Goal: Contribute content: Contribute content

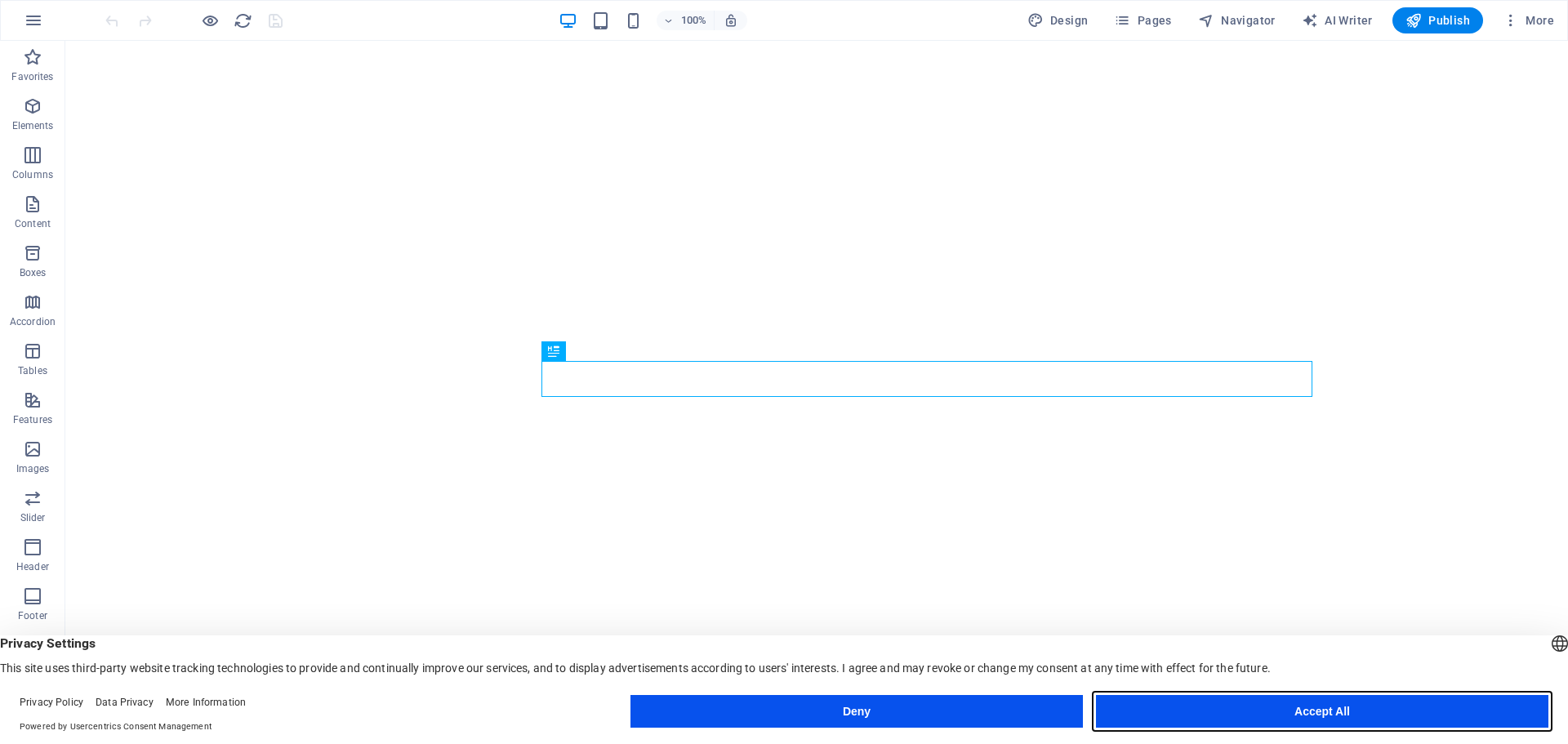
click at [1338, 714] on button "Accept All" at bounding box center [1322, 712] width 452 height 33
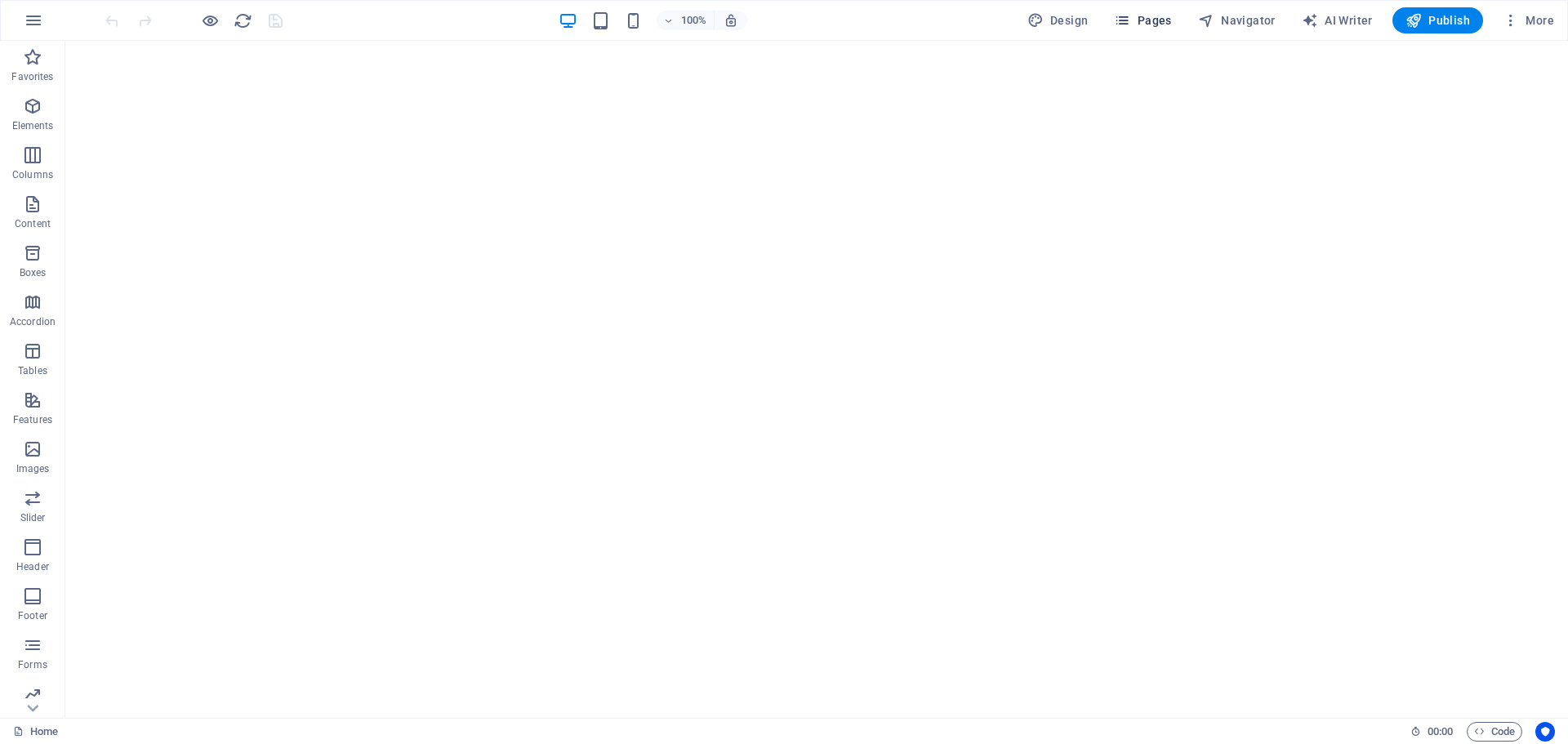
click at [1157, 23] on span "Pages" at bounding box center [1142, 20] width 57 height 16
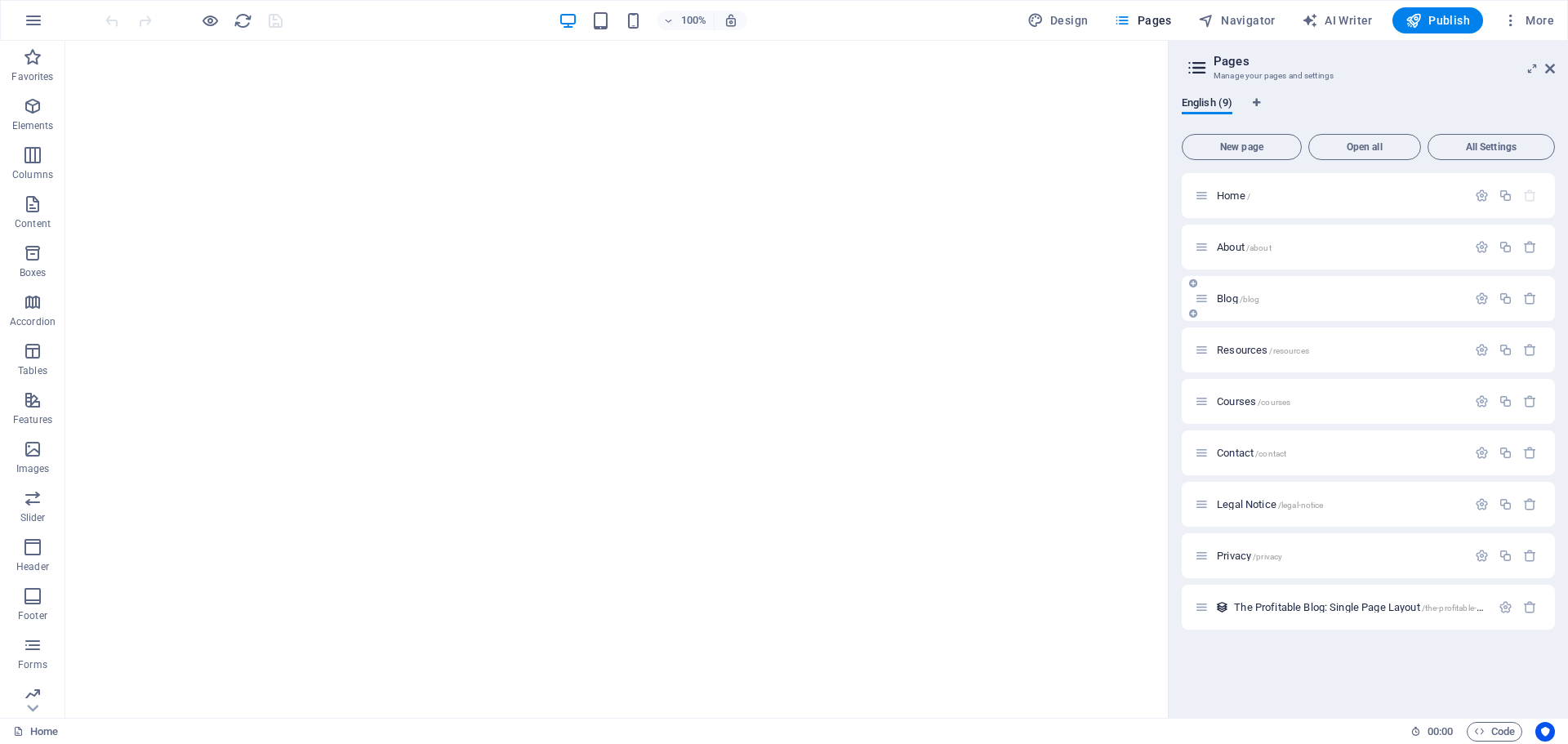
click at [1243, 292] on div "Blog /blog" at bounding box center [1331, 298] width 272 height 18
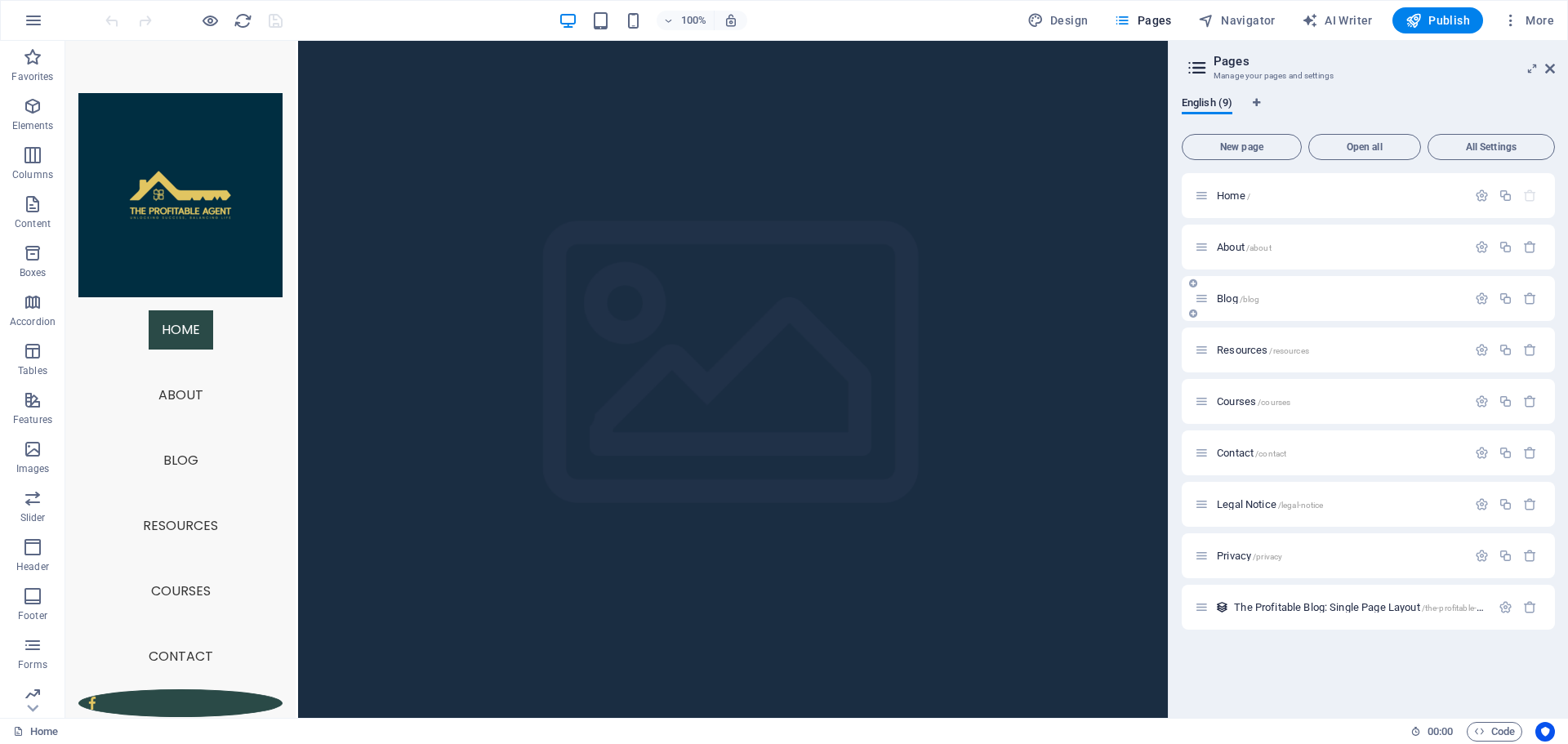
click at [1227, 301] on span "Blog /blog" at bounding box center [1238, 298] width 43 height 13
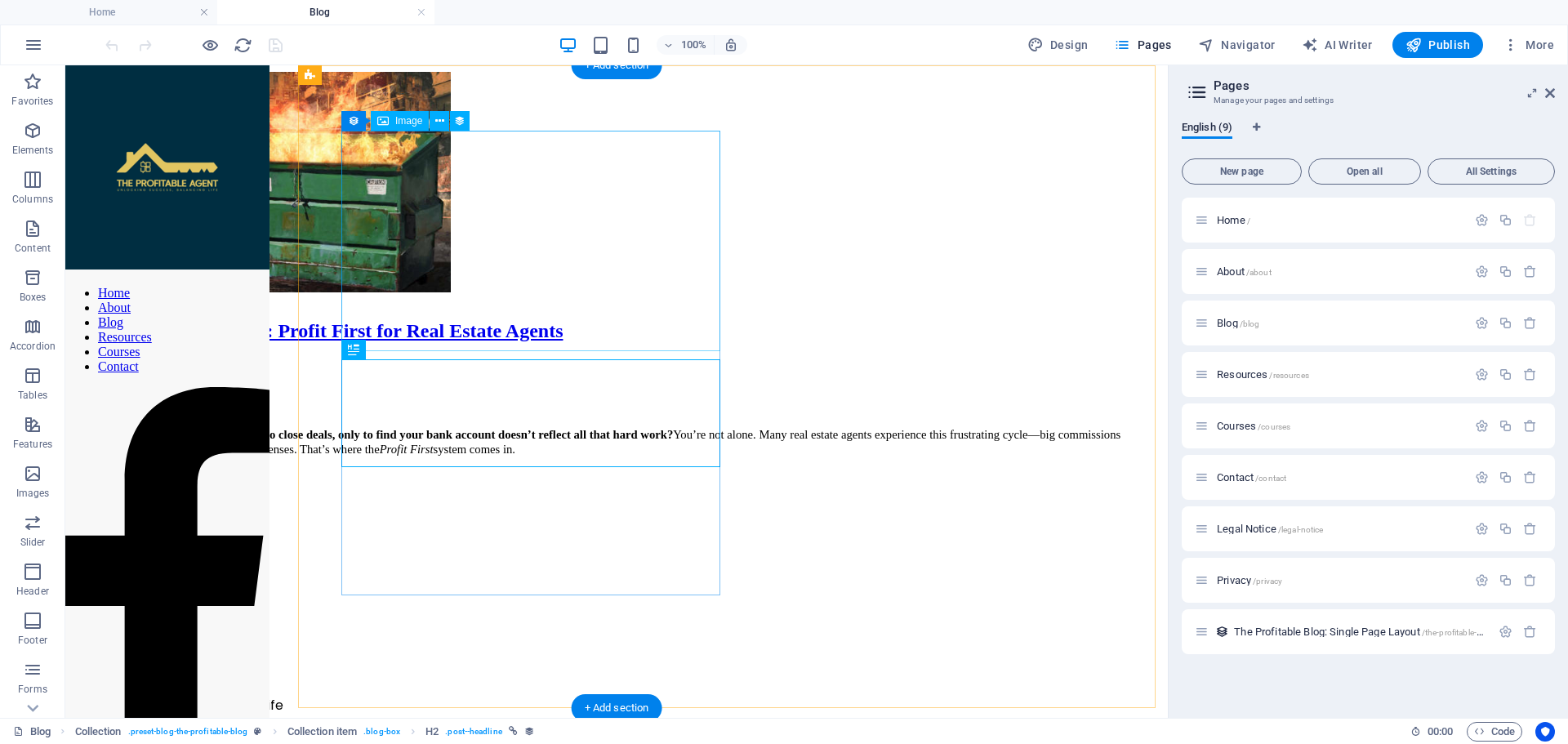
click at [558, 281] on figure at bounding box center [616, 183] width 1090 height 224
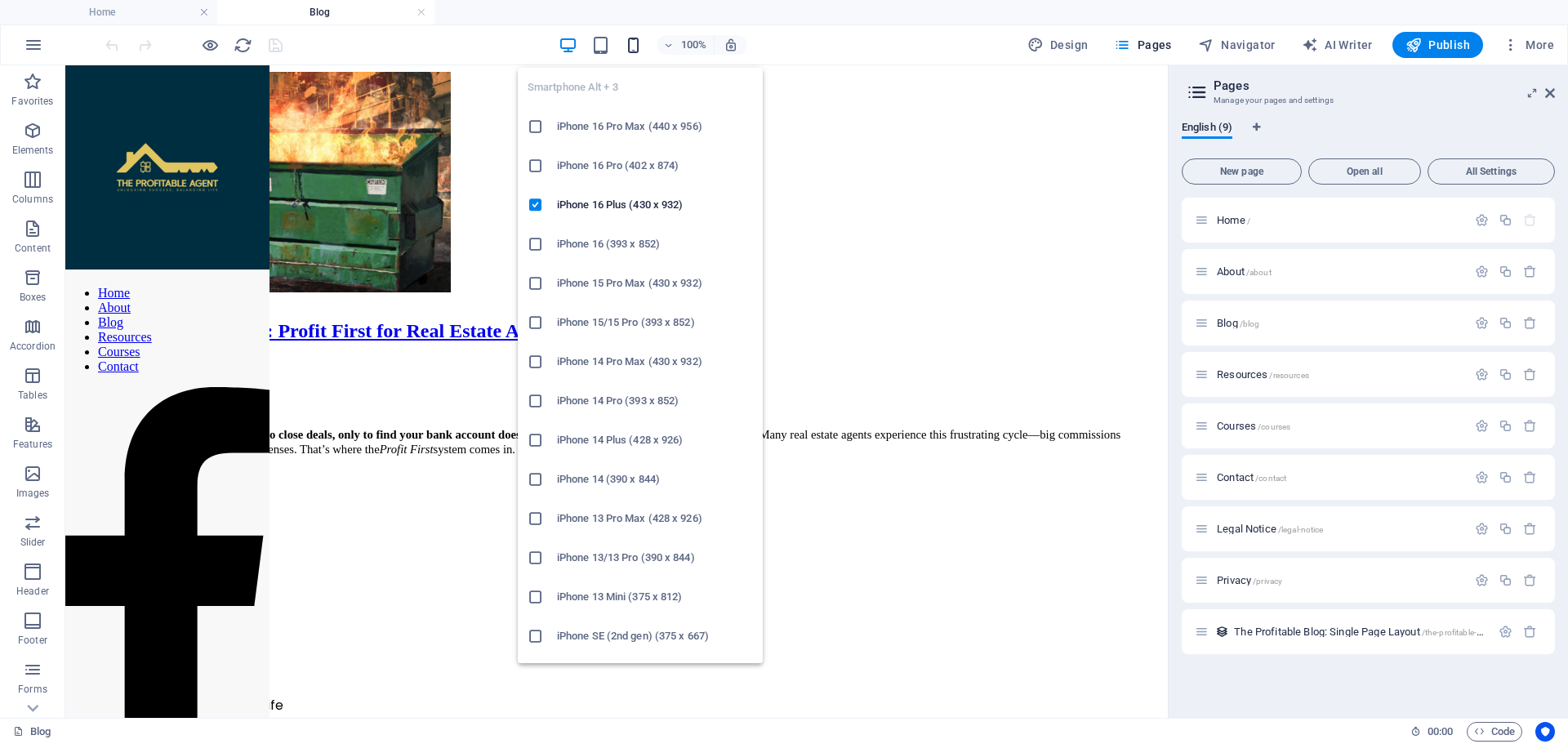
click at [639, 42] on icon "button" at bounding box center [632, 45] width 18 height 18
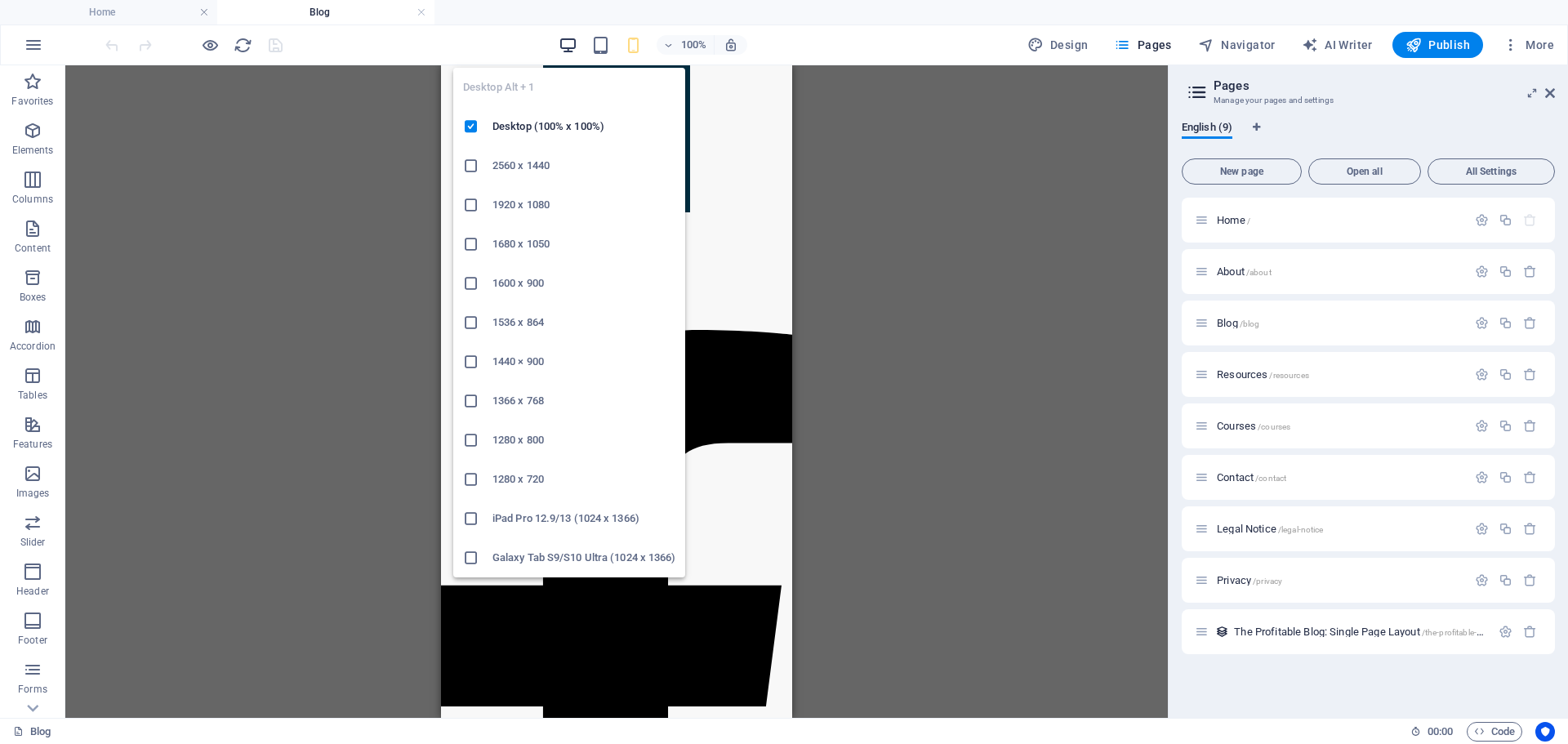
click at [564, 43] on icon "button" at bounding box center [568, 45] width 18 height 18
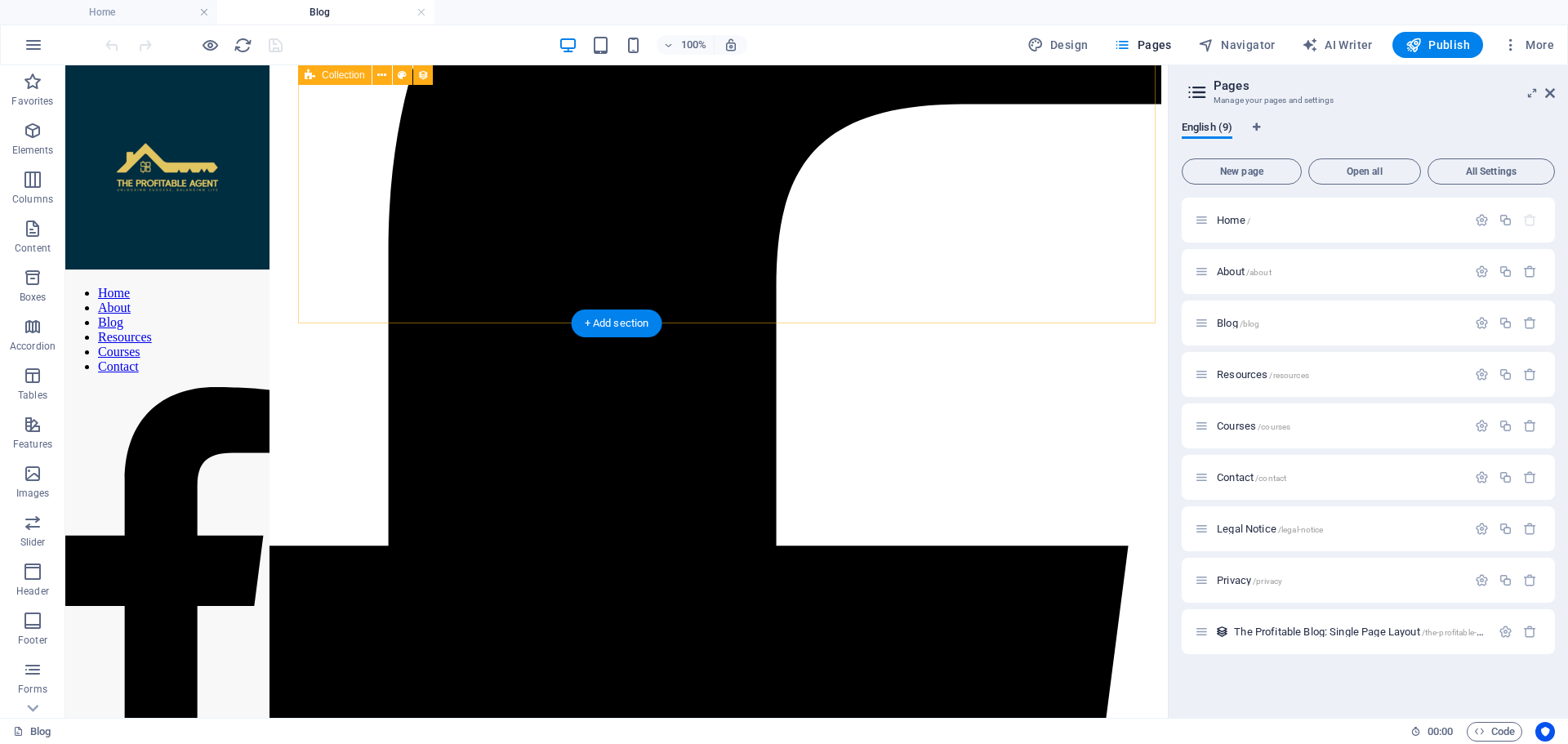
scroll to position [1038, 0]
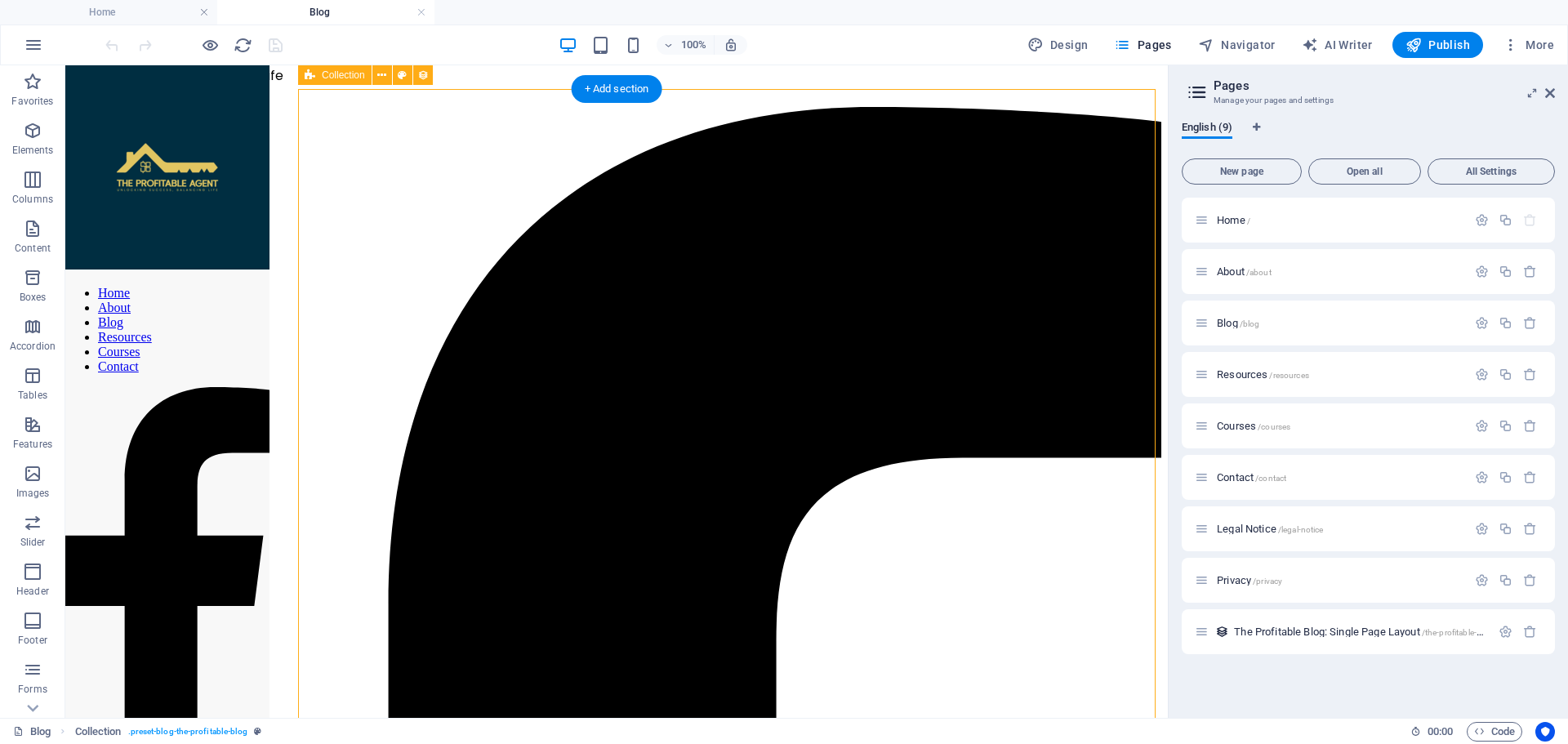
scroll to position [629, 0]
select select "columns.publishing_date_DESC"
select select "columns.status"
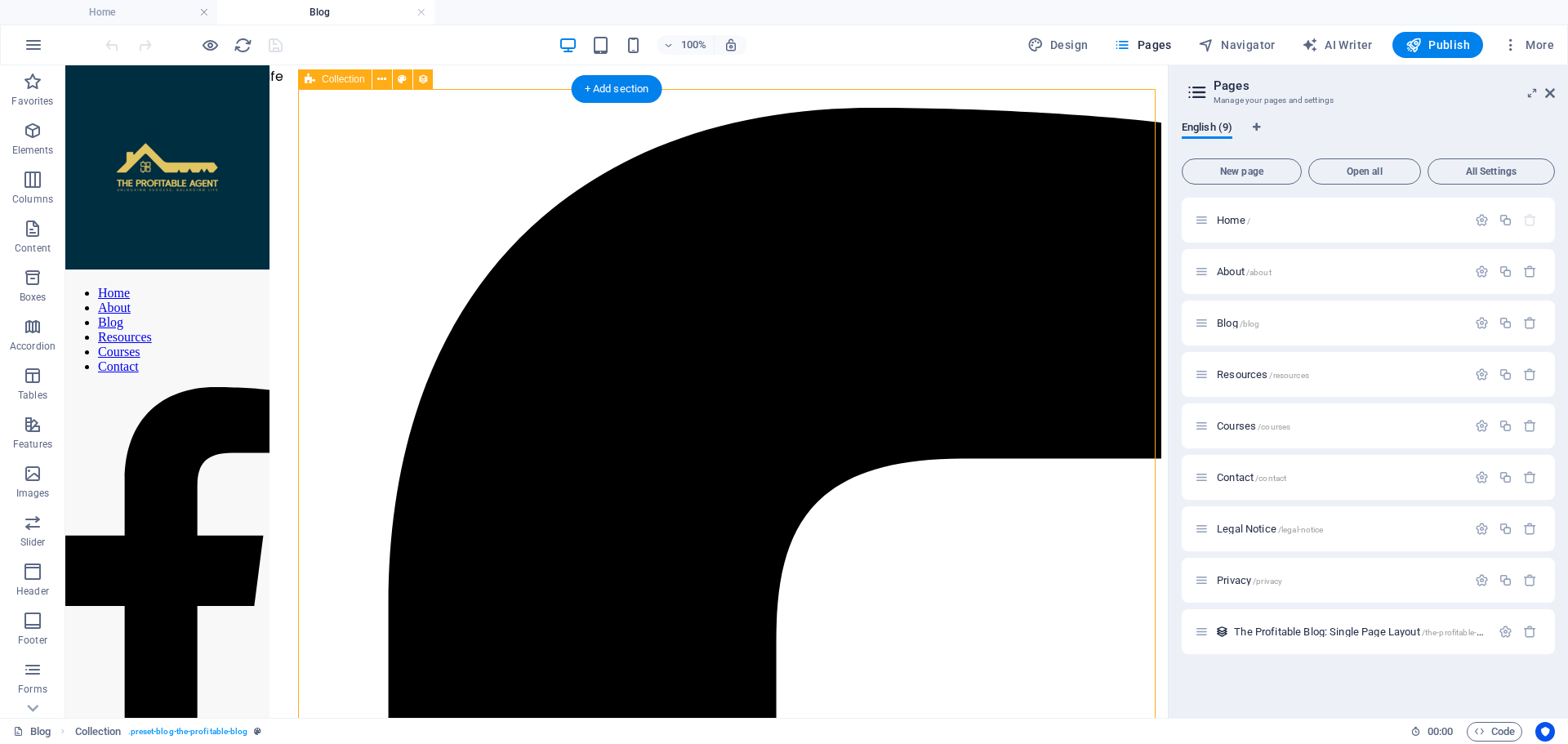
select select "columns.publishing_date"
select select "past"
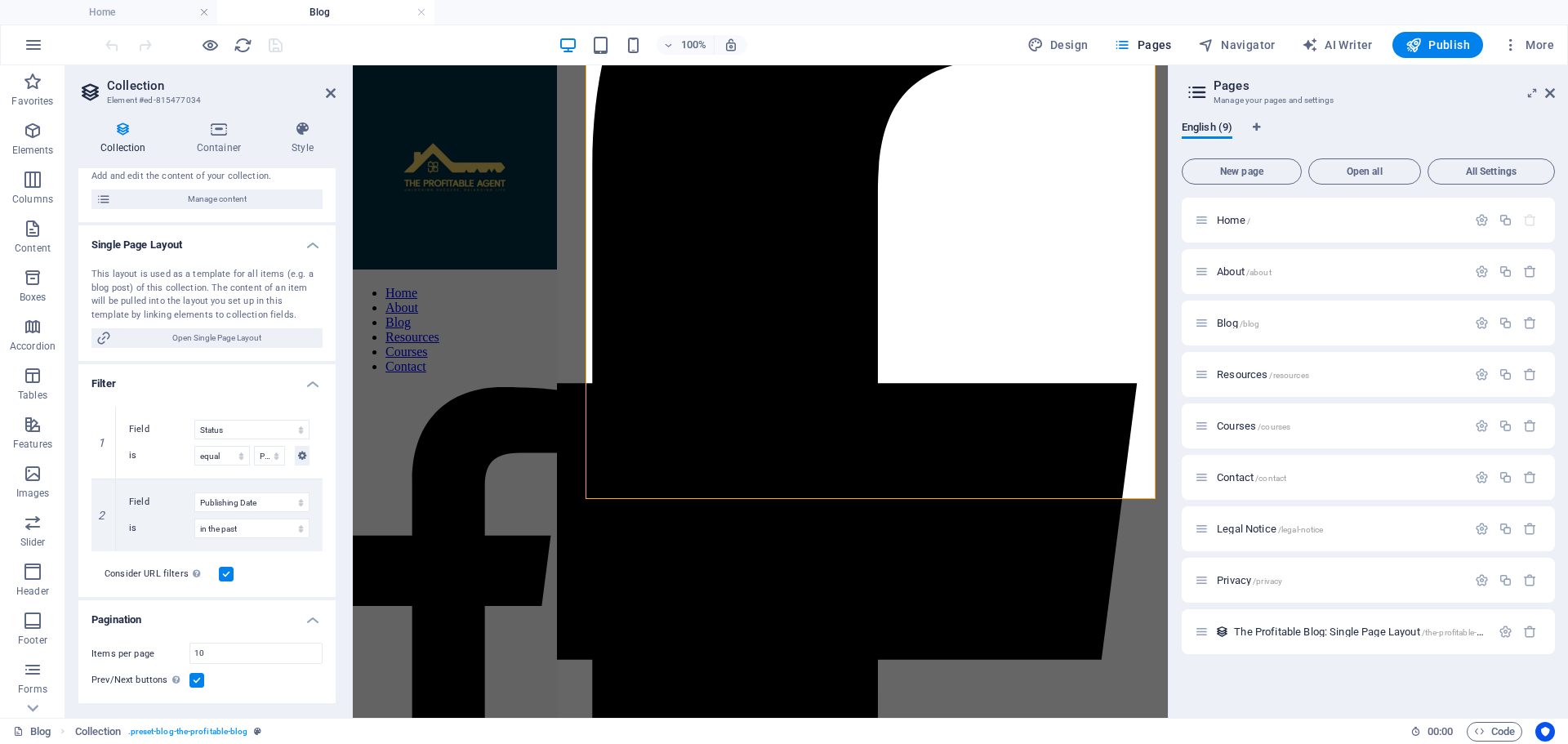
scroll to position [0, 0]
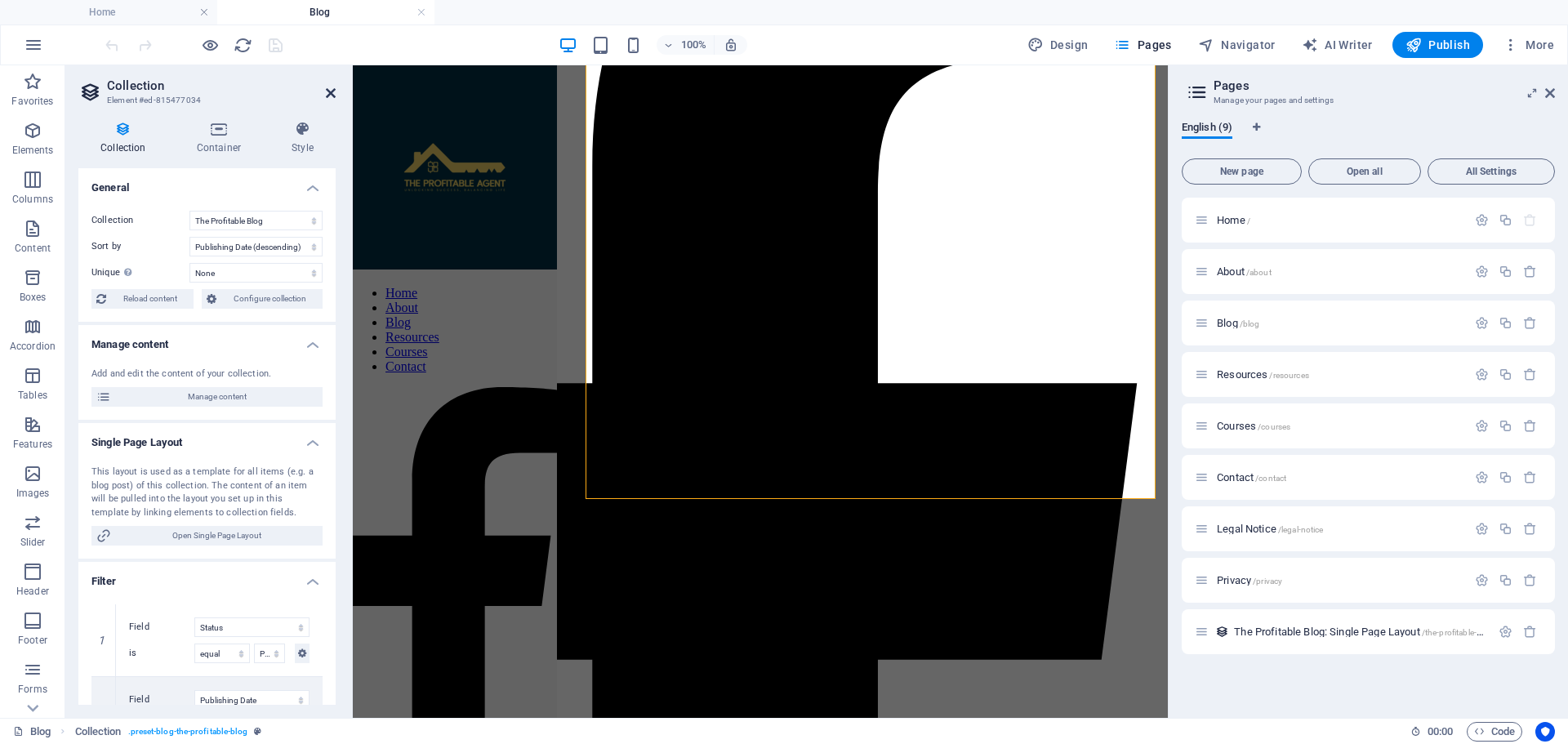
click at [328, 91] on icon at bounding box center [330, 92] width 10 height 13
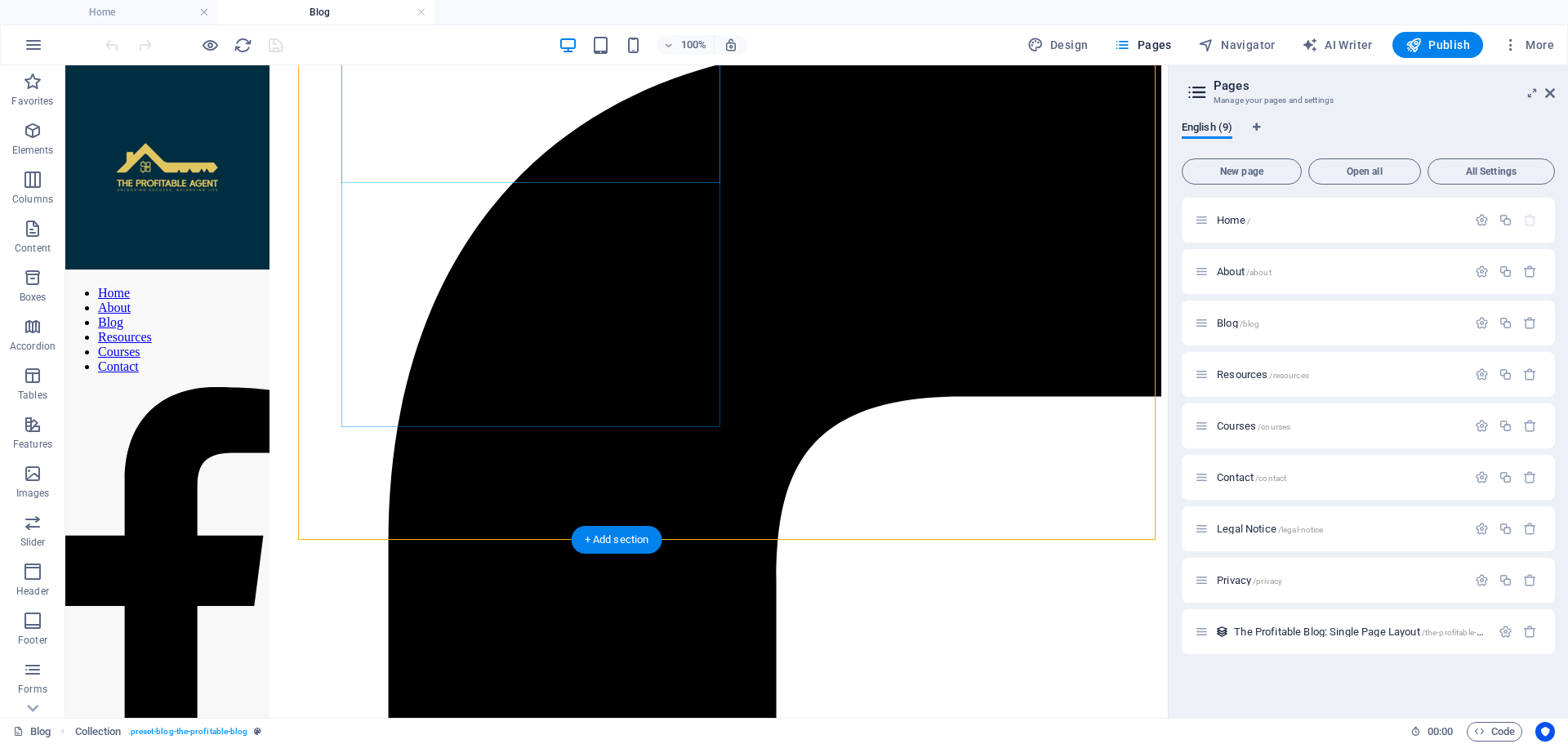
scroll to position [875, 0]
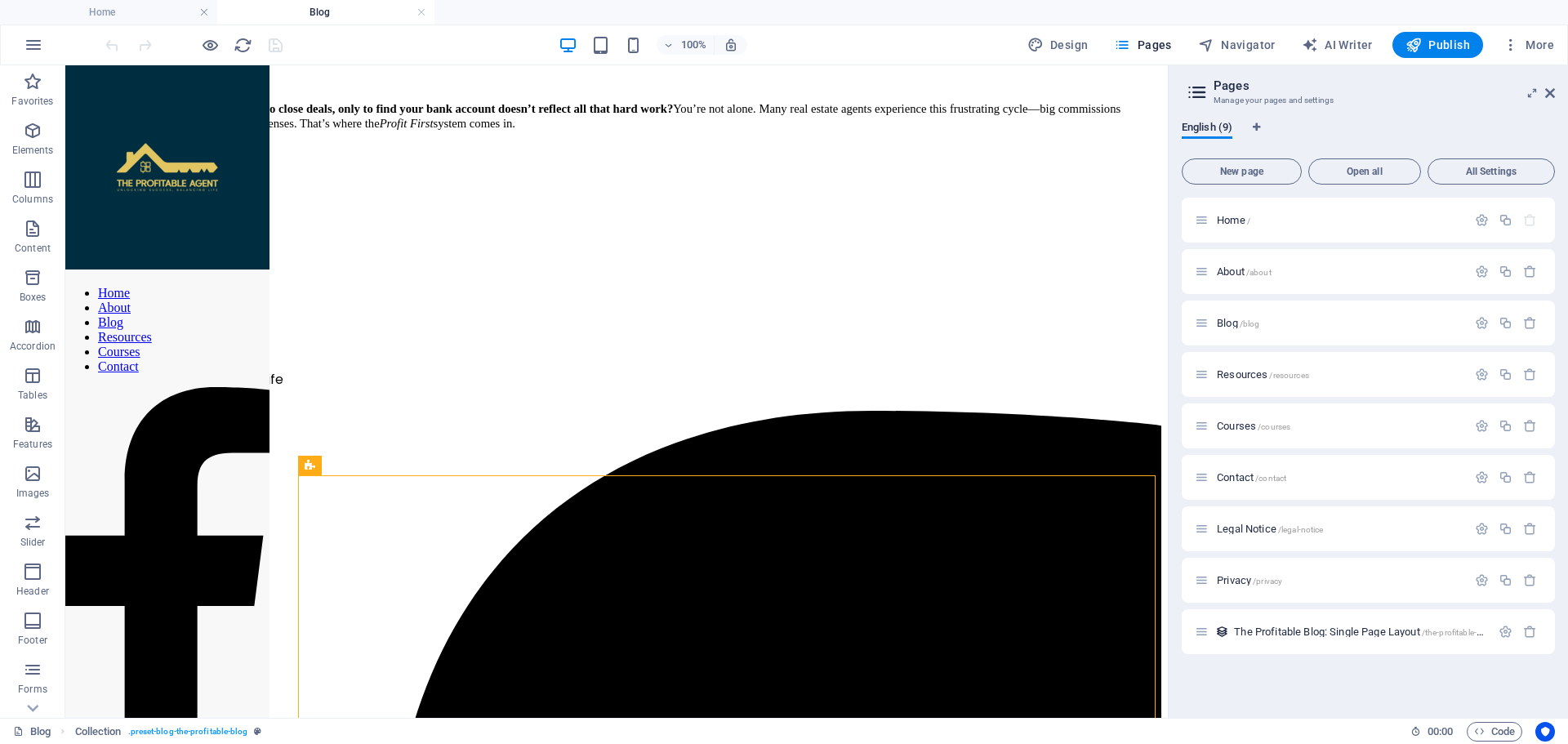
scroll to position [222, 0]
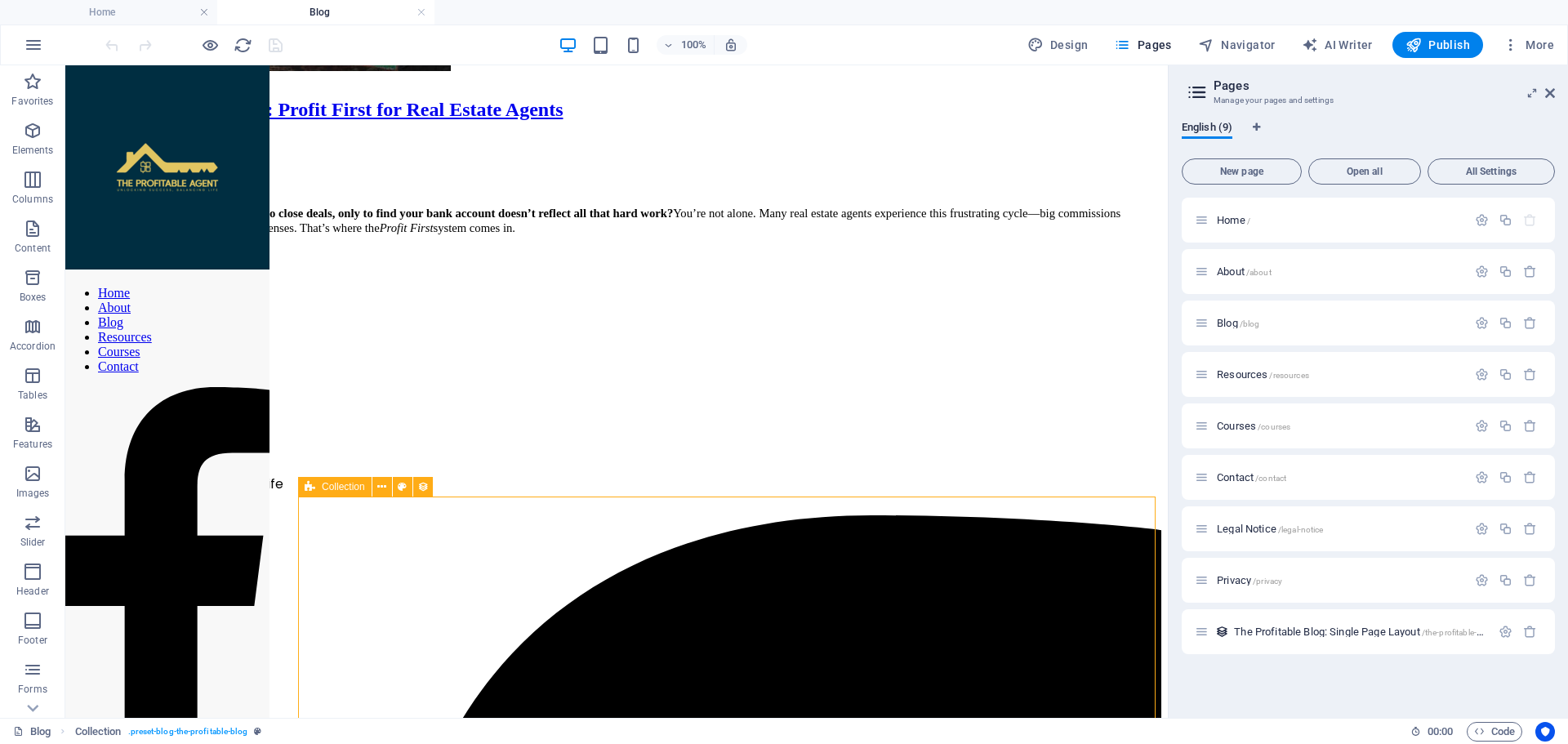
click at [331, 486] on span "Collection" at bounding box center [343, 487] width 44 height 10
click at [384, 486] on icon at bounding box center [382, 487] width 9 height 17
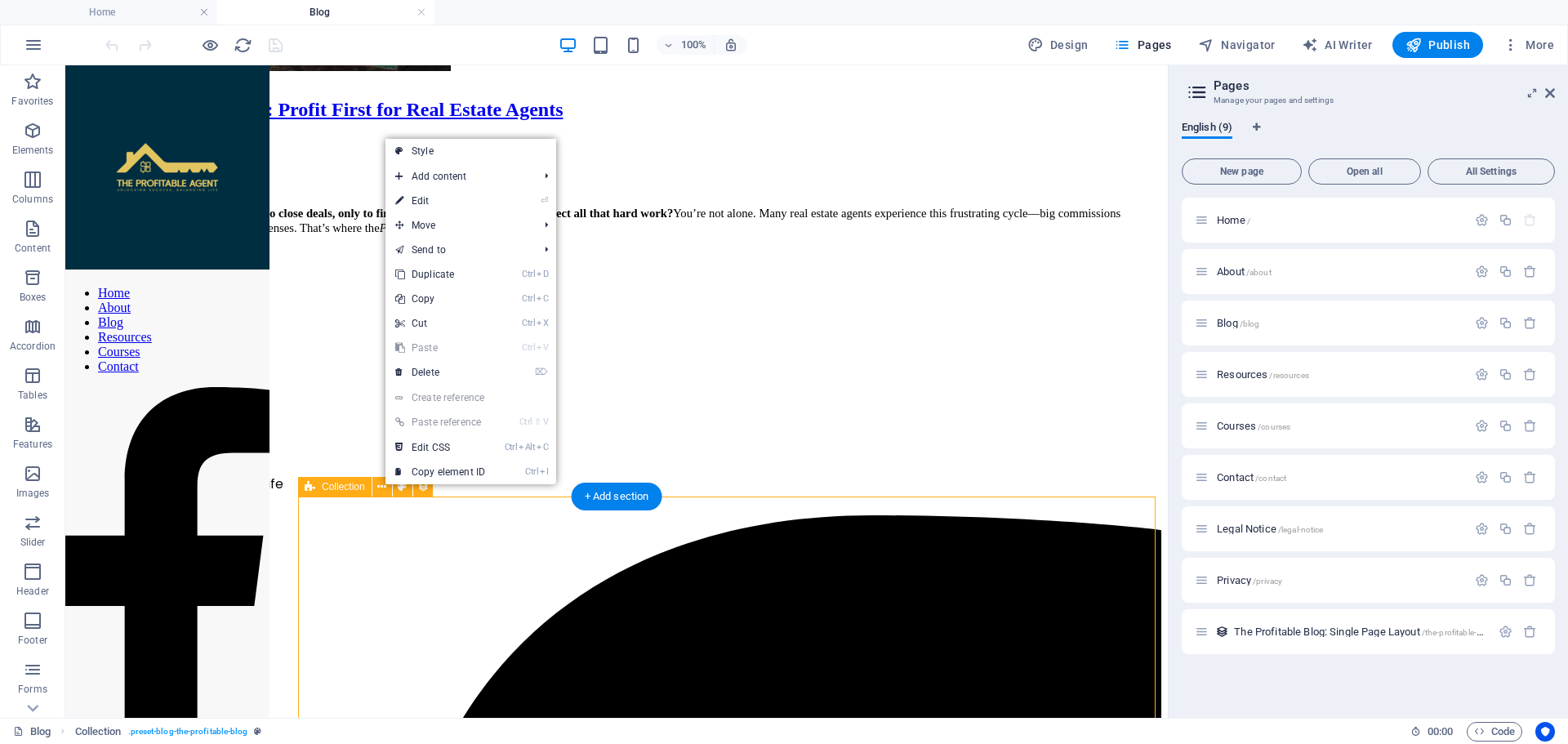
click at [404, 278] on div "From Chaos to Control: Profit First for Real Estate Agents [PERSON_NAME] [DATE]…" at bounding box center [616, 64] width 1090 height 427
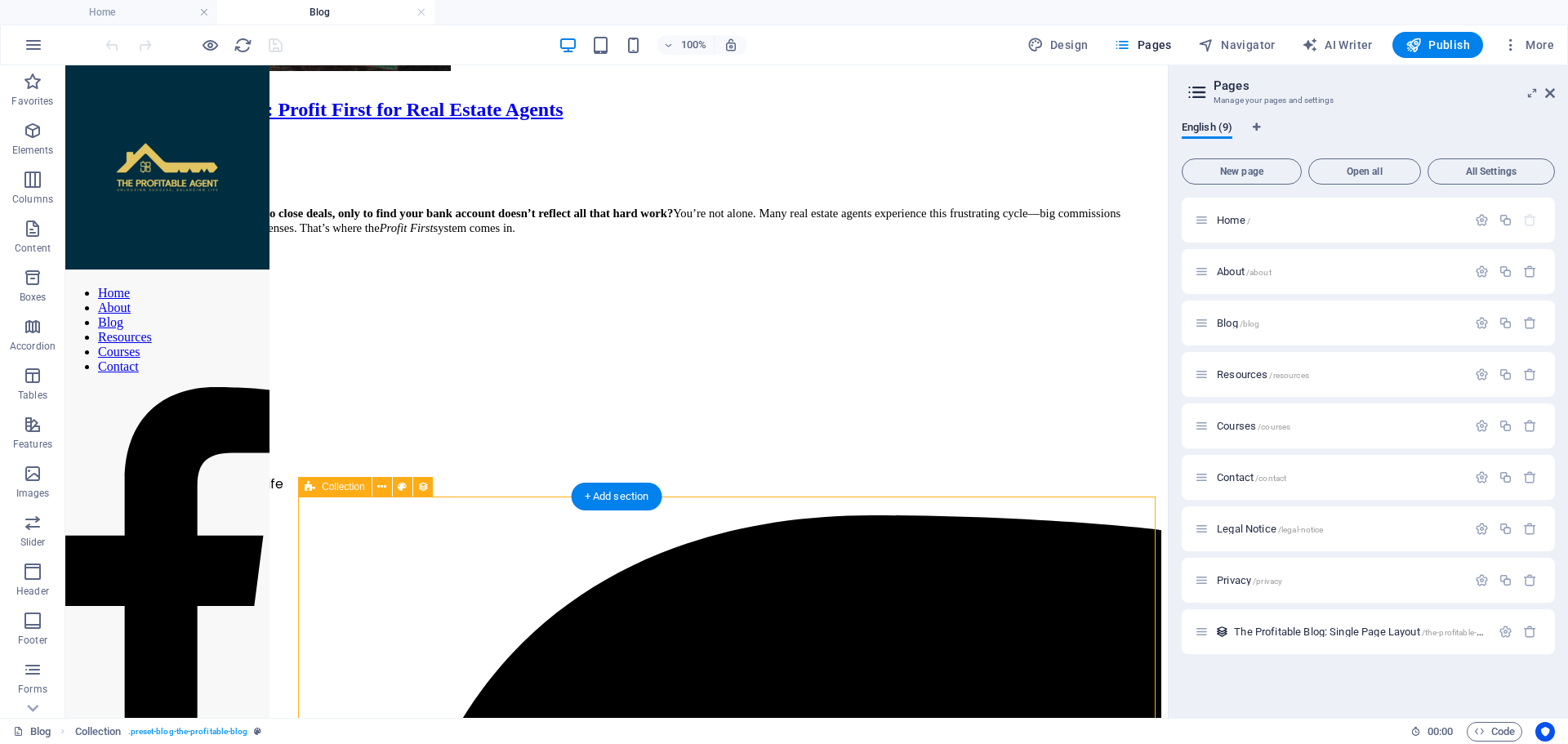
click at [425, 278] on div "From Chaos to Control: Profit First for Real Estate Agents [PERSON_NAME] [DATE]…" at bounding box center [616, 64] width 1090 height 427
click at [423, 484] on icon at bounding box center [423, 487] width 12 height 17
select select "columns.publishing_date_DESC"
select select "columns.status"
select select "columns.publishing_date"
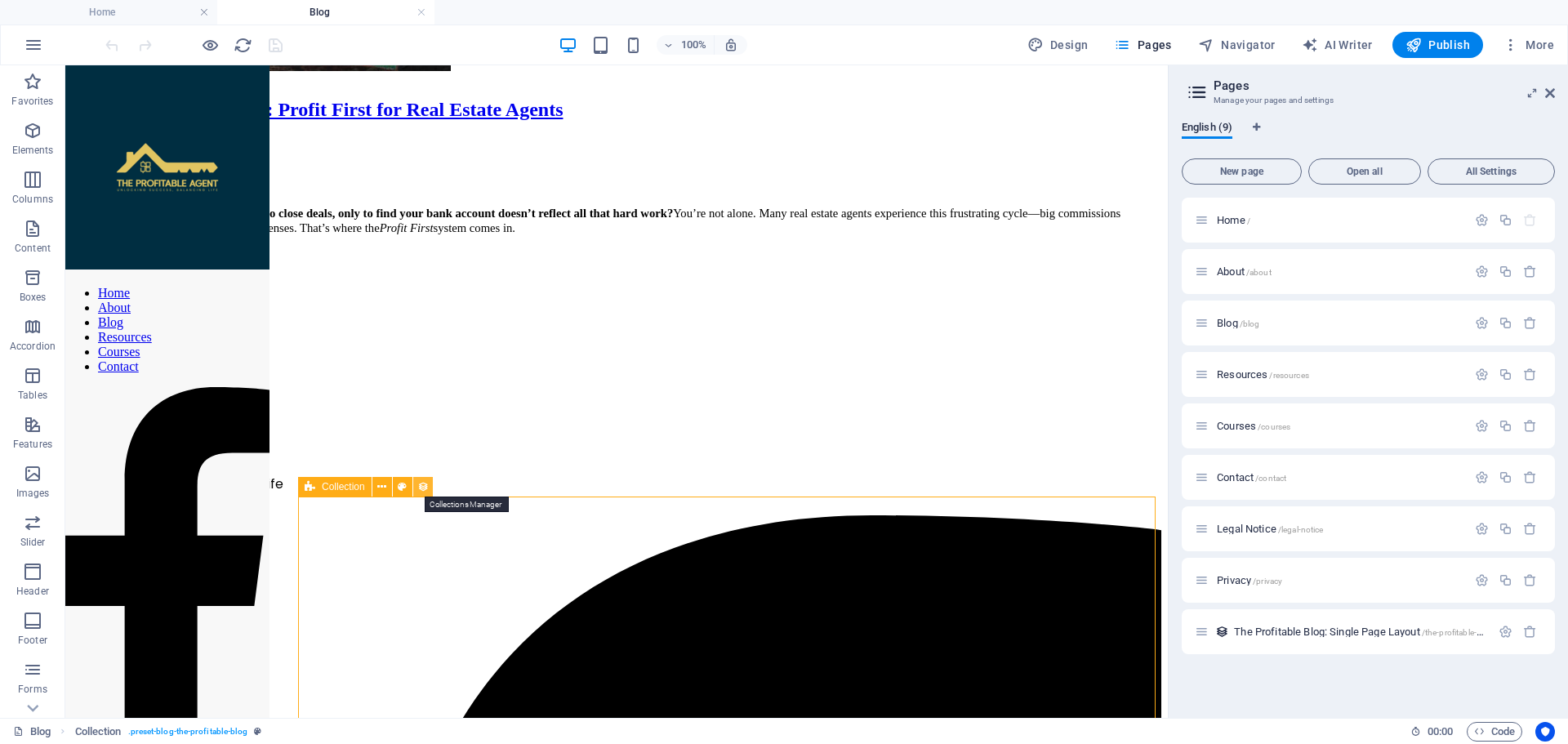
select select "past"
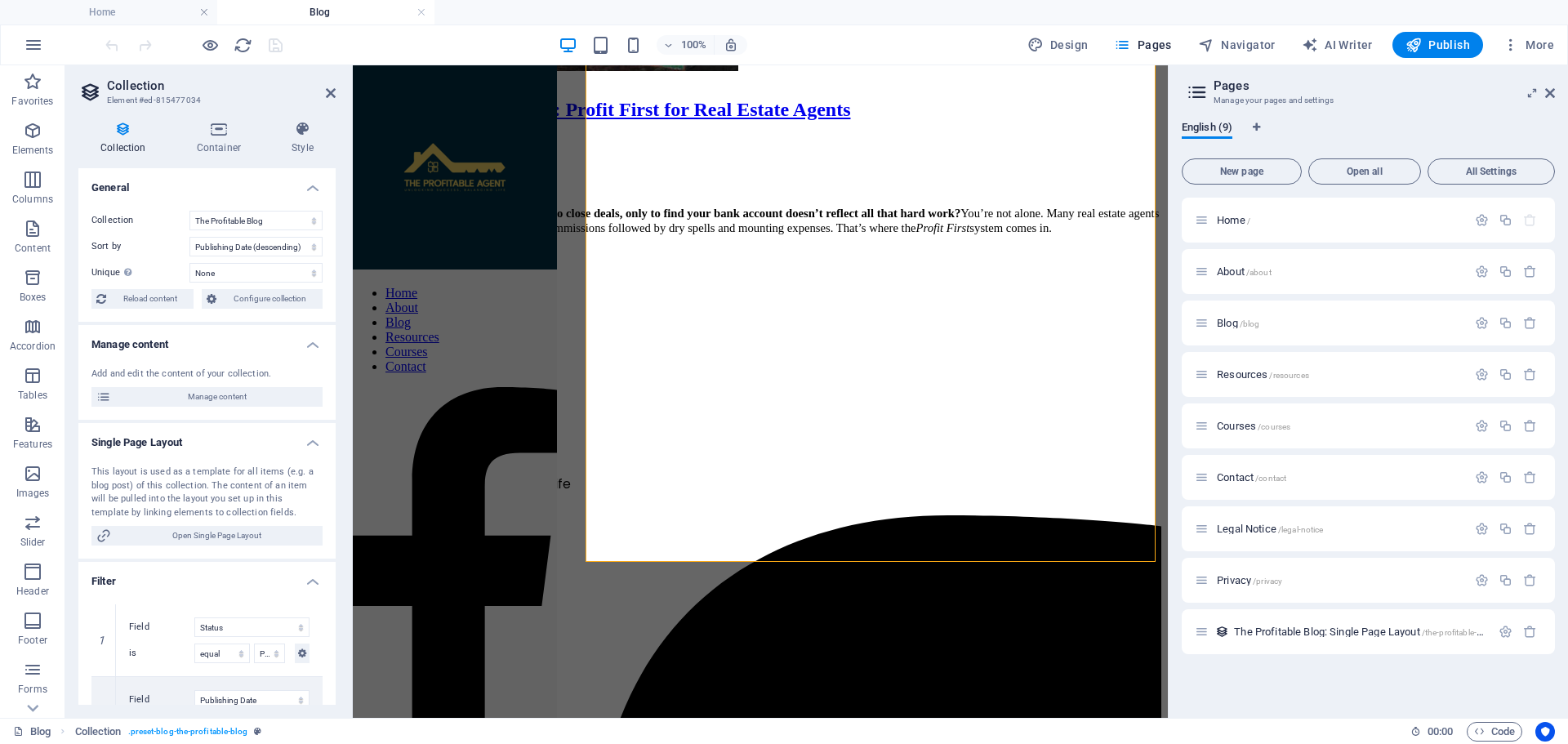
click at [180, 343] on h4 "Manage content" at bounding box center [207, 340] width 258 height 29
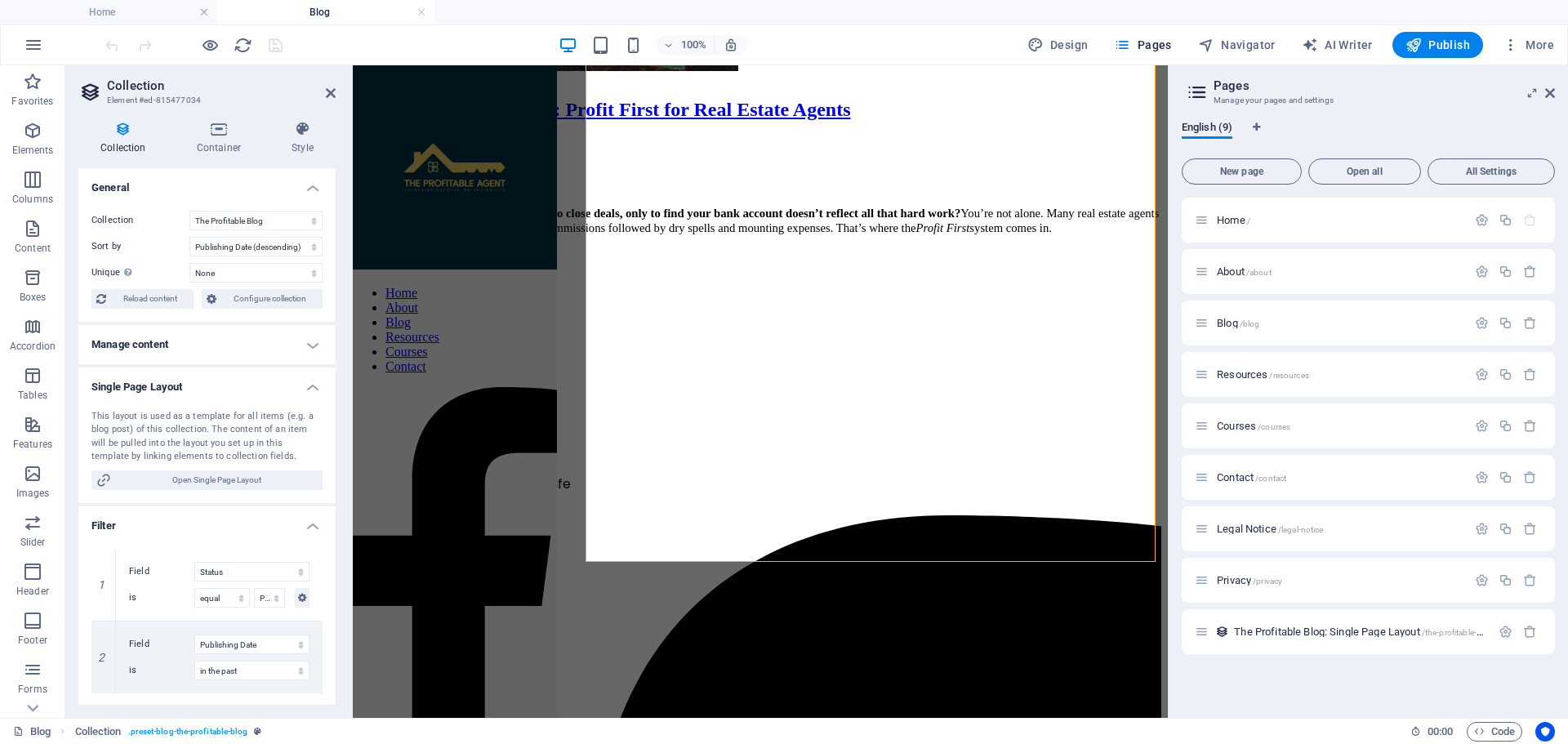
click at [180, 343] on h4 "Manage content" at bounding box center [207, 345] width 258 height 39
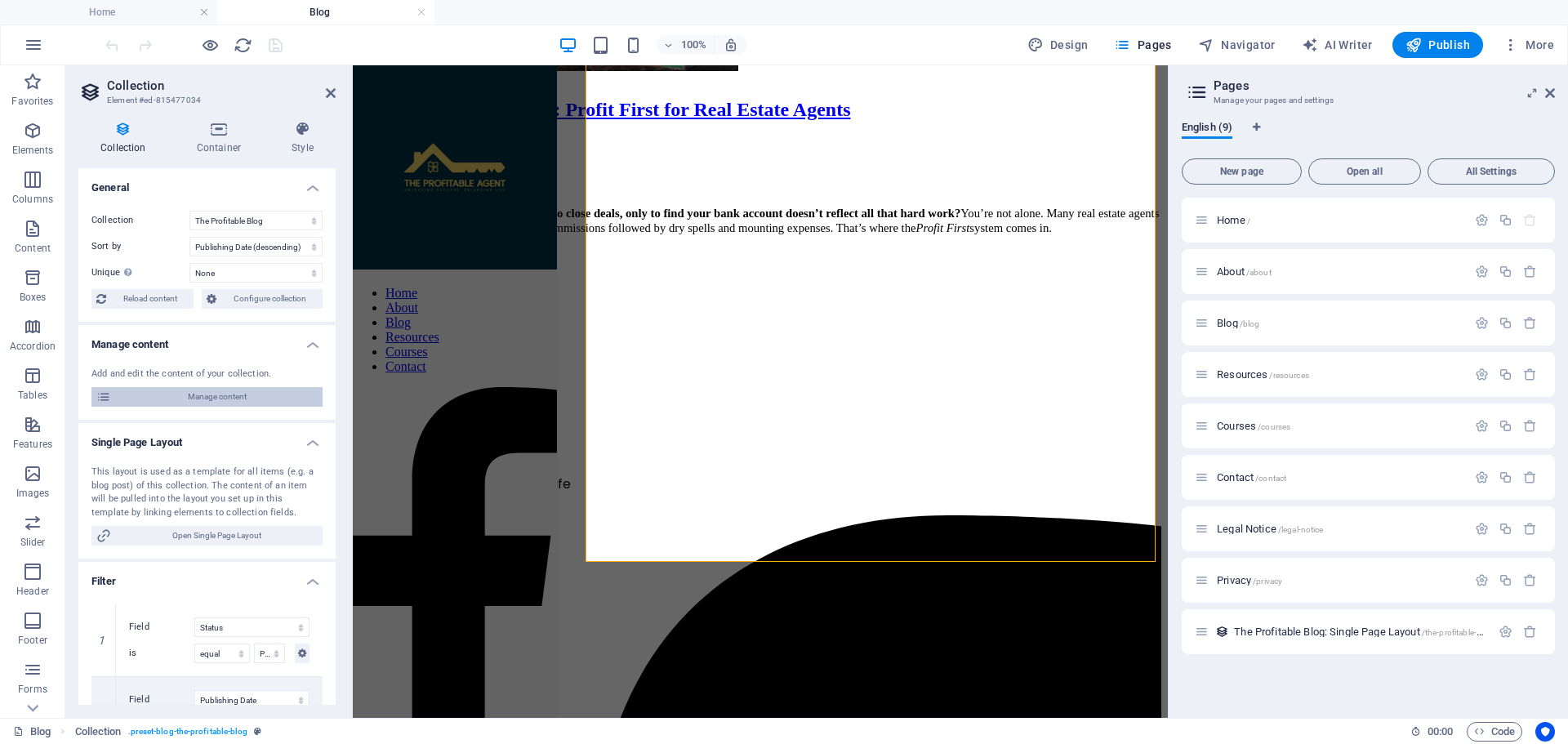
click at [108, 390] on icon at bounding box center [104, 397] width 15 height 19
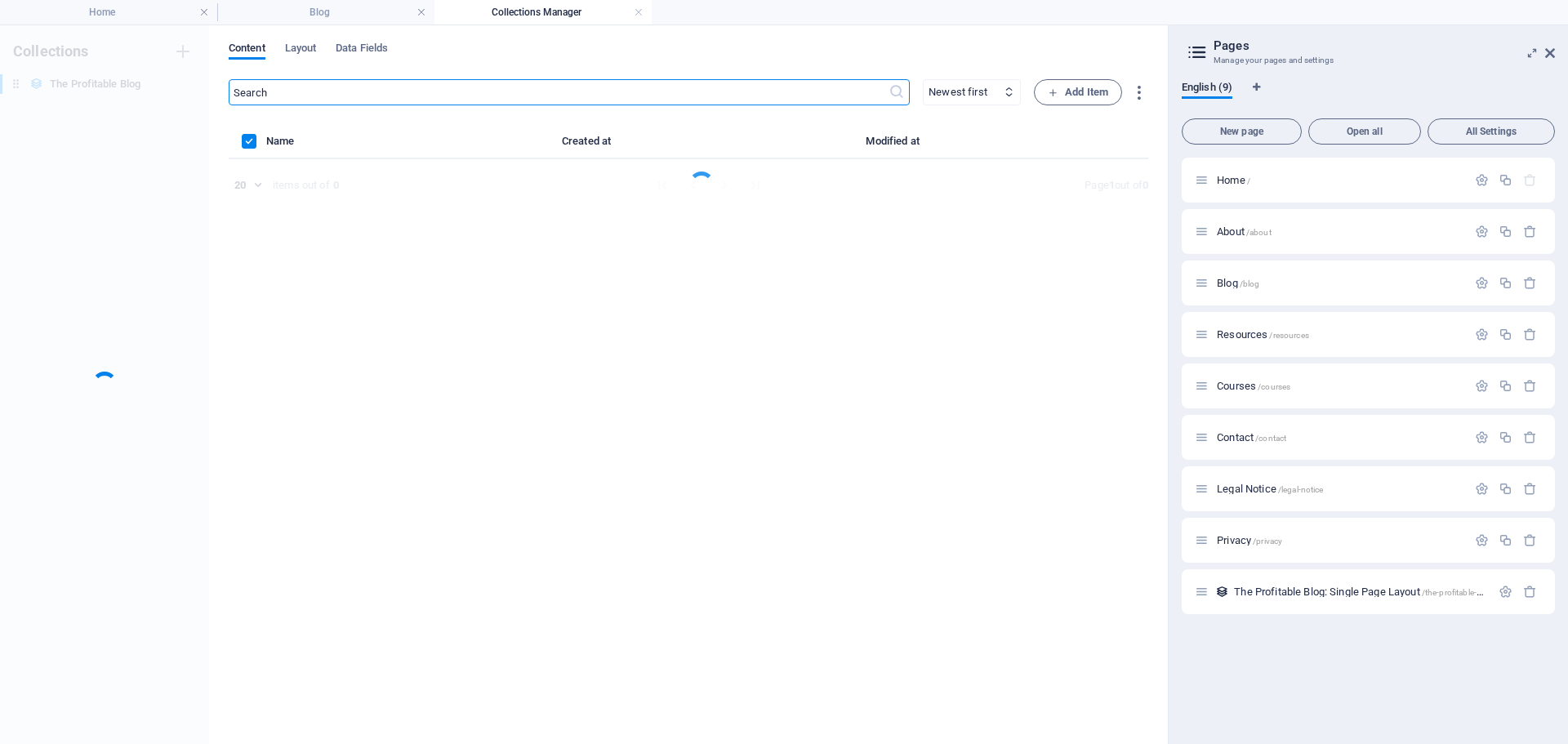
scroll to position [0, 0]
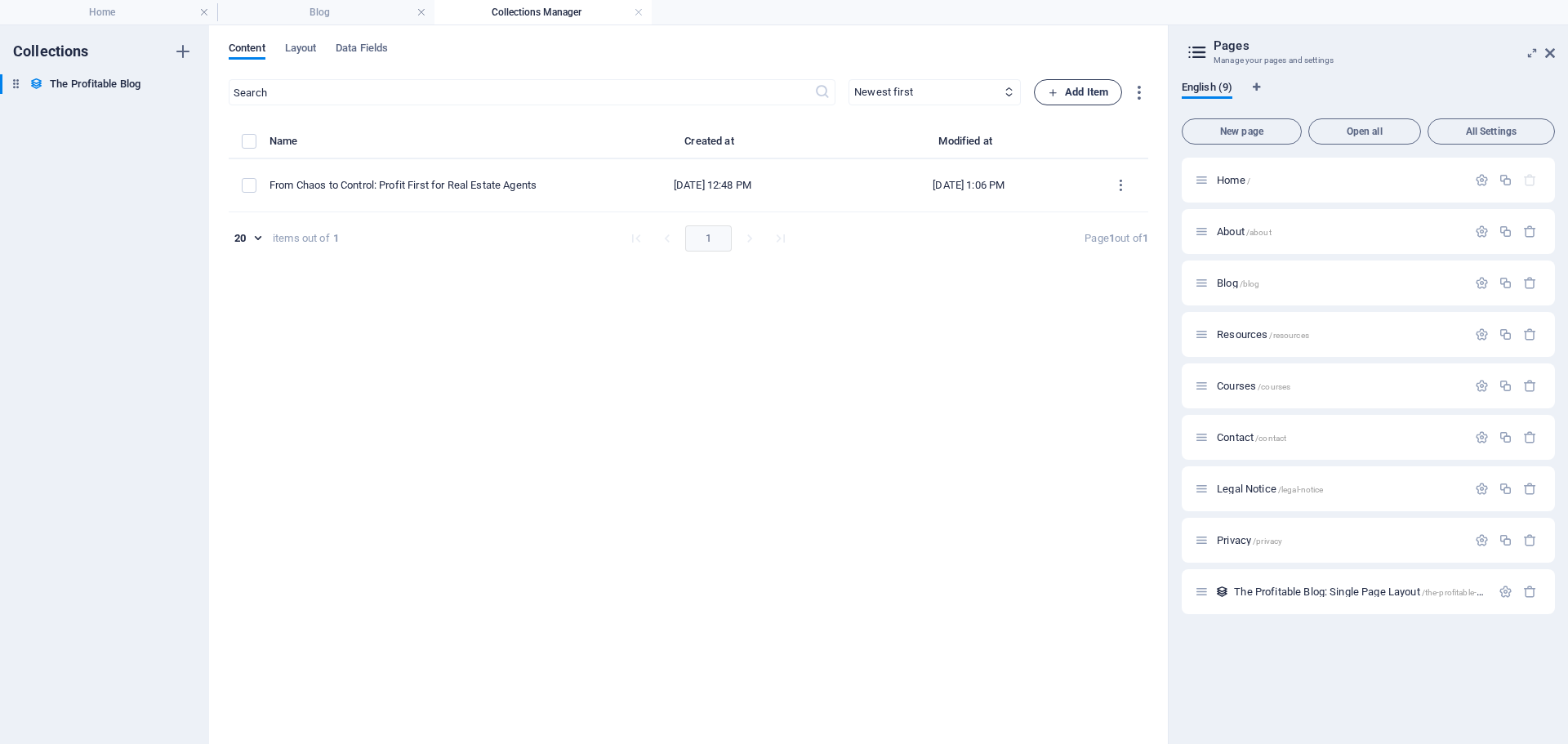
click at [1083, 99] on span "Add Item" at bounding box center [1078, 92] width 60 height 19
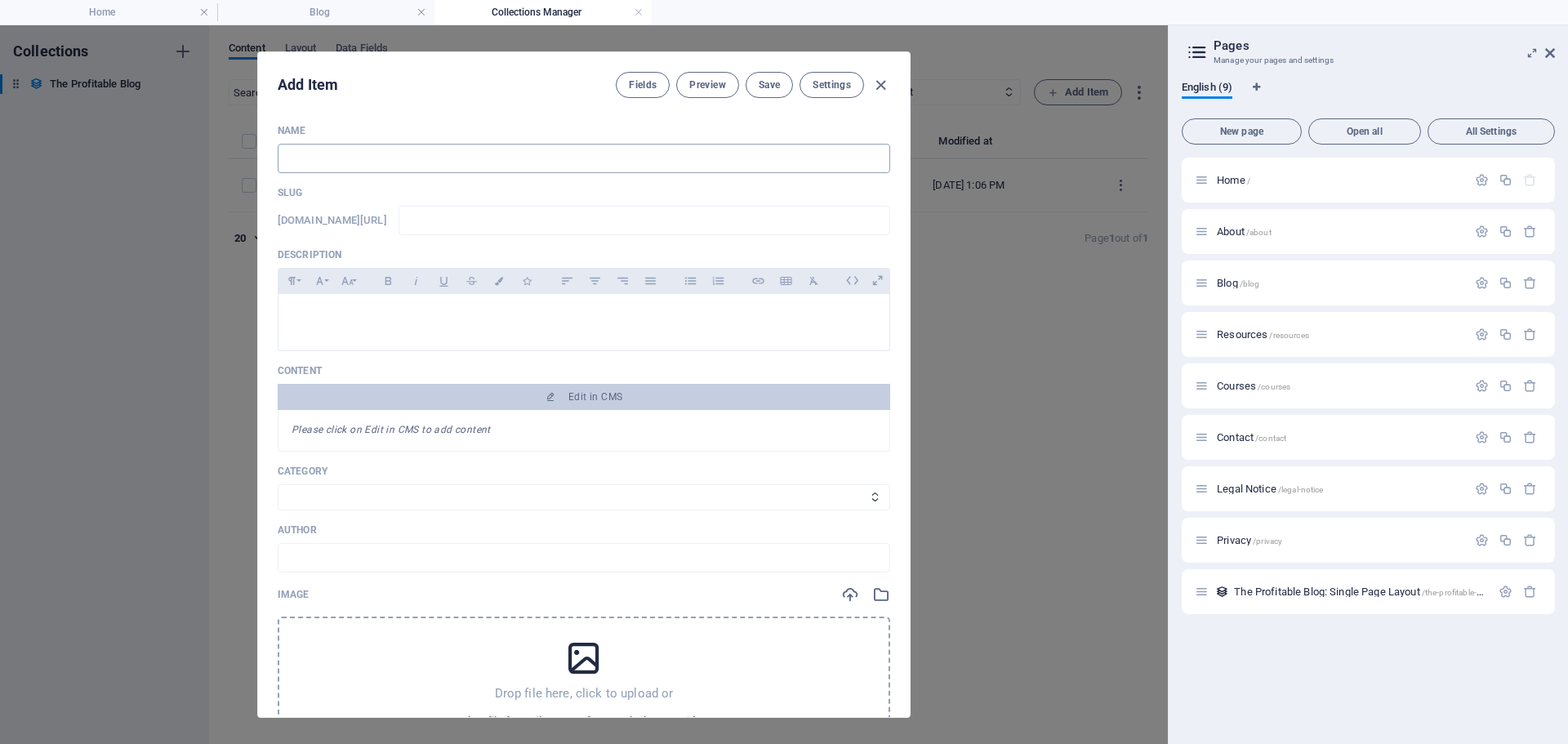
click at [404, 154] on input "text" at bounding box center [584, 158] width 612 height 29
paste input "From Overwhelmed to Unstoppable in Just 14 Weeks"
type input "From Overwhelmed to Unstoppable in Just 14 Weeks"
type input "from-overwhelmed-to-unstoppable-in-just-14-weeks"
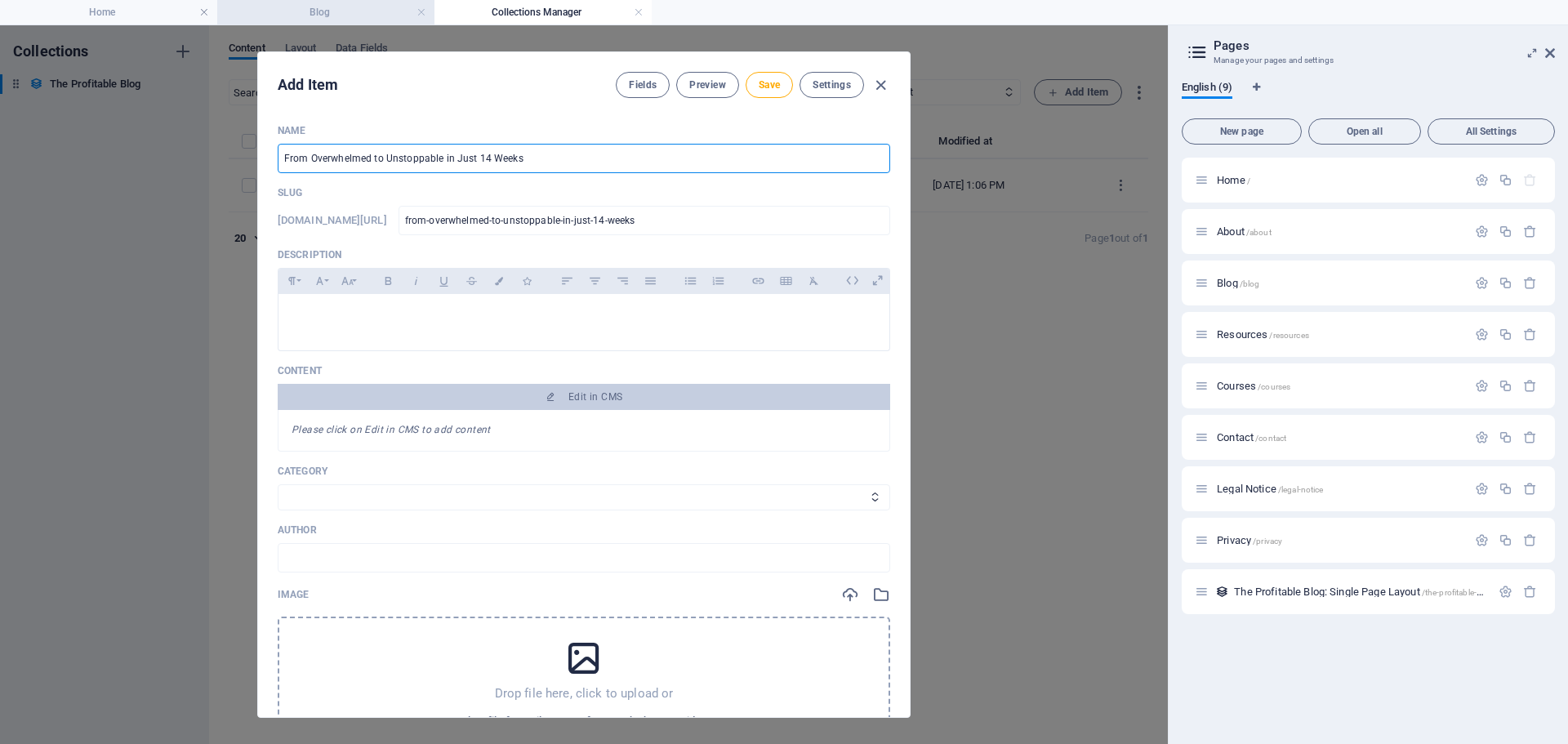
type input "From Overwhelmed to Unstoppable in Just 14 Weeks"
click at [352, 315] on p at bounding box center [584, 315] width 585 height 16
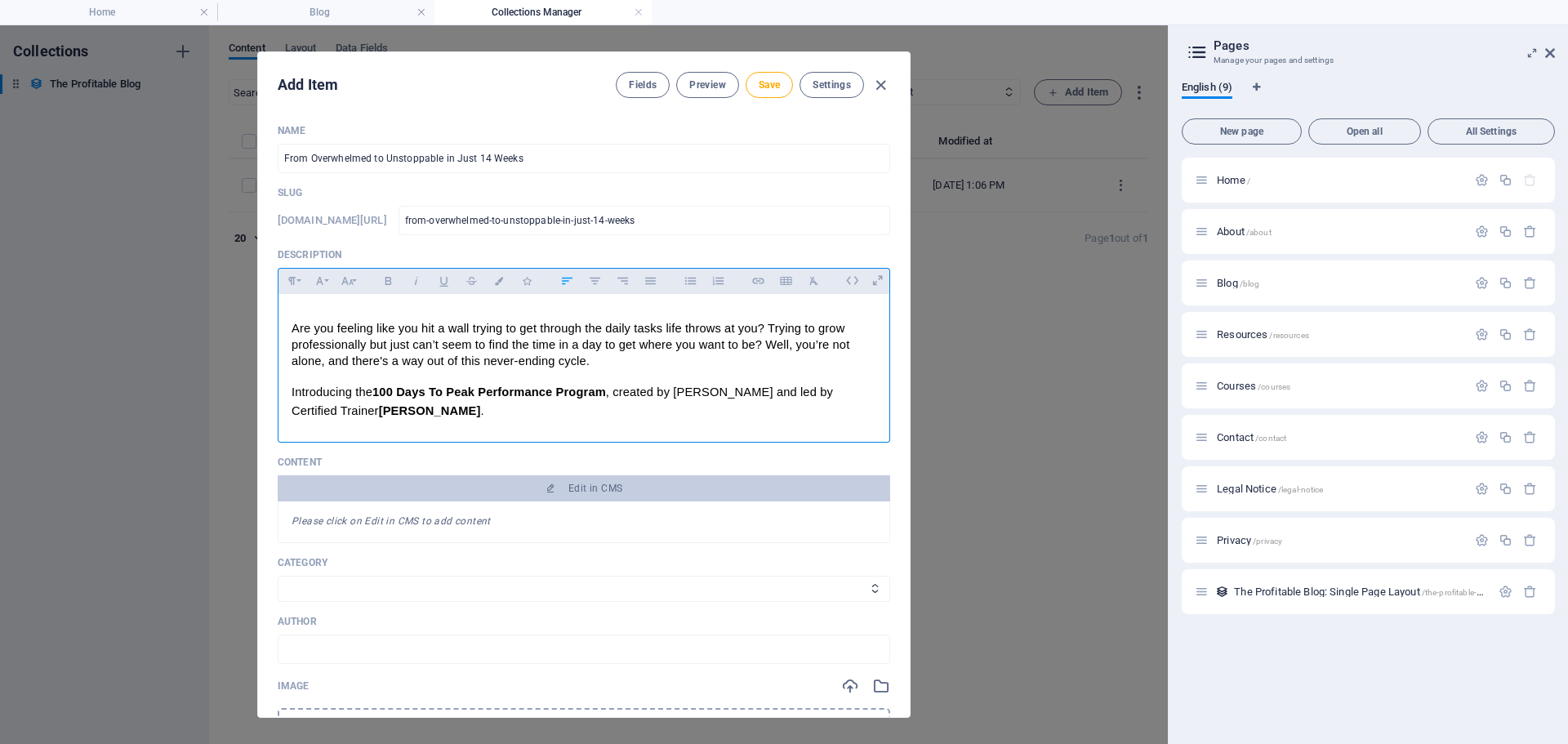
click at [293, 327] on span "Are you feeling like you hit a wall trying to get through the daily tasks life …" at bounding box center [572, 344] width 562 height 46
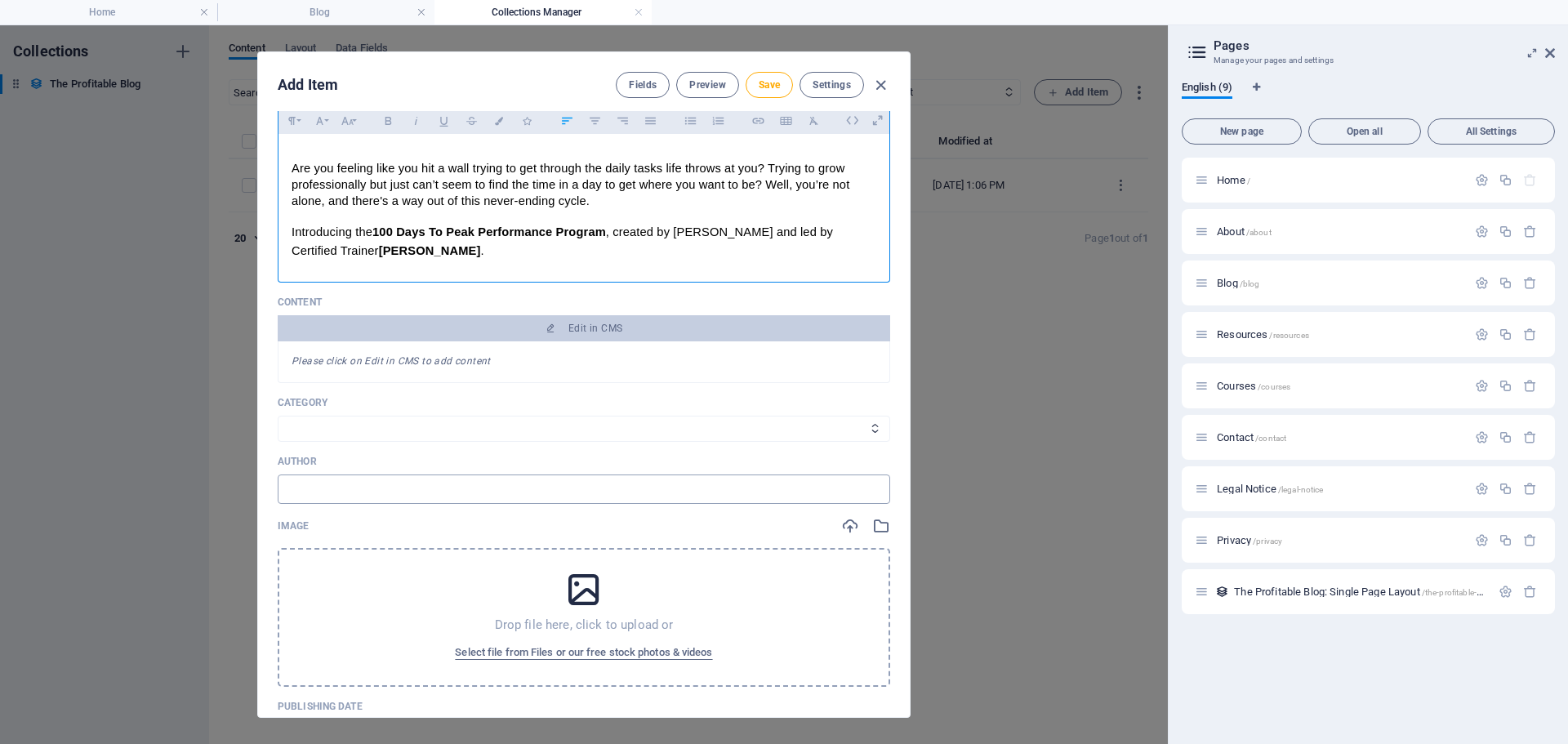
scroll to position [164, 0]
click at [433, 341] on div "Please click on Edit in CMS to add content" at bounding box center [584, 358] width 612 height 42
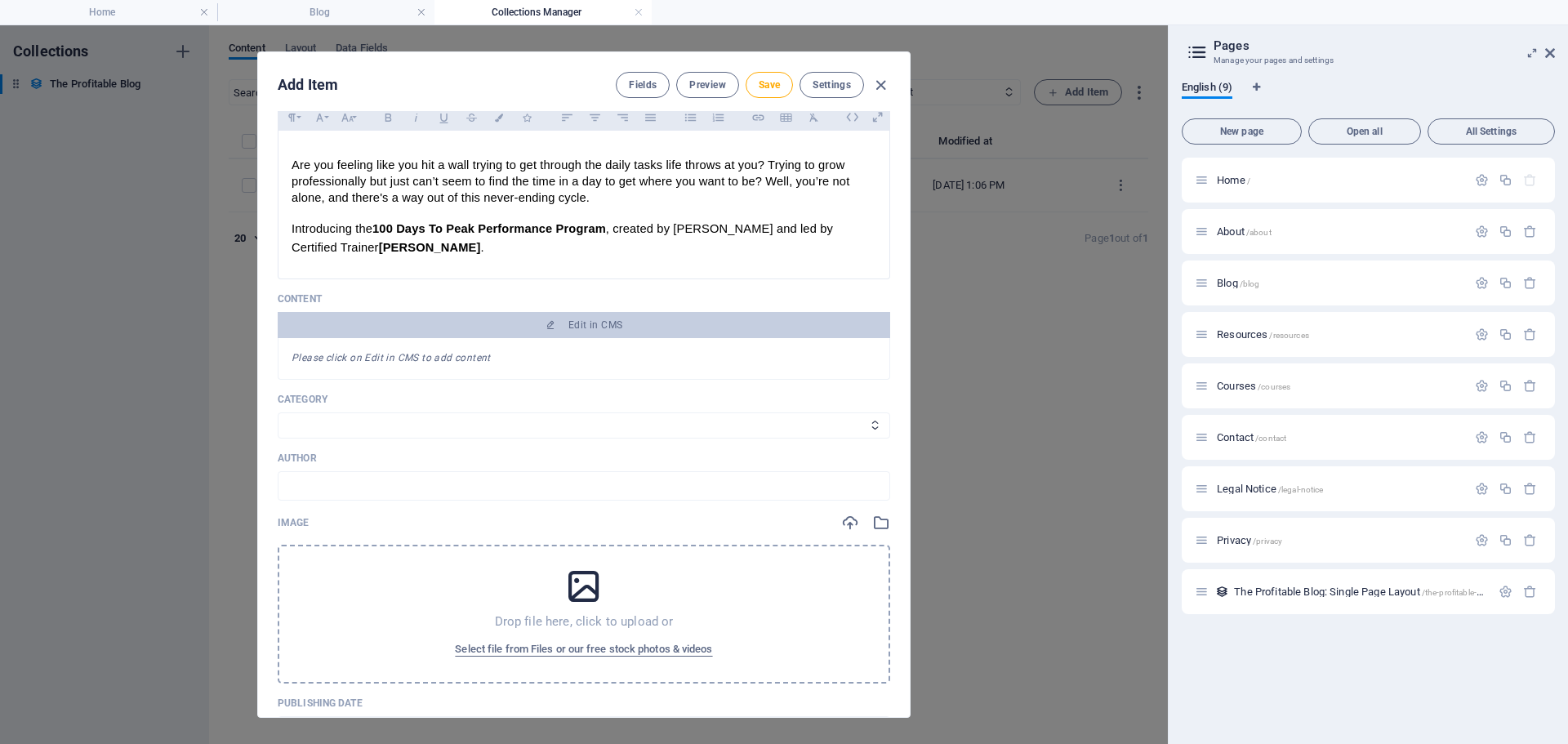
click at [496, 353] on div "Please click on Edit in CMS to add content" at bounding box center [584, 358] width 612 height 42
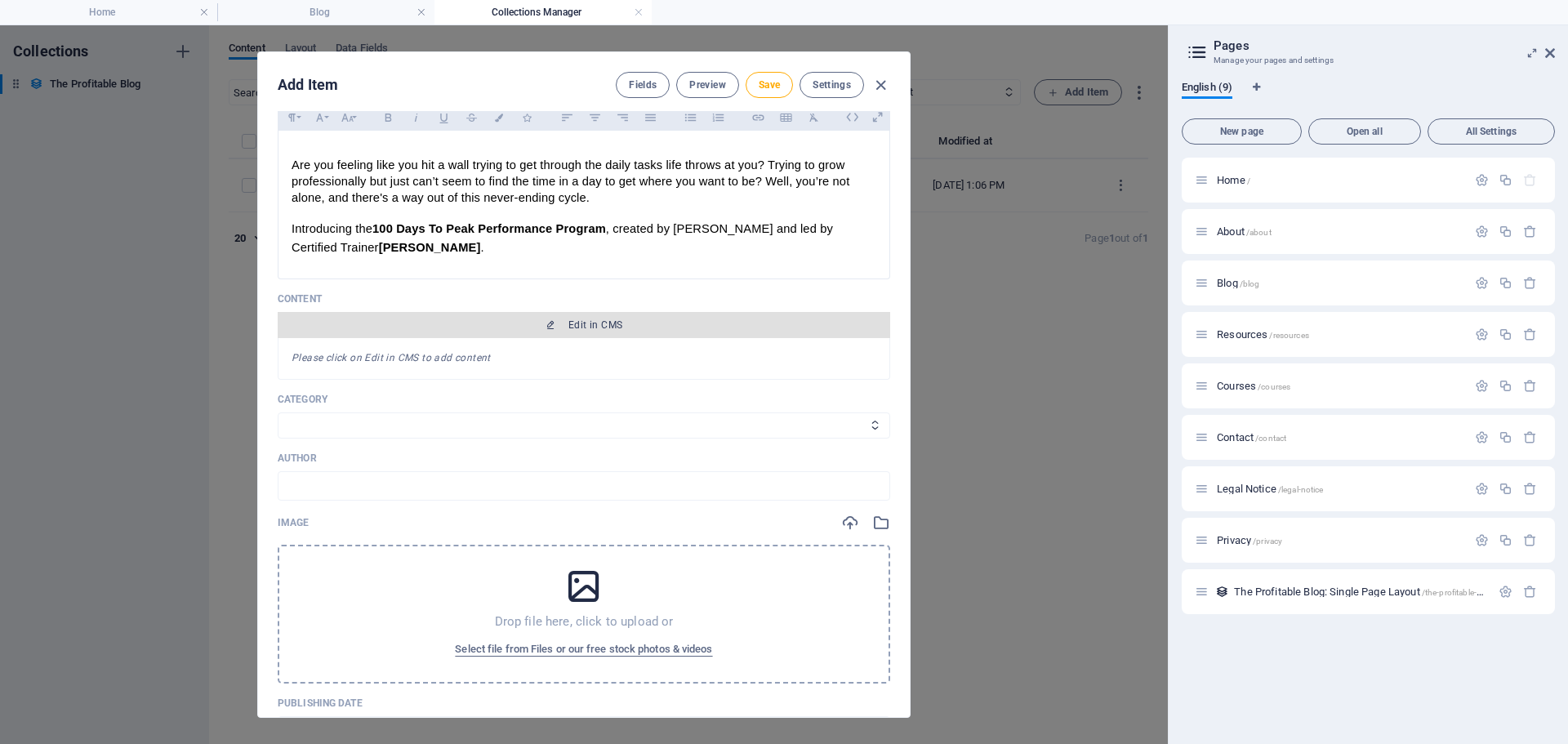
click at [552, 334] on button "Edit in CMS" at bounding box center [584, 325] width 612 height 26
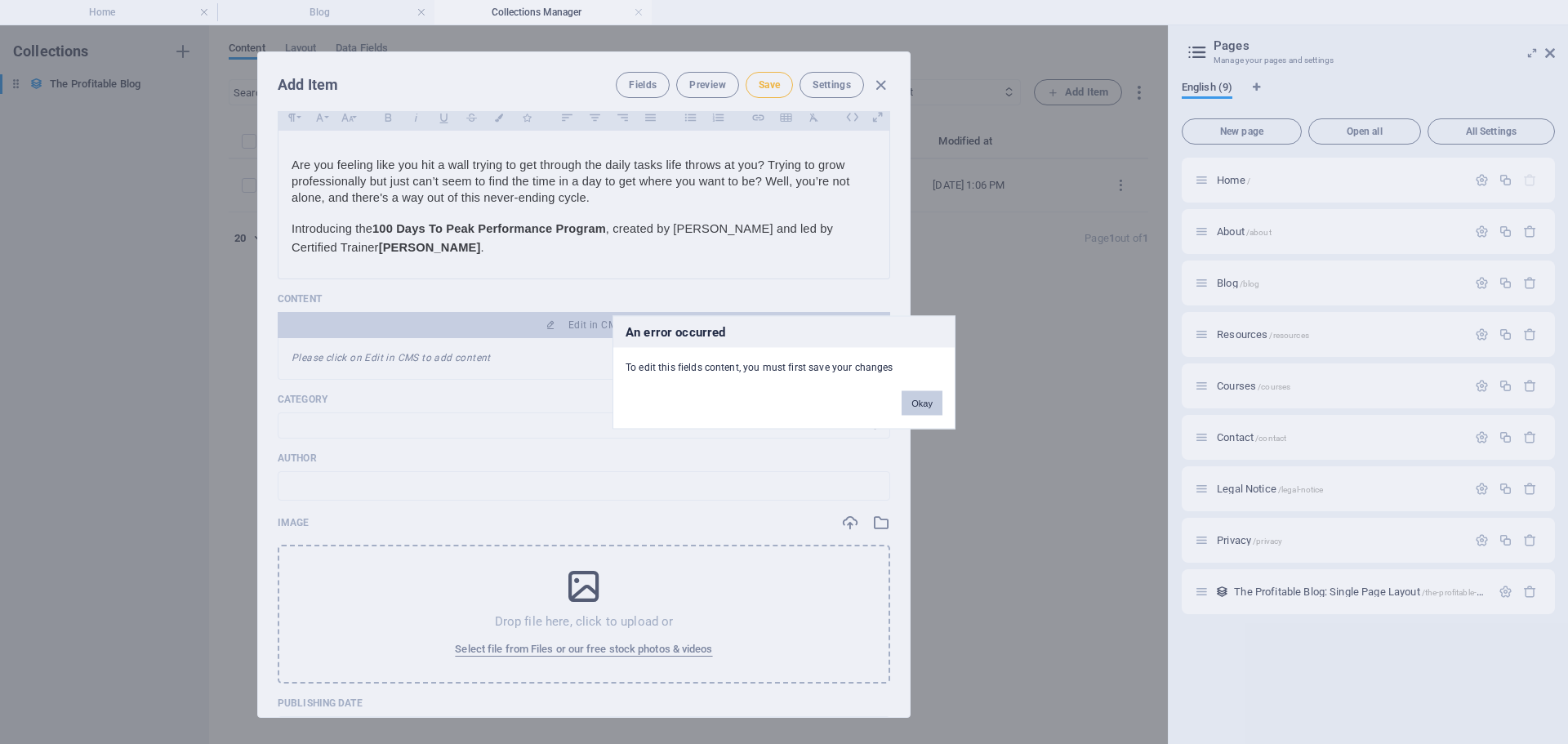
click at [914, 403] on button "Okay" at bounding box center [922, 402] width 41 height 24
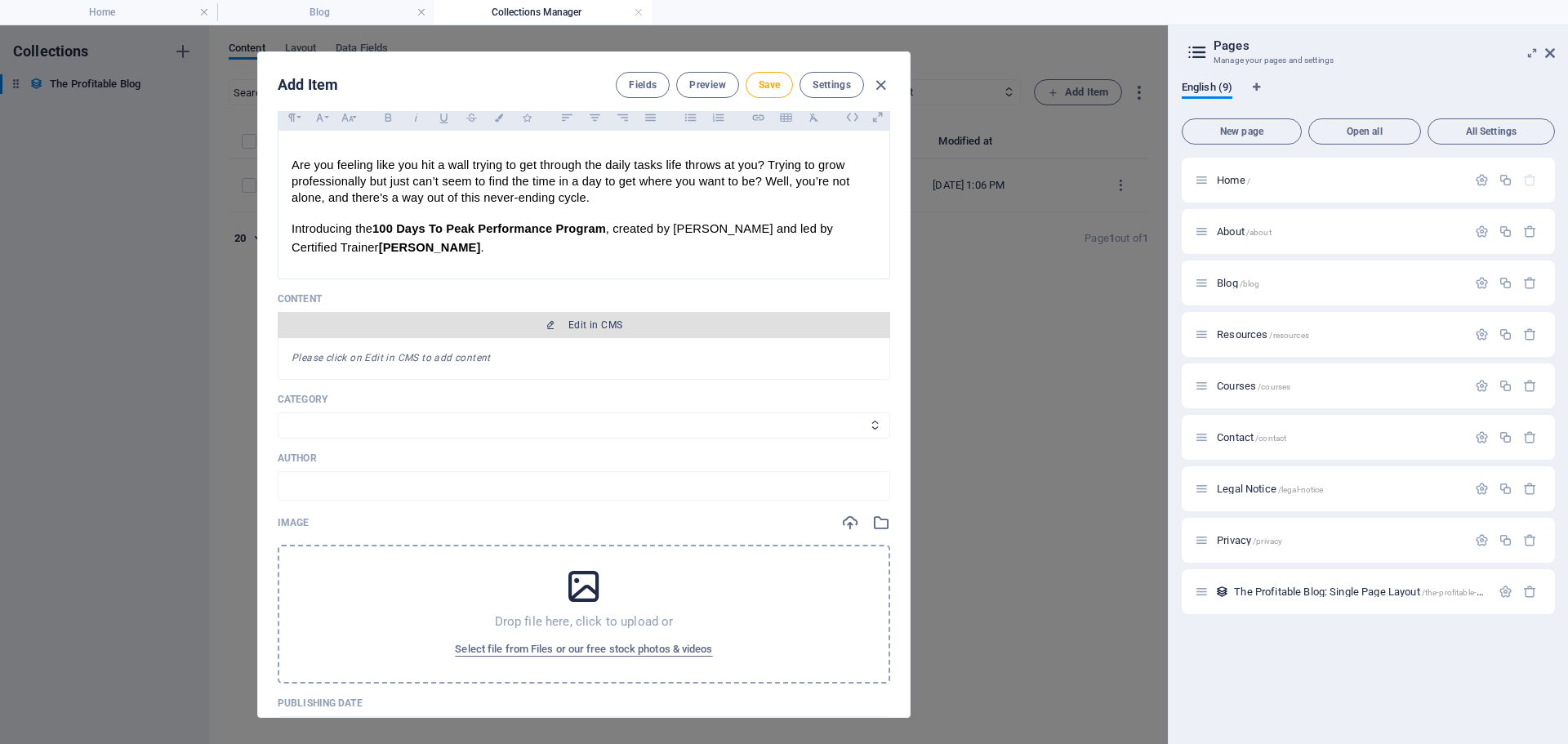
click at [599, 321] on span "Edit in CMS" at bounding box center [596, 325] width 54 height 13
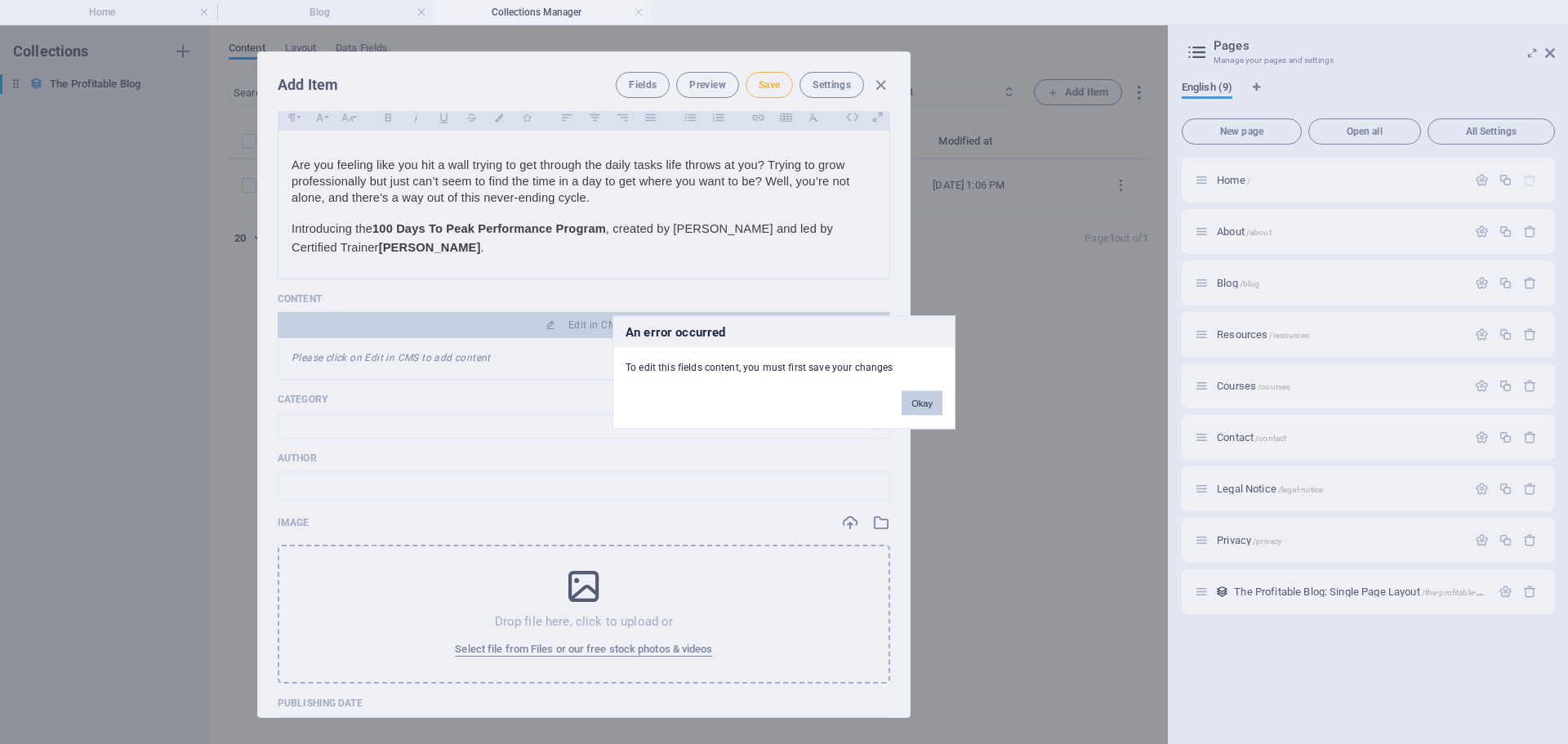
click at [919, 402] on button "Okay" at bounding box center [922, 402] width 41 height 24
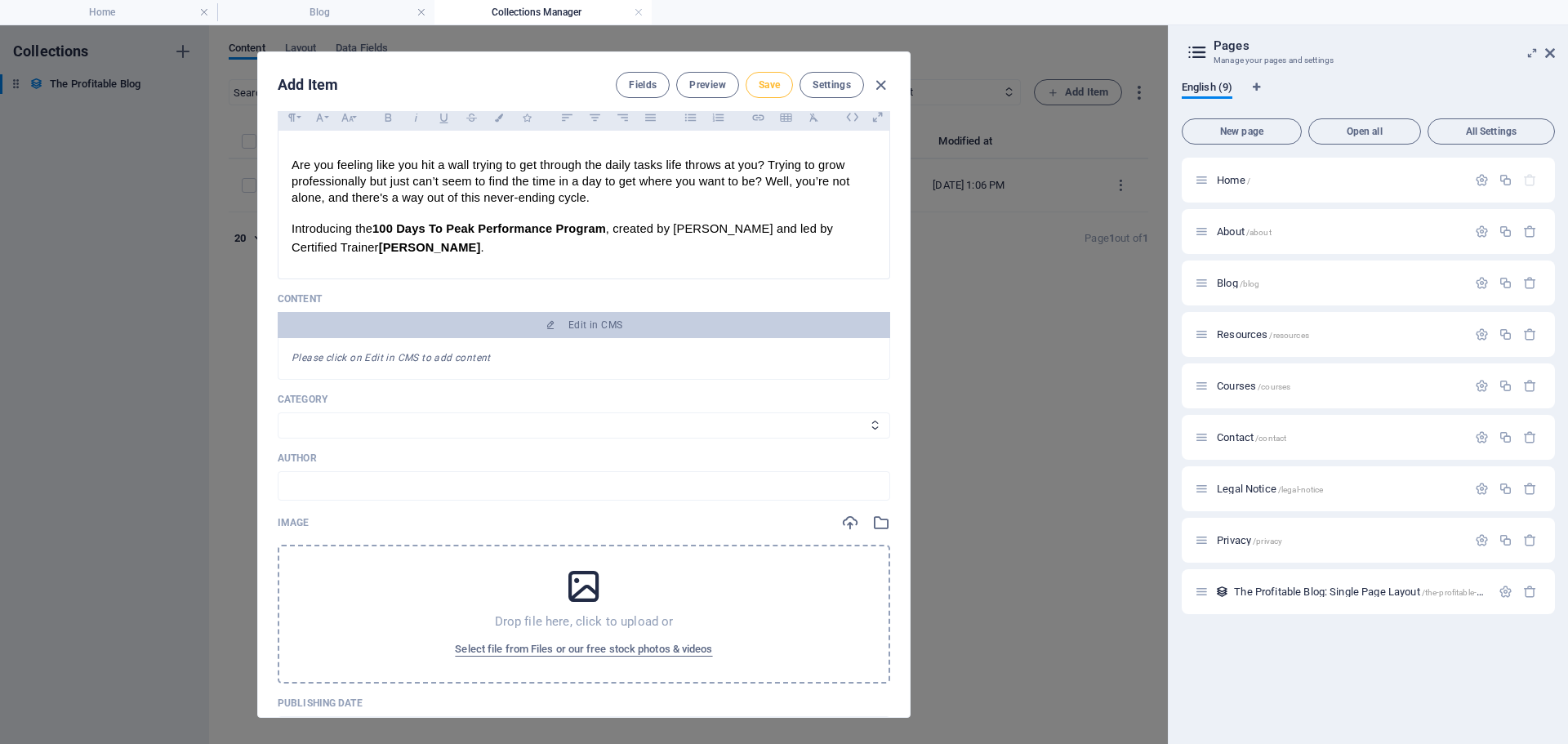
click at [766, 87] on span "Save" at bounding box center [769, 84] width 21 height 13
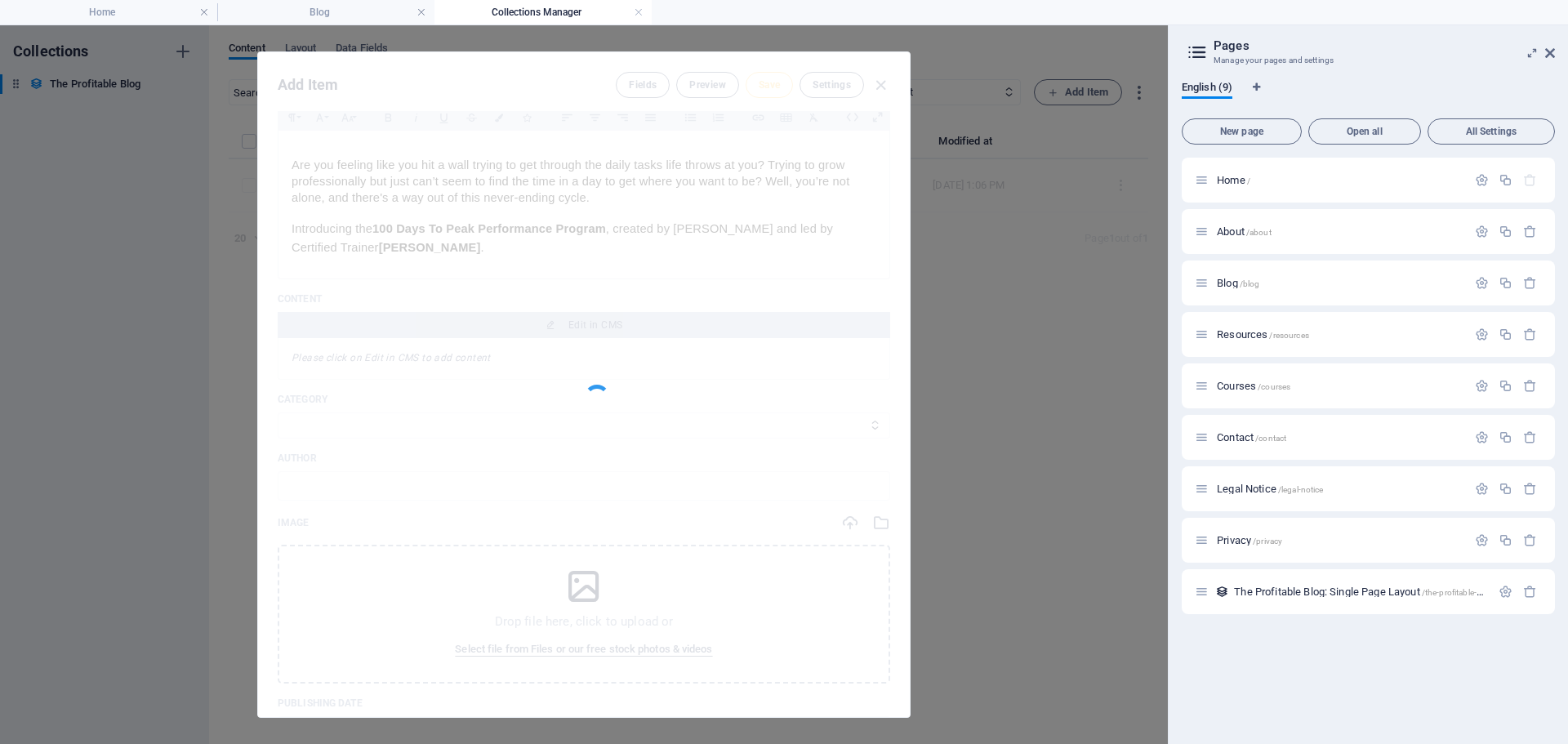
type input "from-overwhelmed-to-unstoppable-in-just-14-weeks"
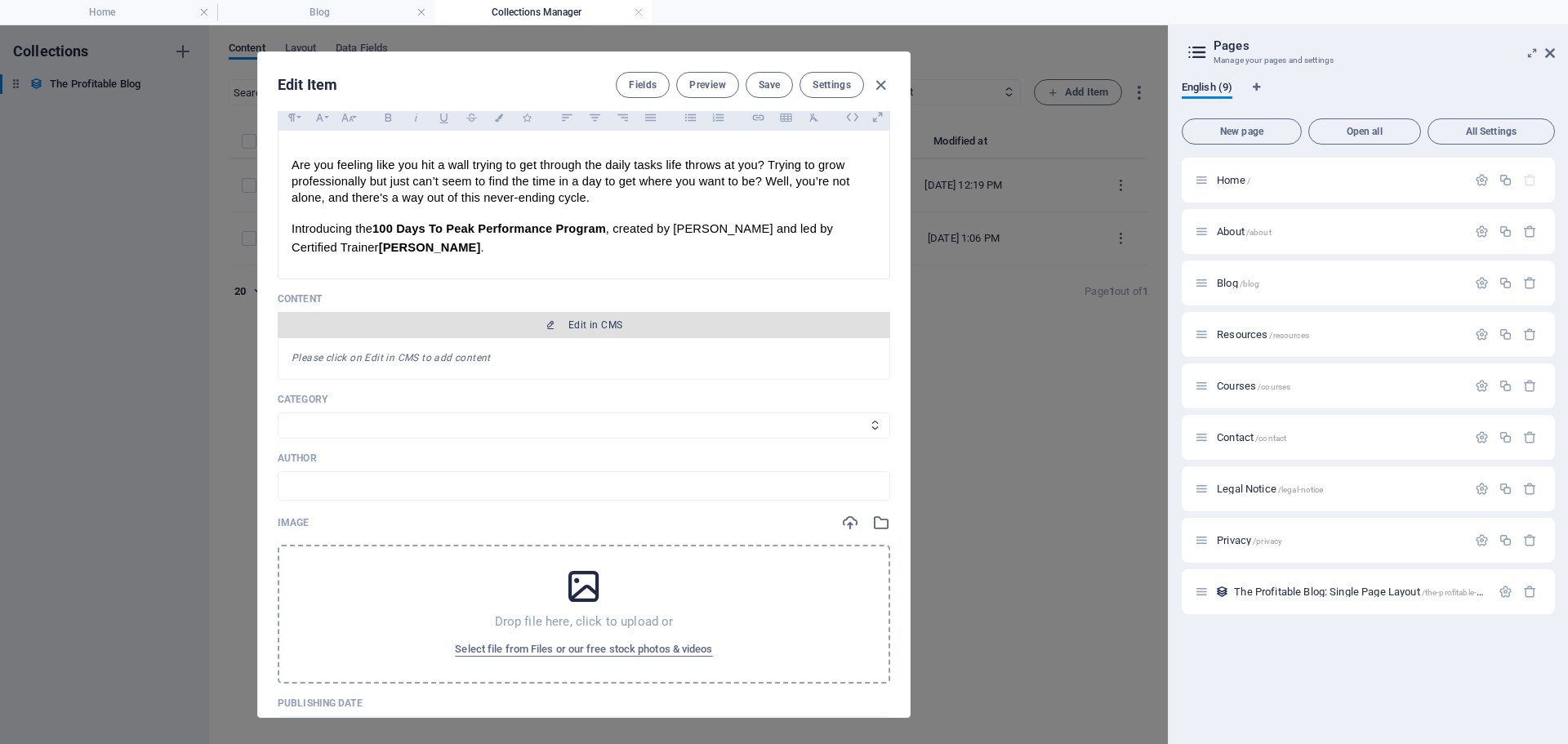
click at [591, 322] on span "Edit in CMS" at bounding box center [596, 325] width 54 height 13
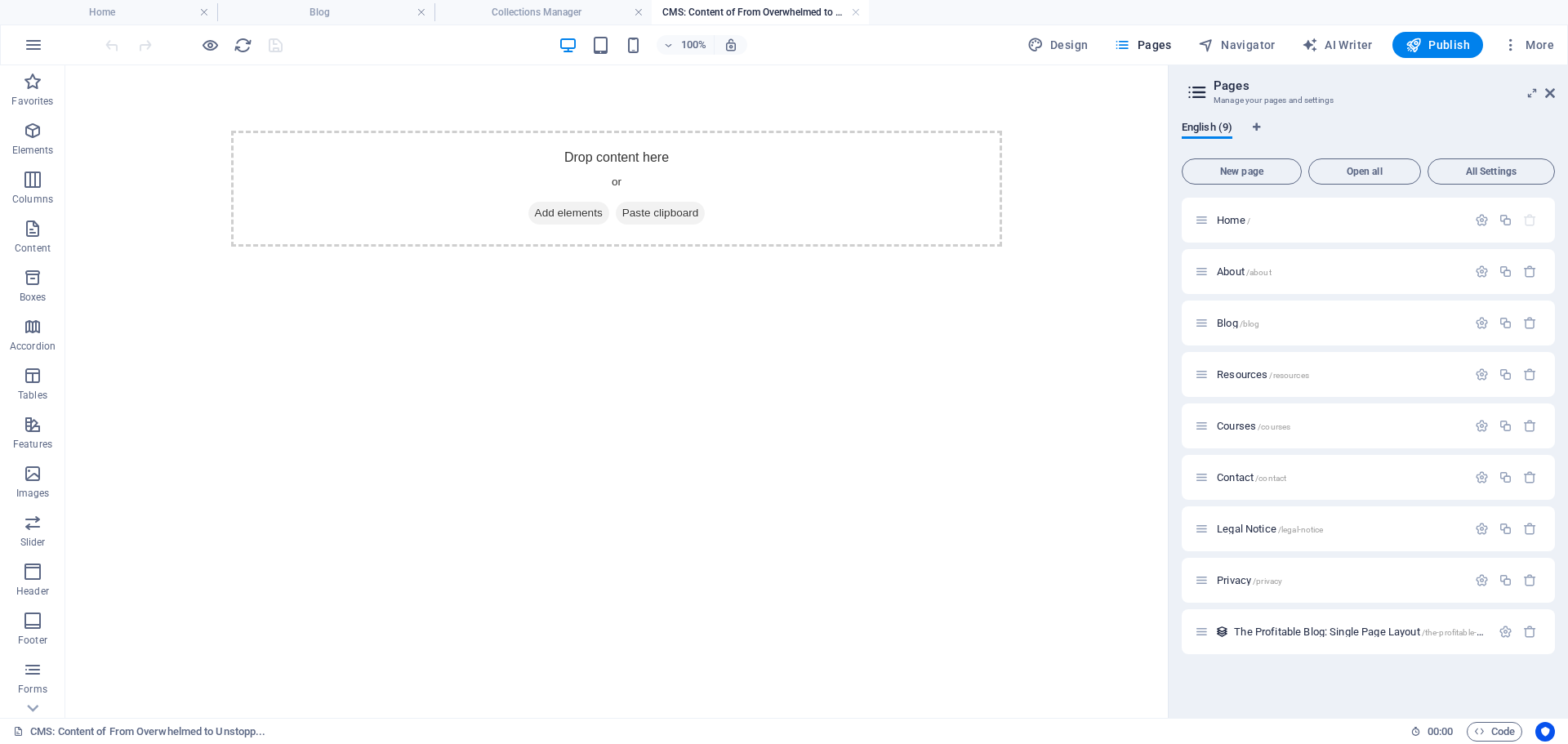
scroll to position [0, 0]
click at [621, 160] on div "Drop content here or Add elements Paste clipboard" at bounding box center [617, 189] width 771 height 116
click at [580, 159] on div "Drop content here or Add elements Paste clipboard" at bounding box center [617, 189] width 771 height 116
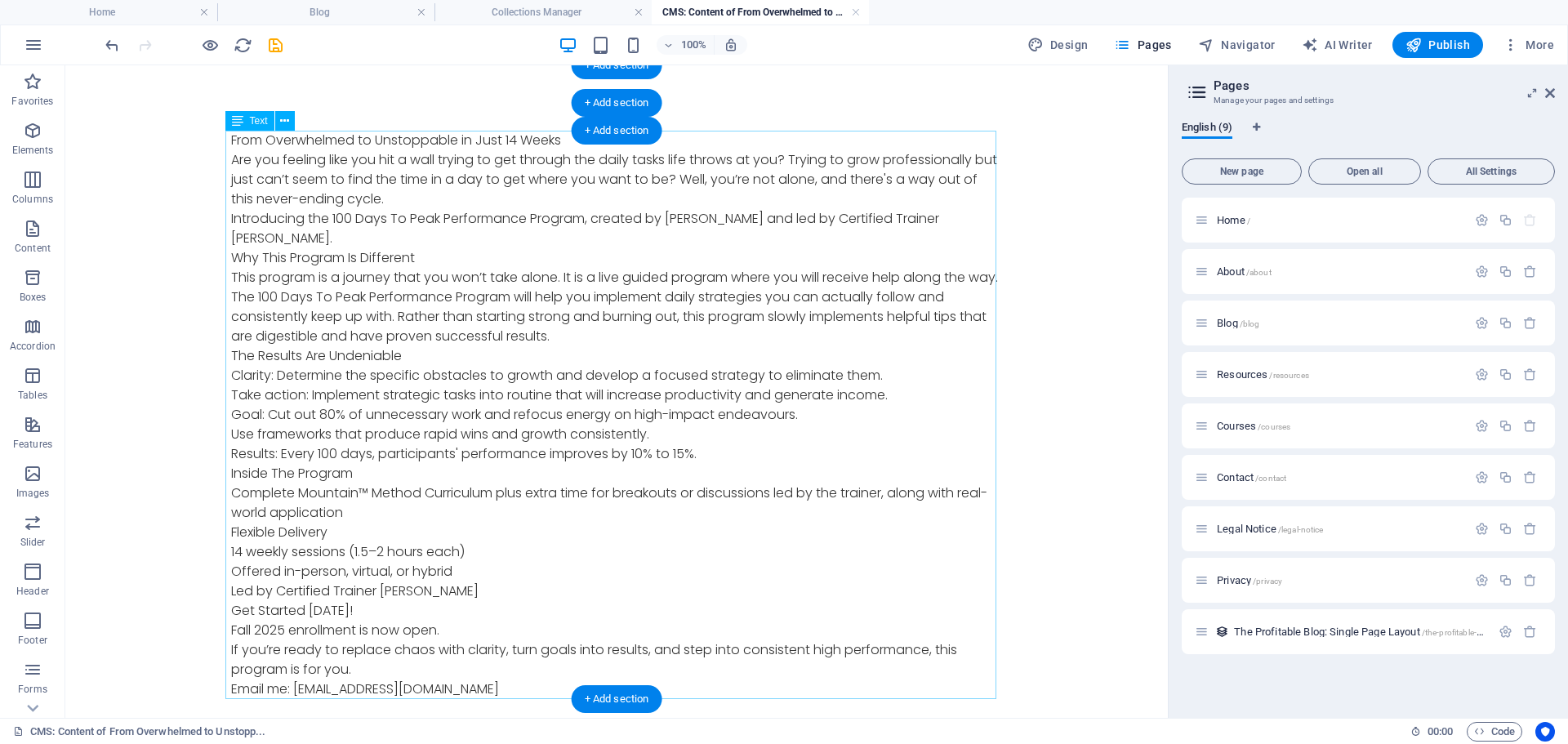
click at [568, 140] on div "From Overwhelmed to Unstoppable in Just 14 Weeks Are you feeling like you hit a…" at bounding box center [617, 415] width 771 height 569
click at [559, 140] on div "From Overwhelmed to Unstoppable in Just 14 Weeks Are you feeling like you hit a…" at bounding box center [617, 415] width 771 height 569
click at [544, 143] on div "From Overwhelmed to Unstoppable in Just 14 Weeks Are you feeling like you hit a…" at bounding box center [617, 415] width 771 height 569
click at [258, 143] on div "From Overwhelmed to Unstoppable in Just 14 Weeks Are you feeling like you hit a…" at bounding box center [616, 415] width 797 height 699
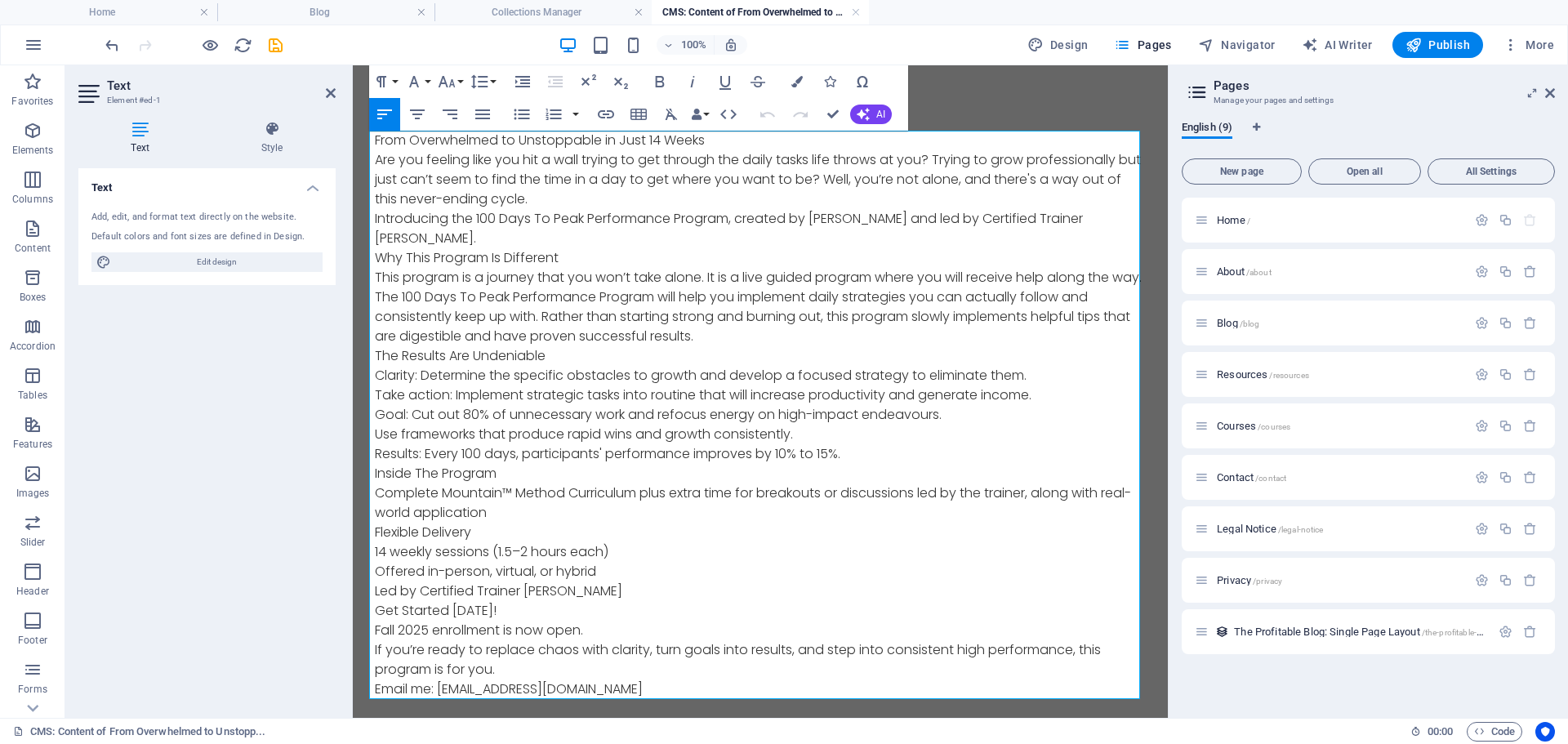
click at [544, 143] on p "From Overwhelmed to Unstoppable in Just 14 Weeks" at bounding box center [760, 140] width 771 height 19
drag, startPoint x: 726, startPoint y: 140, endPoint x: 751, endPoint y: 196, distance: 61.3
click at [375, 140] on p "From Overwhelmed to Unstoppable in Just 14 Weeks" at bounding box center [760, 140] width 771 height 19
click at [660, 80] on icon "button" at bounding box center [659, 81] width 9 height 12
click at [753, 136] on p "From Overwhelmed to Unstoppable in Just 14 Weeks" at bounding box center [760, 140] width 771 height 19
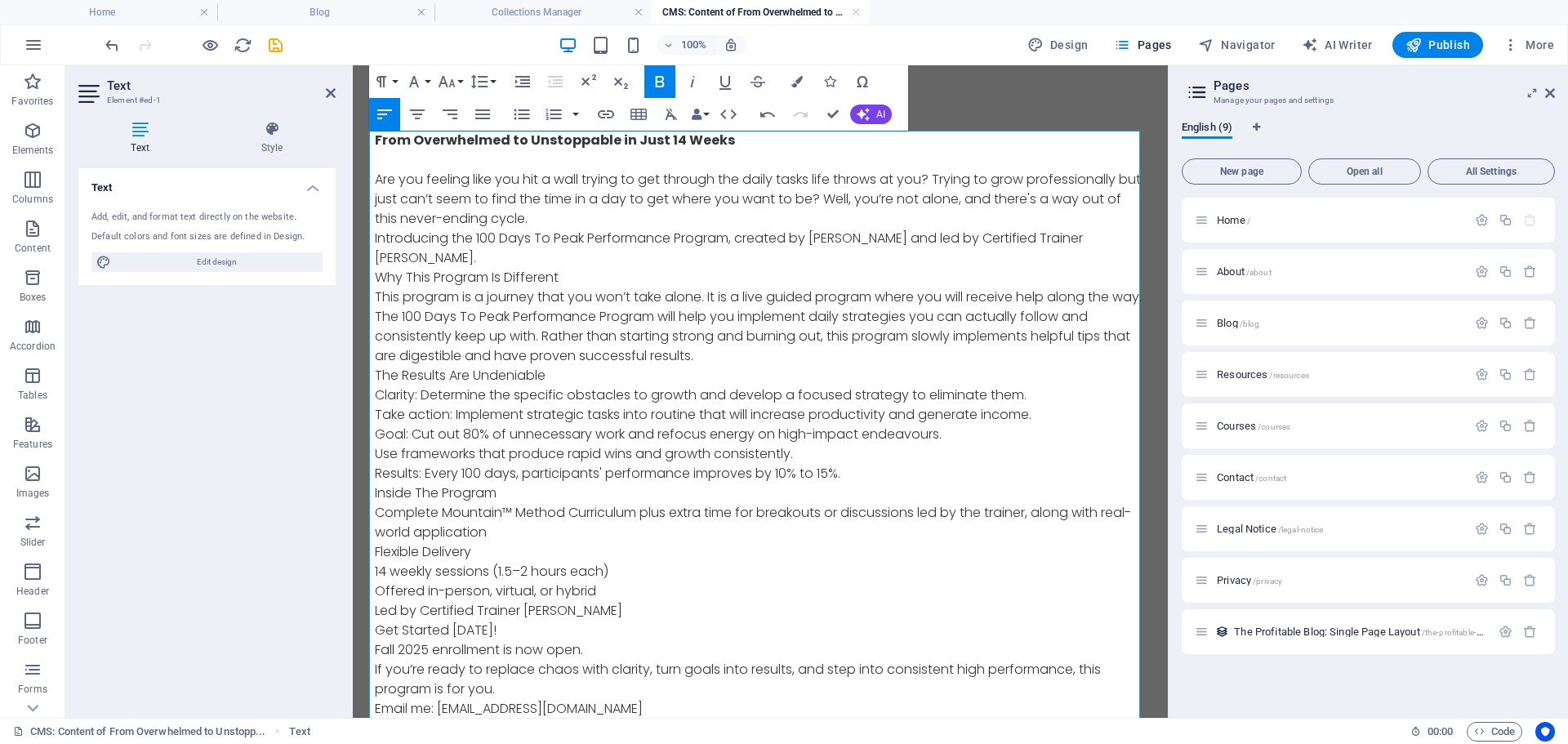
click at [581, 225] on p "Are you feeling like you hit a wall trying to get through the daily tasks life …" at bounding box center [760, 199] width 771 height 59
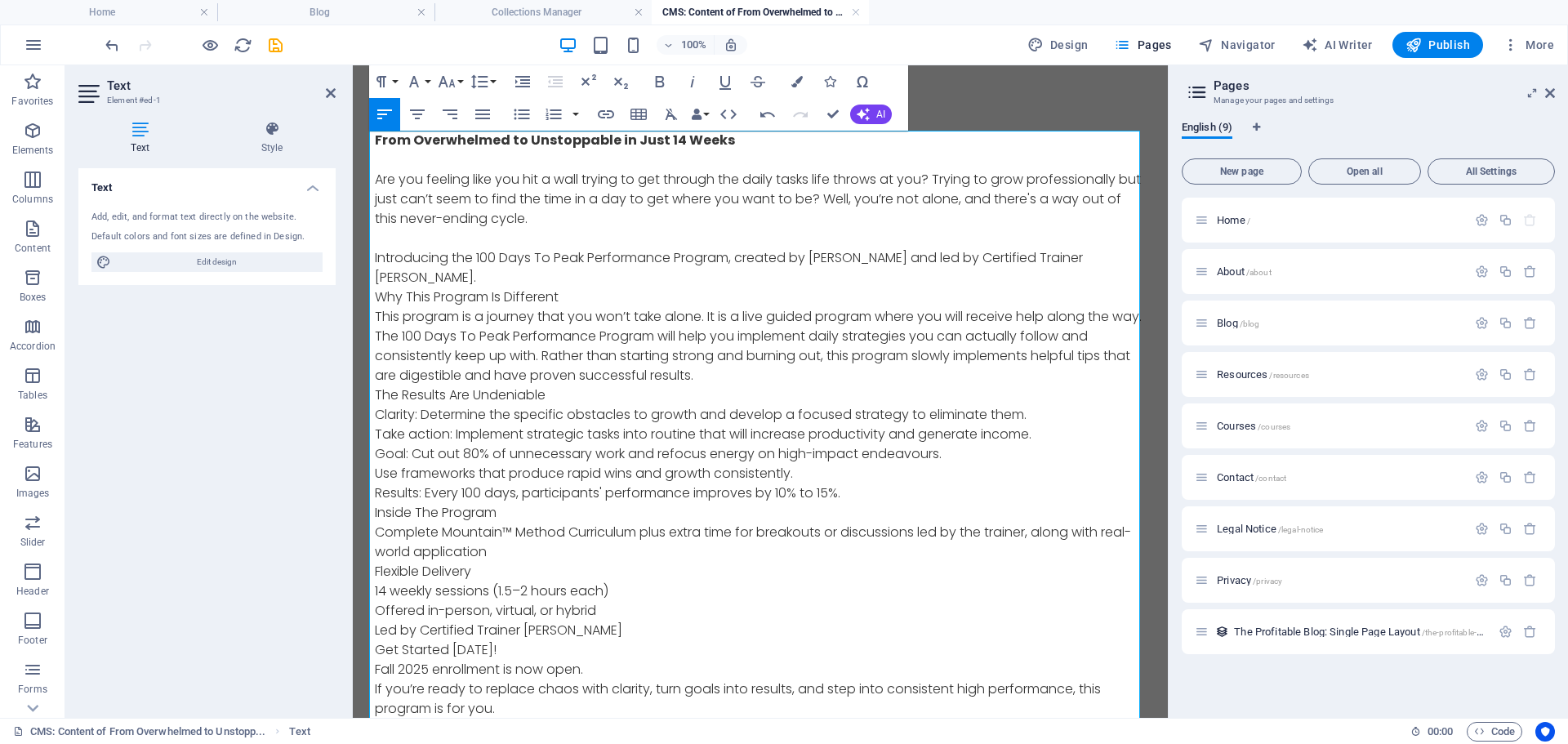
click at [530, 274] on p "Introducing the 100 Days To Peak Performance Program, created by [PERSON_NAME] …" at bounding box center [760, 267] width 771 height 39
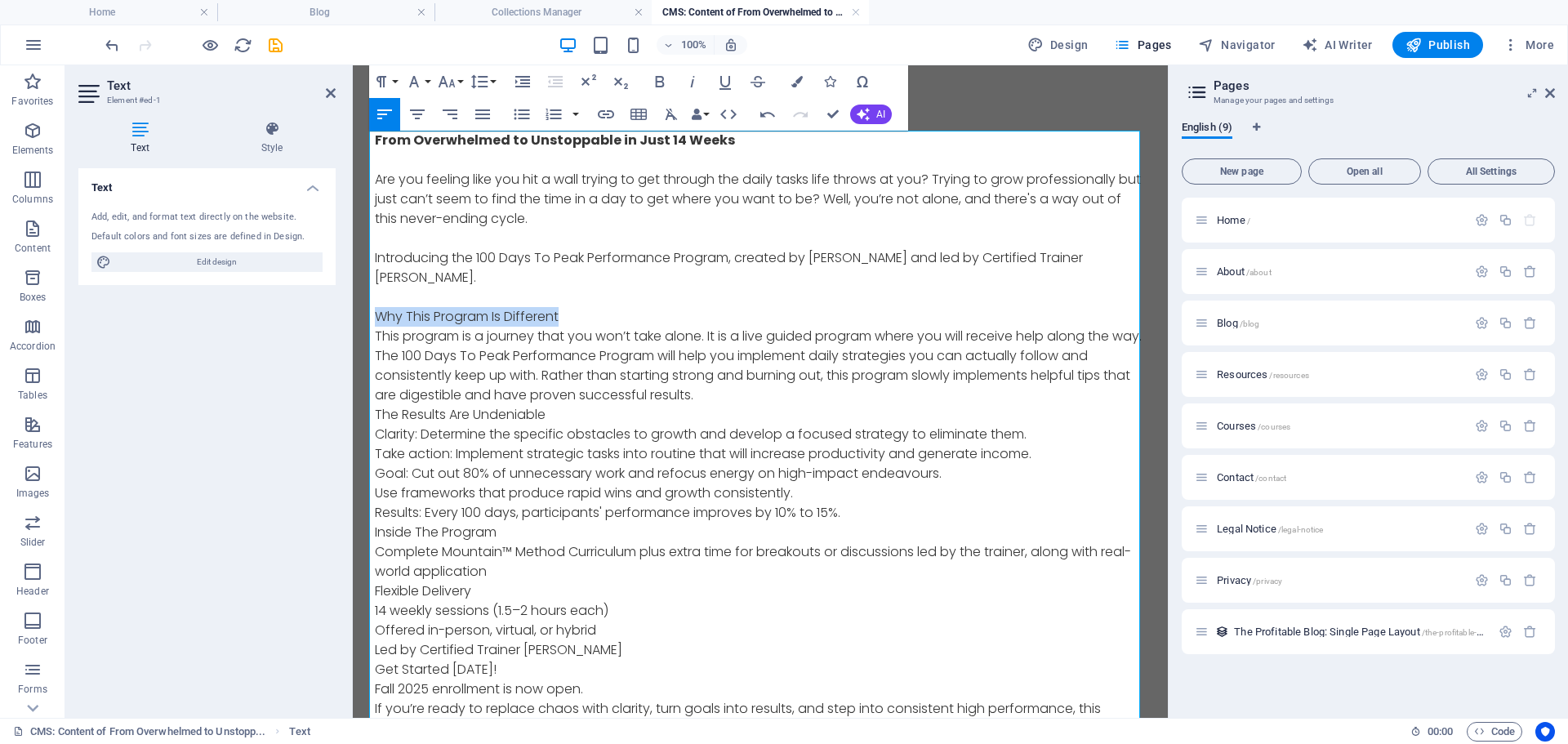
drag, startPoint x: 568, startPoint y: 324, endPoint x: 373, endPoint y: 313, distance: 195.3
click at [375, 313] on p "Why This Program Is Different" at bounding box center [760, 317] width 771 height 19
click at [661, 80] on icon "button" at bounding box center [659, 81] width 9 height 12
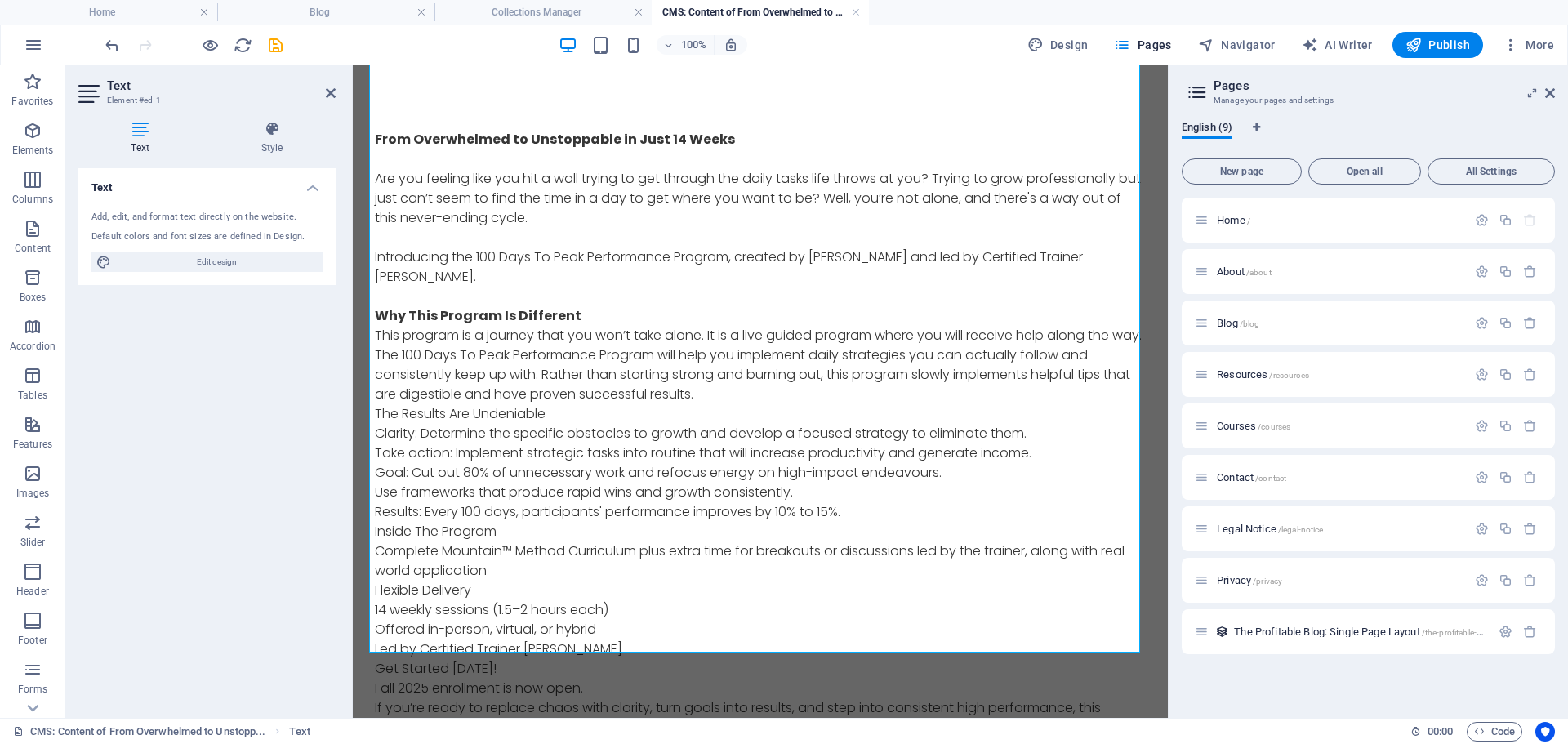
scroll to position [106, 0]
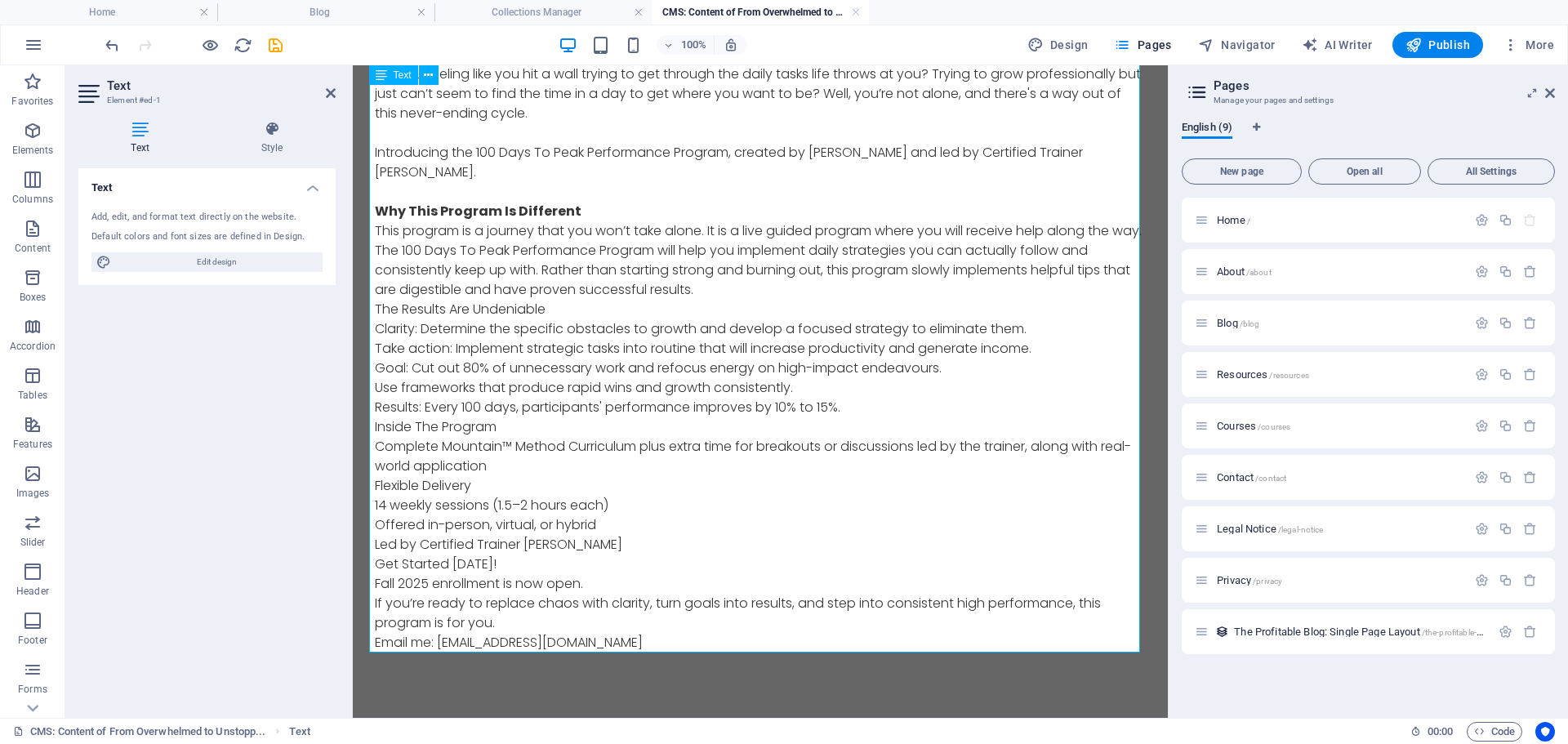
click at [711, 290] on p "This program is a journey that you won’t take alone. It is a live guided progra…" at bounding box center [760, 261] width 771 height 78
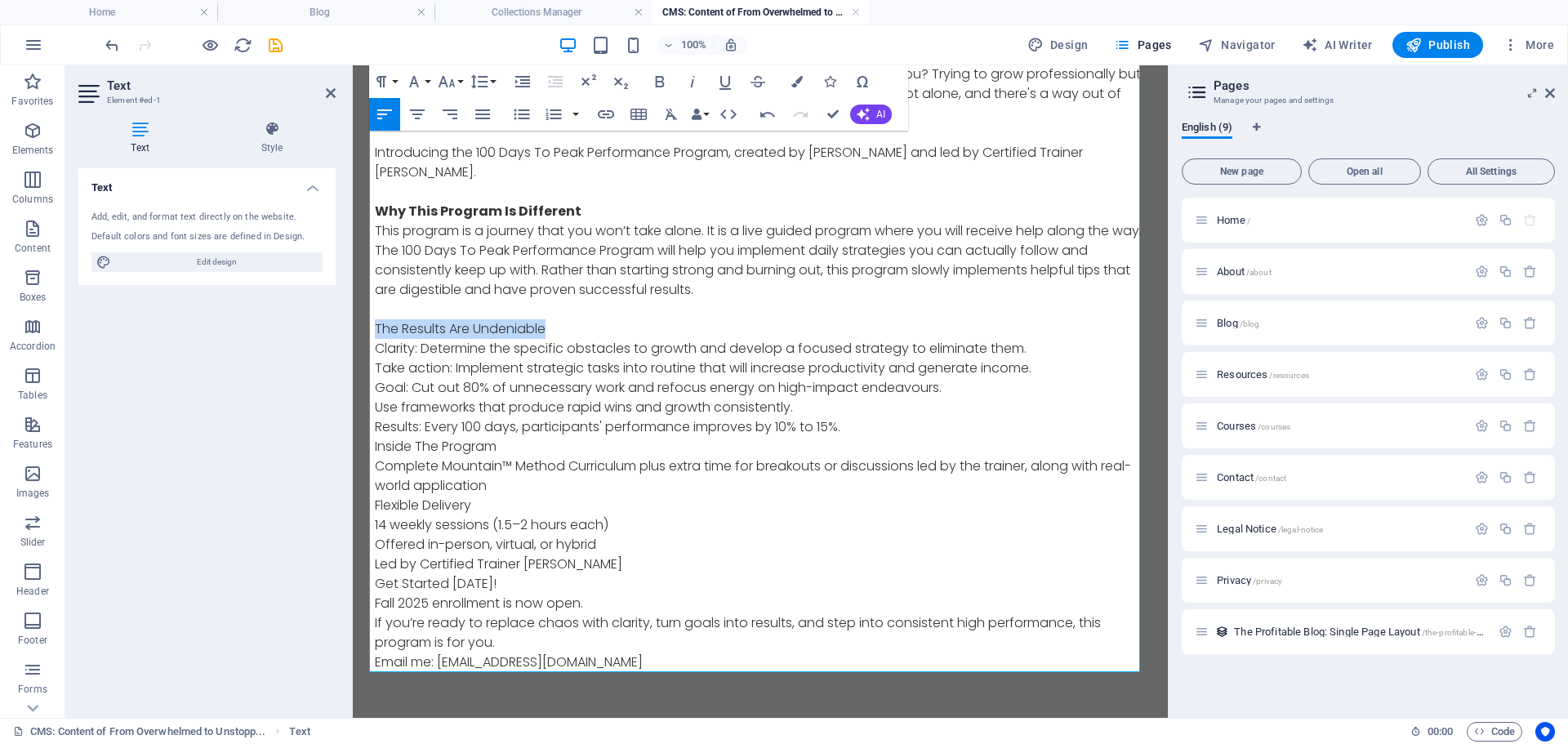
drag, startPoint x: 555, startPoint y: 326, endPoint x: 369, endPoint y: 326, distance: 186.0
click at [375, 326] on p "The Results Are Undeniable" at bounding box center [760, 329] width 771 height 19
click at [661, 80] on icon "button" at bounding box center [659, 81] width 9 height 12
drag, startPoint x: 416, startPoint y: 425, endPoint x: 372, endPoint y: 424, distance: 44.0
click at [375, 424] on p "Results: Every 100 days, participants' performance improves by 10% to 15%." at bounding box center [760, 427] width 771 height 19
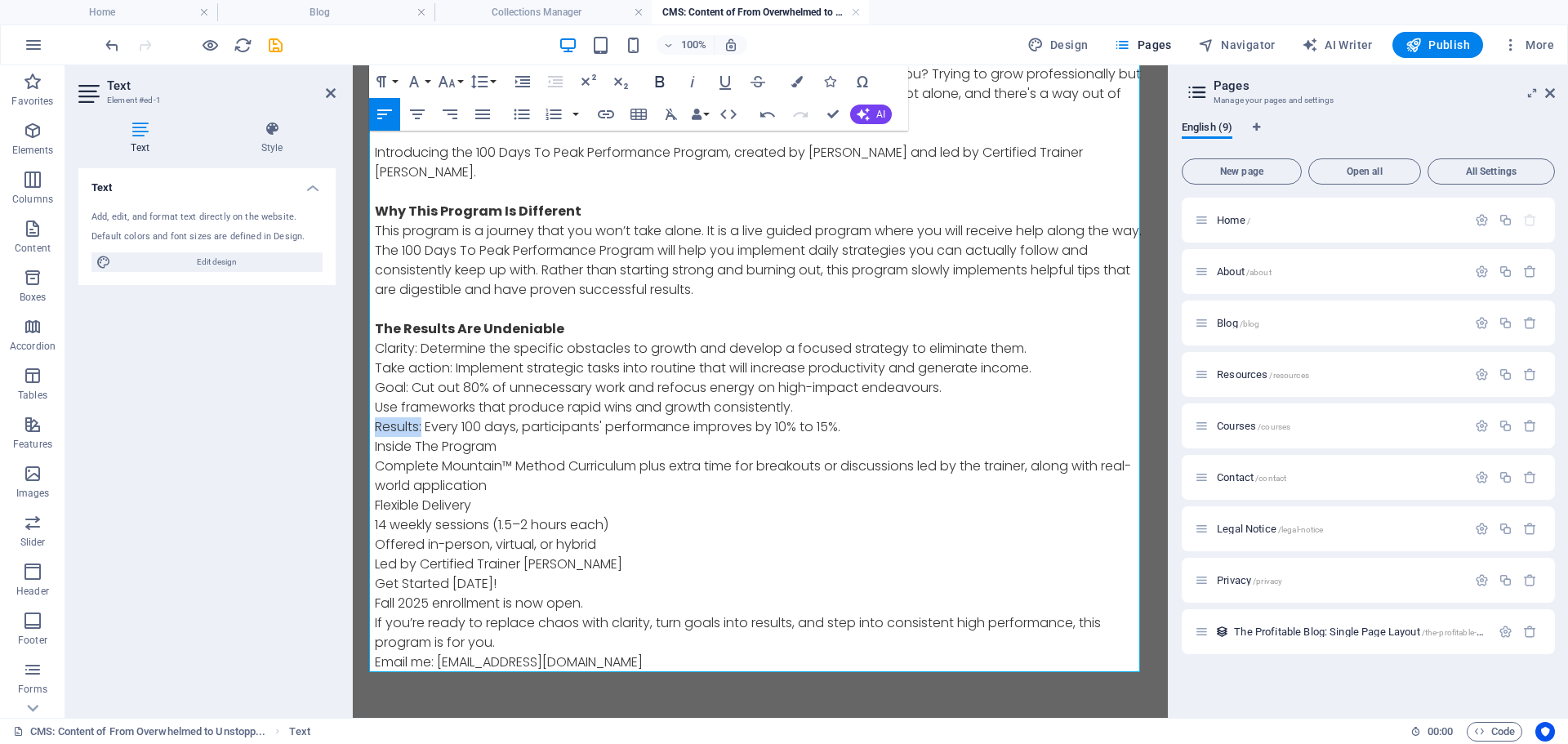
click at [661, 79] on icon "button" at bounding box center [660, 81] width 19 height 19
click at [864, 421] on p "Results: Every 100 days, participants' performance improves by 10% to 15%." at bounding box center [760, 427] width 771 height 19
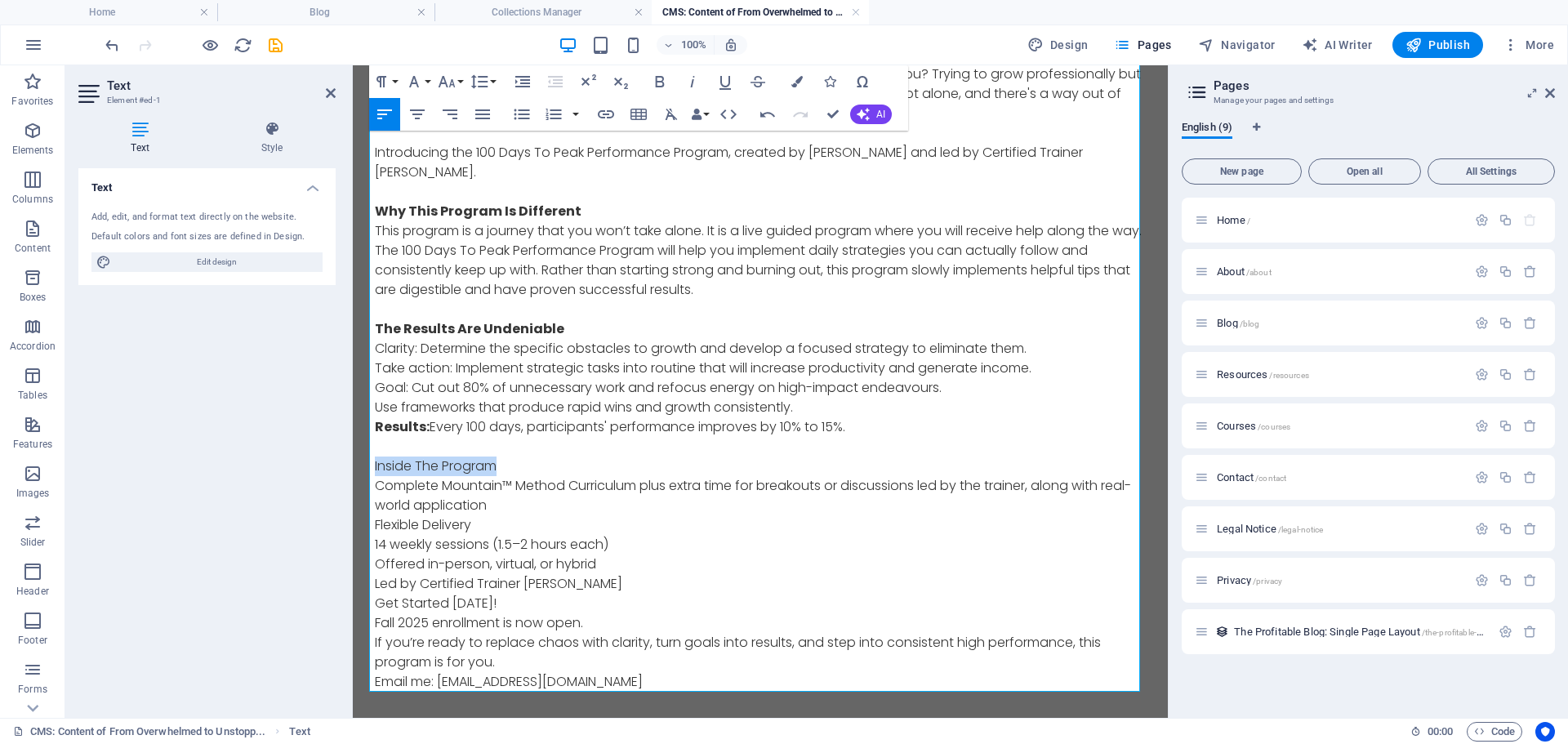
drag, startPoint x: 508, startPoint y: 467, endPoint x: 367, endPoint y: 462, distance: 141.1
click at [367, 462] on div "From Overwhelmed to Unstoppable in Just 14 Weeks ​ Are you feeling like you hit…" at bounding box center [760, 358] width 797 height 797
click at [667, 85] on icon "button" at bounding box center [660, 81] width 19 height 19
click at [566, 499] on p "Complete Mountain™ Method Curriculum plus extra time for breakouts or discussio…" at bounding box center [760, 496] width 771 height 39
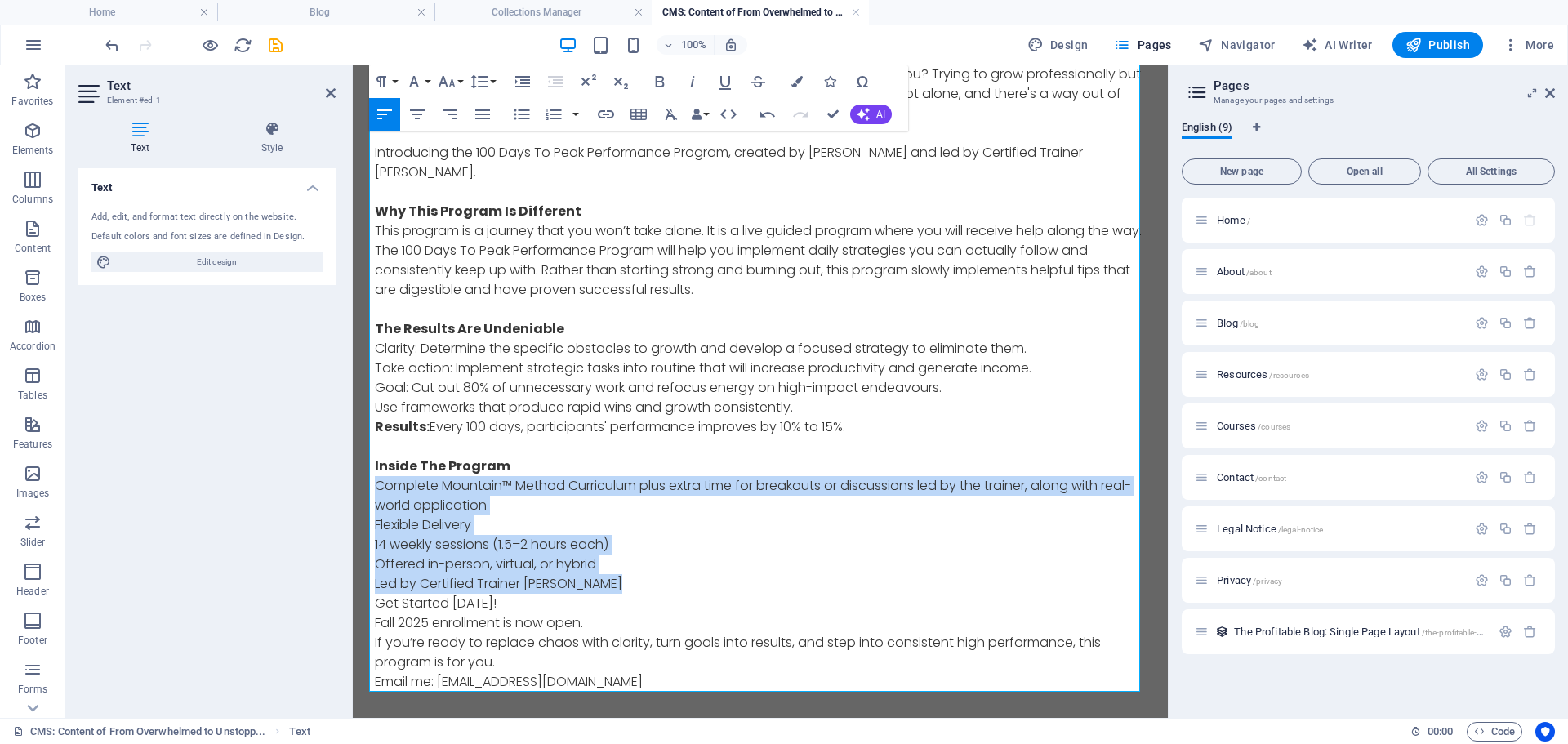
drag, startPoint x: 625, startPoint y: 583, endPoint x: 370, endPoint y: 488, distance: 272.1
click at [375, 488] on div "From Overwhelmed to Unstoppable in Just 14 Weeks ​ Are you feeling like you hit…" at bounding box center [760, 358] width 771 height 666
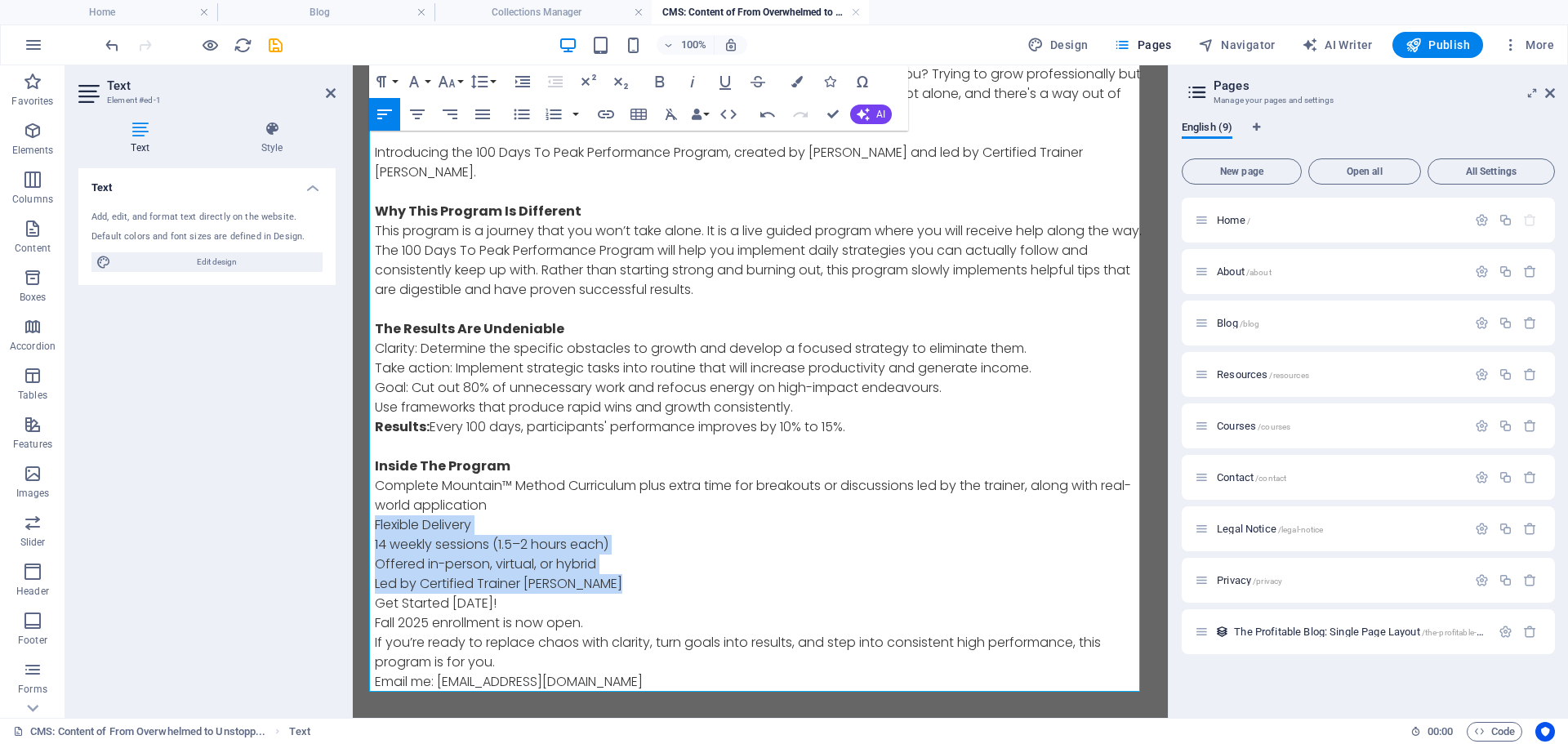
drag, startPoint x: 619, startPoint y: 583, endPoint x: 368, endPoint y: 528, distance: 257.0
click at [375, 528] on div "From Overwhelmed to Unstoppable in Just 14 Weeks ​ Are you feeling like you hit…" at bounding box center [760, 368] width 771 height 686
click at [534, 117] on button "Unordered List" at bounding box center [522, 114] width 31 height 33
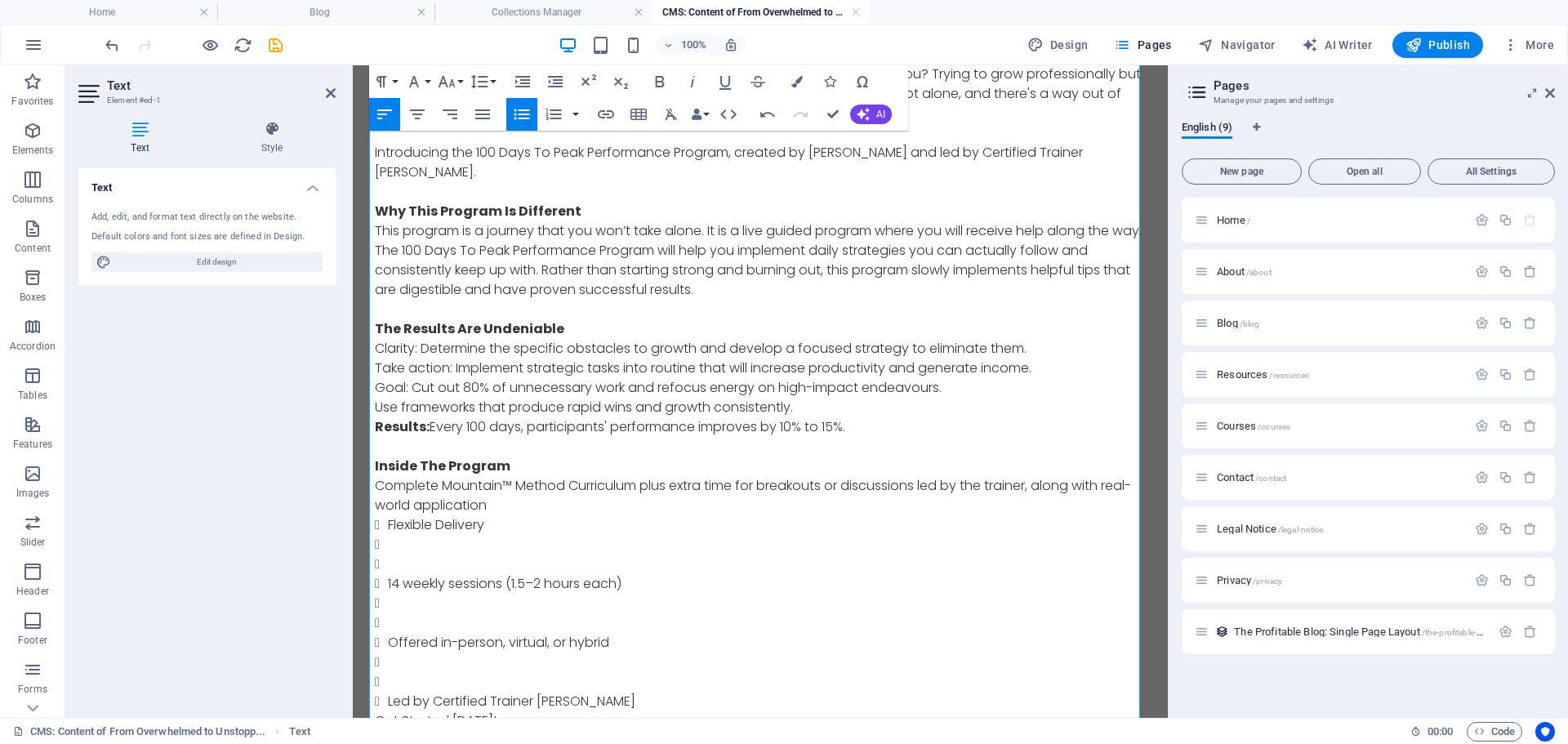
click at [431, 550] on li at bounding box center [767, 544] width 758 height 19
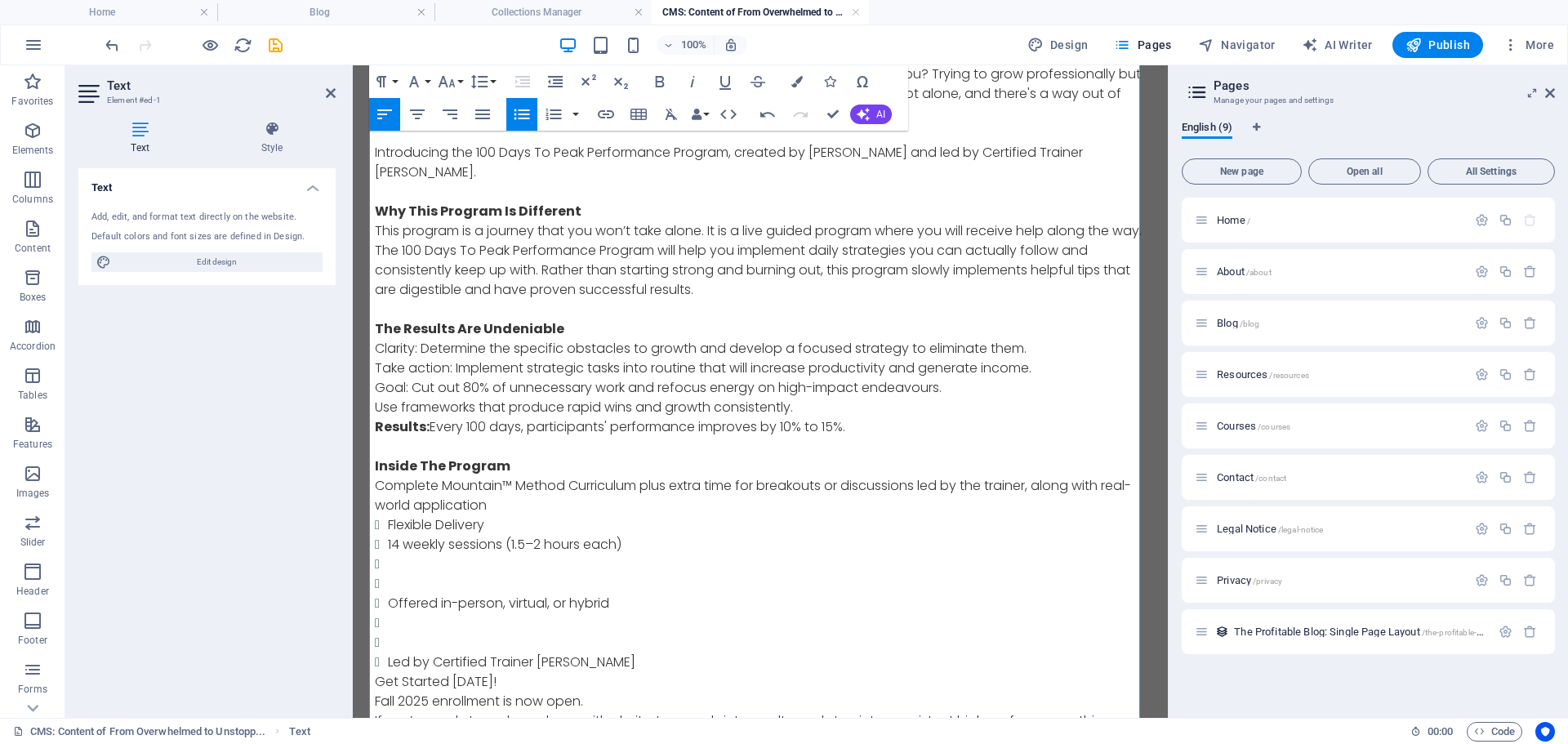
click at [430, 553] on li "14 weekly sessions (1.5–2 hours each)" at bounding box center [767, 544] width 758 height 19
click at [645, 542] on li "14 weekly sessions (1.5–2 hours each)" at bounding box center [767, 544] width 758 height 19
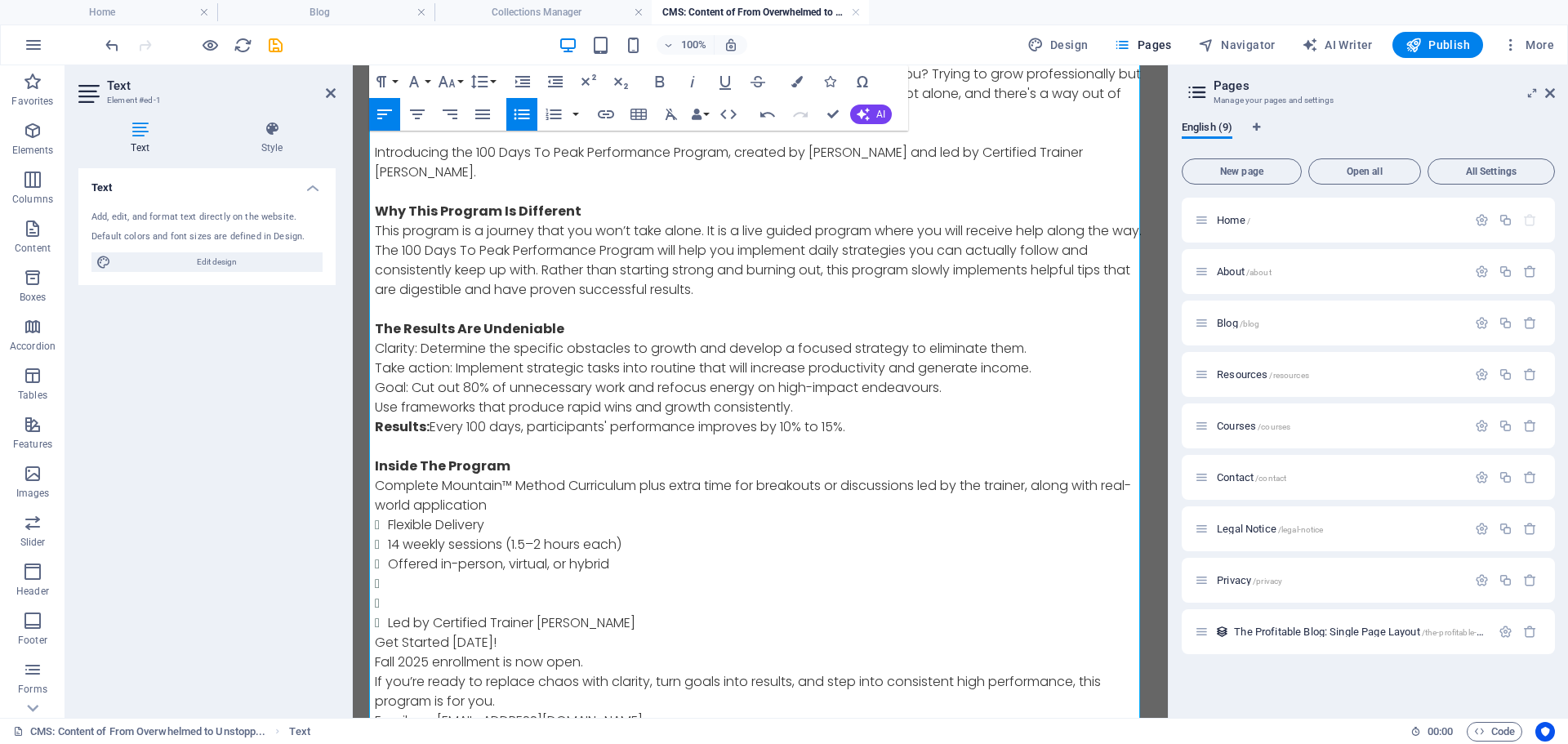
click at [390, 607] on li at bounding box center [767, 604] width 758 height 19
drag, startPoint x: 390, startPoint y: 607, endPoint x: 381, endPoint y: 582, distance: 26.6
click at [381, 582] on ul "Flexible Delivery 14 weekly sessions (1.5–2 hours each) Offered in-person, virt…" at bounding box center [760, 574] width 771 height 117
click at [400, 610] on li at bounding box center [767, 604] width 758 height 19
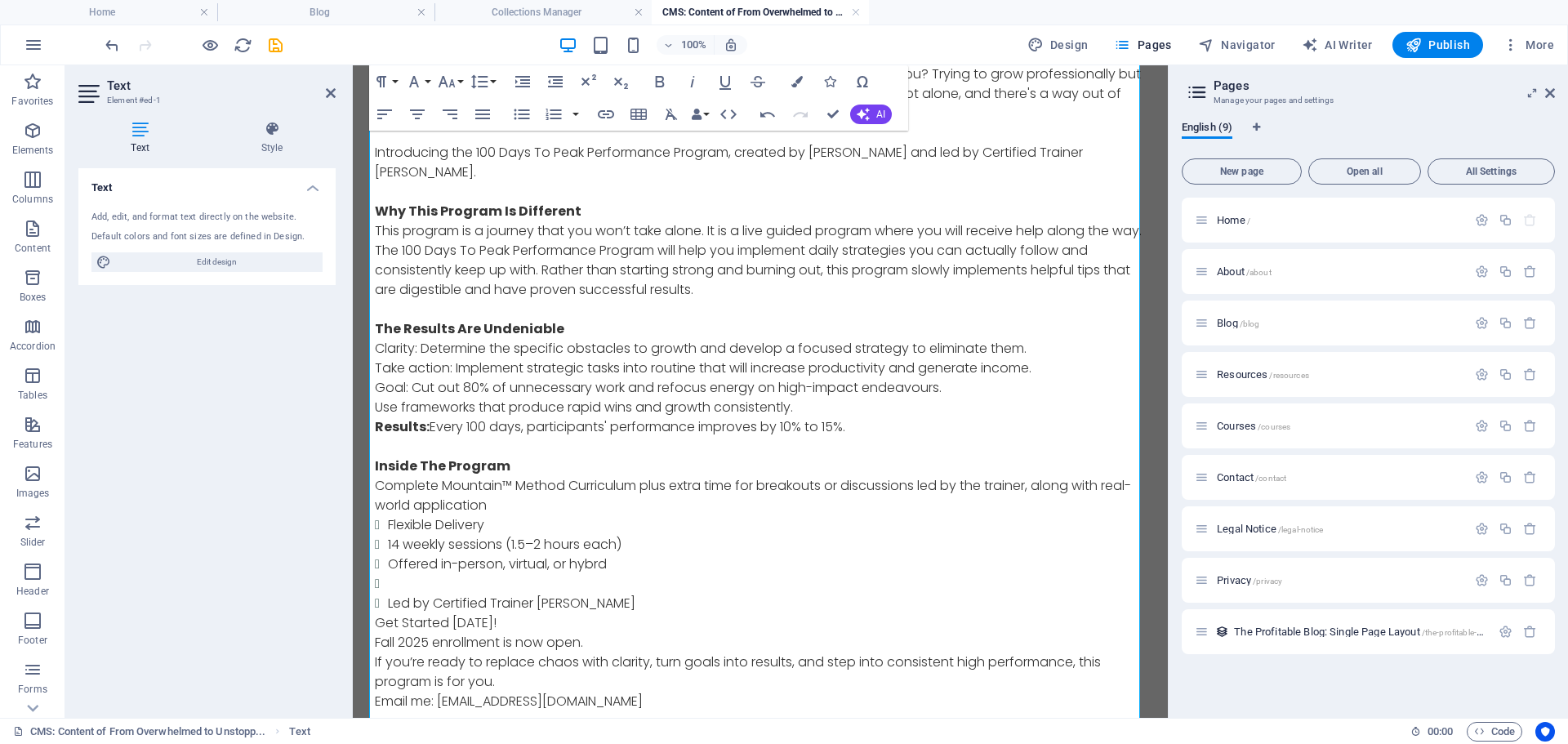
click at [462, 583] on li at bounding box center [767, 584] width 758 height 19
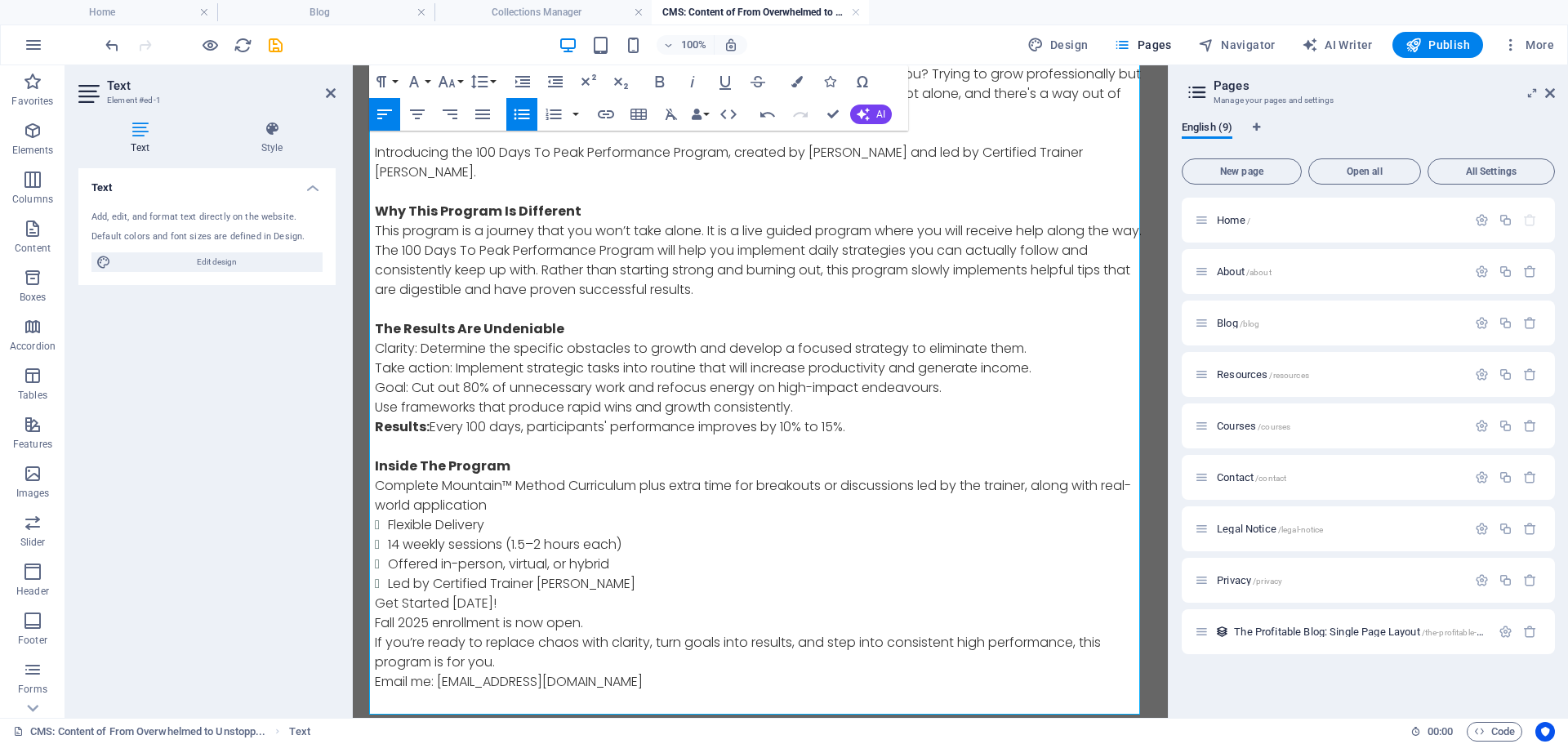
click at [538, 604] on p "Get Started [DATE]!" at bounding box center [760, 604] width 771 height 19
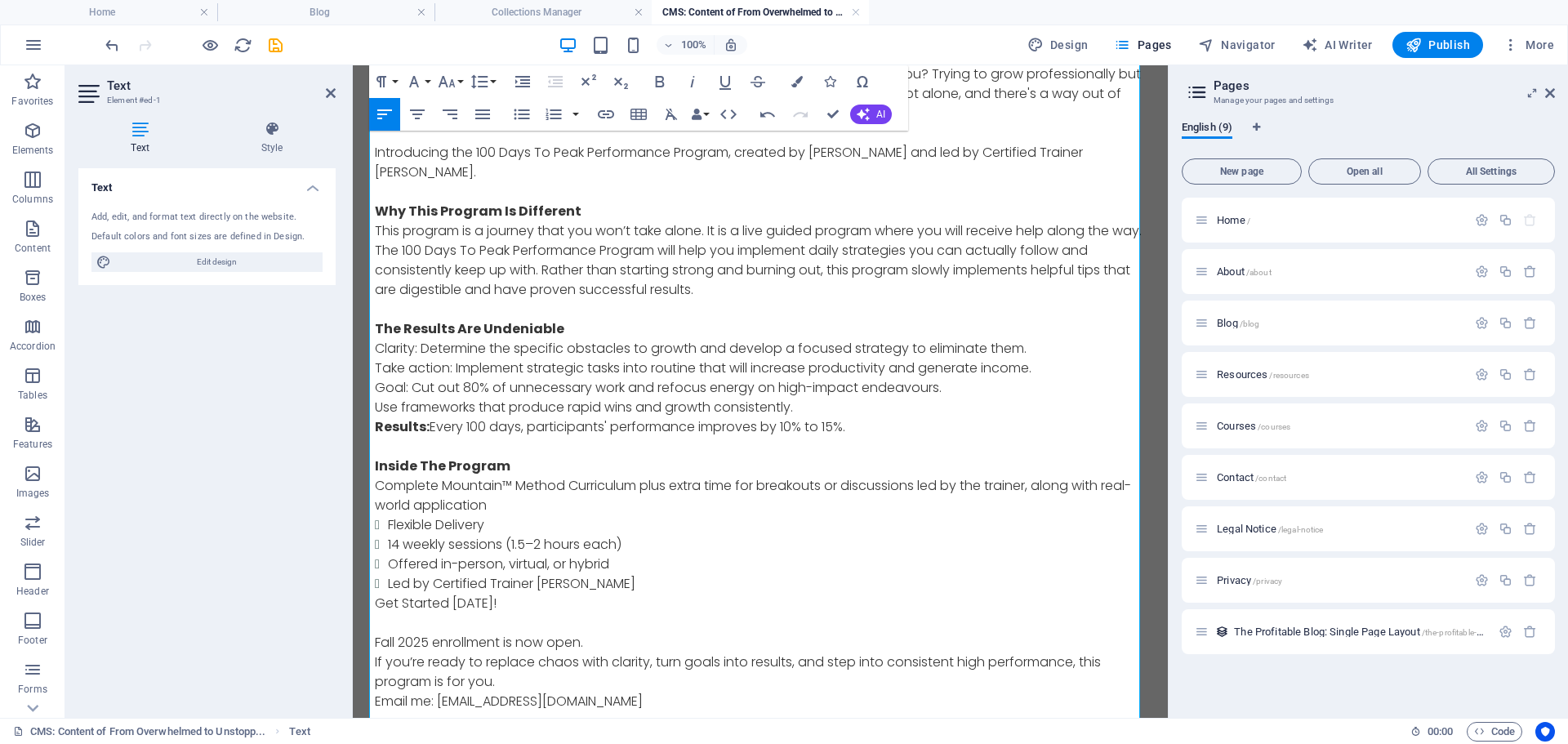
click at [375, 606] on p "Get Started [DATE]!" at bounding box center [760, 604] width 771 height 19
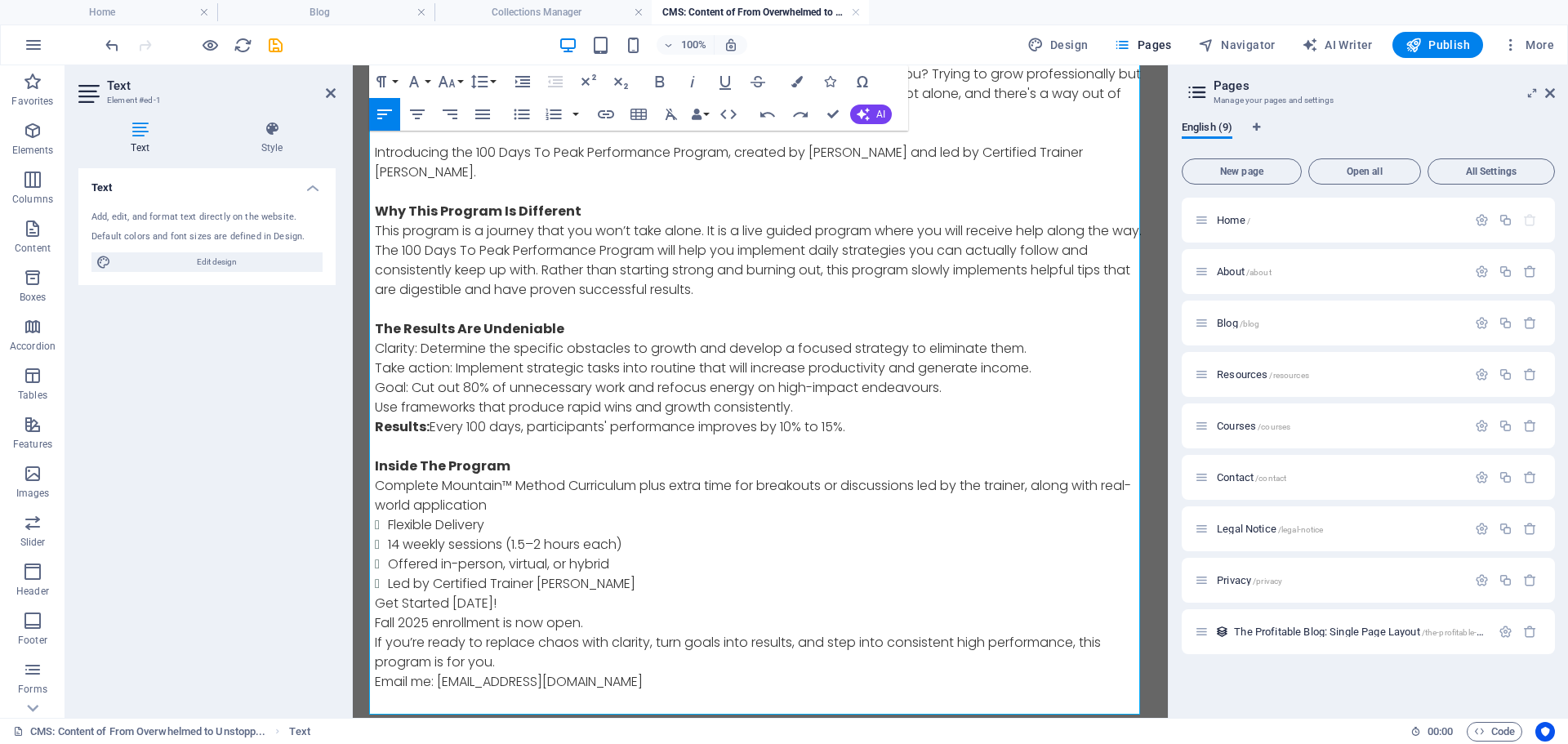
click at [664, 579] on li "Led by Certified Trainer [PERSON_NAME]" at bounding box center [767, 584] width 758 height 19
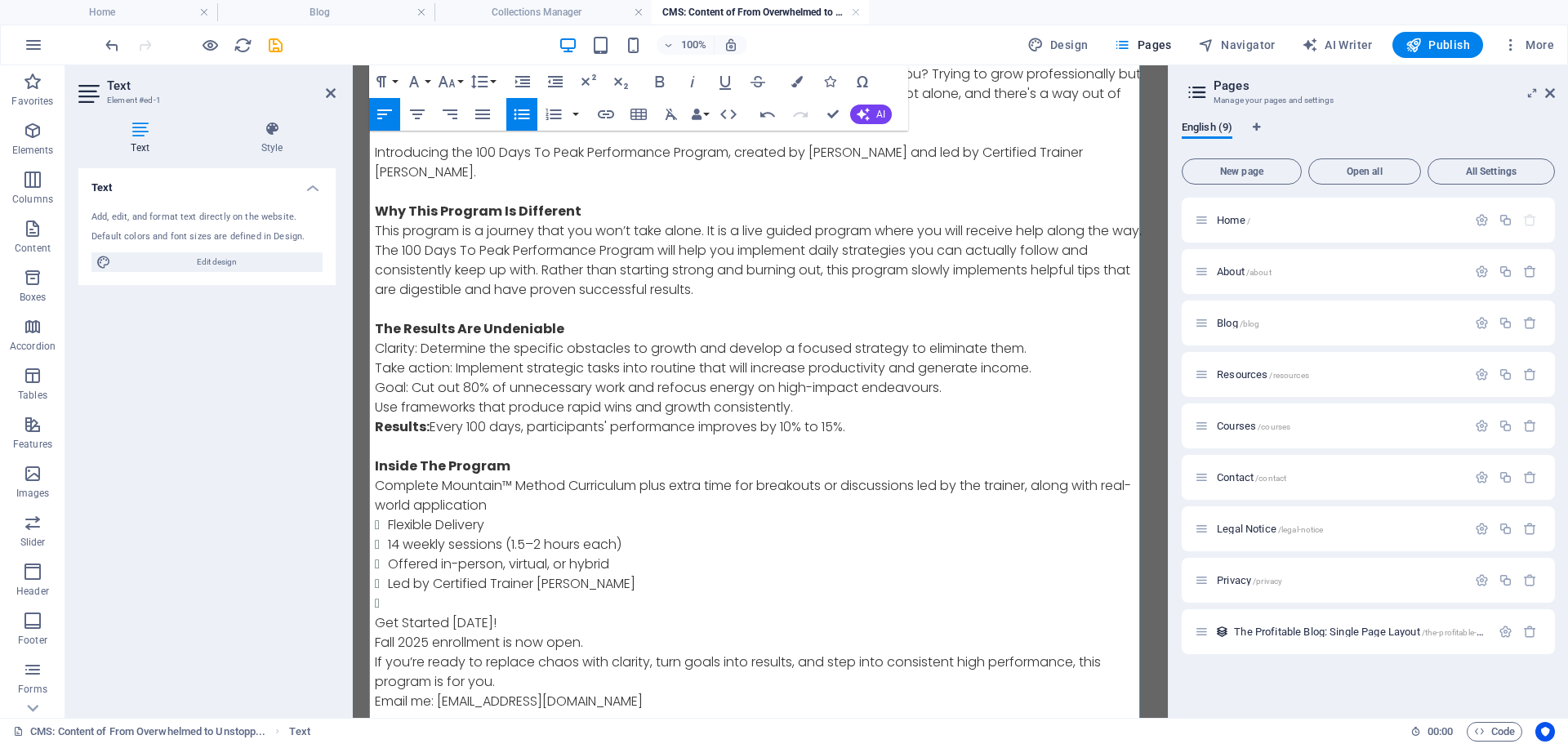
click at [513, 112] on icon "button" at bounding box center [522, 114] width 19 height 19
drag, startPoint x: 508, startPoint y: 618, endPoint x: 704, endPoint y: 680, distance: 205.6
click at [362, 623] on div "From Overwhelmed to Unstoppable in Just 14 Weeks ​ Are you feeling like you hit…" at bounding box center [760, 378] width 797 height 836
click at [664, 81] on icon "button" at bounding box center [660, 81] width 19 height 19
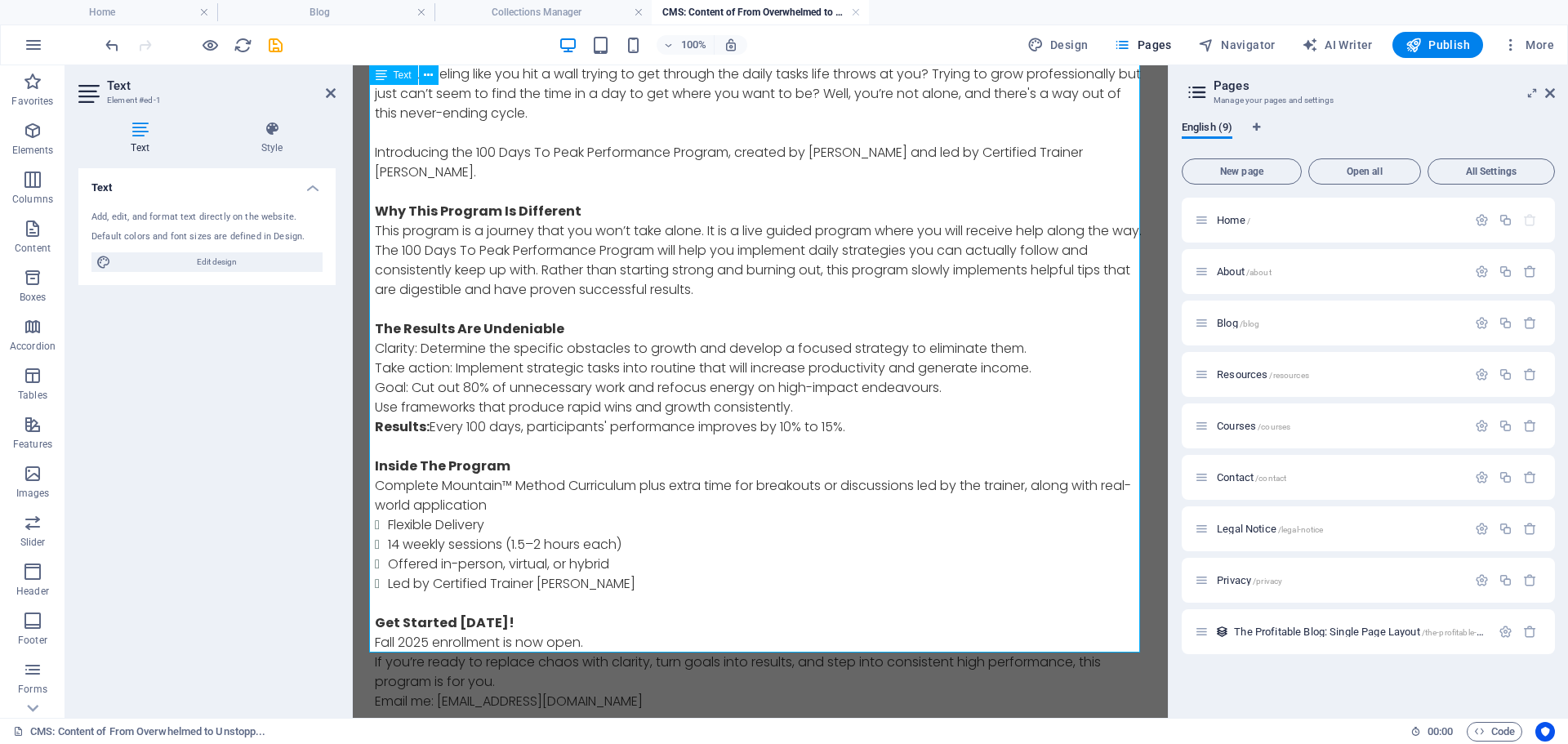
scroll to position [187, 0]
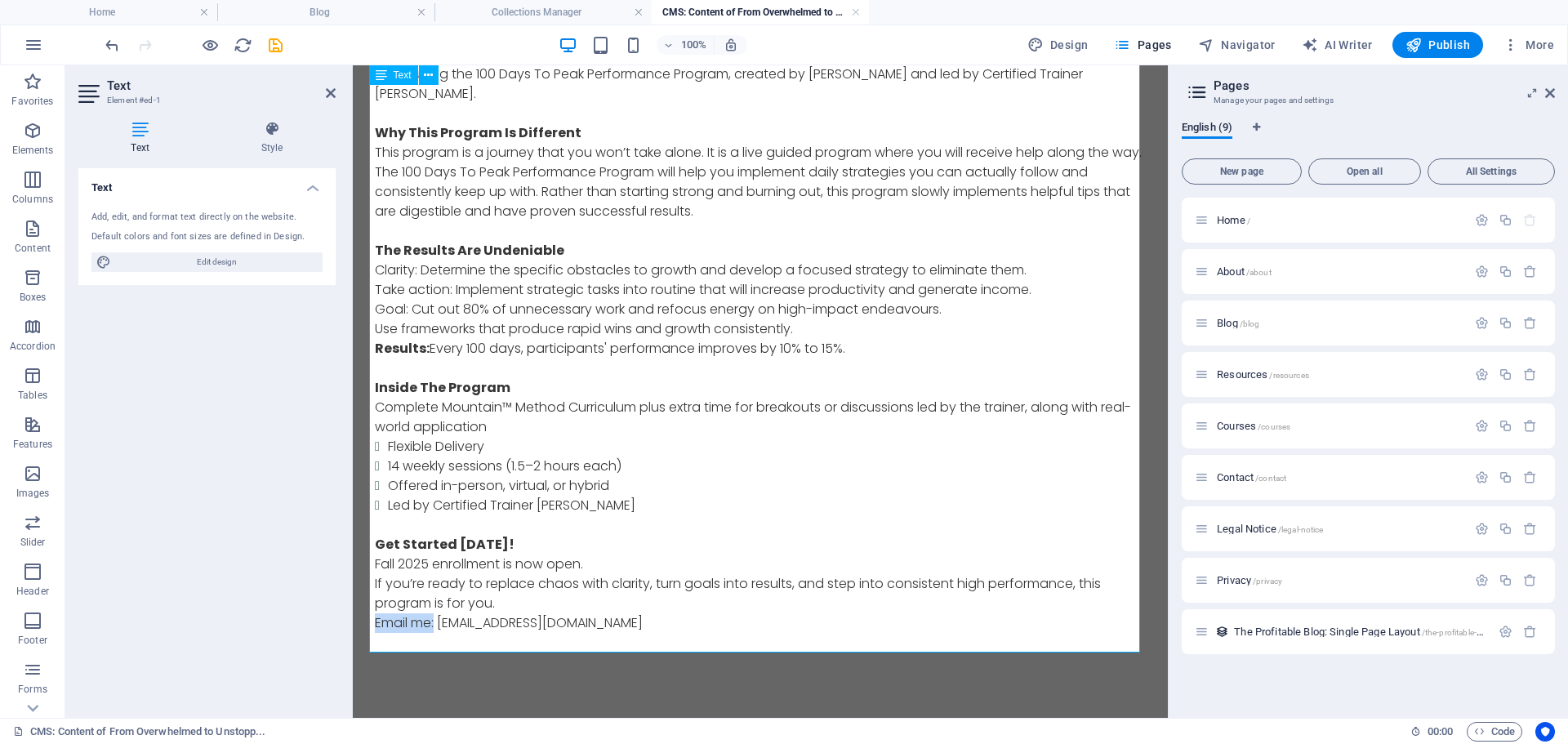
drag, startPoint x: 419, startPoint y: 621, endPoint x: 369, endPoint y: 623, distance: 50.0
click at [375, 623] on p "Email me: [EMAIL_ADDRESS][DOMAIN_NAME]" at bounding box center [760, 623] width 771 height 19
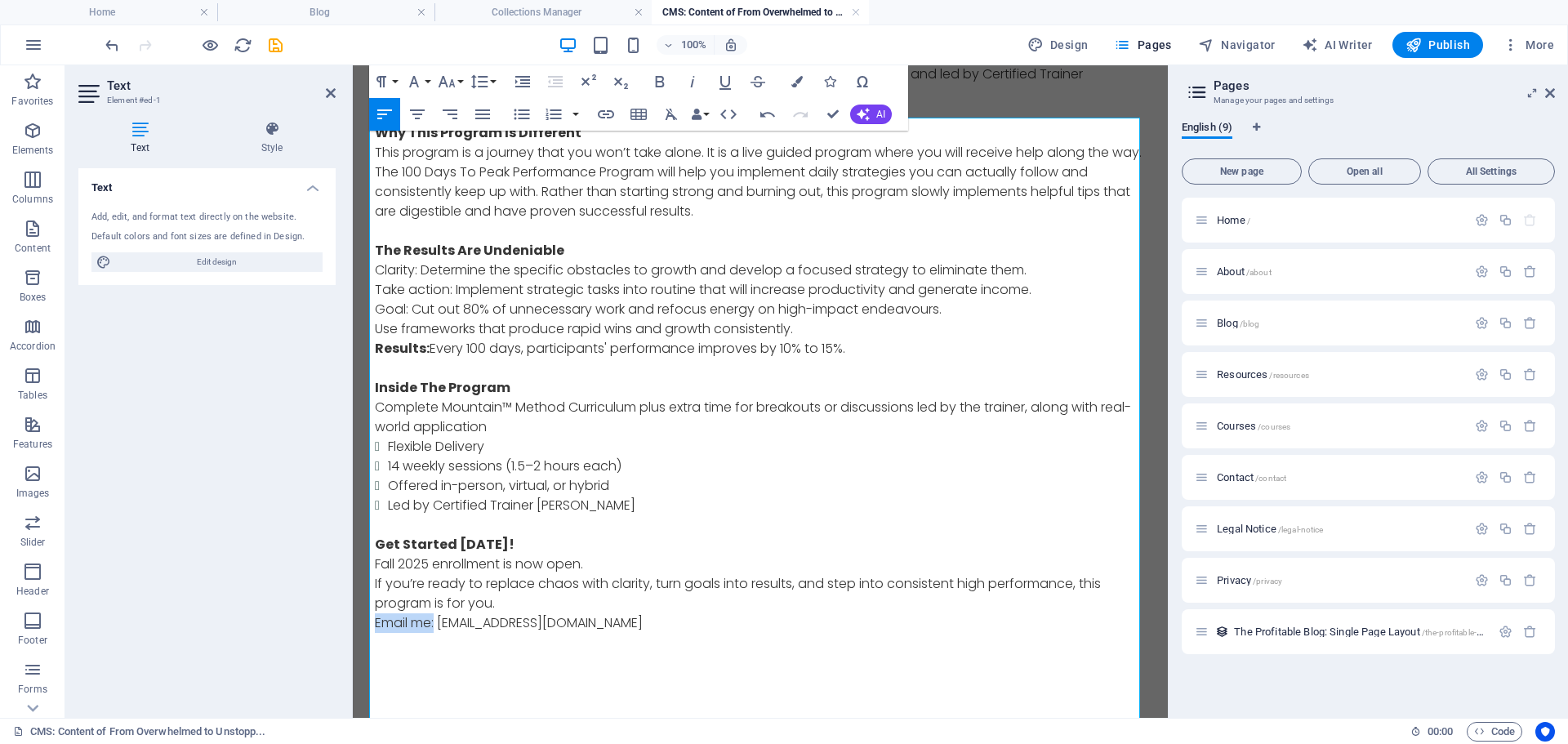
scroll to position [0, 0]
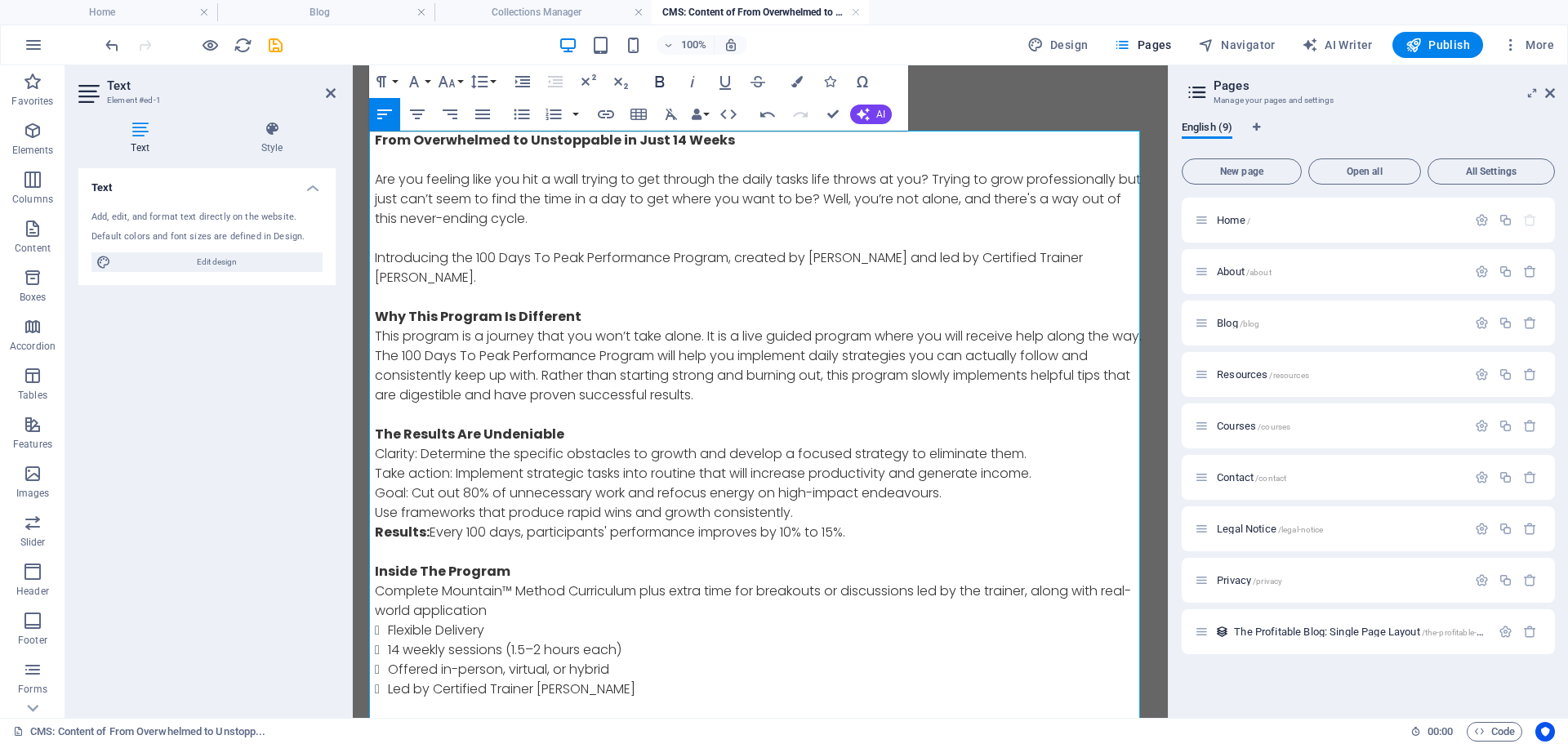
click at [667, 72] on icon "button" at bounding box center [660, 81] width 19 height 19
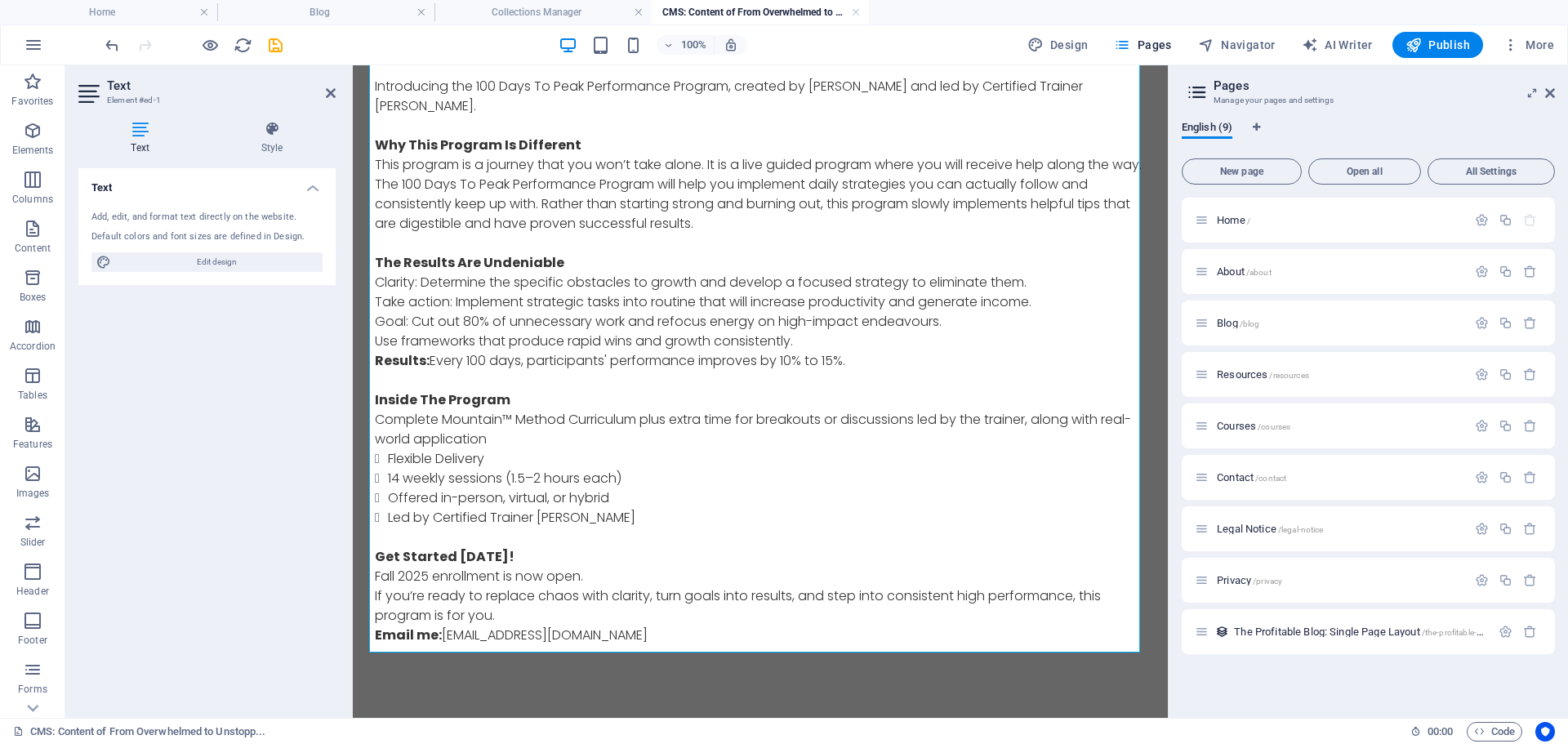
scroll to position [187, 0]
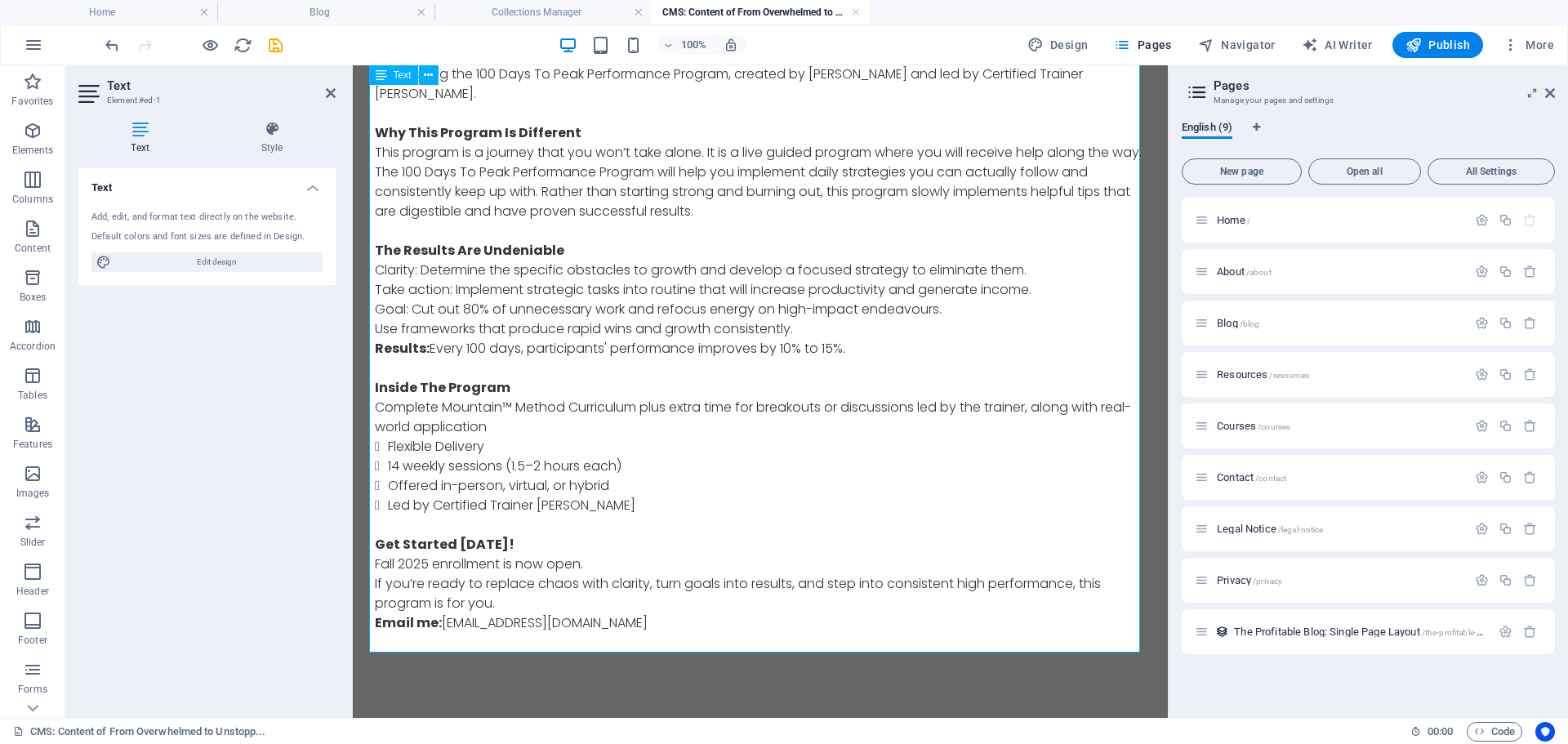
click at [499, 604] on p "If you’re ready to replace chaos with clarity, turn goals into results, and ste…" at bounding box center [760, 594] width 771 height 39
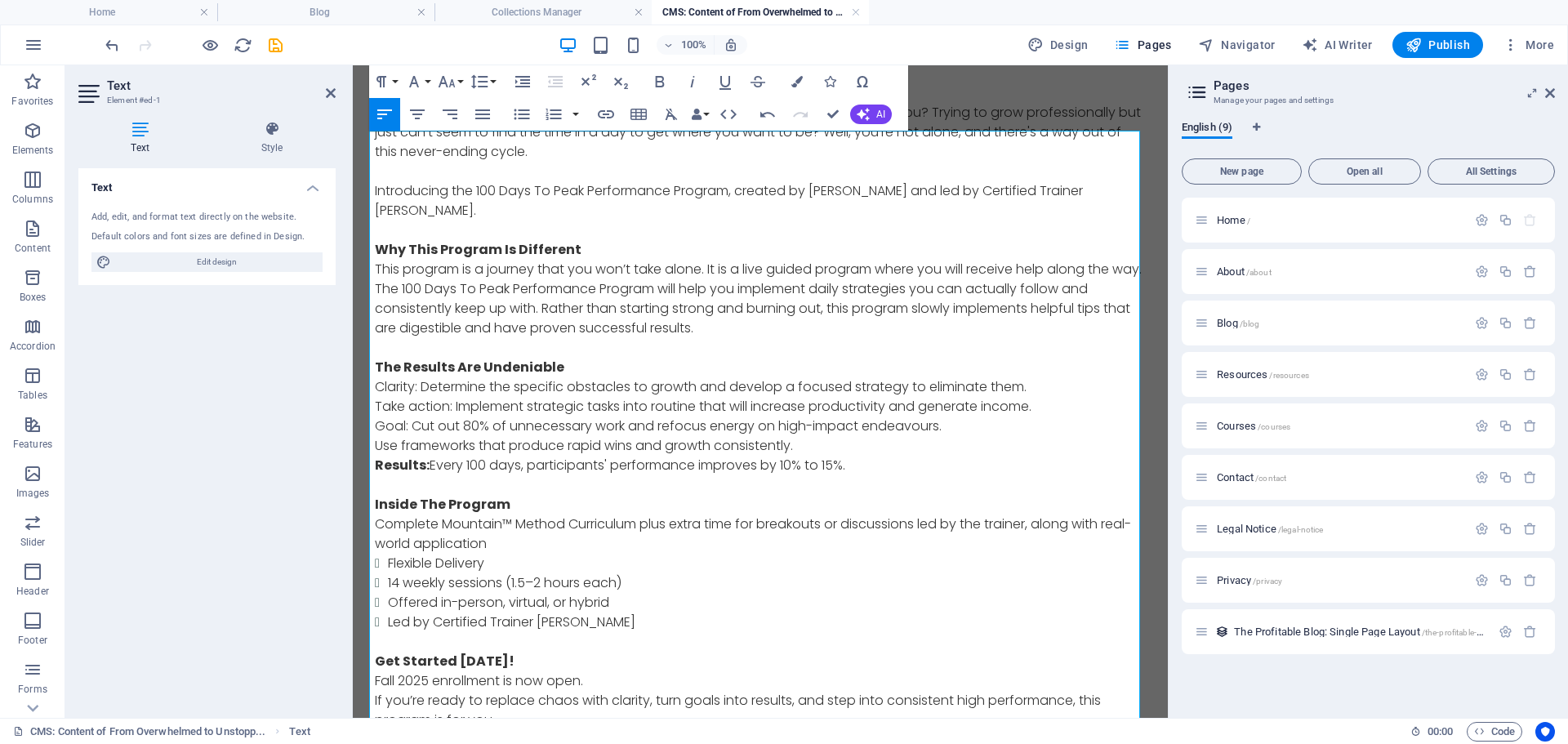
scroll to position [0, 0]
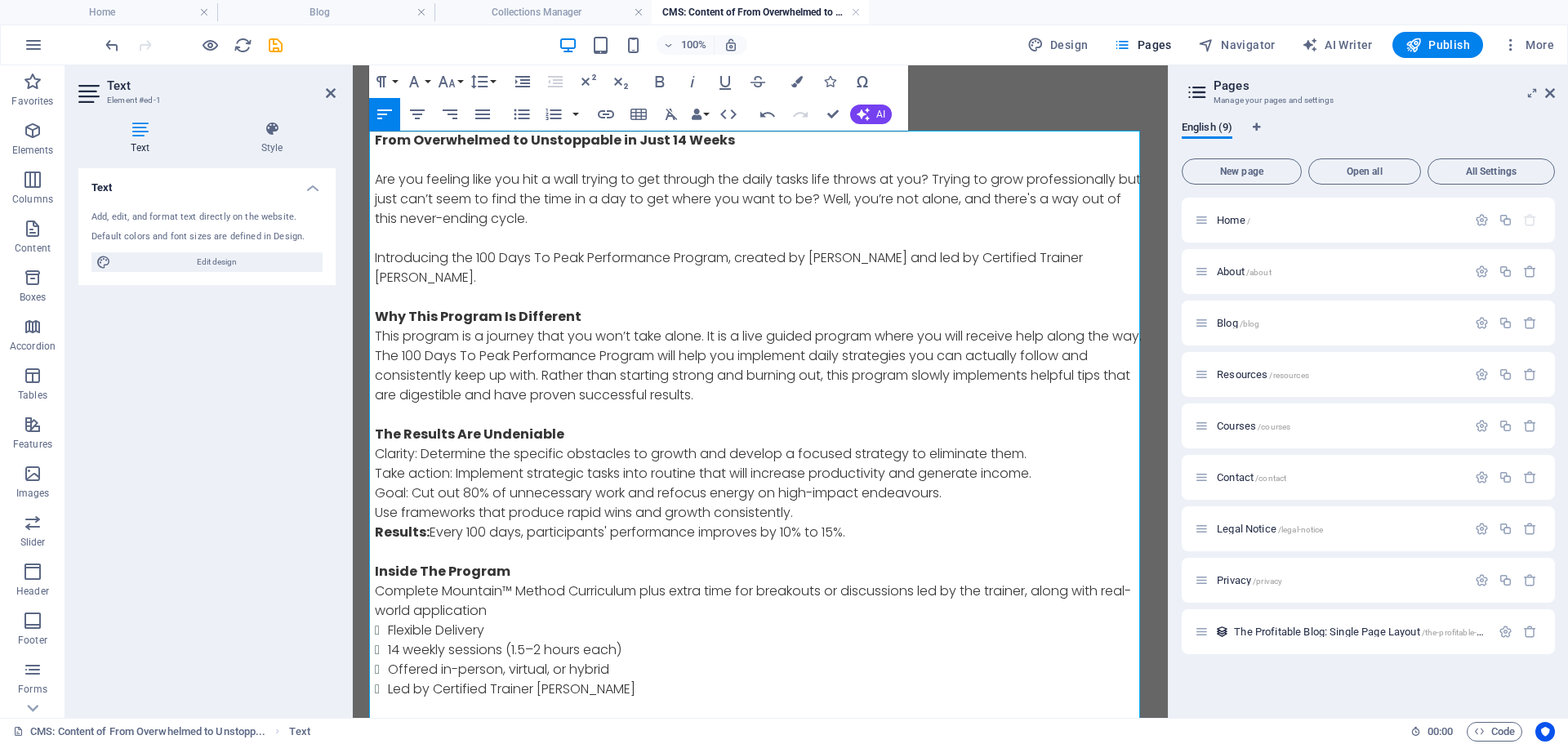
click at [1030, 106] on div "From Overwhelmed to Unstoppable in Just 14 Weeks ​ Are you feeling like you hit…" at bounding box center [760, 493] width 797 height 856
click at [977, 42] on div "100% Design Pages Navigator AI Writer Publish More" at bounding box center [831, 45] width 1459 height 26
click at [295, 503] on div "Text Add, edit, and format text directly on the website. Default colors and fon…" at bounding box center [207, 437] width 258 height 537
click at [330, 96] on icon at bounding box center [330, 92] width 10 height 13
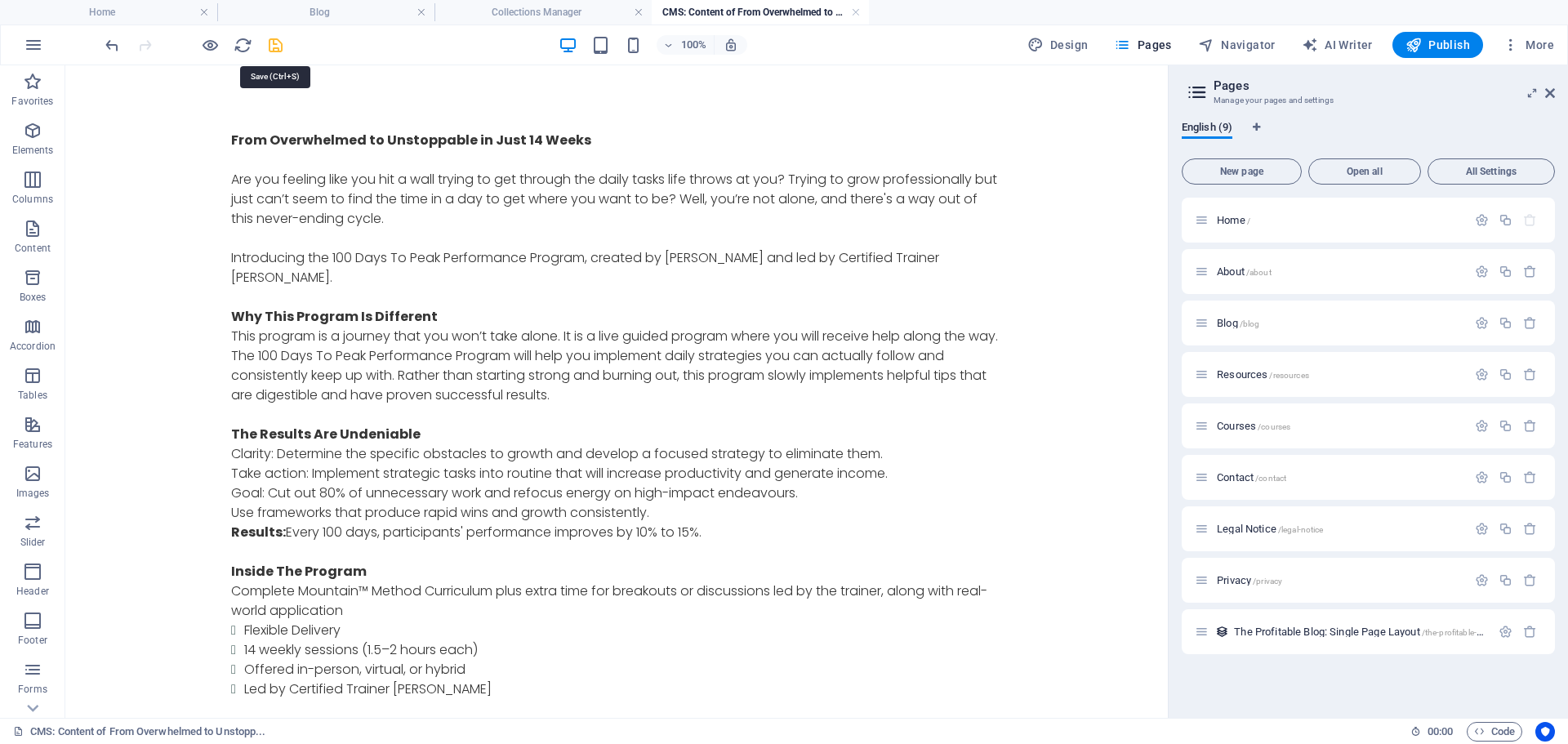
click at [274, 45] on icon "save" at bounding box center [275, 45] width 18 height 18
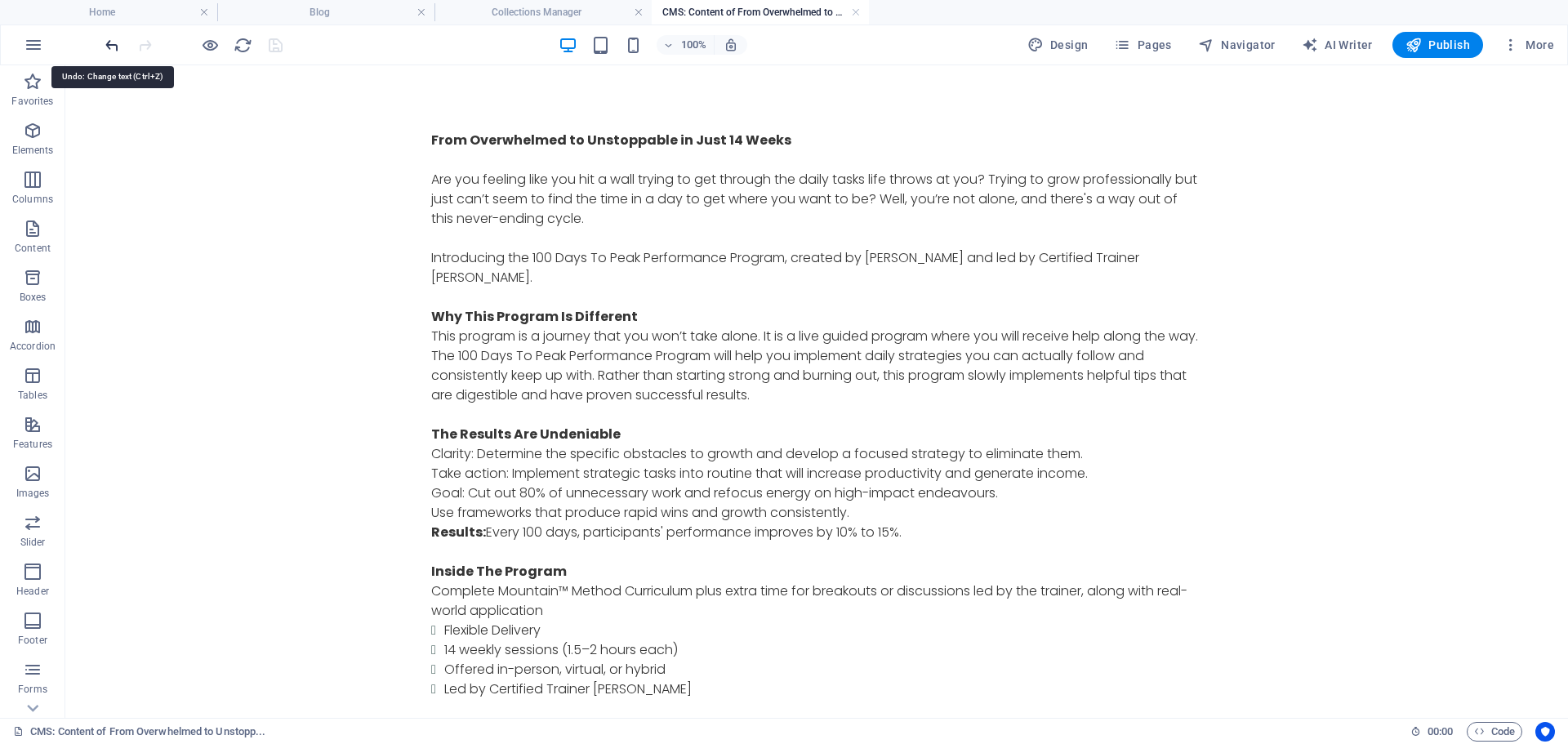
click at [111, 44] on icon "undo" at bounding box center [111, 45] width 18 height 18
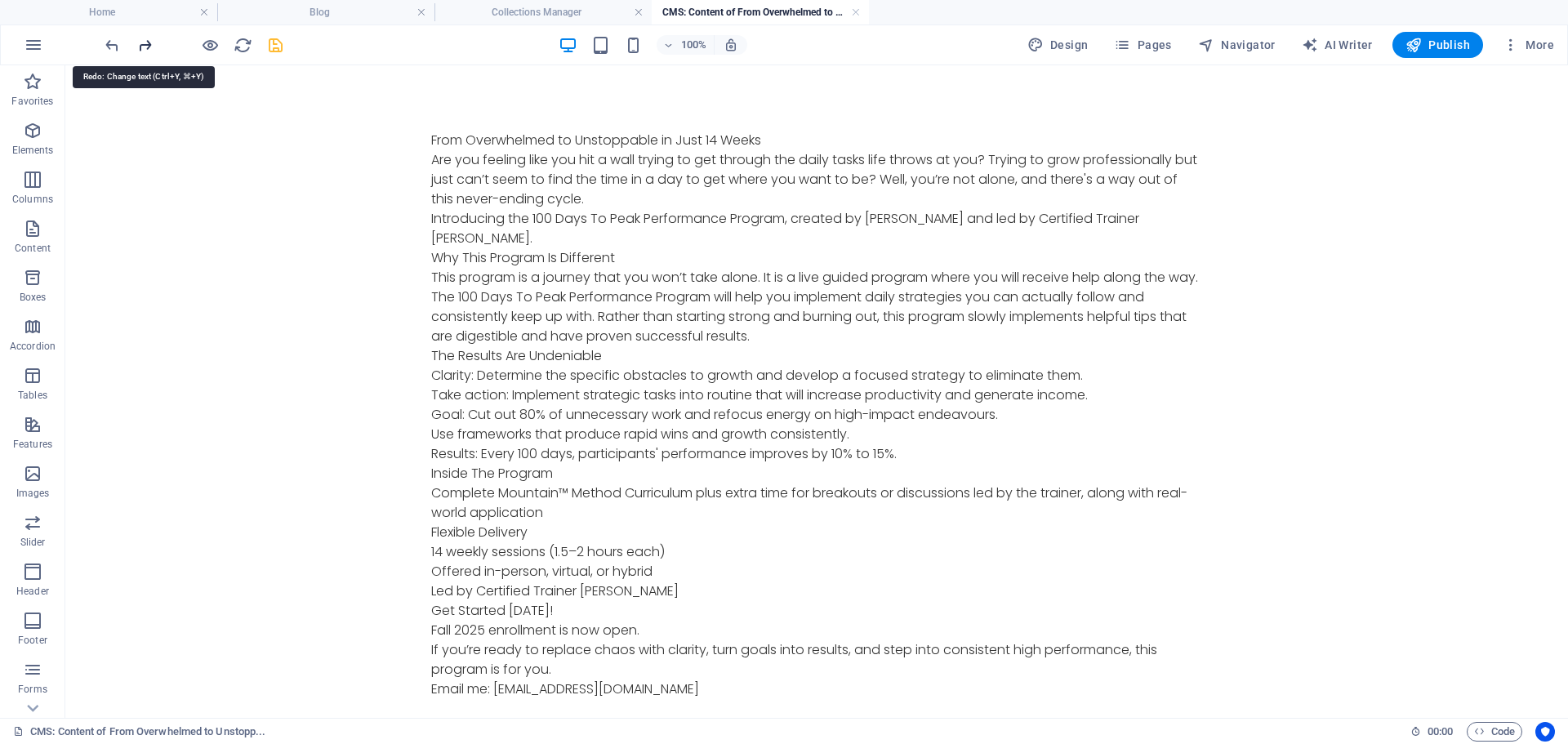
click at [137, 45] on icon "redo" at bounding box center [144, 45] width 18 height 18
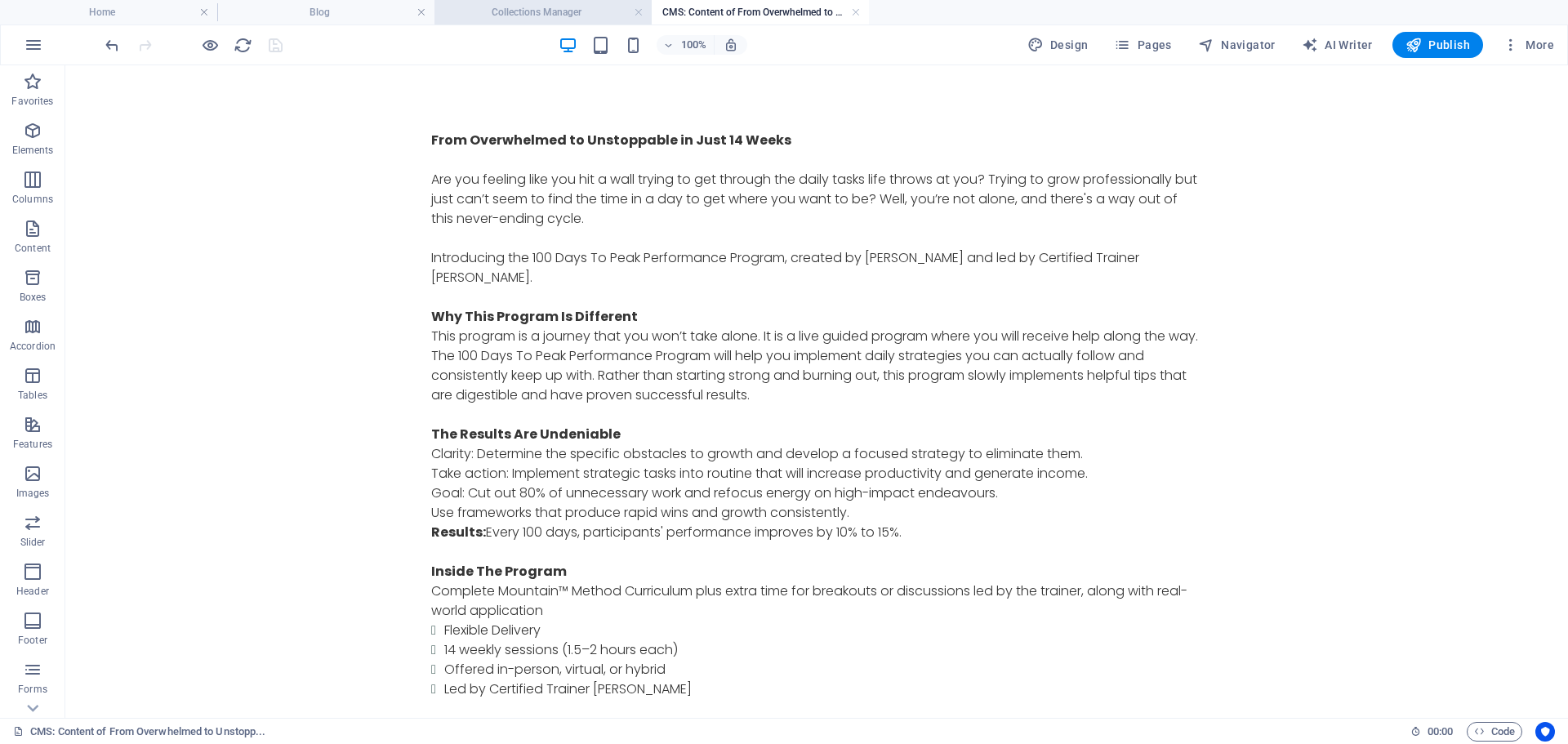
click at [555, 6] on h4 "Collections Manager" at bounding box center [543, 12] width 217 height 18
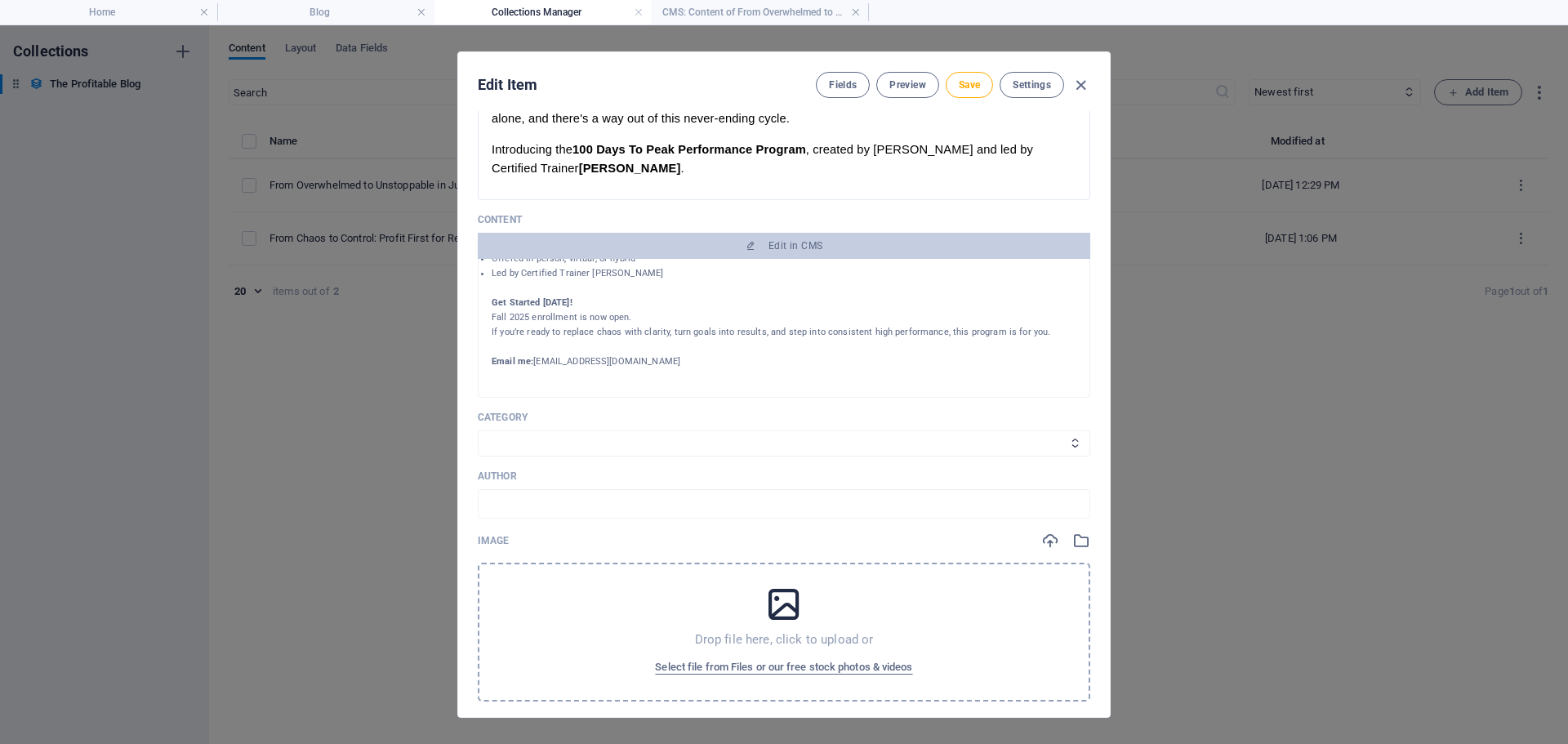
scroll to position [326, 0]
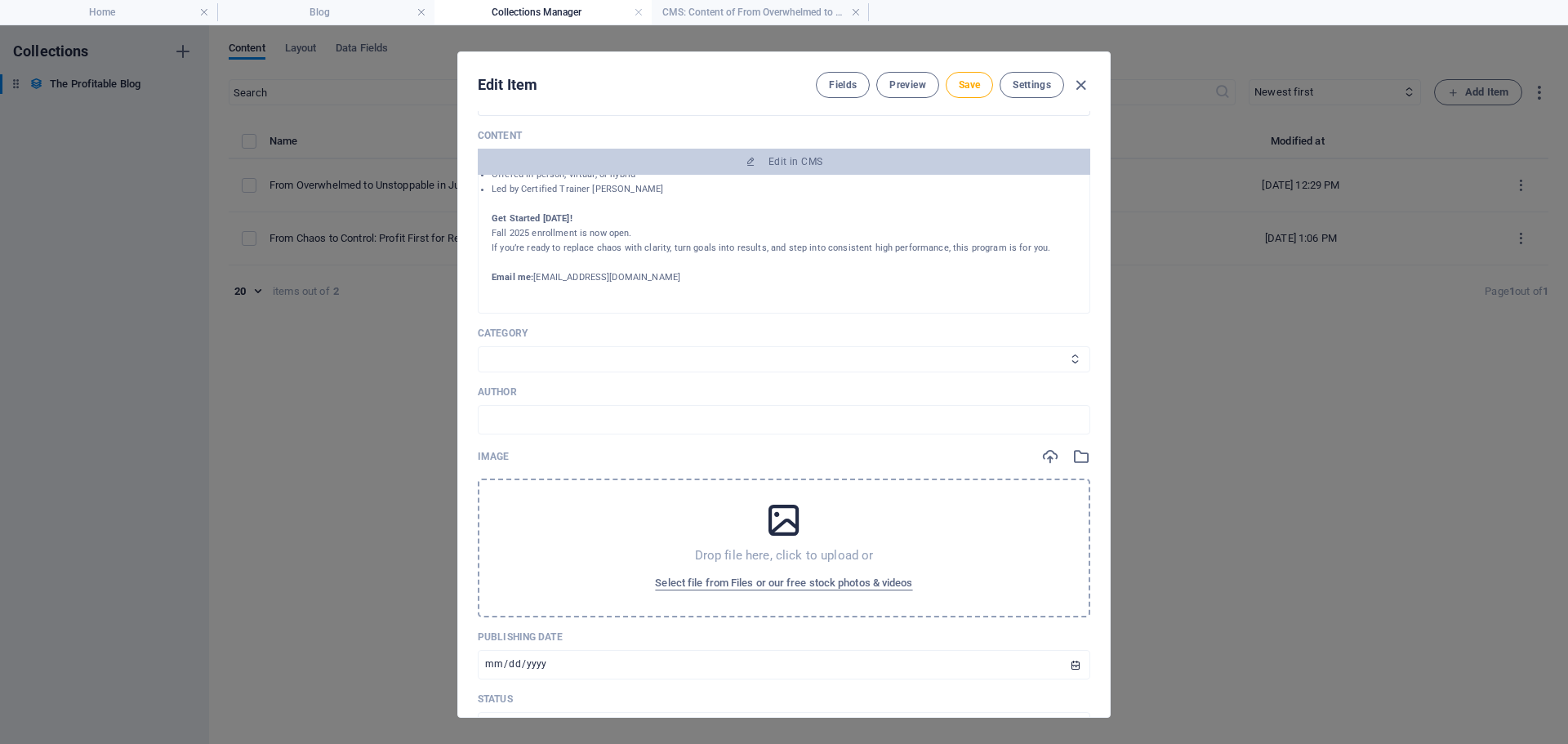
click at [625, 354] on select "Category 1 Category 2" at bounding box center [784, 359] width 612 height 26
select select "Category 1"
click at [477, 347] on select "Category 1 Category 2" at bounding box center [784, 359] width 612 height 26
click at [572, 363] on select "Category 1 Category 2" at bounding box center [784, 359] width 612 height 26
click at [570, 356] on select "Category 1 Category 2" at bounding box center [784, 359] width 612 height 26
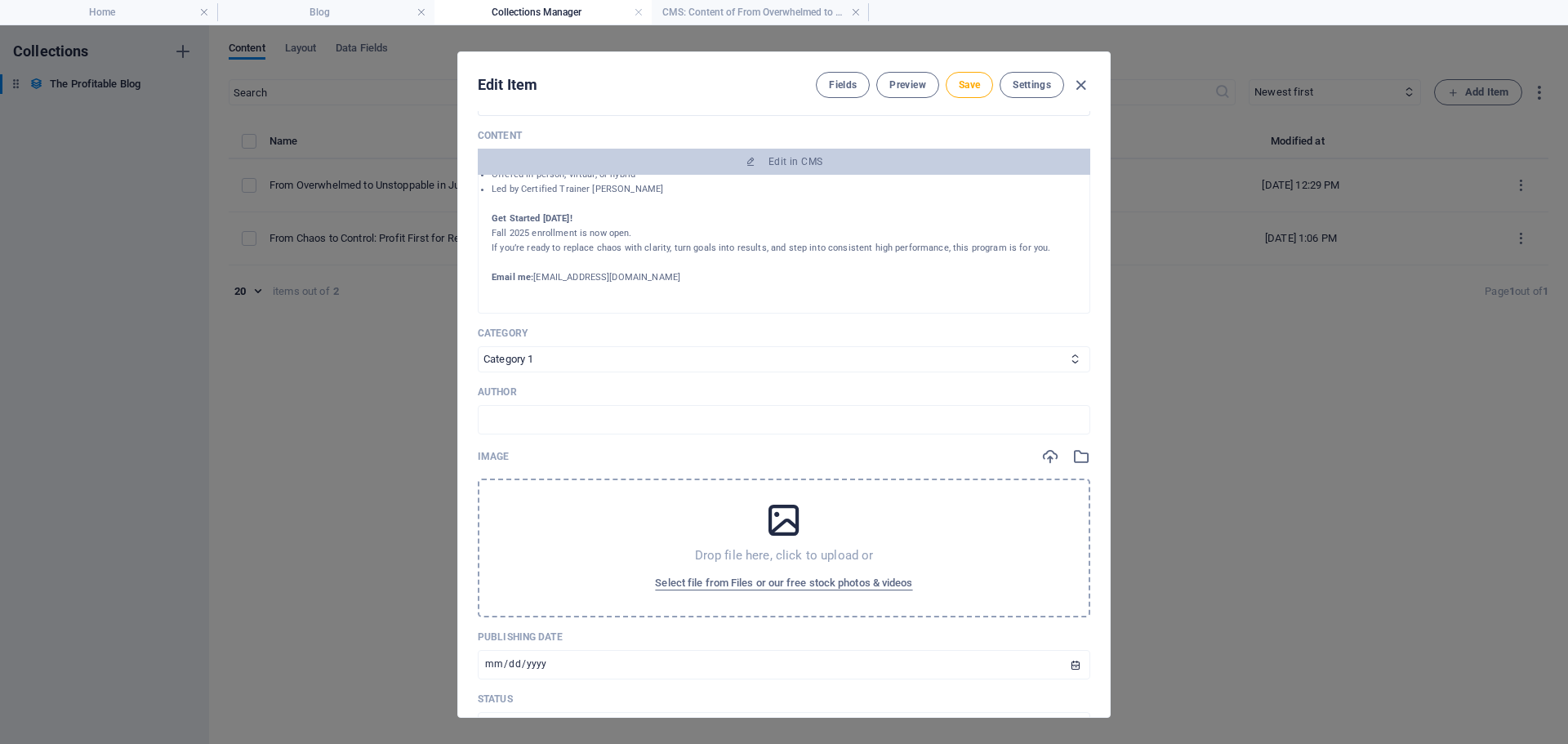
drag, startPoint x: 529, startPoint y: 356, endPoint x: 471, endPoint y: 352, distance: 58.1
click at [471, 352] on div "Name From Overwhelmed to Unstoppable in Just 14 Weeks ​ Slug [DOMAIN_NAME][URL]…" at bounding box center [784, 415] width 652 height 606
click at [1070, 357] on icon at bounding box center [1075, 358] width 11 height 11
click at [613, 354] on select "Category 1 Category 2" at bounding box center [784, 359] width 612 height 26
click at [569, 524] on div "Drop file here, click to upload or Select file from Files or our free stock pho…" at bounding box center [784, 547] width 612 height 139
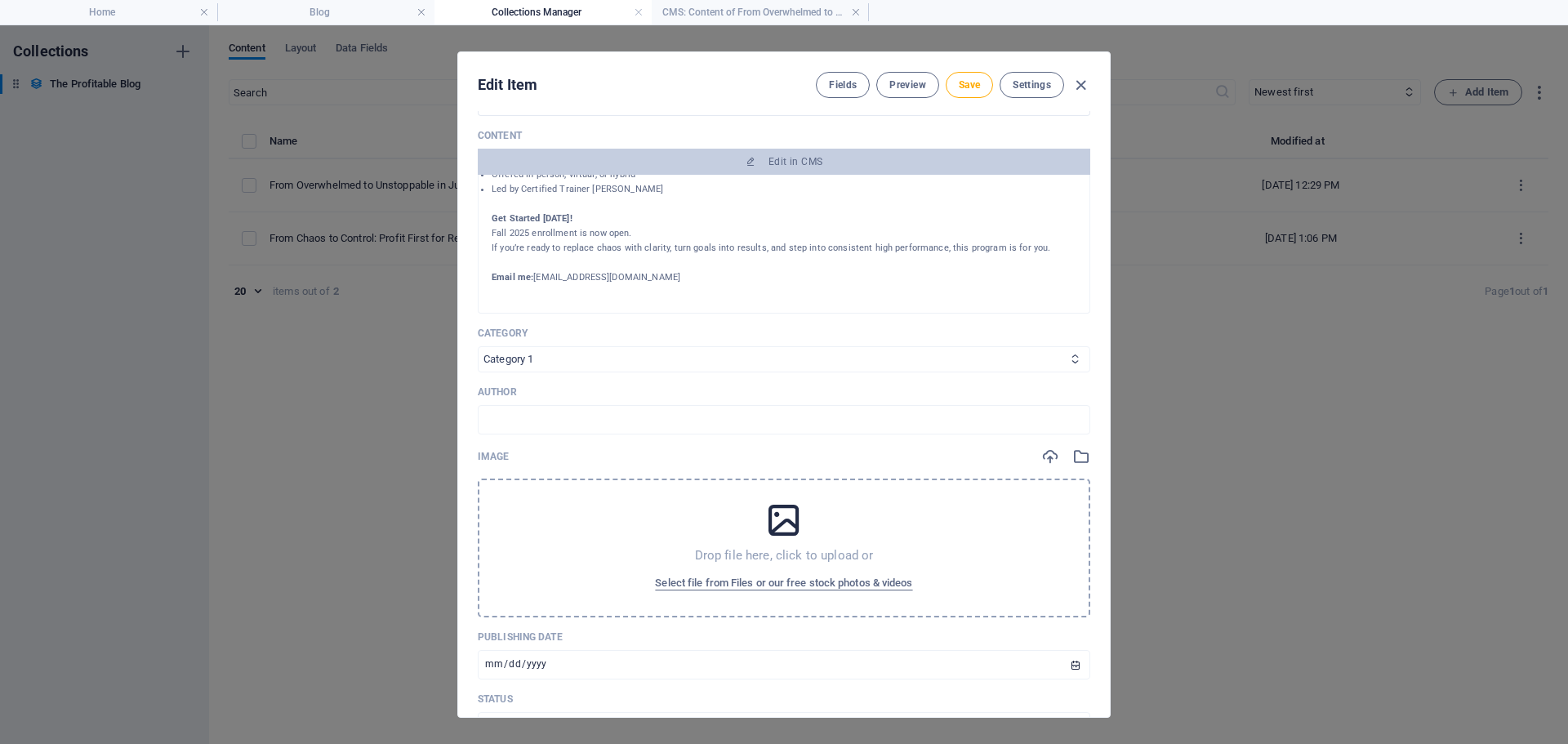
click at [586, 358] on select "Category 1 Category 2" at bounding box center [784, 359] width 612 height 26
click at [533, 357] on select "Category 1 Category 2" at bounding box center [784, 359] width 612 height 26
click at [789, 527] on icon at bounding box center [784, 520] width 41 height 41
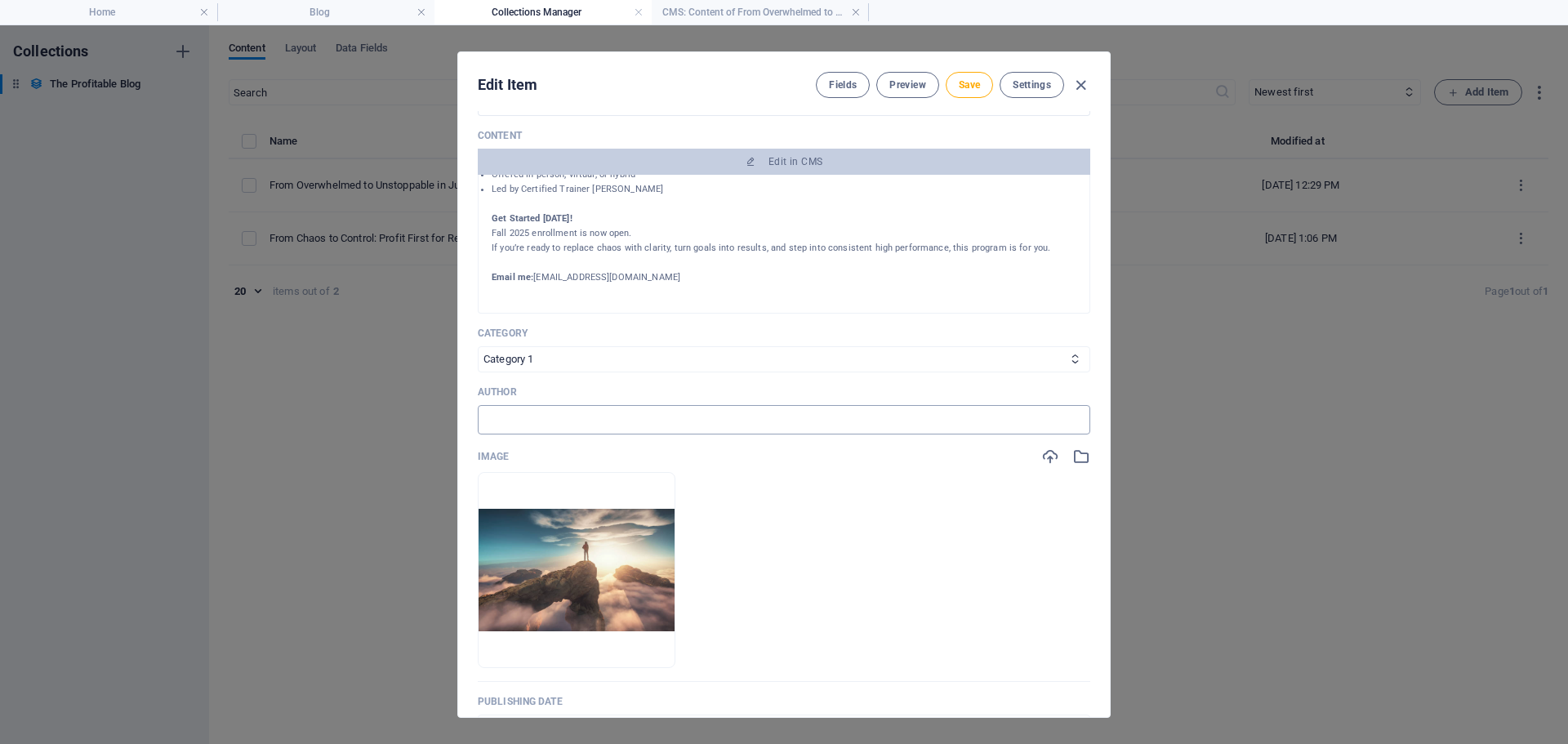
click at [616, 418] on input "text" at bounding box center [784, 419] width 612 height 29
type input "[PERSON_NAME]"
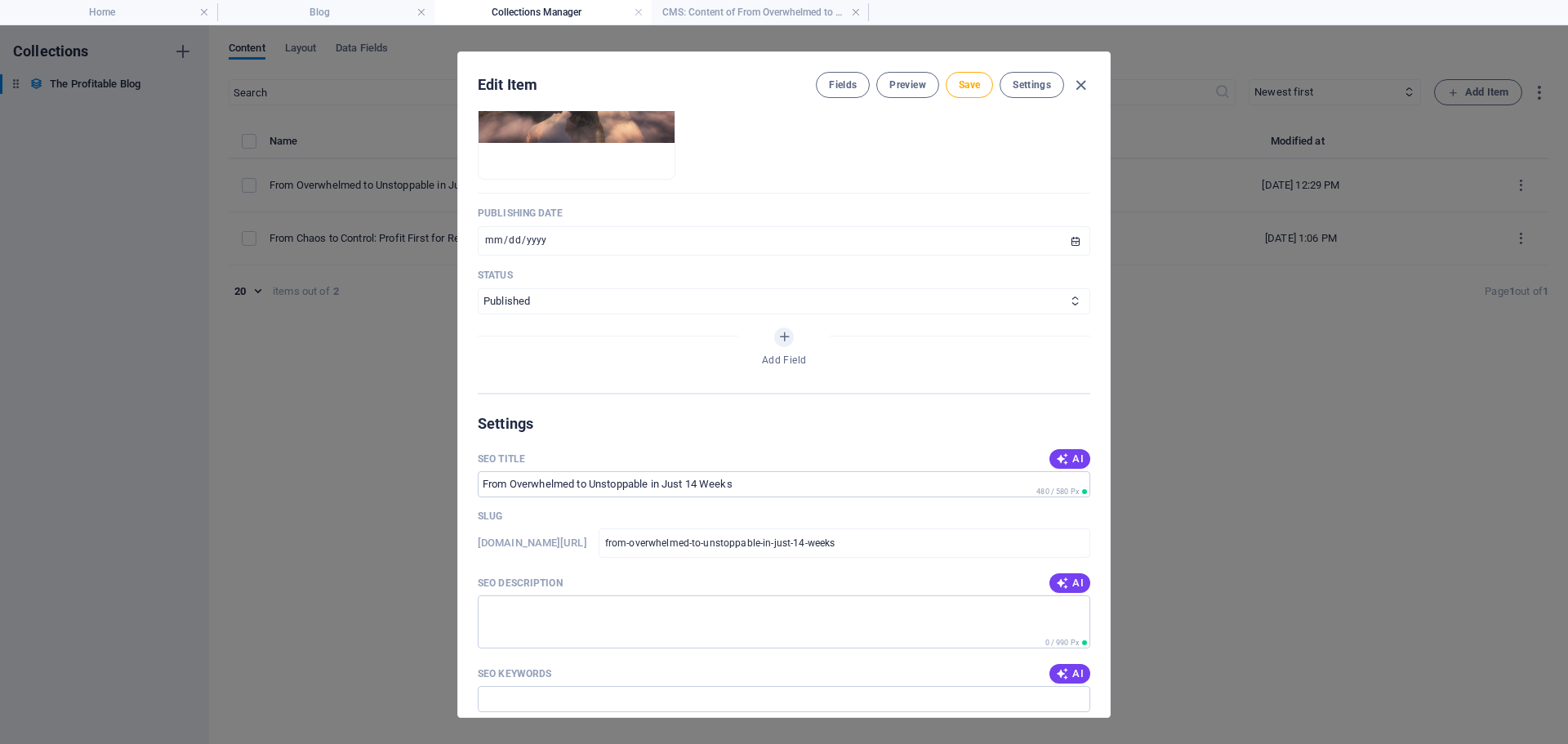
scroll to position [899, 0]
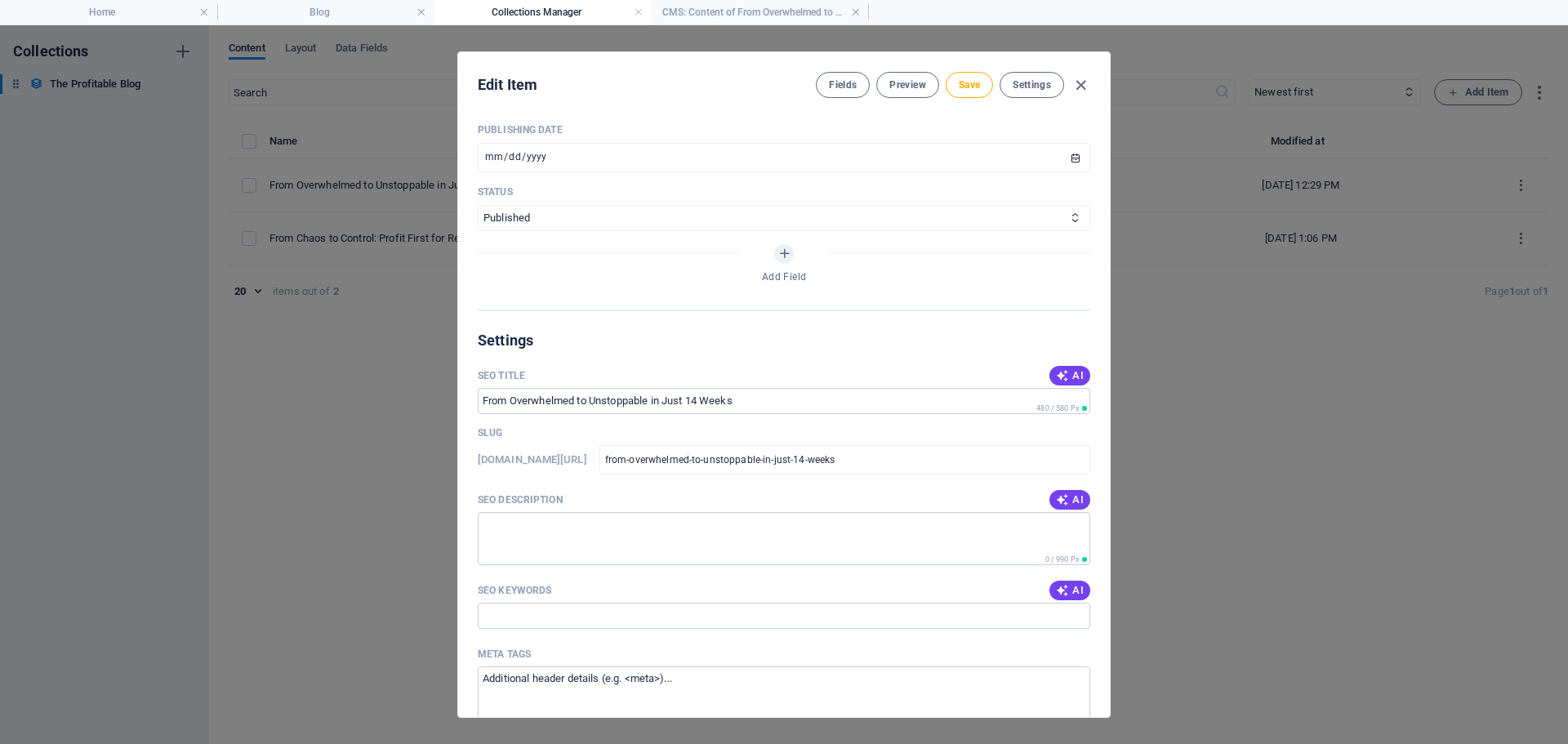
drag, startPoint x: 575, startPoint y: 499, endPoint x: 472, endPoint y: 498, distance: 103.0
click at [472, 498] on div "Name From Overwhelmed to Unstoppable in Just 14 Weeks ​ Slug [DOMAIN_NAME][URL]…" at bounding box center [784, 415] width 652 height 606
copy p "SEO Description"
drag, startPoint x: 553, startPoint y: 590, endPoint x: 480, endPoint y: 593, distance: 73.1
click at [480, 593] on div "SEO Keywords AI" at bounding box center [784, 590] width 612 height 24
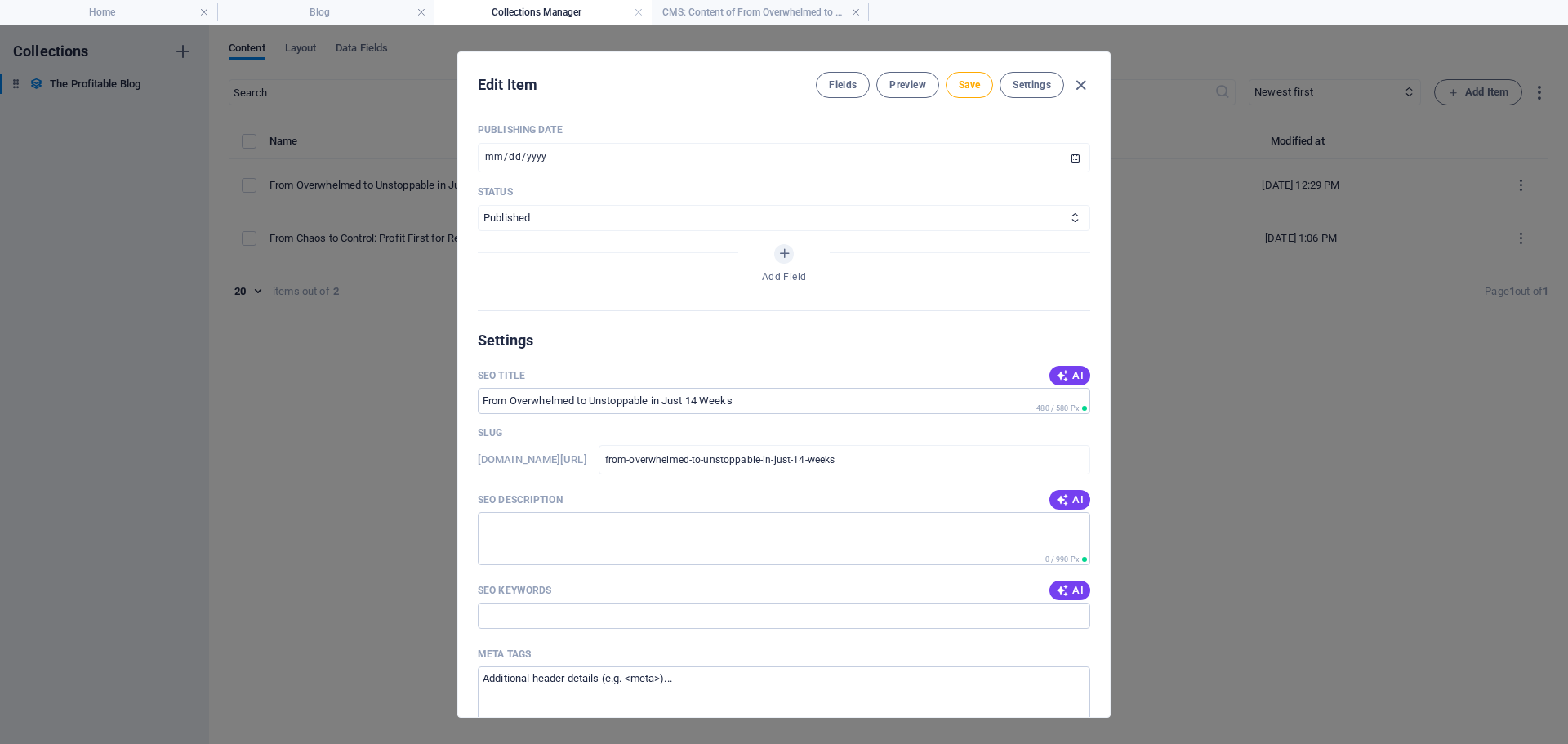
copy p "SEO Keywords"
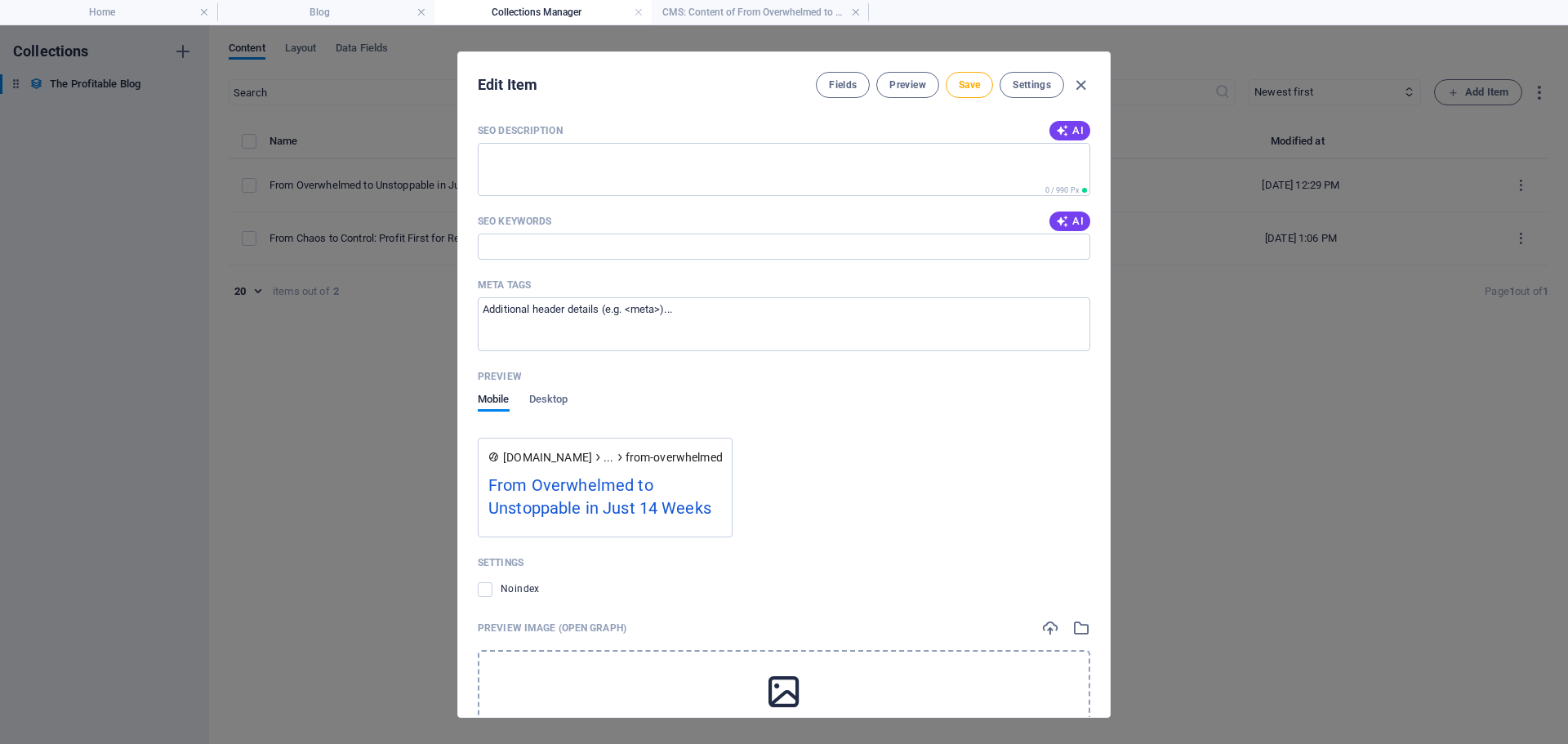
scroll to position [1225, 0]
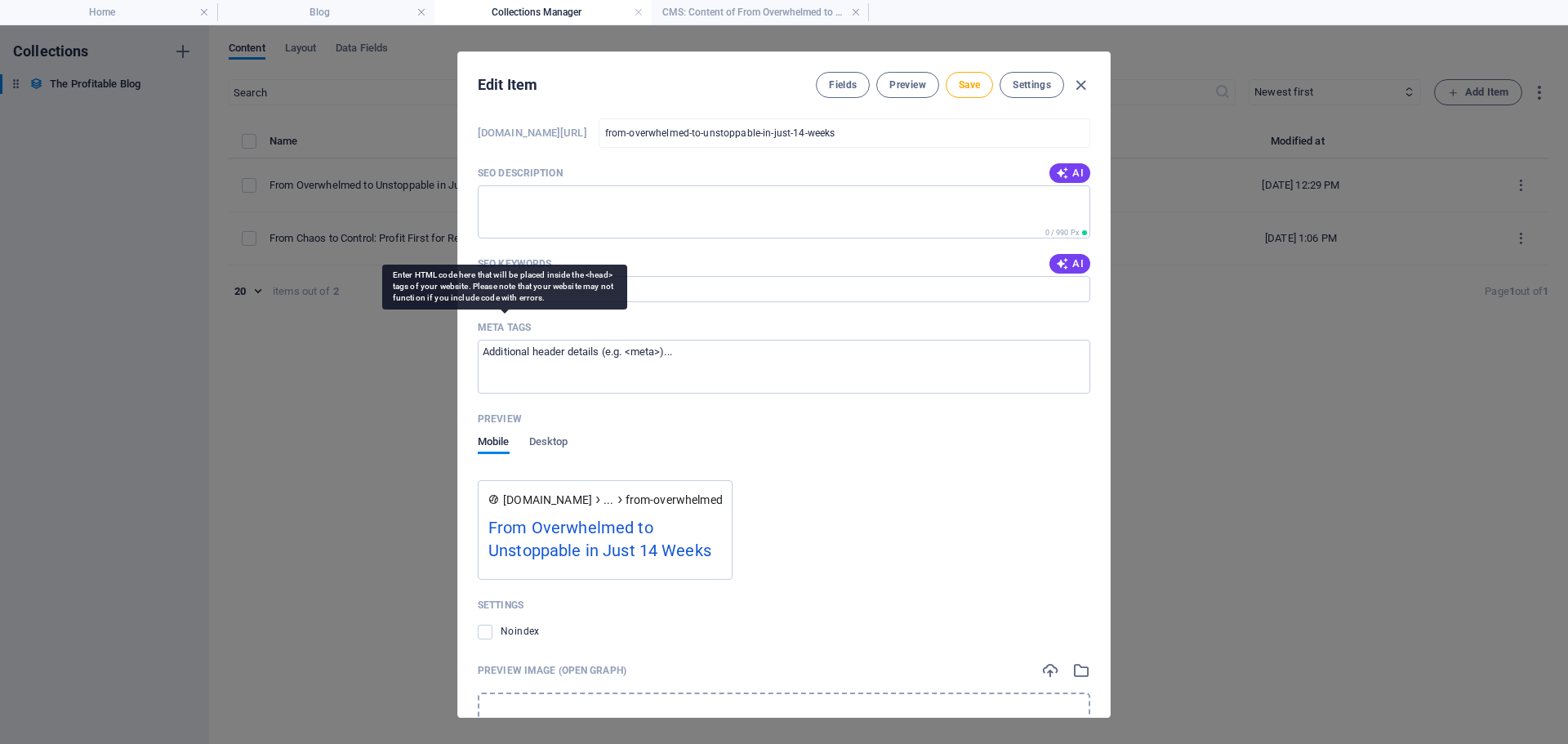
drag, startPoint x: 552, startPoint y: 326, endPoint x: 478, endPoint y: 325, distance: 74.0
click at [478, 325] on div "Meta tags" at bounding box center [784, 326] width 612 height 24
copy p "Meta tags"
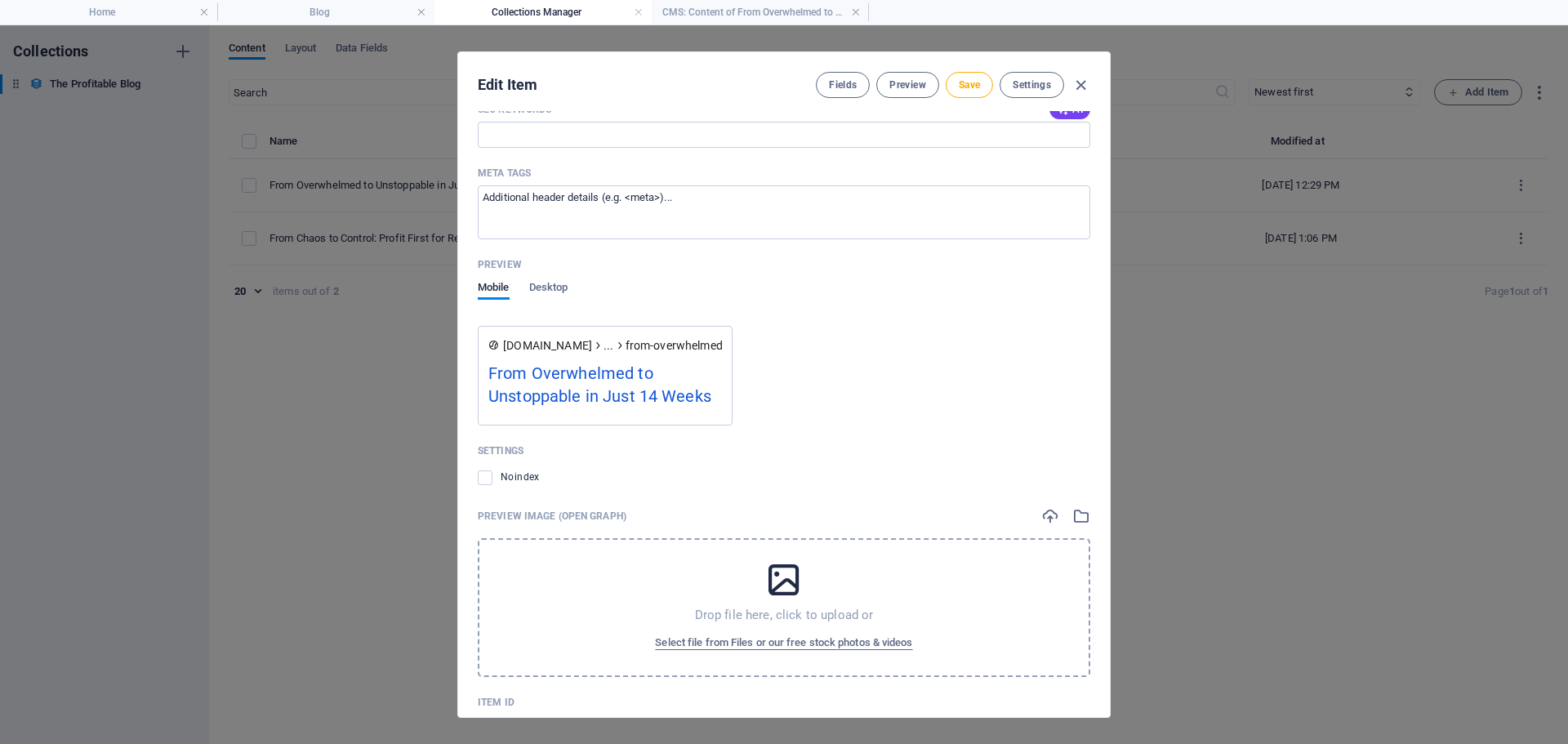
scroll to position [1389, 0]
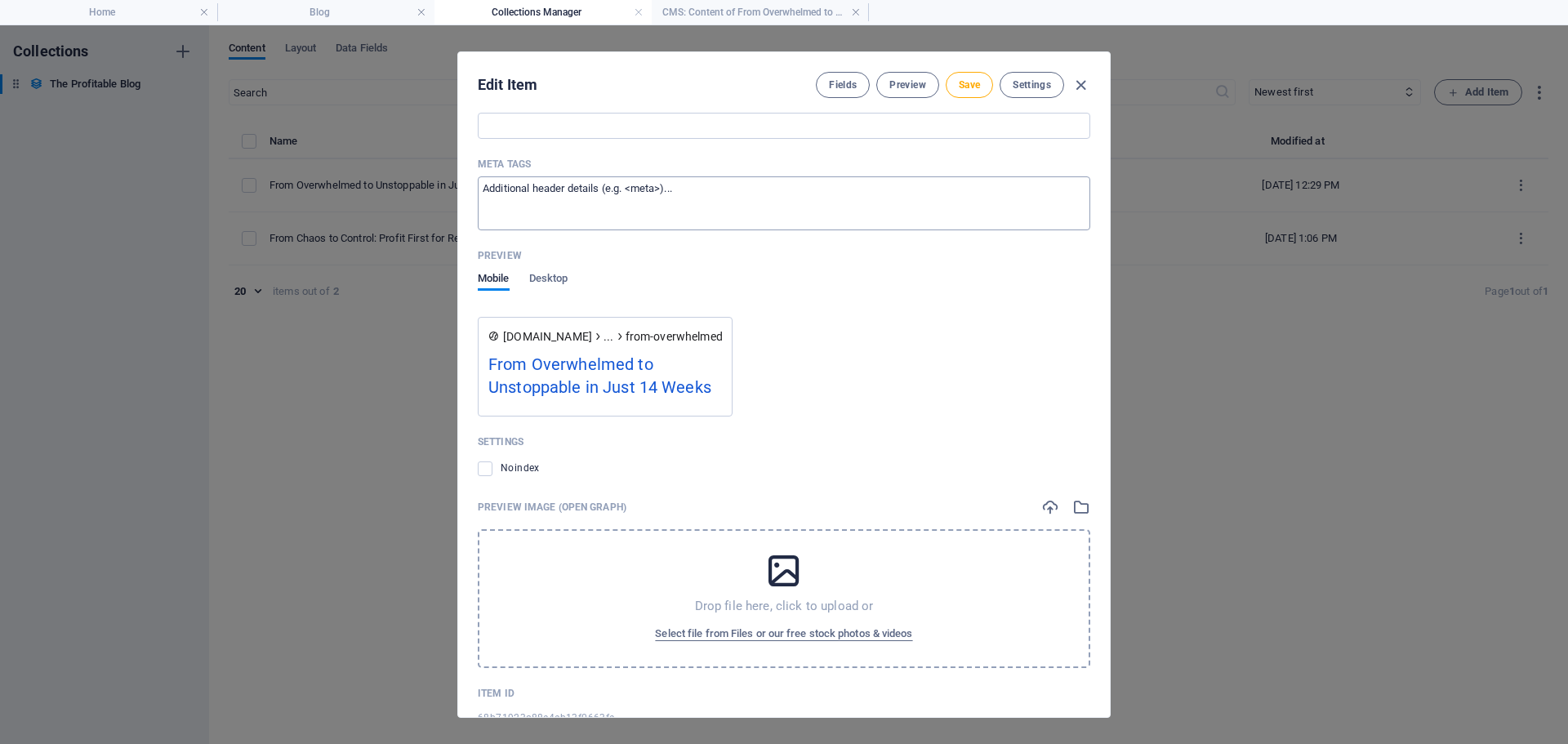
click at [766, 194] on textarea "Meta tags ​" at bounding box center [784, 202] width 612 height 53
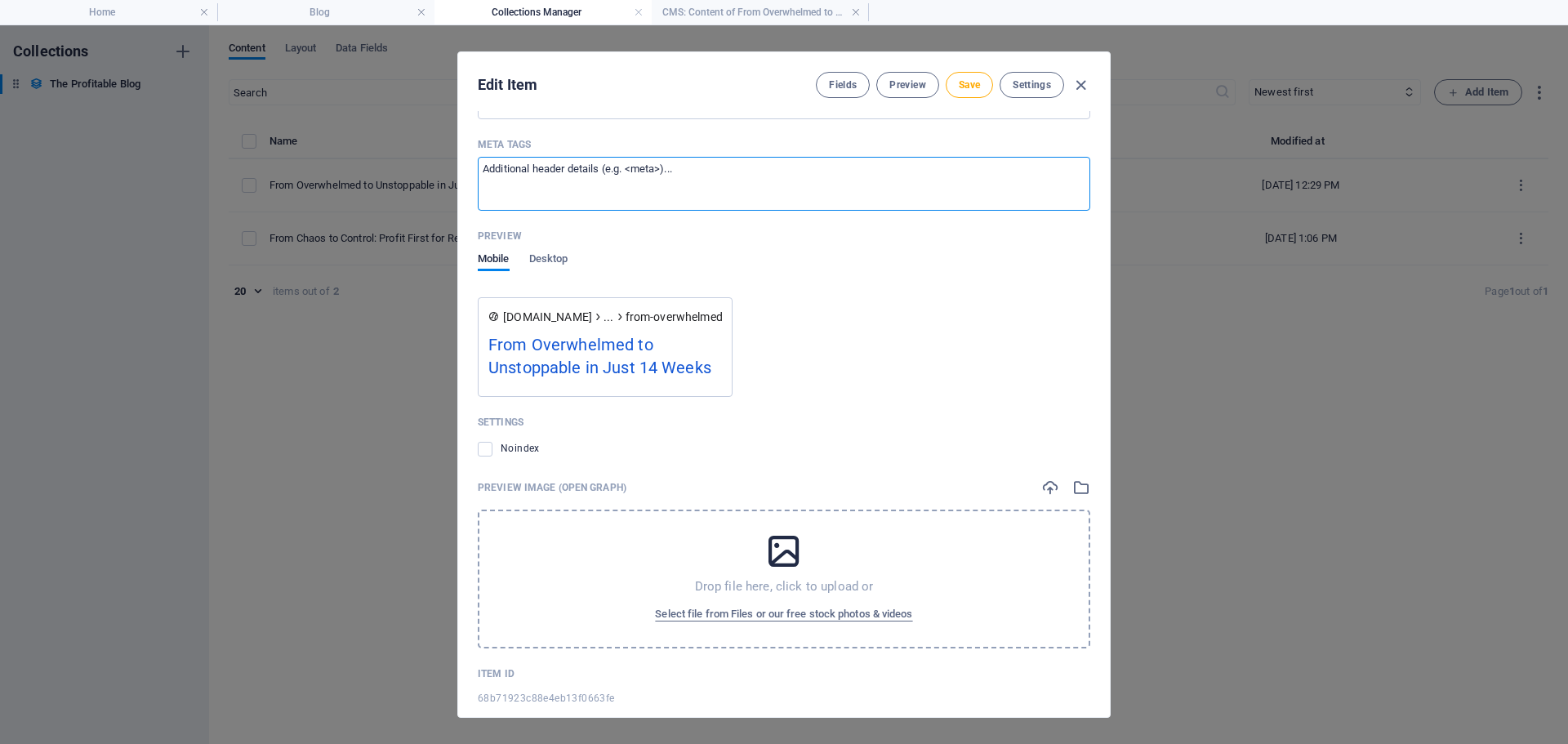
scroll to position [1435, 0]
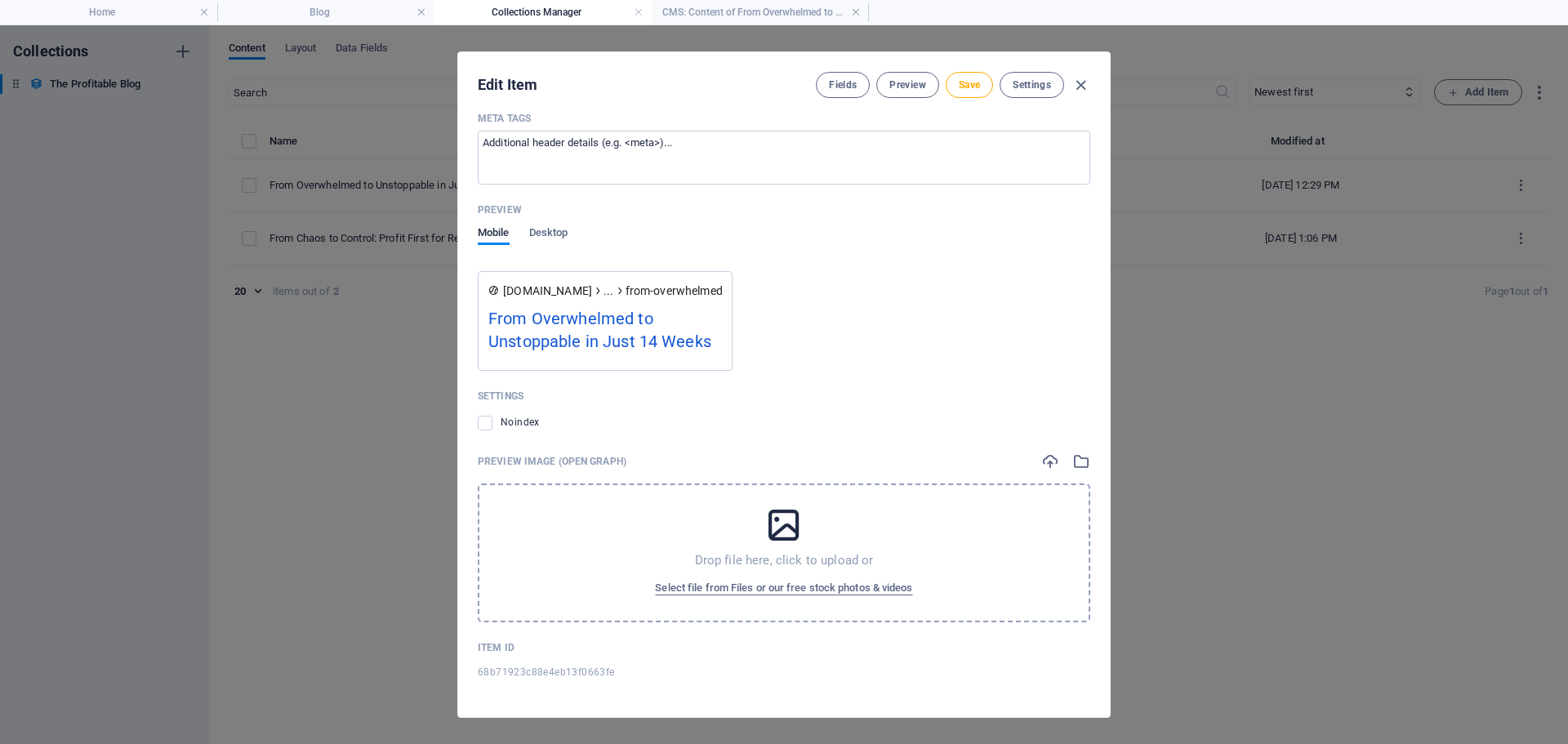
click at [769, 529] on icon at bounding box center [784, 525] width 41 height 41
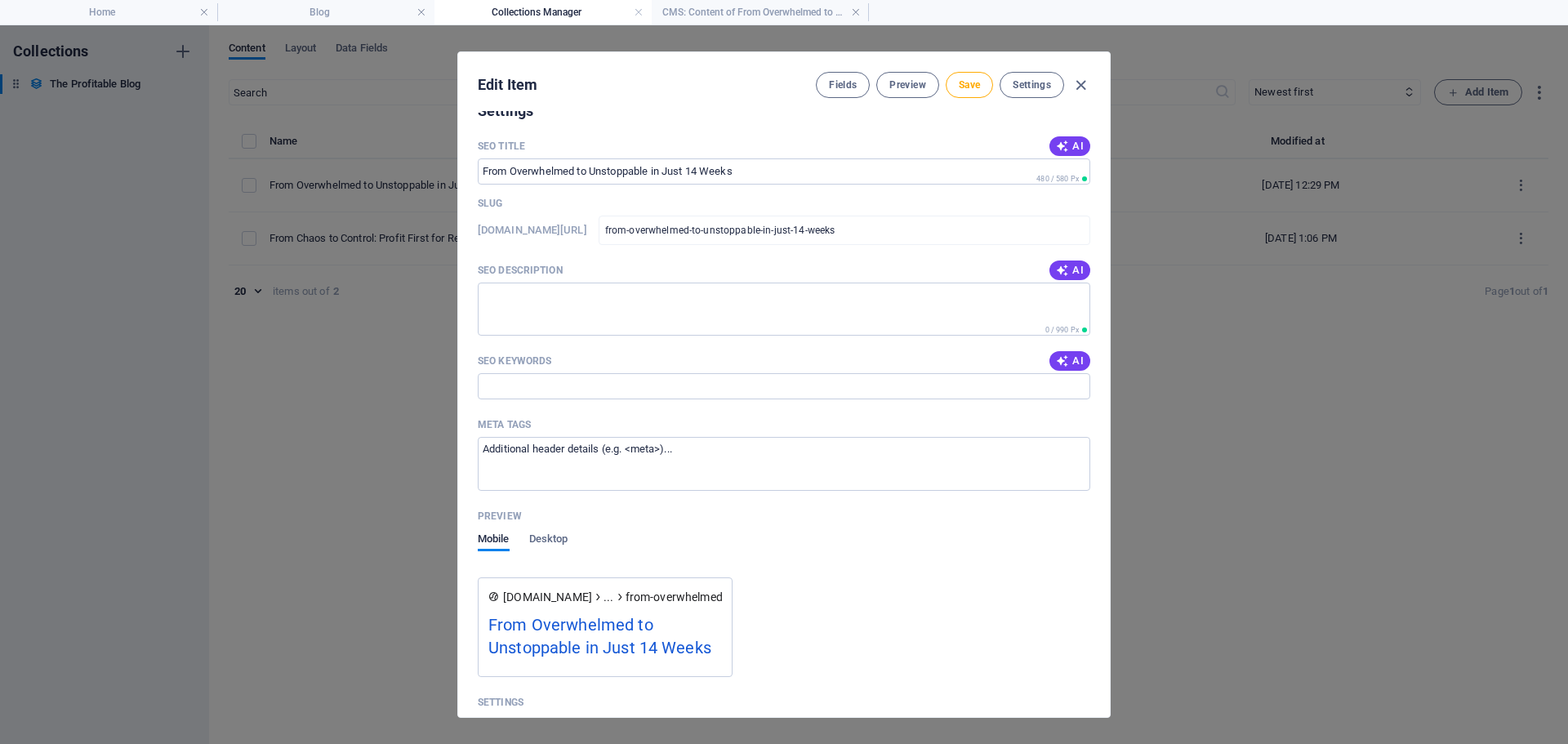
scroll to position [1091, 0]
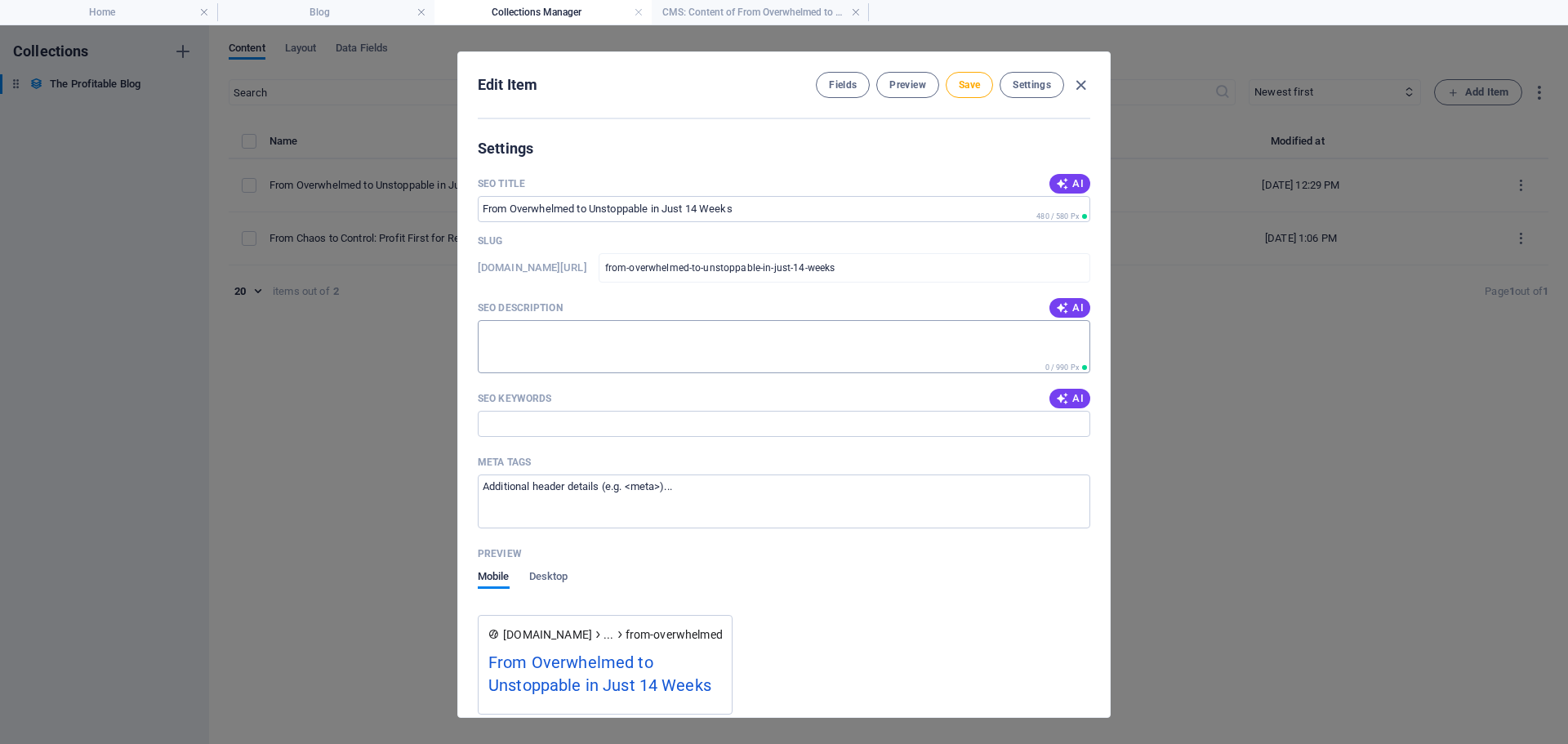
click at [539, 330] on textarea "SEO Description" at bounding box center [784, 347] width 612 height 53
paste textarea "Discover how the 100 Days to Peak Performance Program can help you go from over…"
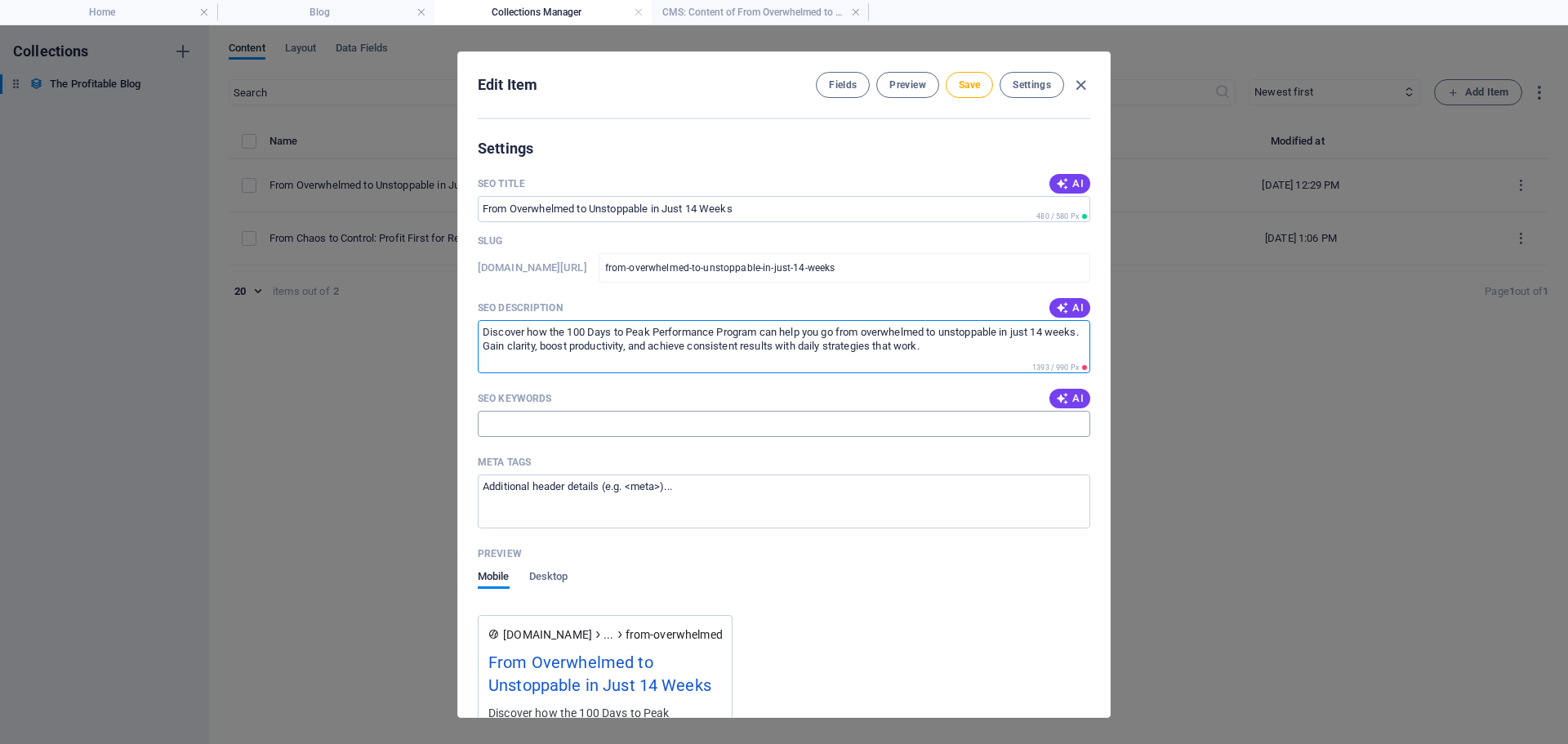
type textarea "Discover how the 100 Days to Peak Performance Program can help you go from over…"
click at [776, 416] on input "SEO Keywords" at bounding box center [784, 423] width 612 height 26
click at [982, 346] on textarea "Discover how the 100 Days to Peak Performance Program can help you go from over…" at bounding box center [784, 347] width 612 height 53
click at [617, 426] on input "SEO Keywords" at bounding box center [784, 423] width 612 height 26
paste input "100 Days to Peak Performance"
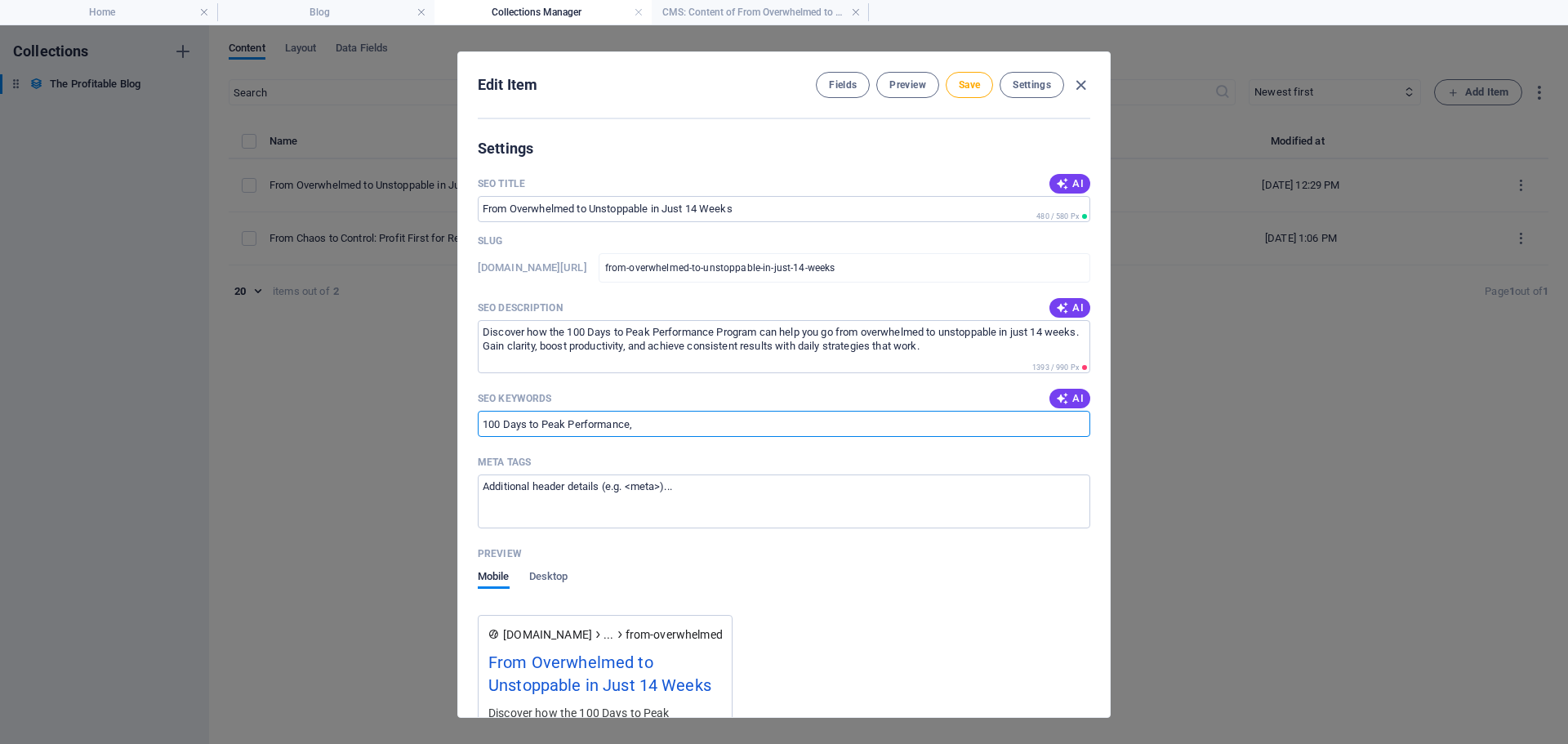
paste input "peak performance program"
paste input "overwhelmed to unstoppable"
paste input "productivity for real estate professionals"
click at [930, 423] on input "100 Days to Peak Performance, peak performance program, overwhelmed to unstoppa…" at bounding box center [784, 423] width 612 height 26
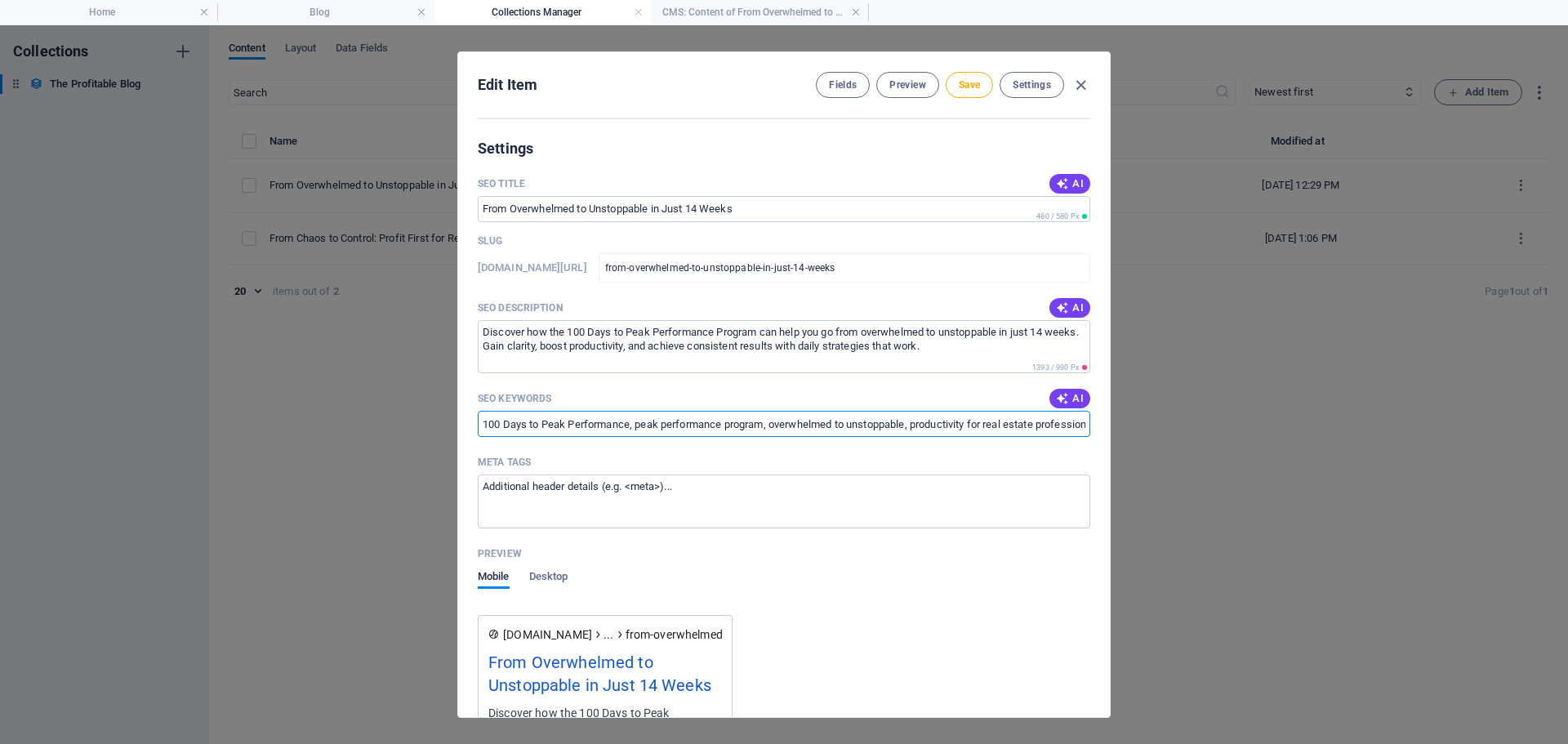
scroll to position [0, 35]
drag, startPoint x: 930, startPoint y: 423, endPoint x: 1131, endPoint y: 418, distance: 201.1
click at [1131, 418] on div "Edit Item Fields Preview Save Settings Name From Overwhelmed to Unstoppable in …" at bounding box center [784, 385] width 1568 height 719
paste input "business performance coaching"
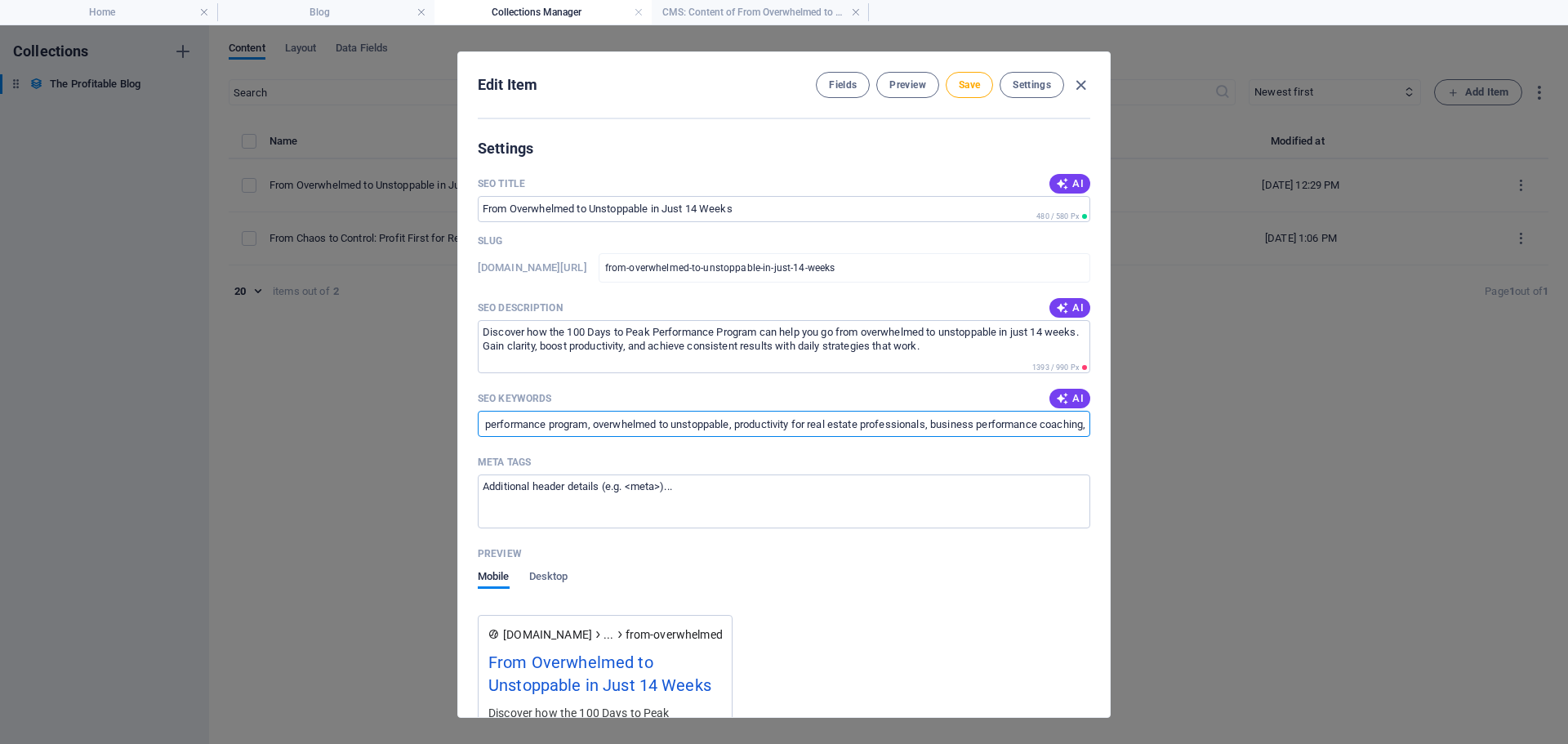
drag, startPoint x: 973, startPoint y: 422, endPoint x: 1156, endPoint y: 419, distance: 183.0
click at [1156, 419] on div "Edit Item Fields Preview Save Settings Name From Overwhelmed to Unstoppable in …" at bounding box center [784, 385] width 1568 height 719
paste input "[PERSON_NAME] certified trainer"
drag, startPoint x: 971, startPoint y: 424, endPoint x: 1124, endPoint y: 426, distance: 153.0
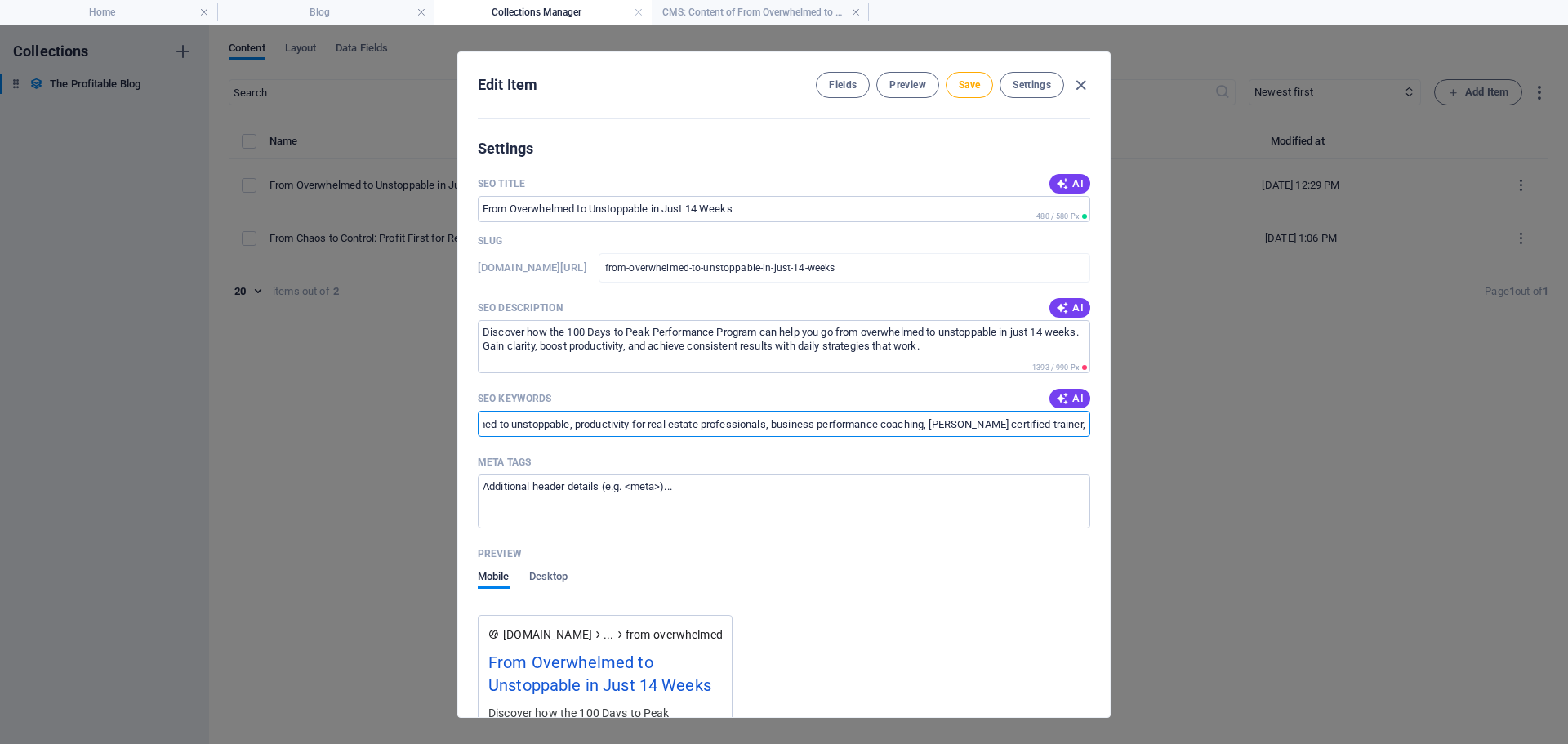
click at [1124, 426] on div "Edit Item Fields Preview Save Settings Name From Overwhelmed to Unstoppable in …" at bounding box center [784, 385] width 1568 height 719
paste input "[PERSON_NAME] Mountain Mountain Method"
drag, startPoint x: 1021, startPoint y: 422, endPoint x: 1160, endPoint y: 423, distance: 139.0
click at [1160, 423] on div "Edit Item Fields Preview Save Settings Name From Overwhelmed to Unstoppable in …" at bounding box center [784, 385] width 1568 height 719
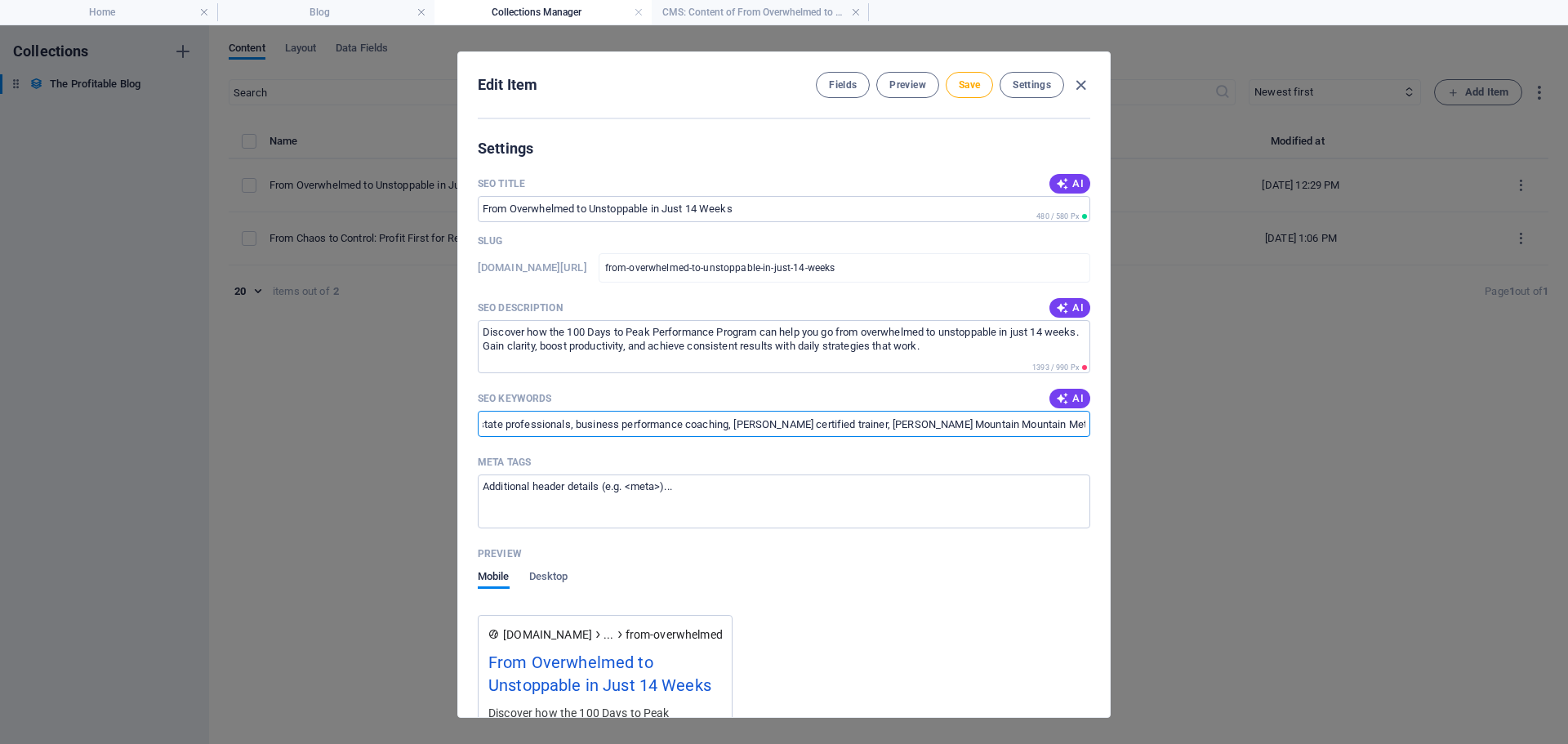
paste input "improve productivity [DATE]"
drag, startPoint x: 993, startPoint y: 419, endPoint x: 1190, endPoint y: 425, distance: 197.1
click at [1190, 425] on div "Edit Item Fields Preview Save Settings Name From Overwhelmed to Unstoppable in …" at bounding box center [784, 385] width 1568 height 719
paste input "high performance coaching program"
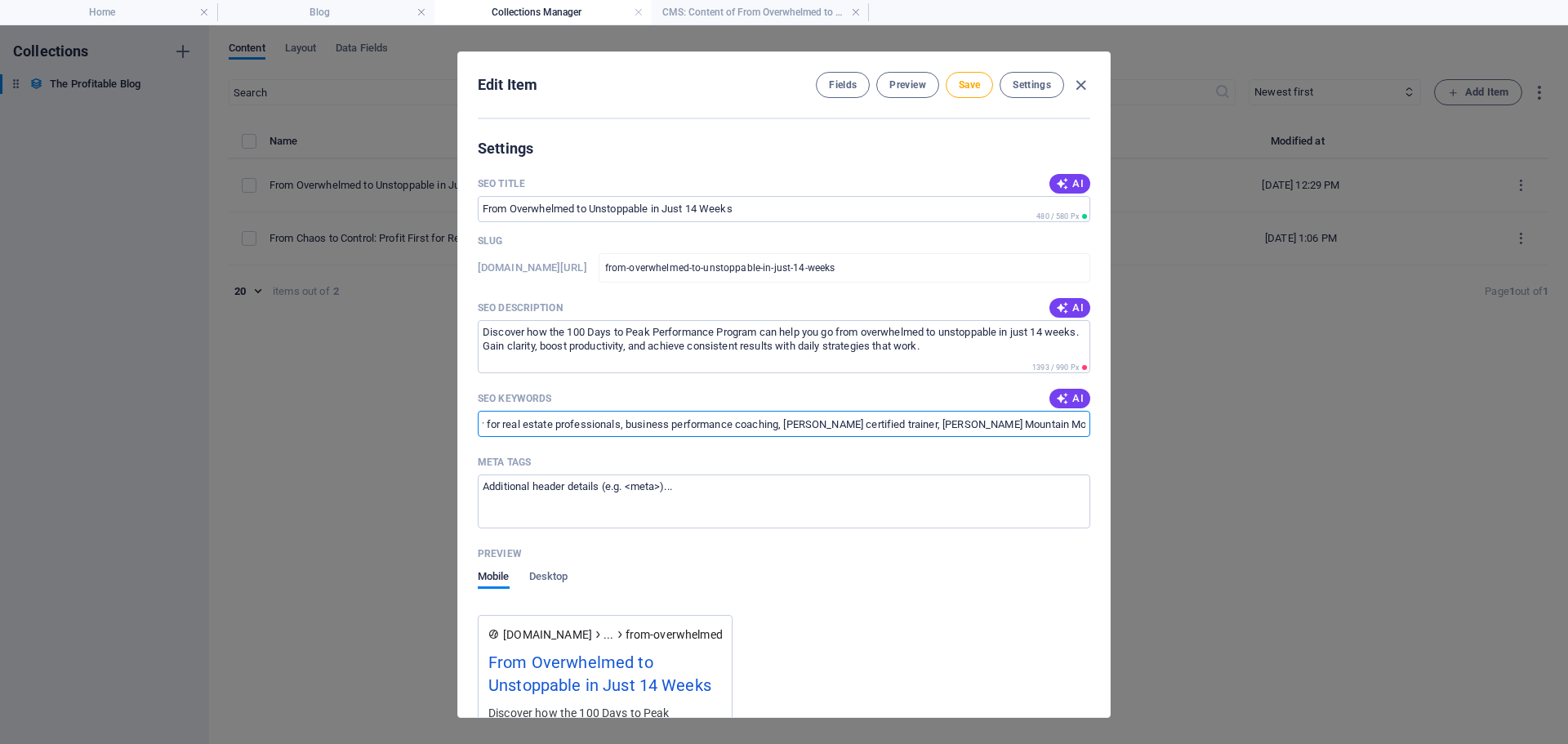
scroll to position [0, 874]
drag, startPoint x: 988, startPoint y: 424, endPoint x: 1207, endPoint y: 425, distance: 219.0
click at [1207, 425] on div "Edit Item Fields Preview Save Settings Name From Overwhelmed to Unstoppable in …" at bounding box center [784, 385] width 1568 height 719
paste input "cut out busywork"
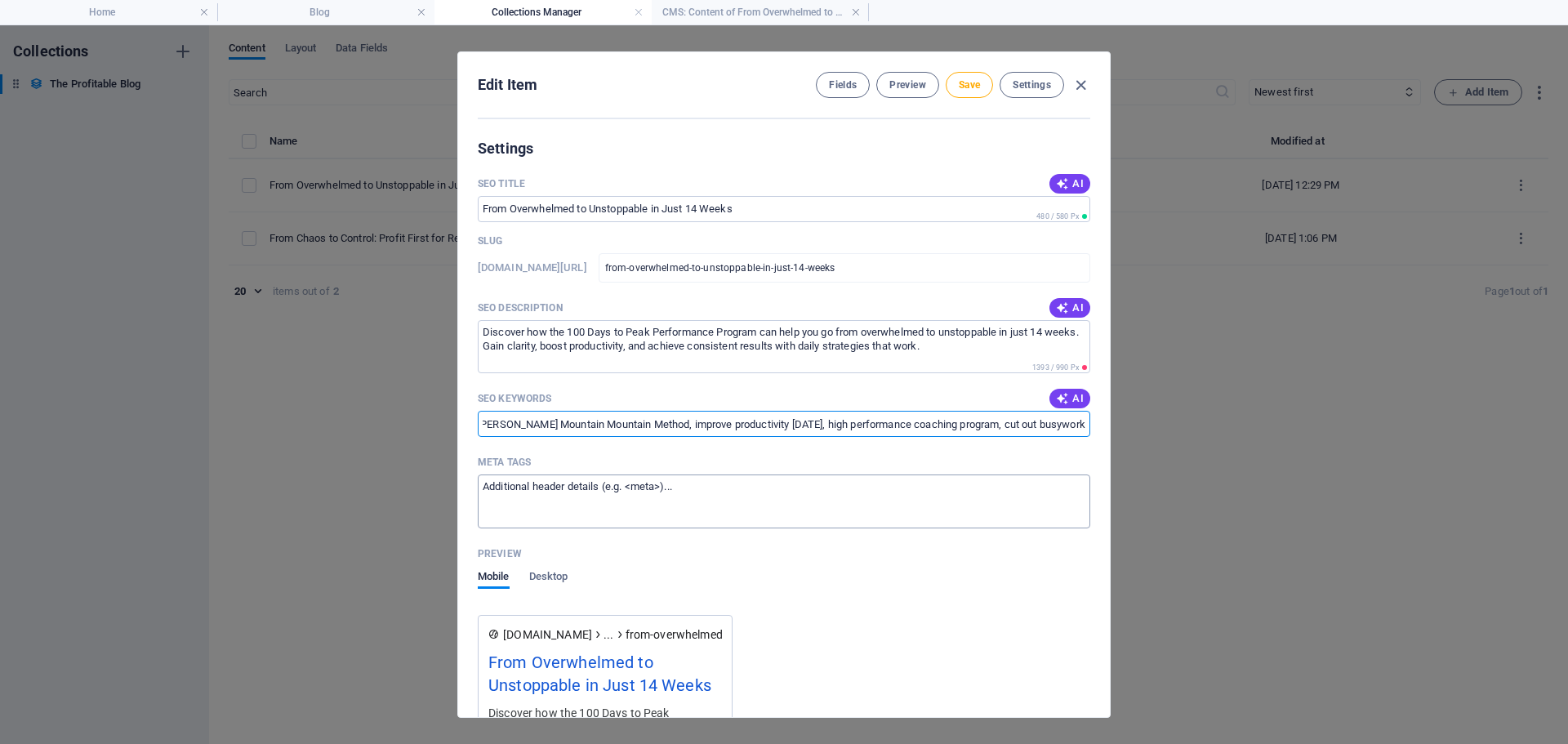
type input "100 Days to Peak Performance, peak performance program, overwhelmed to unstoppa…"
click at [701, 487] on textarea "Meta tags ​" at bounding box center [784, 501] width 612 height 53
drag, startPoint x: 697, startPoint y: 486, endPoint x: 465, endPoint y: 479, distance: 232.1
click at [465, 479] on div "Name From Overwhelmed to Unstoppable in Just 14 Weeks ​ Slug [DOMAIN_NAME][URL]…" at bounding box center [784, 415] width 652 height 606
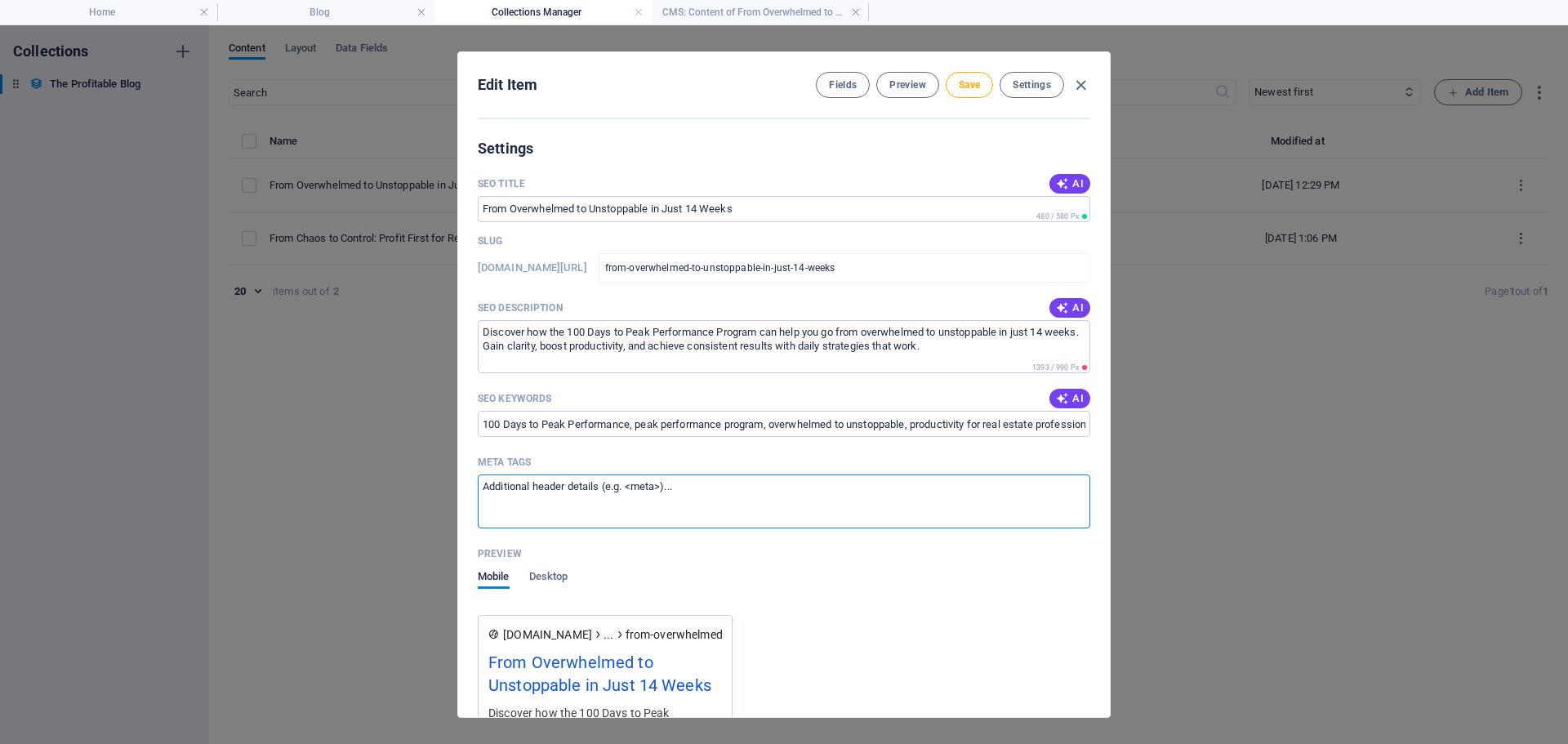
paste textarea "<title>From Overwhelmed to Unstoppable in Just 14 Weeks | 100 Days to Peak Perf…"
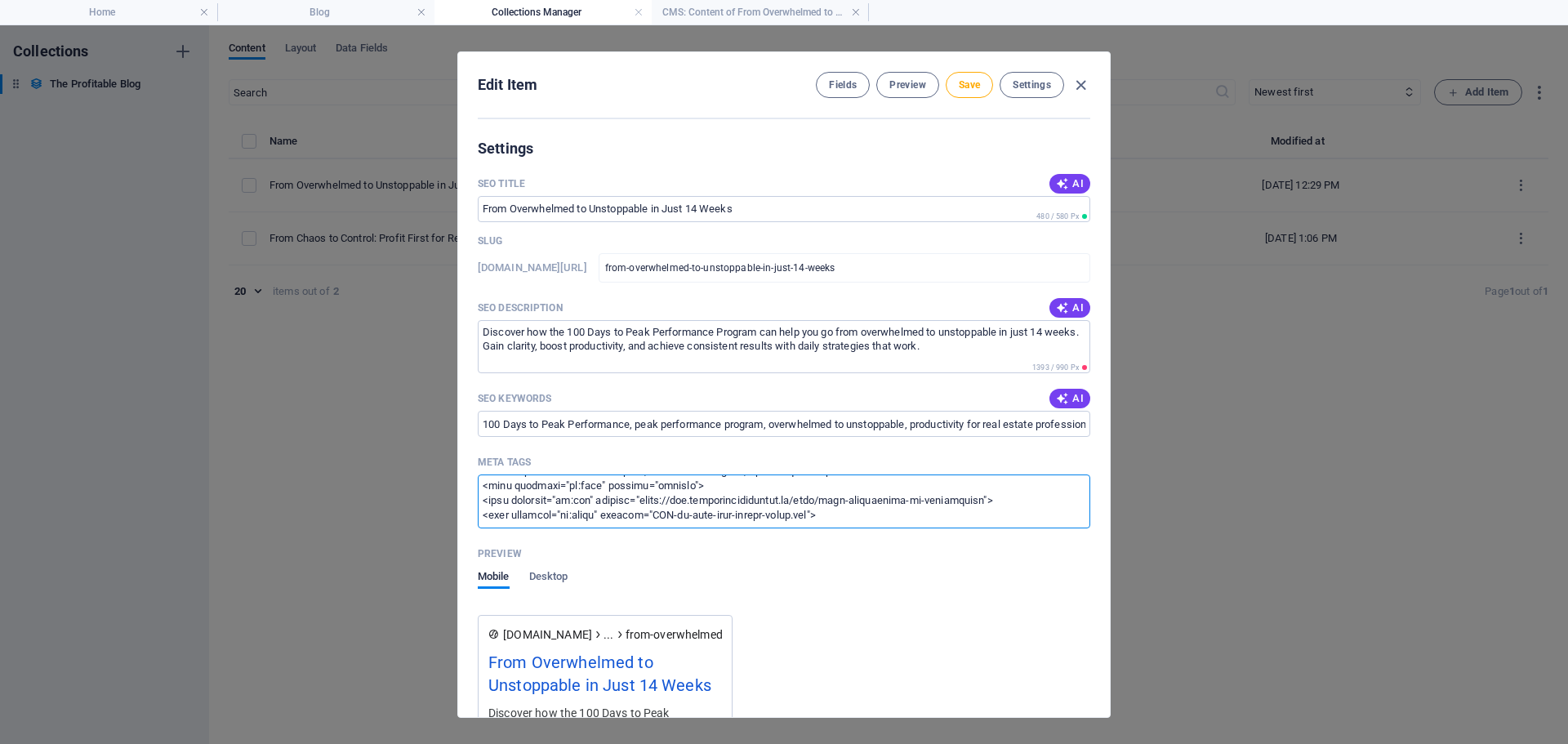
scroll to position [160, 0]
type textarea "<title>From Overwhelmed to Unstoppable in Just 14 Weeks | 100 Days to Peak Perf…"
drag, startPoint x: 753, startPoint y: 205, endPoint x: 440, endPoint y: 204, distance: 313.0
click at [440, 204] on div "Edit Item Fields Preview Save Settings Name From Overwhelmed to Unstoppable in …" at bounding box center [784, 385] width 1568 height 719
click at [864, 217] on input "SEO Title" at bounding box center [784, 208] width 612 height 26
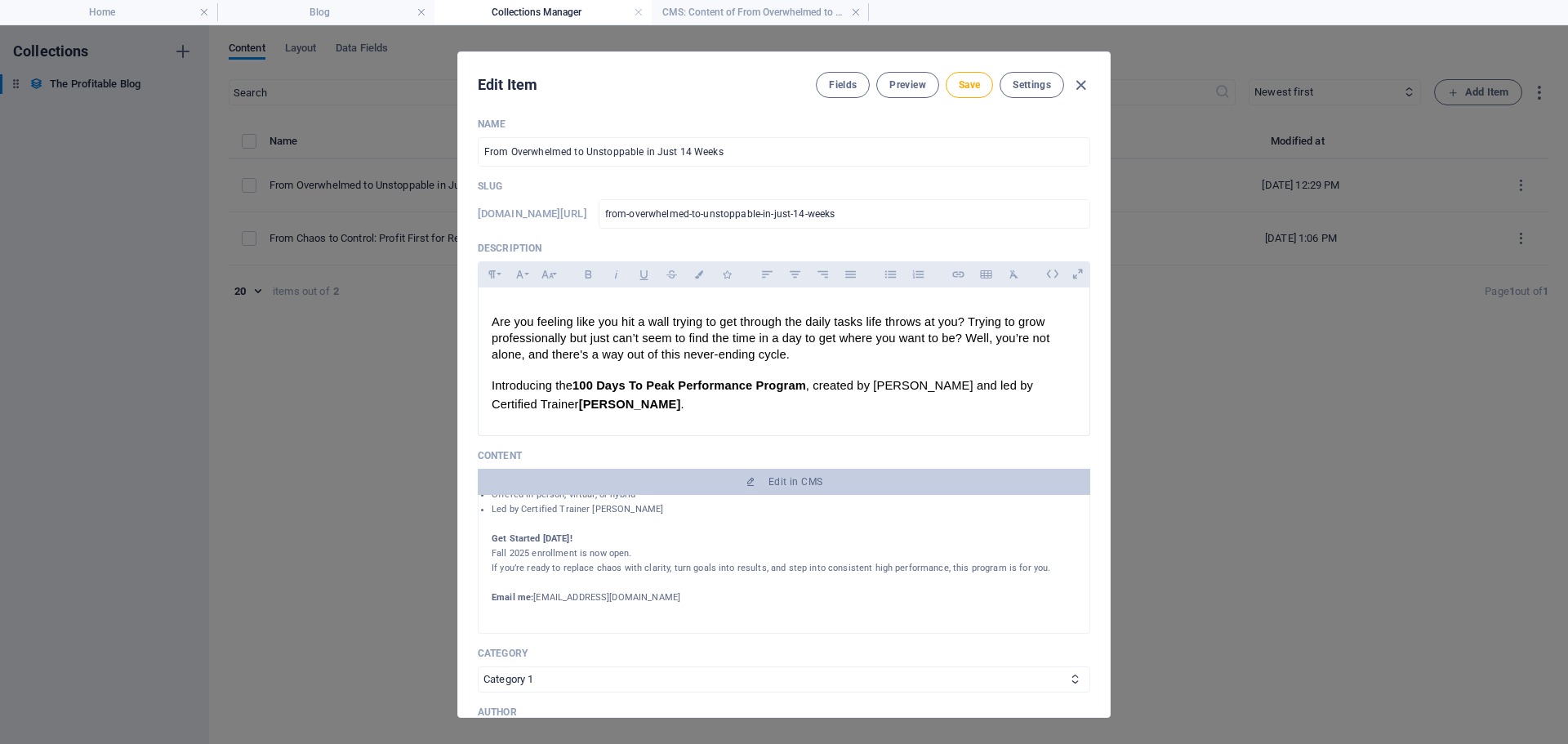
scroll to position [0, 0]
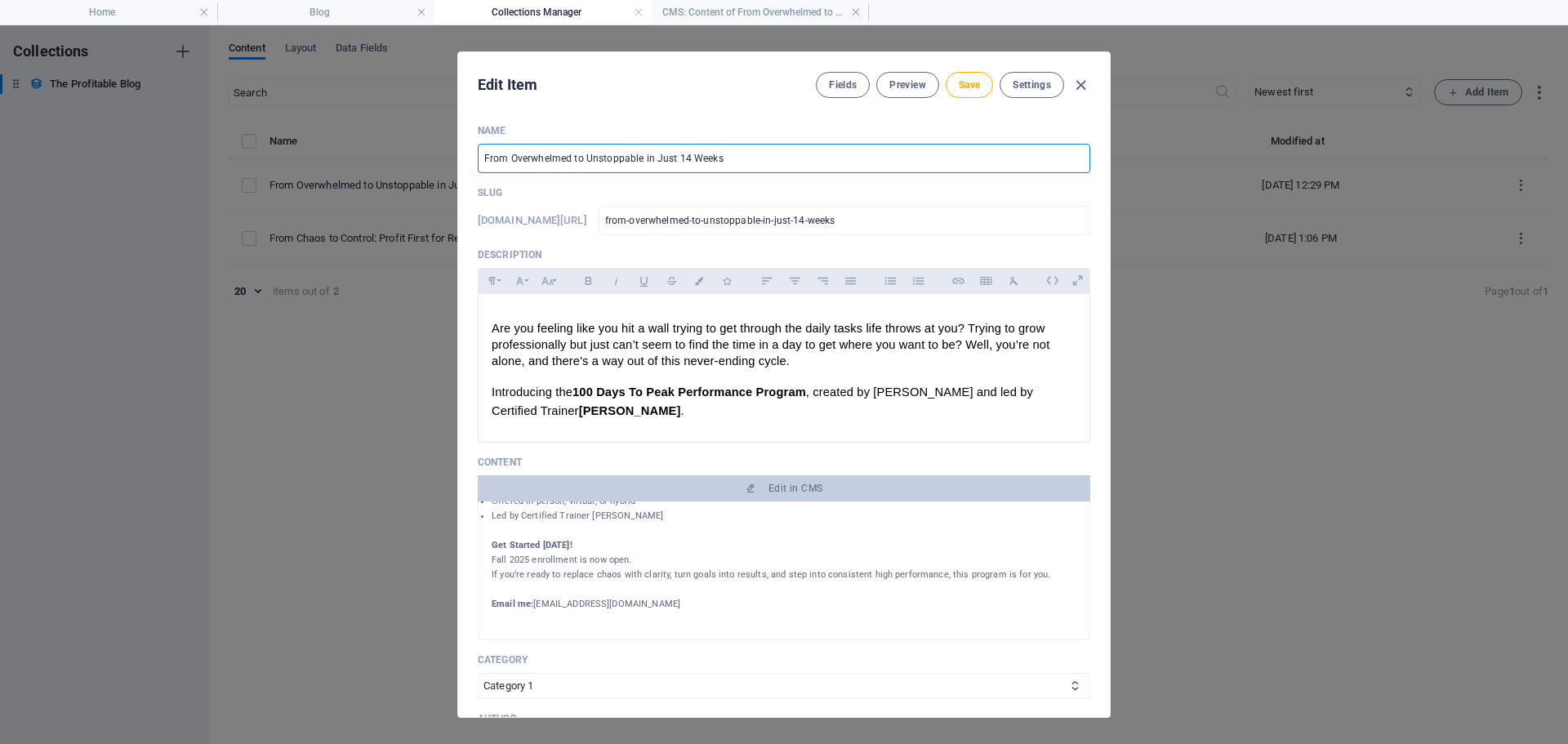
click at [743, 153] on input "From Overwhelmed to Unstoppable in Just 14 Weeks" at bounding box center [784, 158] width 612 height 29
drag, startPoint x: 741, startPoint y: 159, endPoint x: 420, endPoint y: 159, distance: 321.0
click at [420, 159] on div "Edit Item Fields Preview Save Settings Name From Overwhelmed to Unstoppable in …" at bounding box center [784, 385] width 1568 height 719
paste input ": Achieve Peak Performance"
type input "From Overwhelmed to Unstoppable: Achieve Peak Performance in Just 14 Weeks"
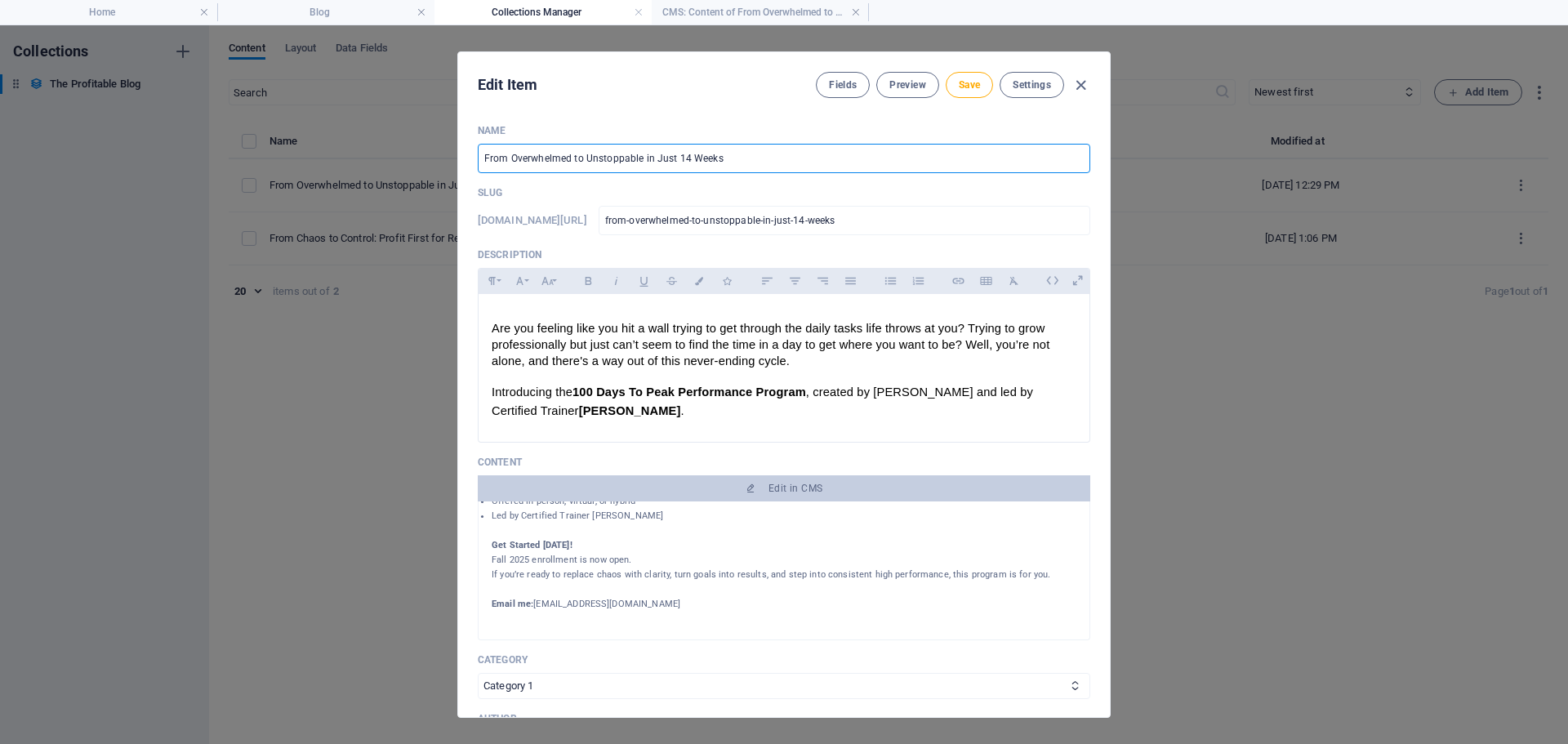
type input "from-overwhelmed-to-unstoppable-achieve-peak-performance-in-just-14-weeks"
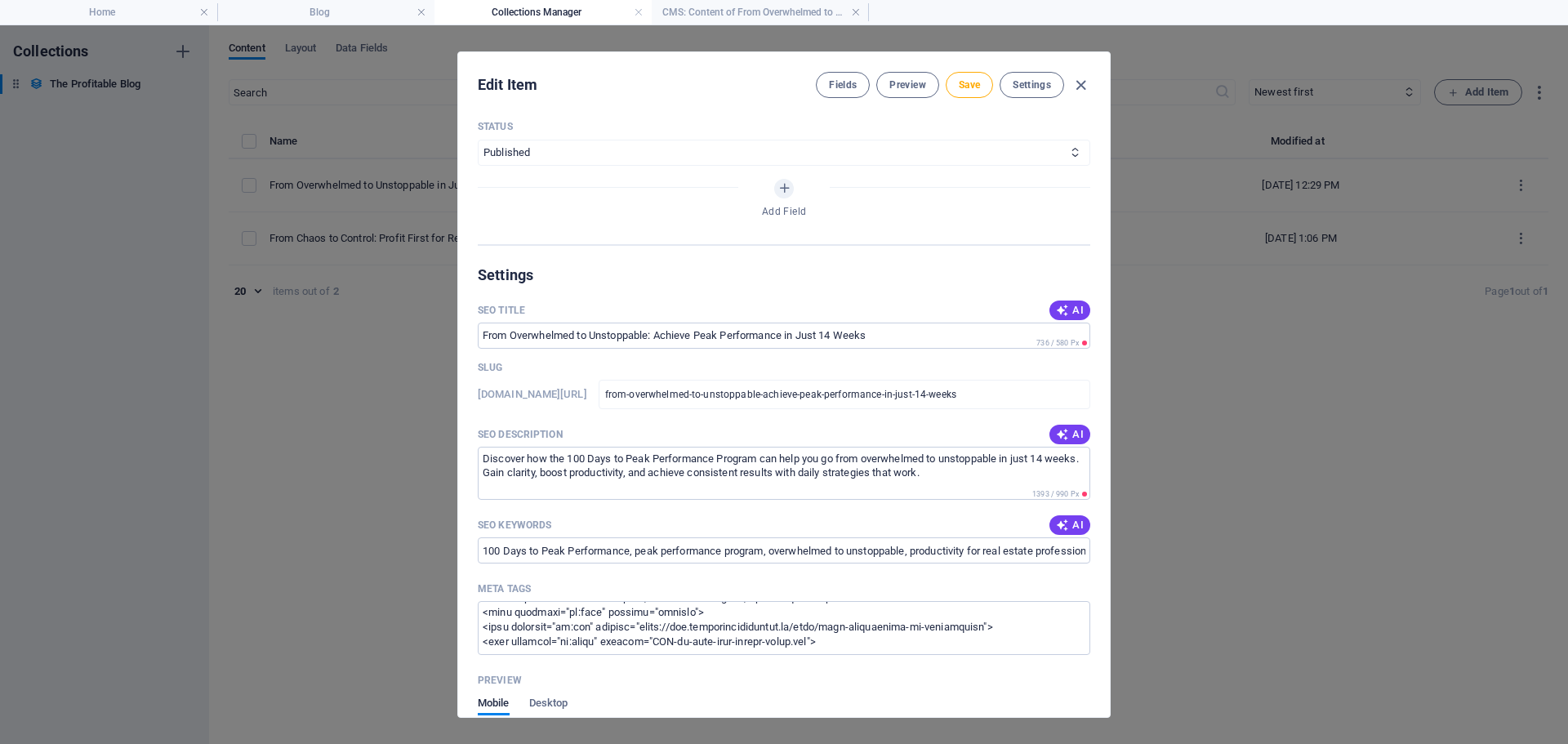
scroll to position [980, 0]
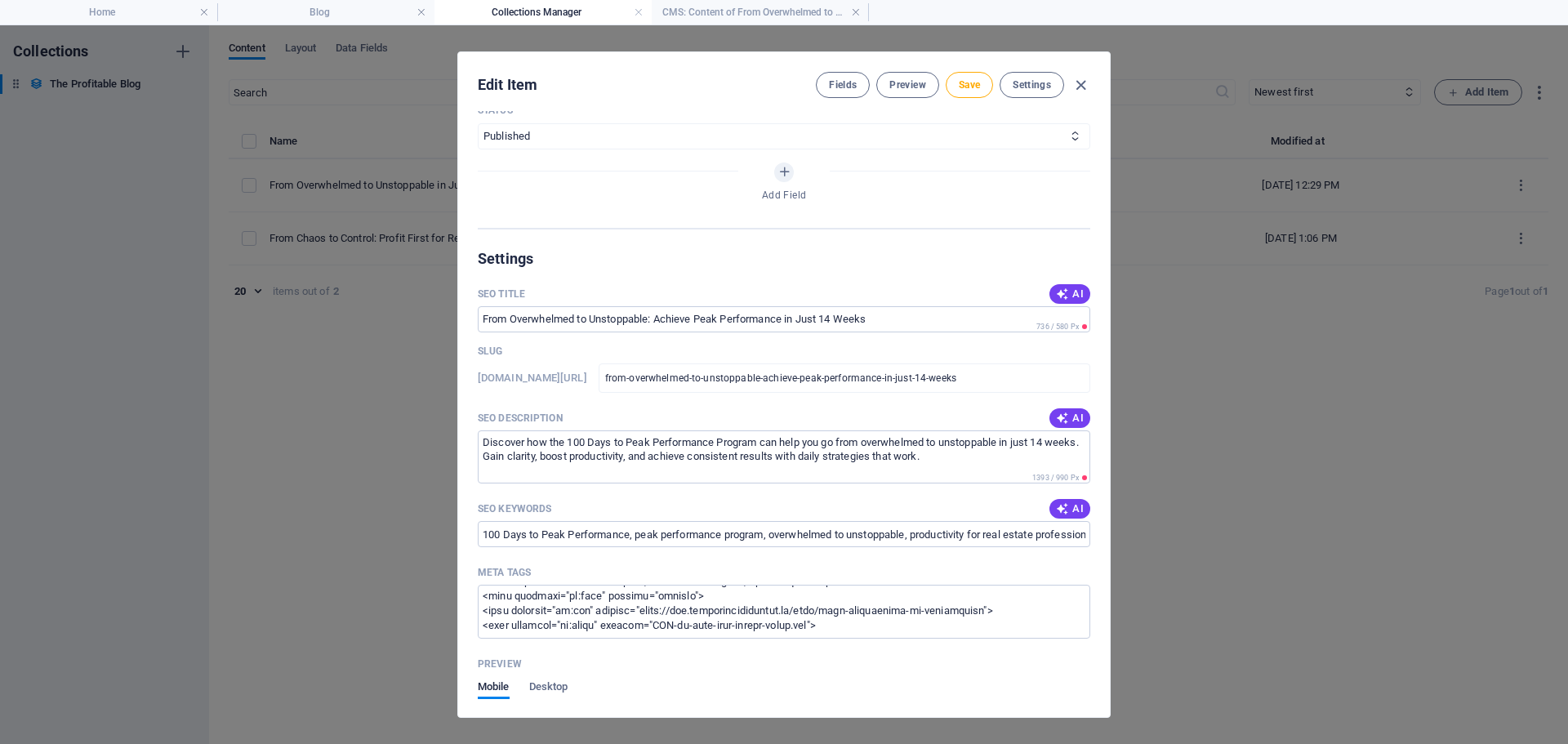
type input "From Overwhelmed to Unstoppable: Achieve Peak Performance in Just 14 Weeks"
drag, startPoint x: 972, startPoint y: 454, endPoint x: 456, endPoint y: 428, distance: 516.7
click at [456, 428] on div "Edit Item Fields Preview Save Settings Name From Overwhelmed to Unstoppable: Ac…" at bounding box center [784, 385] width 1568 height 719
paste textarea "Go from overwhelmed to unstoppable with the 100 Days to Peak Performance Progra…"
type textarea "Go from overwhelmed to unstoppable with the 100 Days to Peak Performance Progra…"
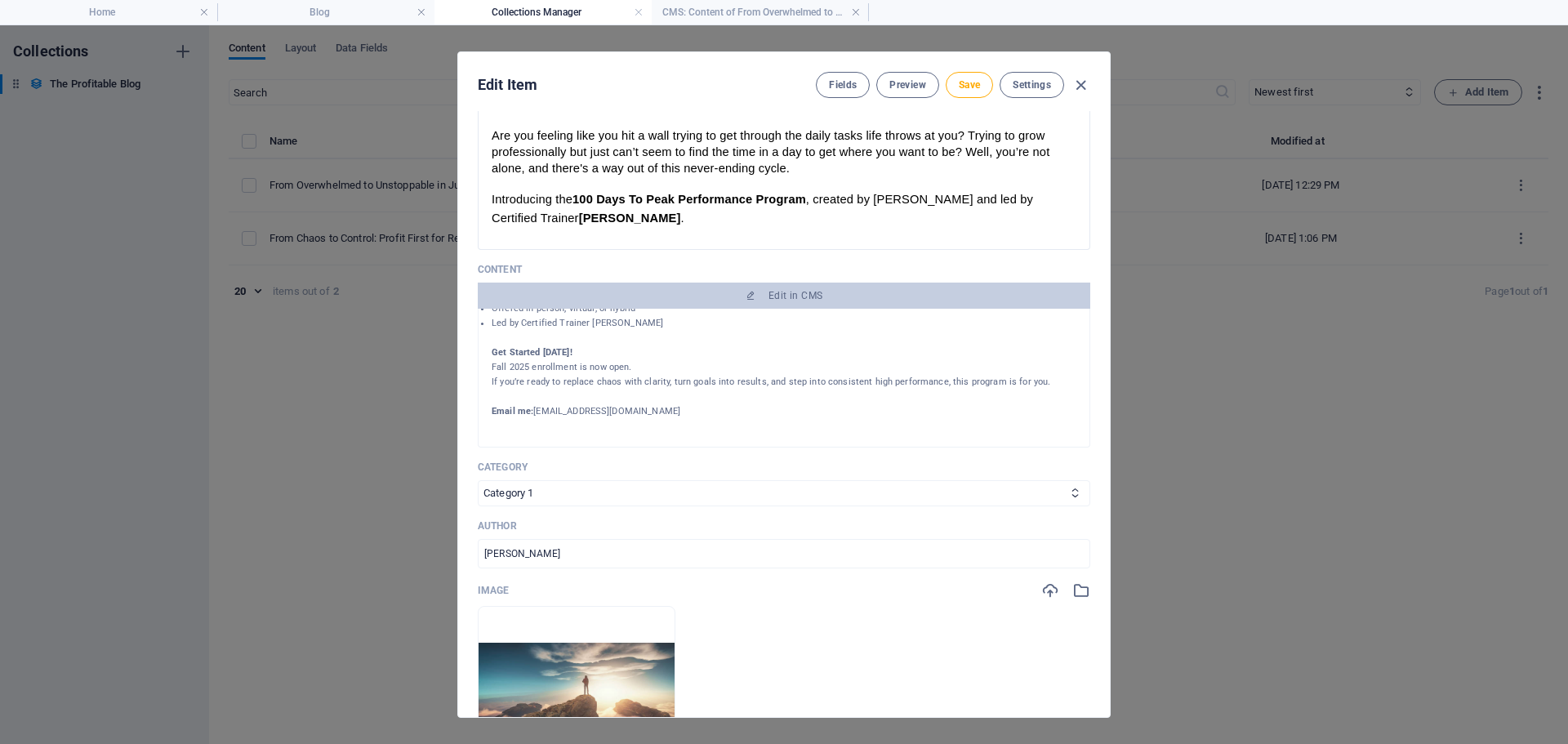
scroll to position [0, 0]
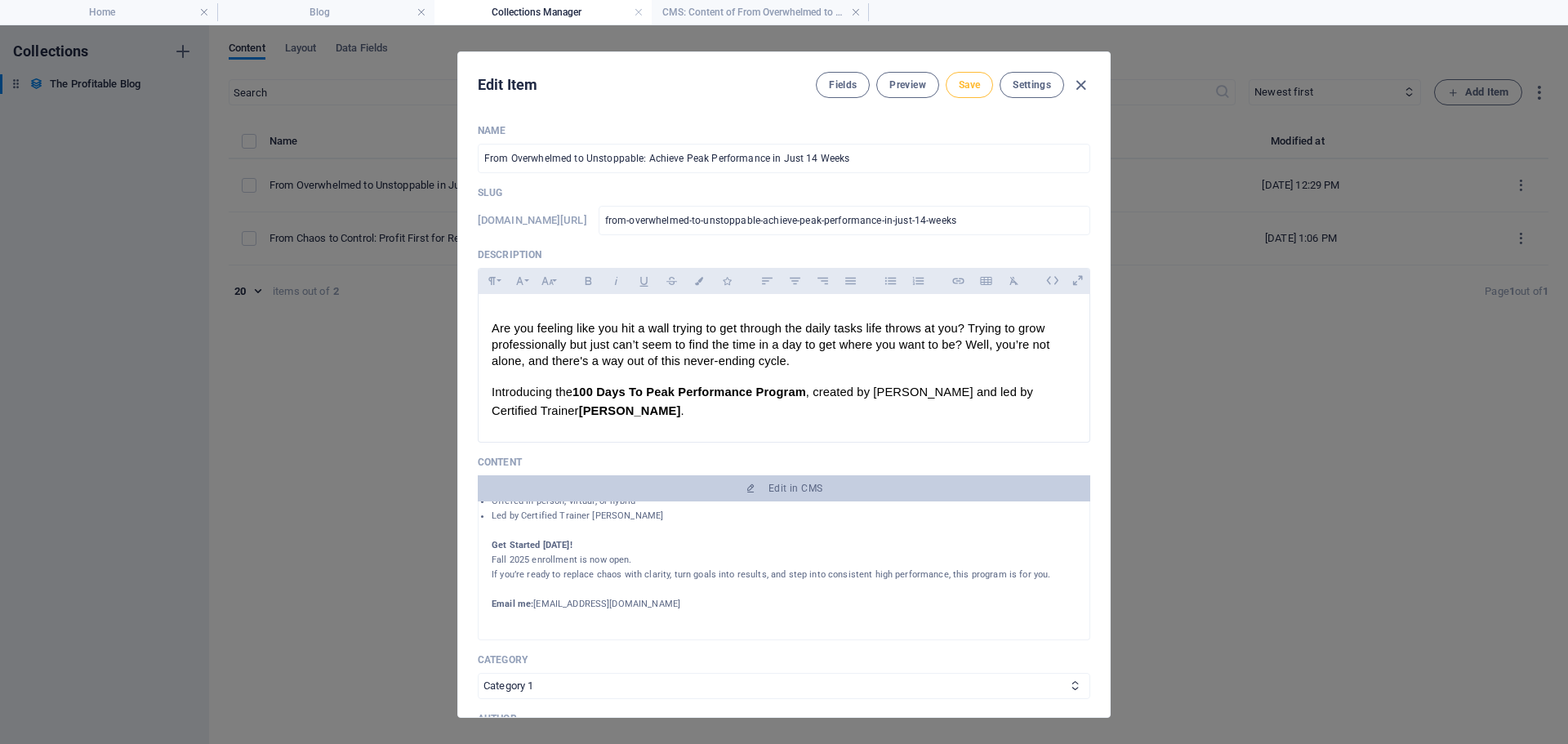
click at [974, 83] on span "Save" at bounding box center [969, 84] width 21 height 13
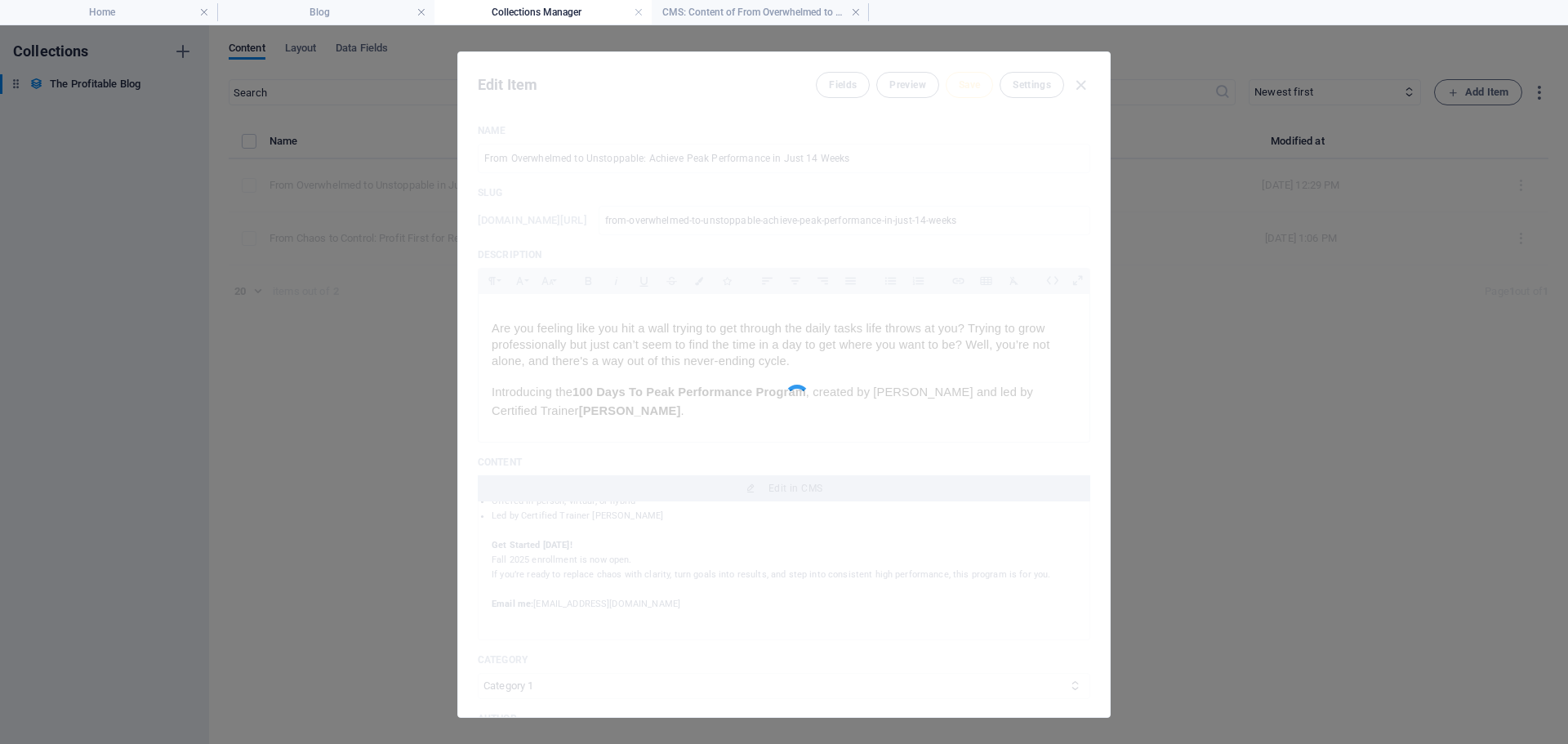
type input "from-overwhelmed-to-unstoppable-achieve-peak-performance-in-just-14-weeks"
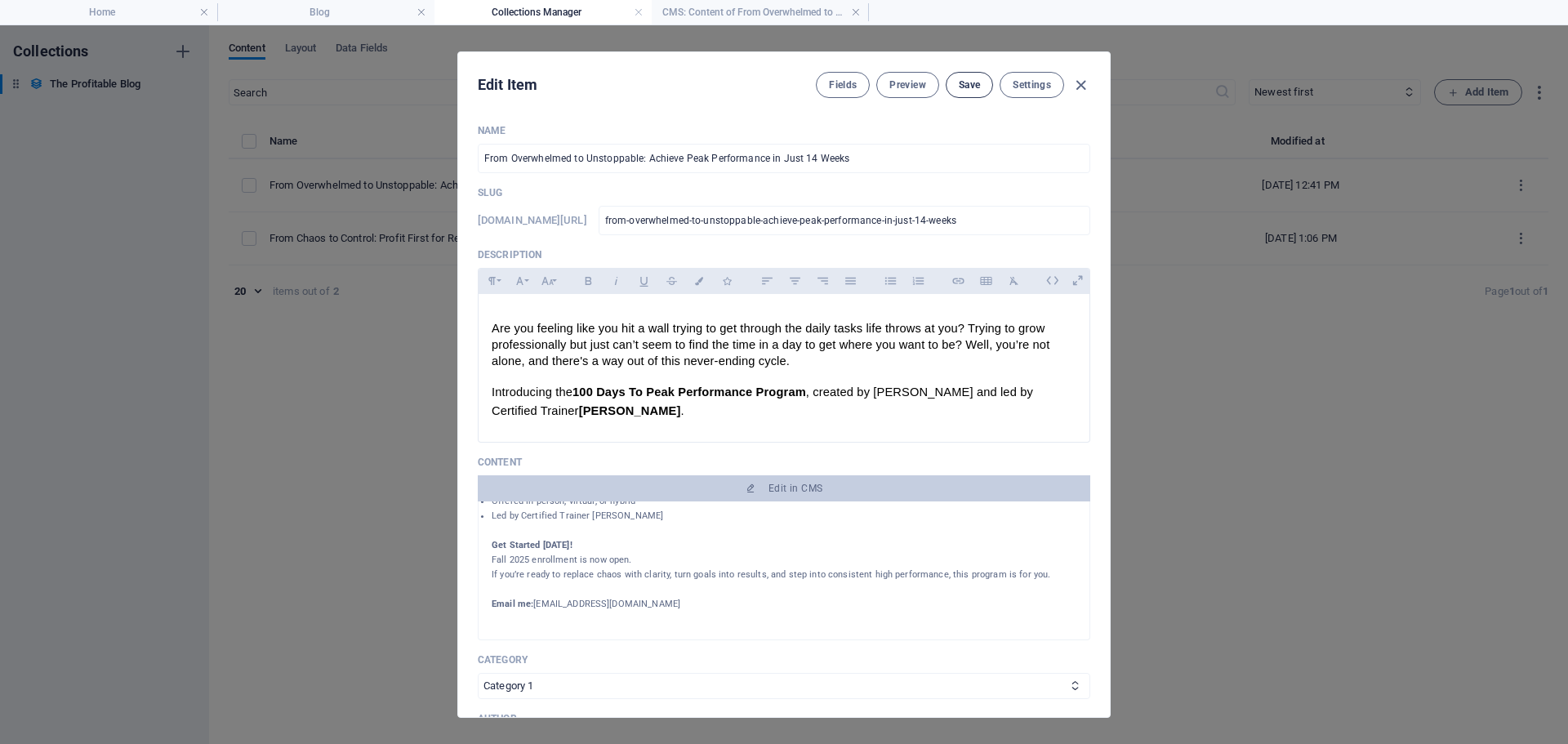
click at [966, 89] on span "Save" at bounding box center [969, 84] width 21 height 13
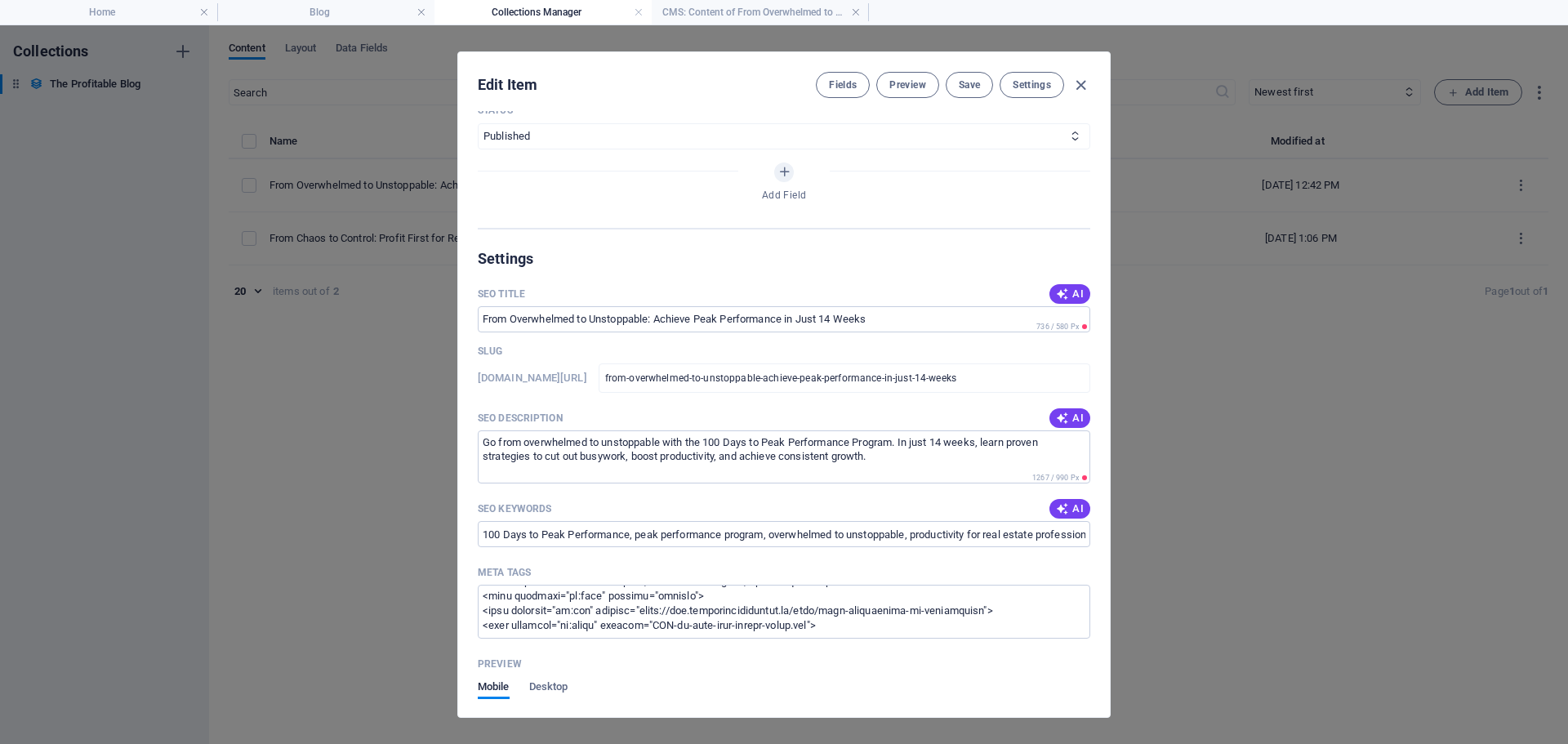
scroll to position [1062, 0]
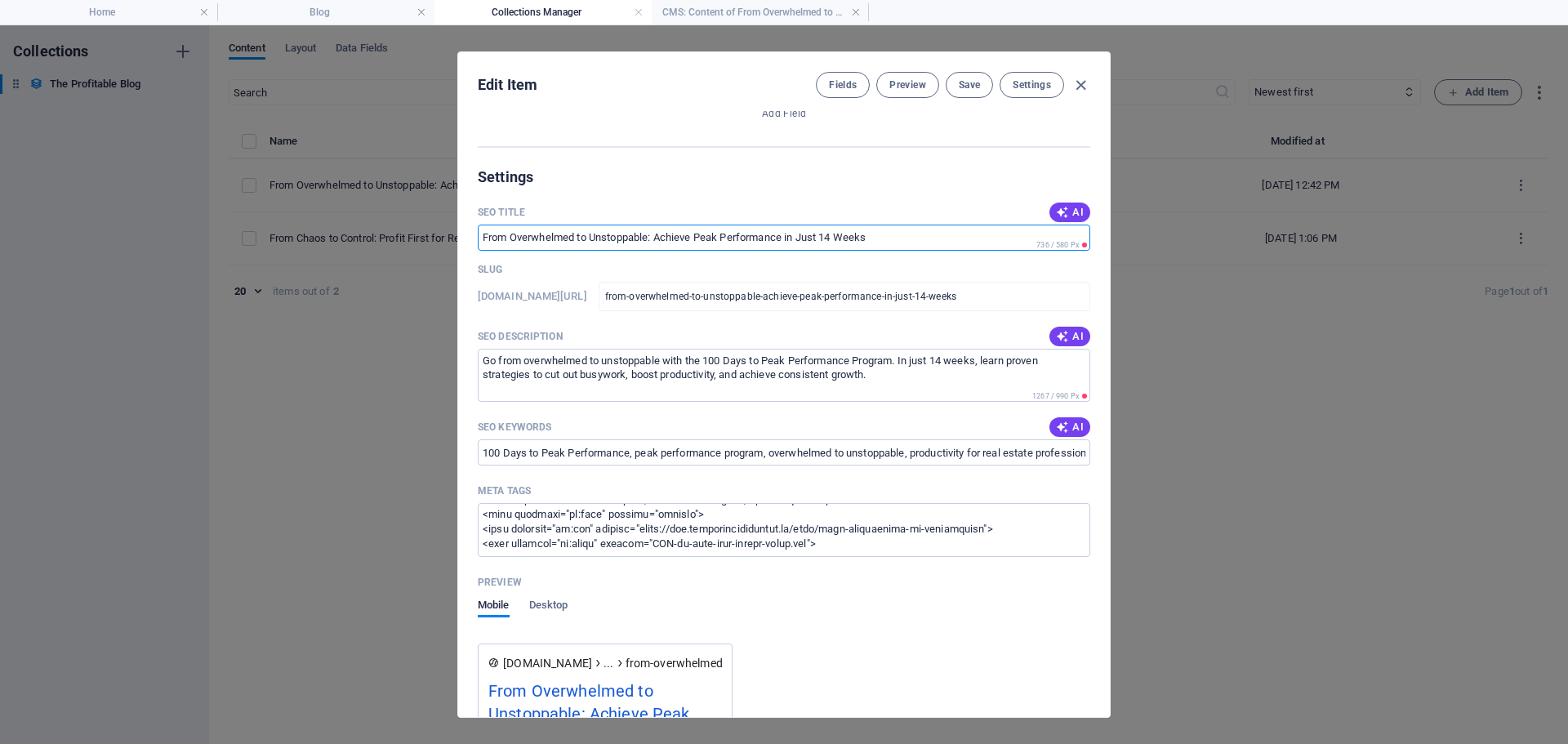
drag, startPoint x: 882, startPoint y: 235, endPoint x: 421, endPoint y: 242, distance: 461.1
click at [421, 242] on div "Edit Item Fields Preview Save Settings Name From Overwhelmed to Unstoppable: Ac…" at bounding box center [784, 385] width 1568 height 719
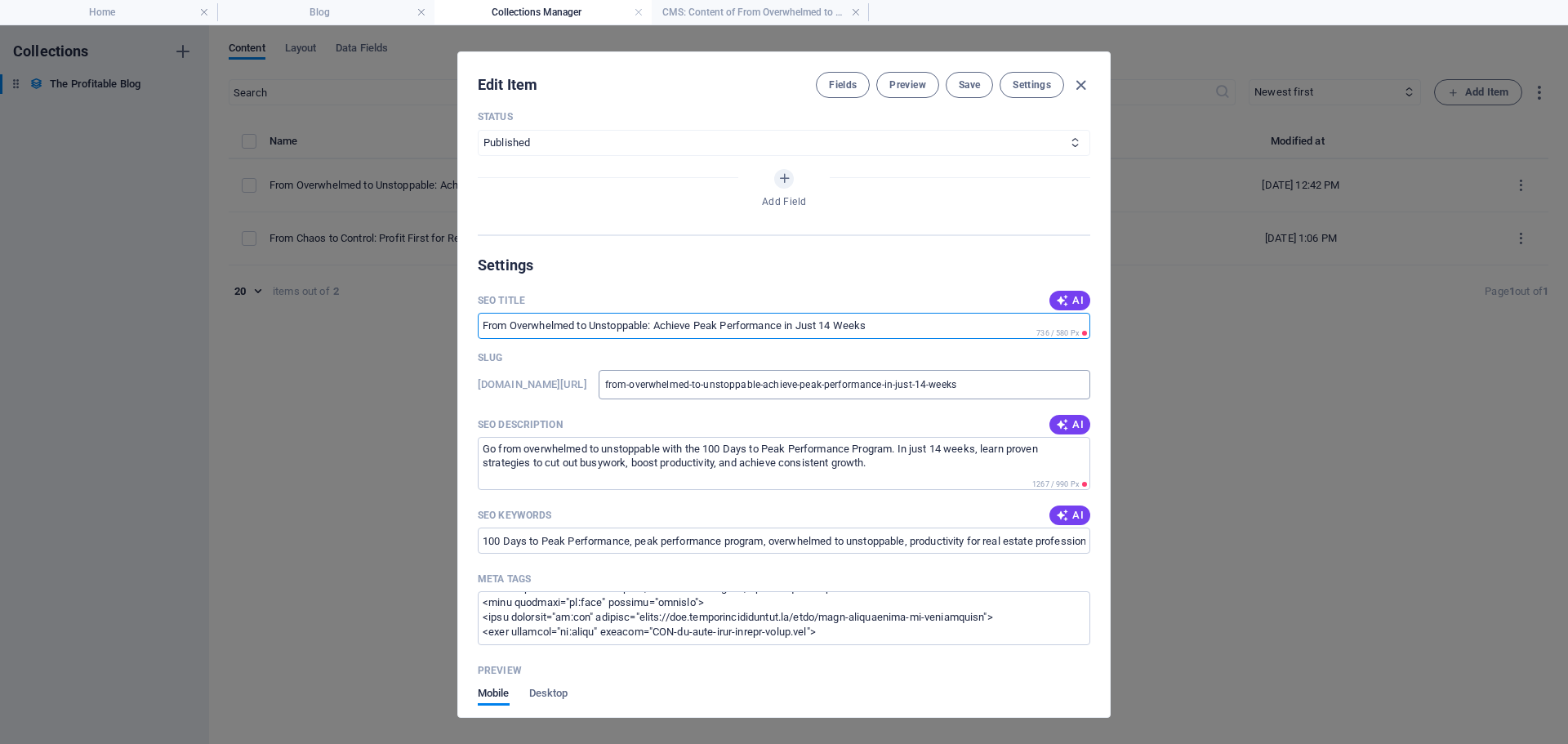
scroll to position [980, 0]
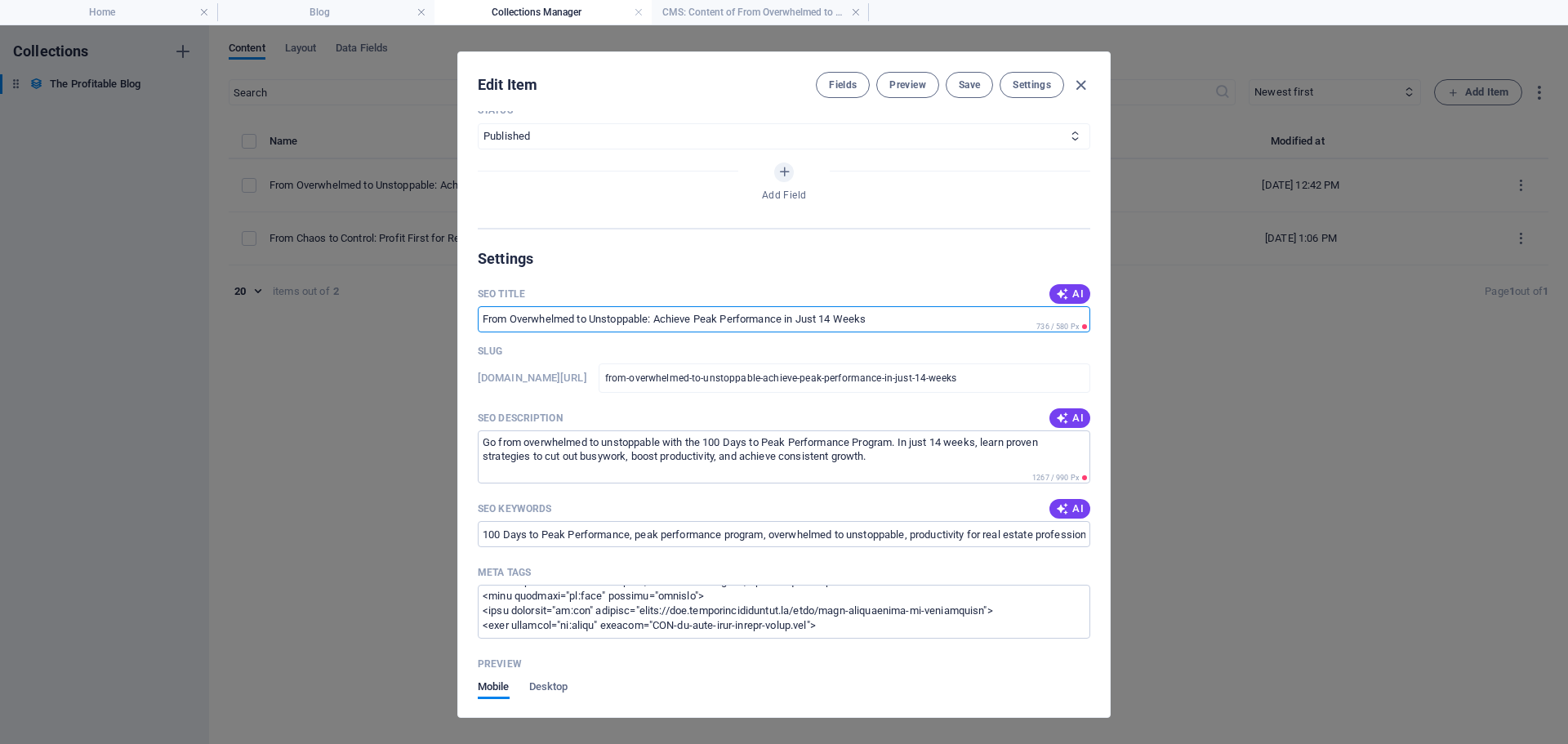
click at [894, 317] on input "SEO Title" at bounding box center [784, 319] width 612 height 26
drag, startPoint x: 876, startPoint y: 317, endPoint x: 575, endPoint y: 314, distance: 301.0
click at [575, 314] on input "SEO Title" at bounding box center [784, 319] width 612 height 26
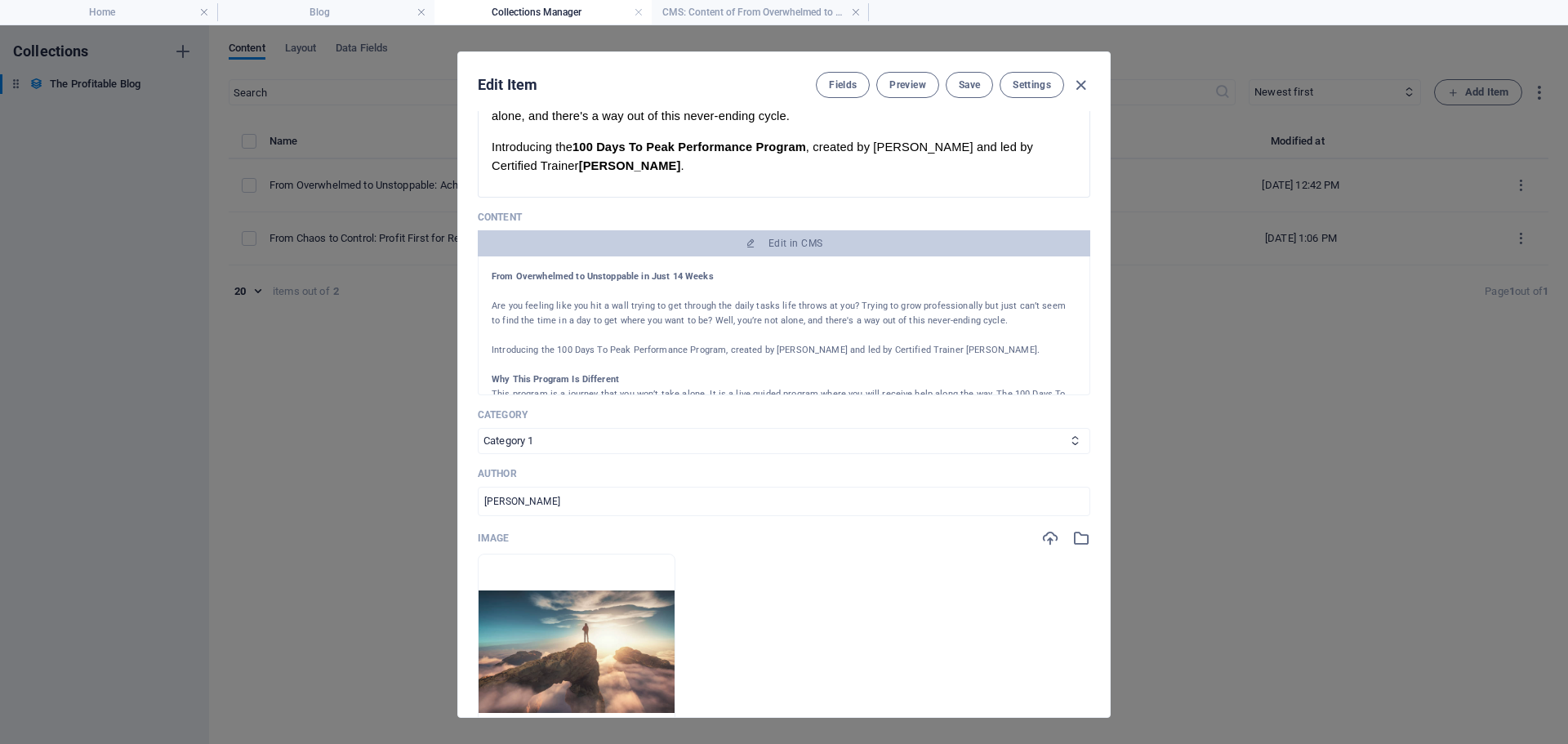
scroll to position [0, 0]
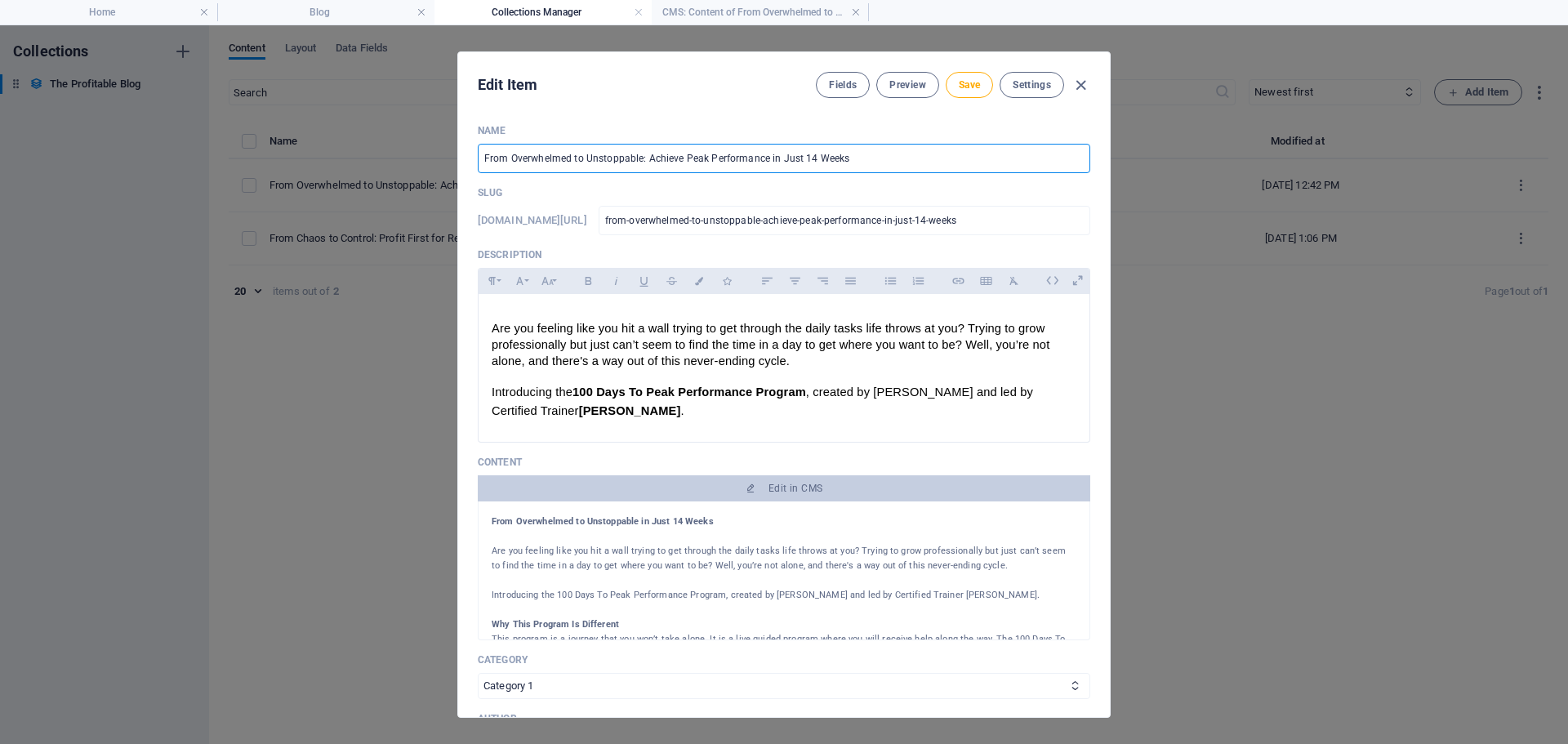
drag, startPoint x: 857, startPoint y: 159, endPoint x: 434, endPoint y: 151, distance: 423.1
click at [434, 151] on div "Edit Item Fields Preview Save Settings Name From Overwhelmed to Unstoppable: Ac…" at bounding box center [784, 385] width 1568 height 719
paste input "14 Weeks to Peak Performance: From Overwhelmed to Unstoppable"
type input "14 Weeks to Peak Performance: From Overwhelmed to Unstoppable"
type input "14-weeks-to-peak-performance-from-overwhelmed-to-unstoppable"
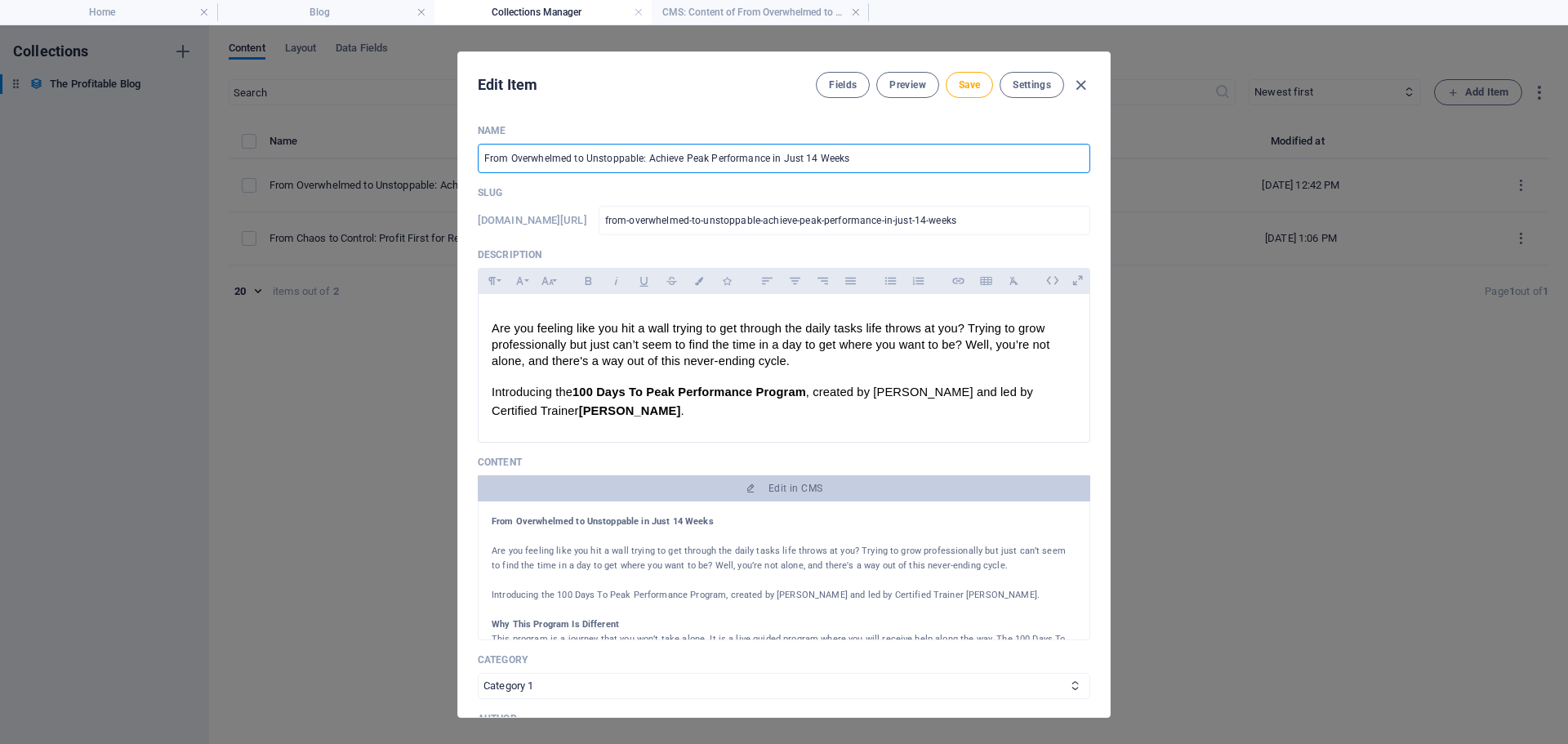
type input "14-weeks-to-peak-performance-from-overwhelmed-to-unstoppable"
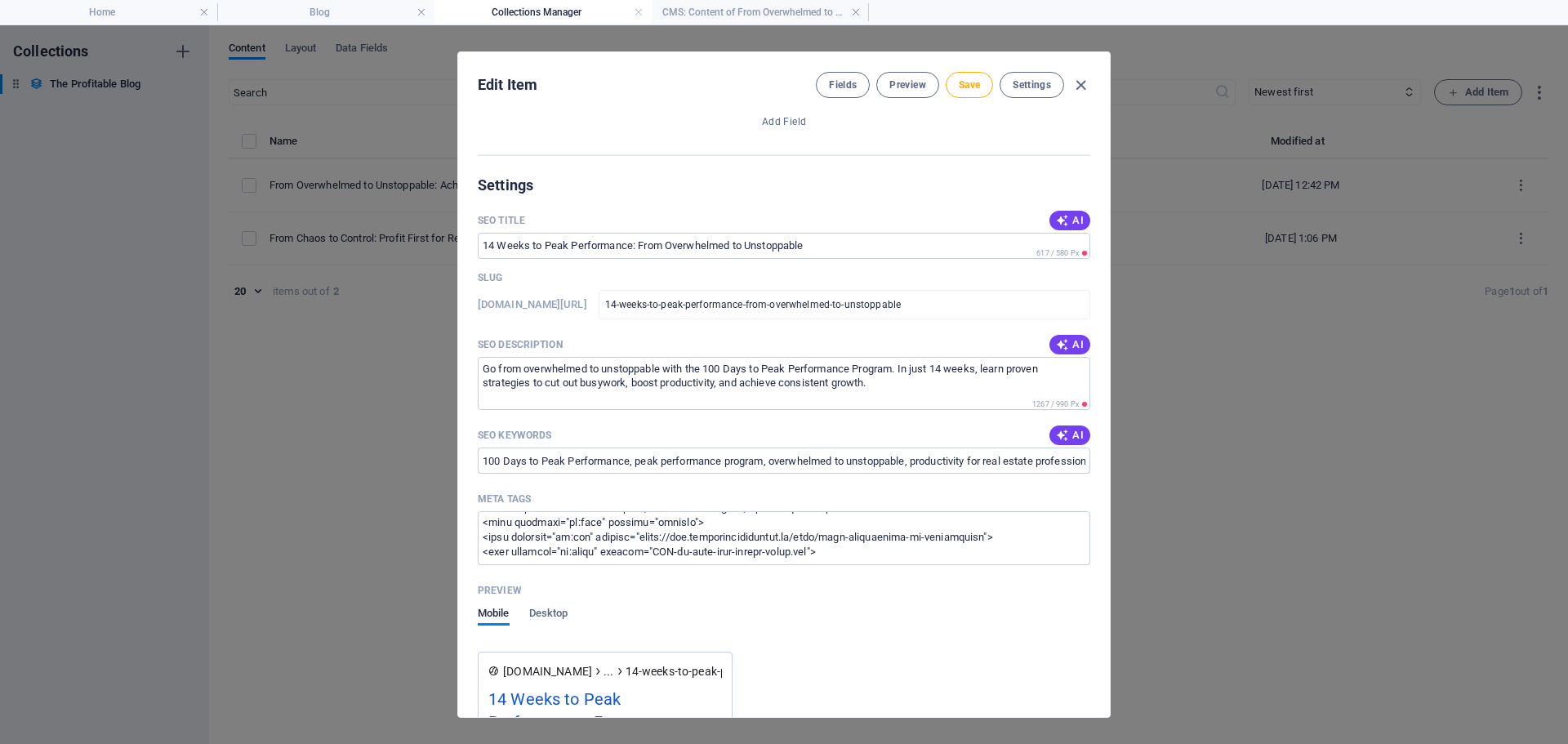
scroll to position [1062, 0]
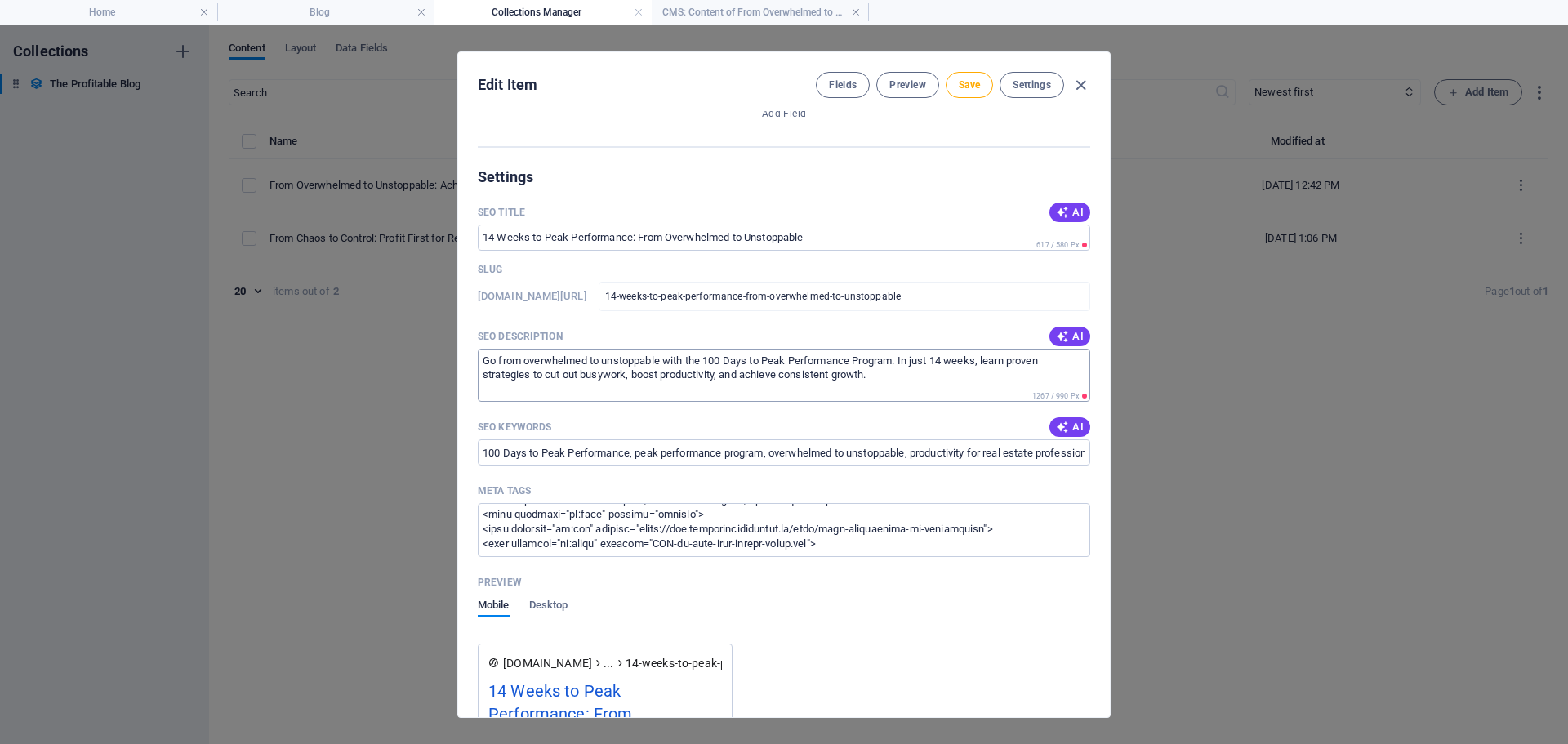
click at [780, 376] on textarea "Go from overwhelmed to unstoppable with the 100 Days to Peak Performance Progra…" at bounding box center [784, 375] width 612 height 53
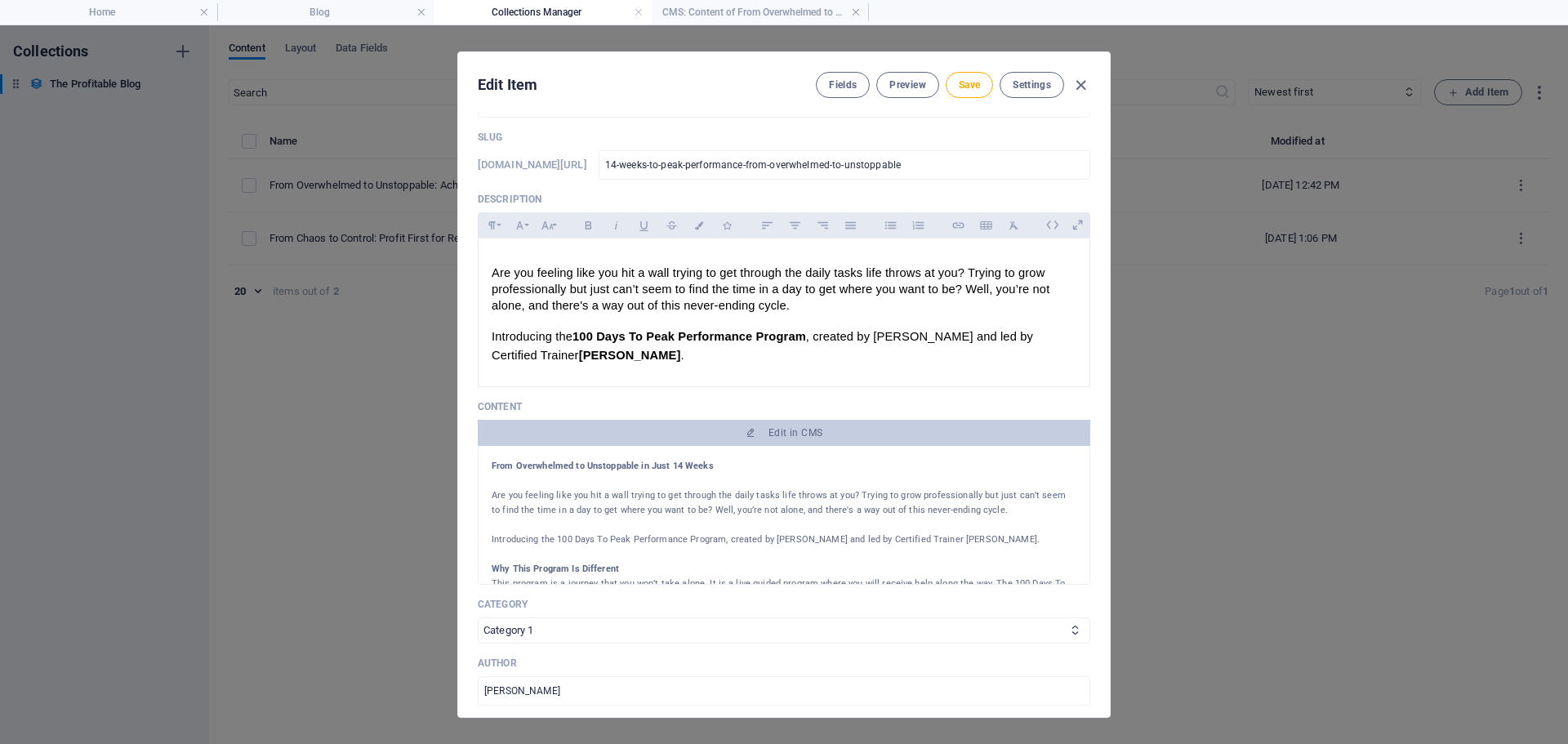
scroll to position [0, 0]
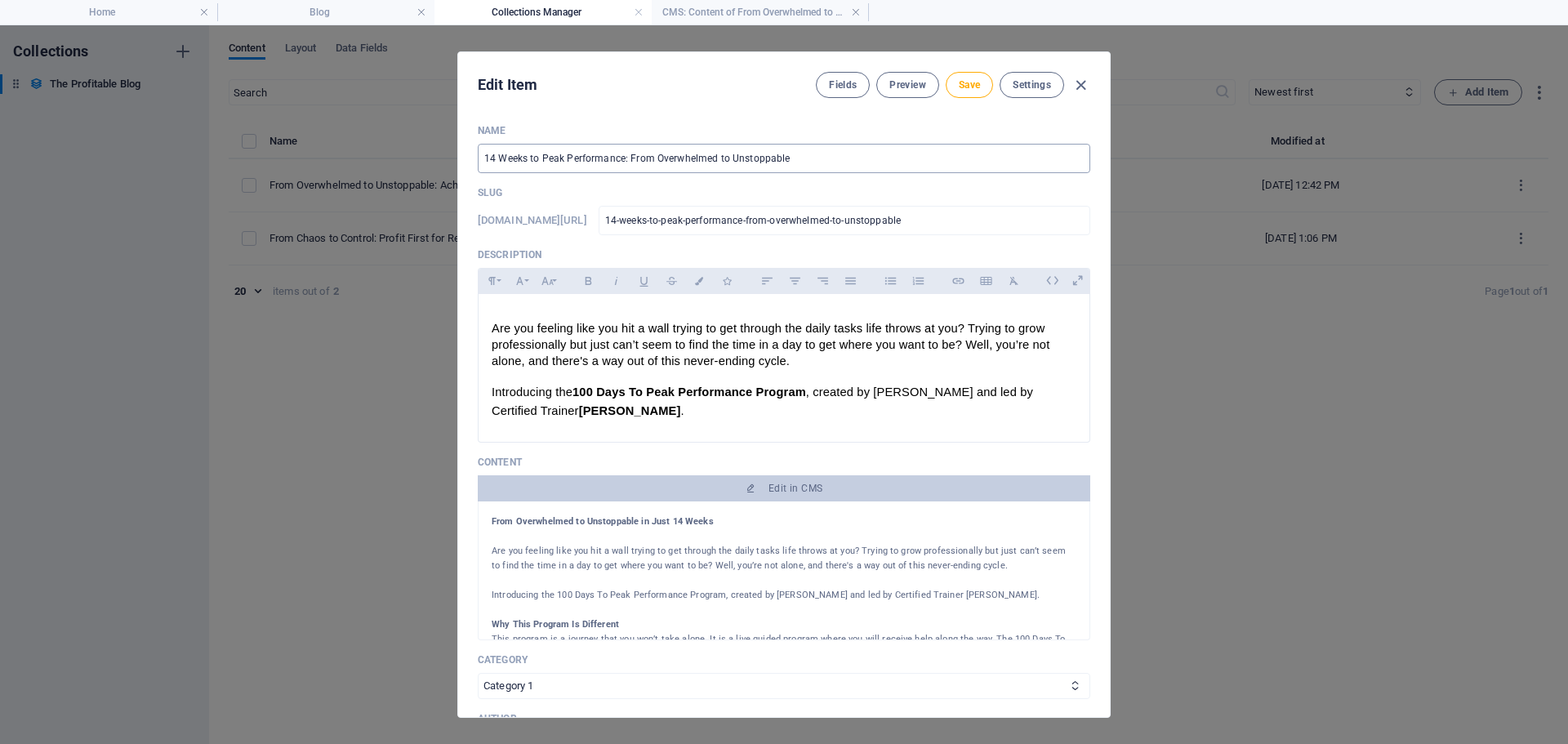
click at [803, 155] on input "14 Weeks to Peak Performance: From Overwhelmed to Unstoppable" at bounding box center [784, 158] width 612 height 29
drag, startPoint x: 803, startPoint y: 158, endPoint x: 432, endPoint y: 163, distance: 371.0
click at [432, 163] on div "Edit Item Fields Preview Save Settings Name 14 Weeks to Peak Performance: From …" at bounding box center [784, 385] width 1568 height 719
paste input "text"
type input "14 Weeks to Peak Performance: Overwhelmed to Unstoppable"
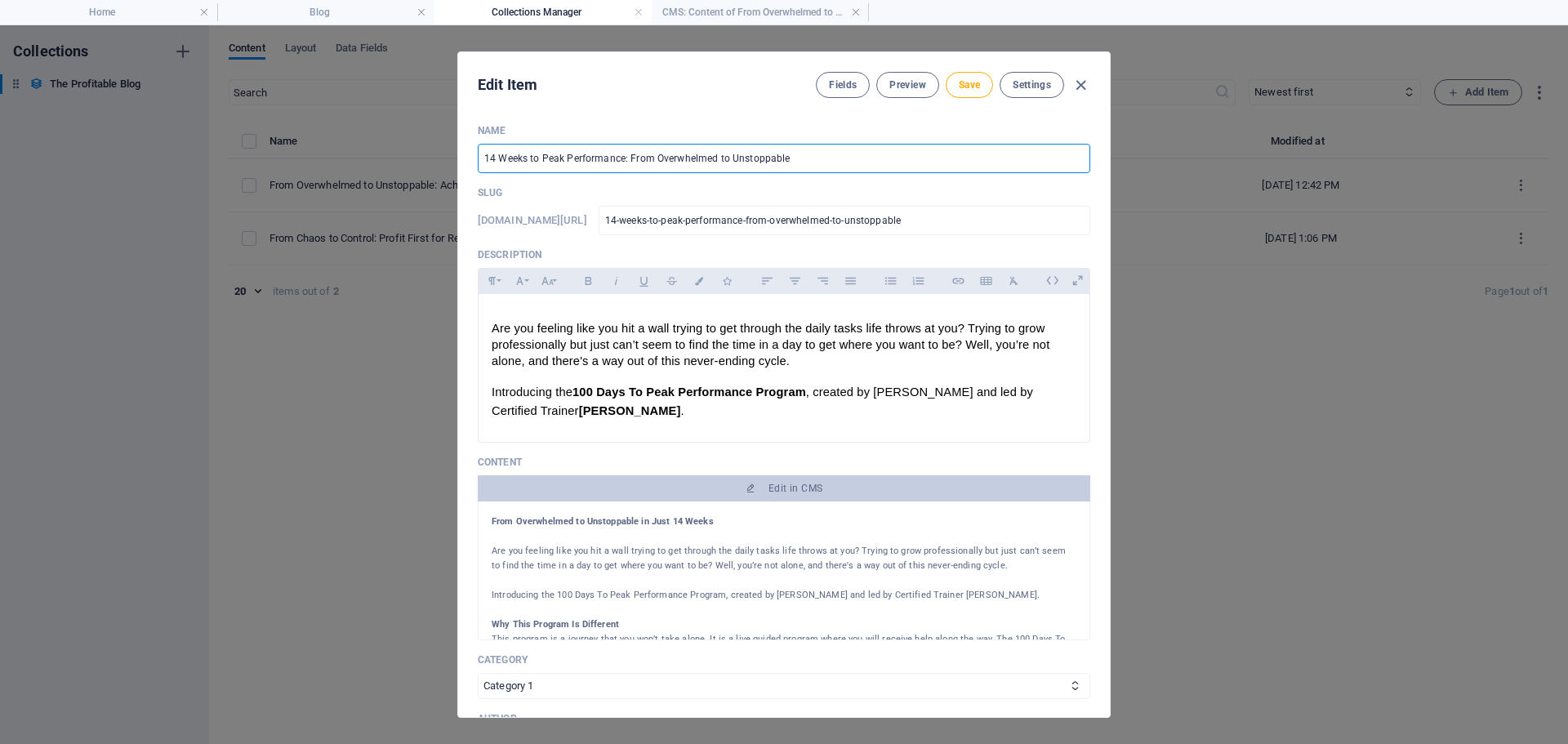
type input "14-weeks-to-peak-performance-overwhelmed-to-unstoppable"
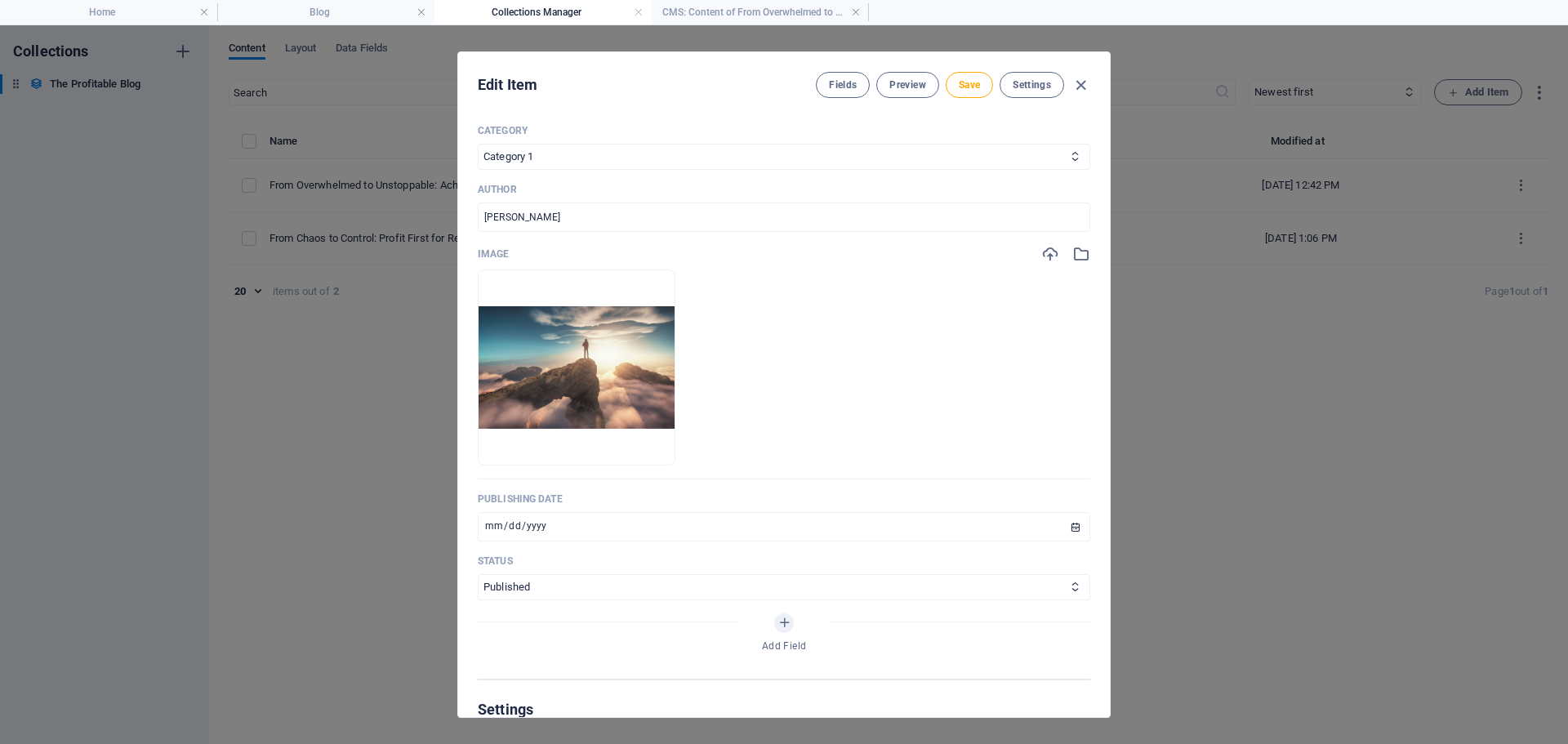
scroll to position [572, 0]
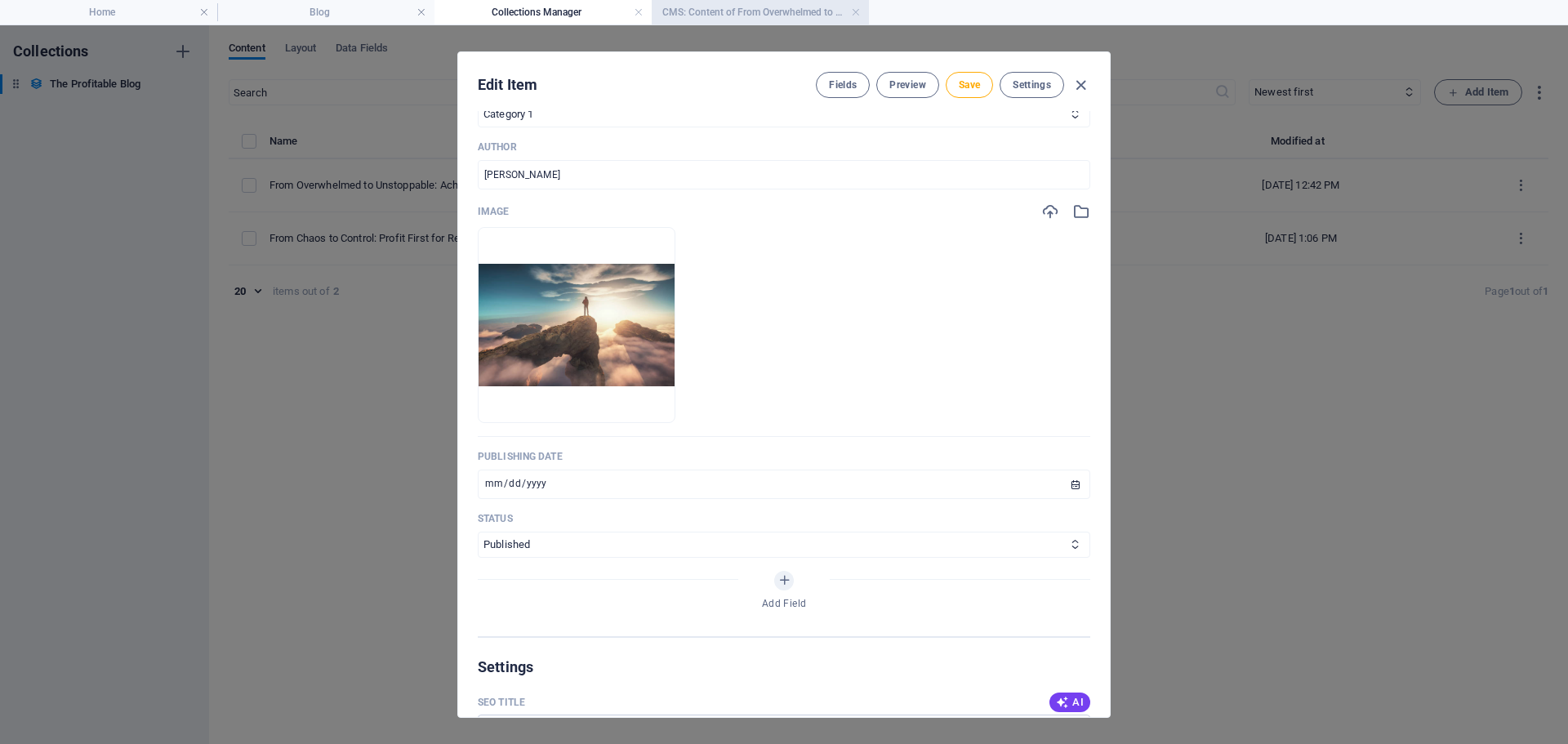
type input "14 Weeks to Peak Performance: Overwhelmed to Unstoppable"
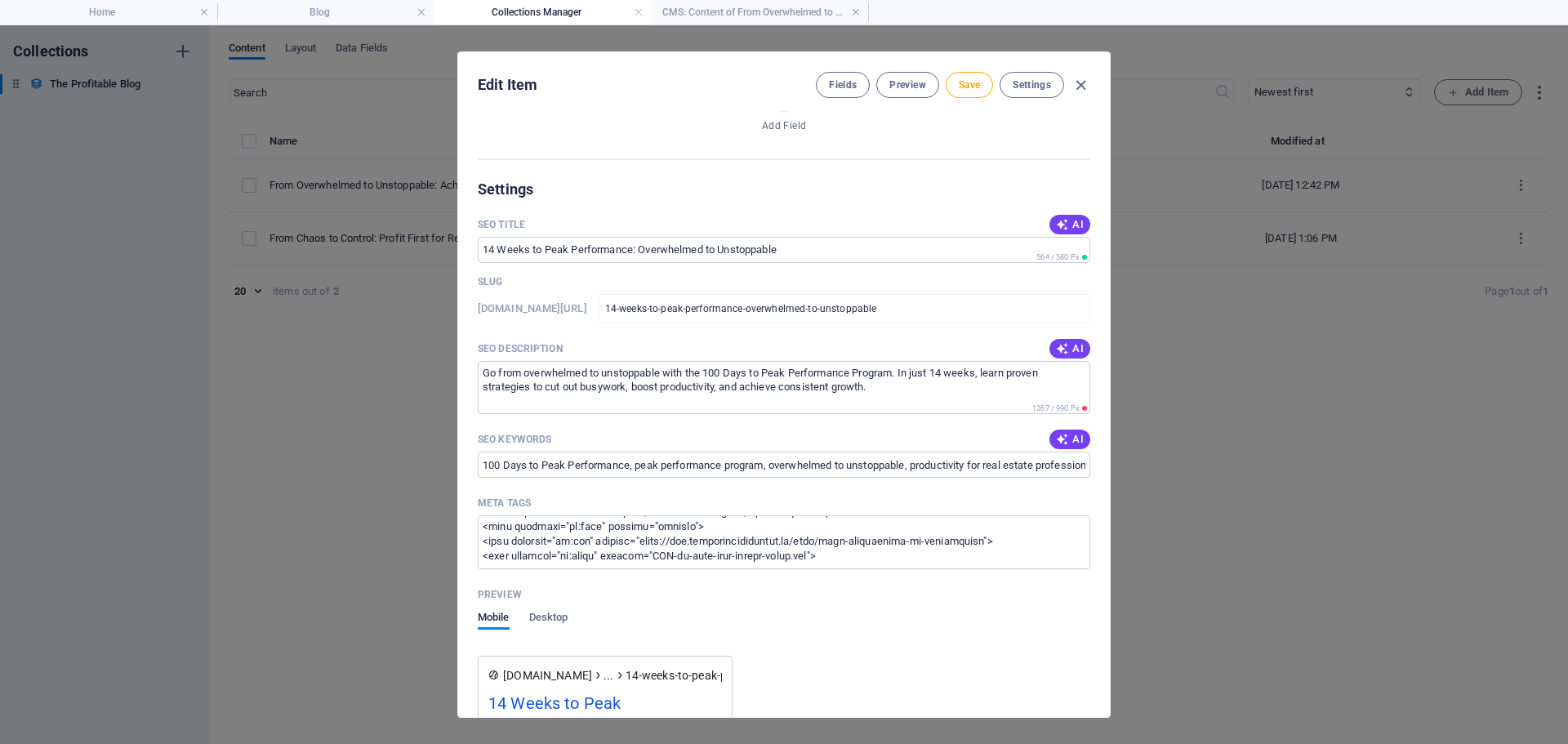
scroll to position [1144, 0]
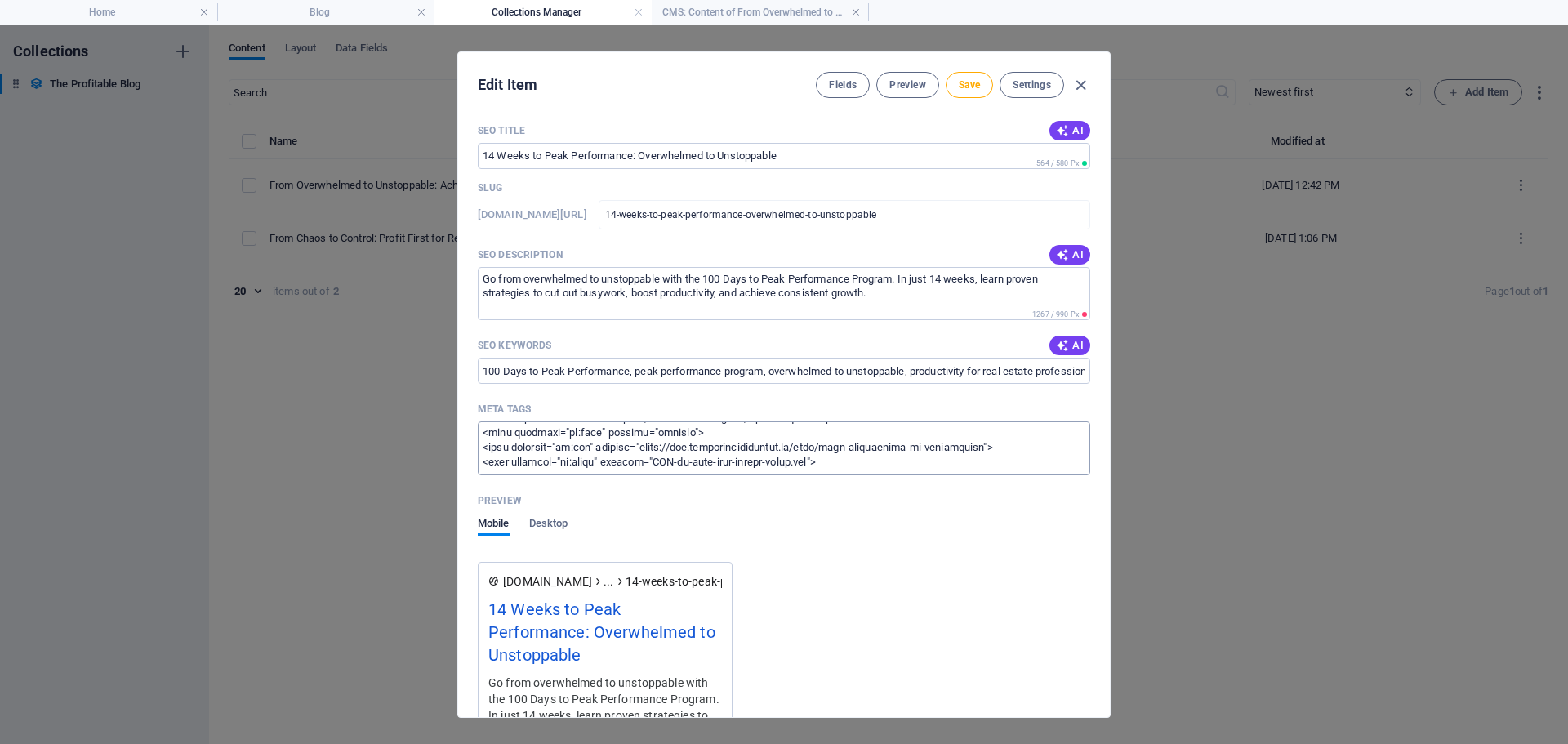
click at [726, 435] on textarea "Meta tags ​" at bounding box center [784, 448] width 612 height 53
paste textarea "<title>14 Weeks to Peak Performance: Overwhelmed to Unstoppable</title> <meta n…"
type textarea "<title>14 Weeks to Peak Performance: Overwhelmed to Unstoppable</title> <meta n…"
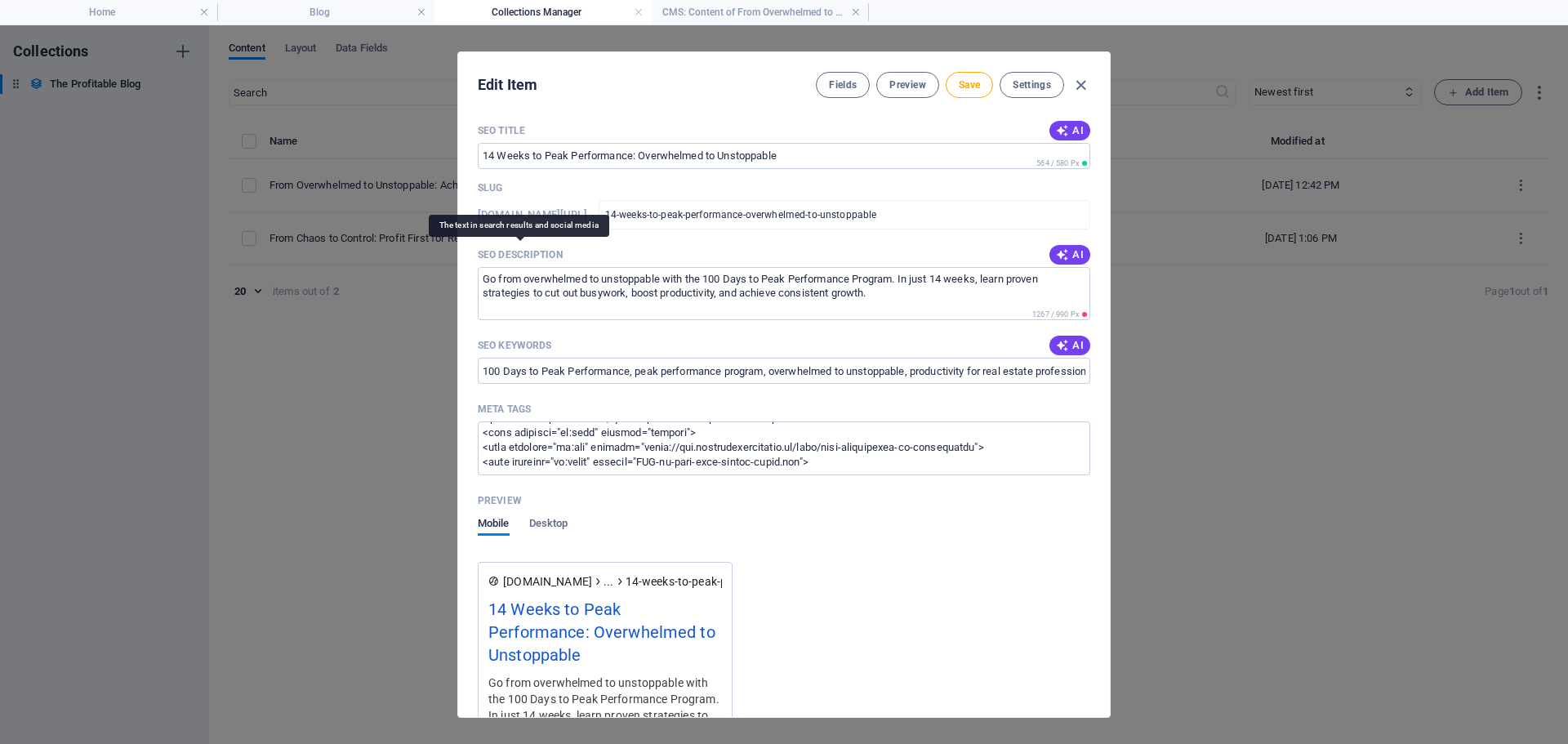
drag, startPoint x: 575, startPoint y: 257, endPoint x: 480, endPoint y: 248, distance: 95.4
click at [480, 248] on div "SEO Description AI" at bounding box center [784, 254] width 612 height 24
copy p "SEO Description"
click at [612, 372] on input "100 Days to Peak Performance, peak performance program, overwhelmed to unstoppa…" at bounding box center [784, 370] width 612 height 26
drag, startPoint x: 888, startPoint y: 295, endPoint x: 468, endPoint y: 282, distance: 420.2
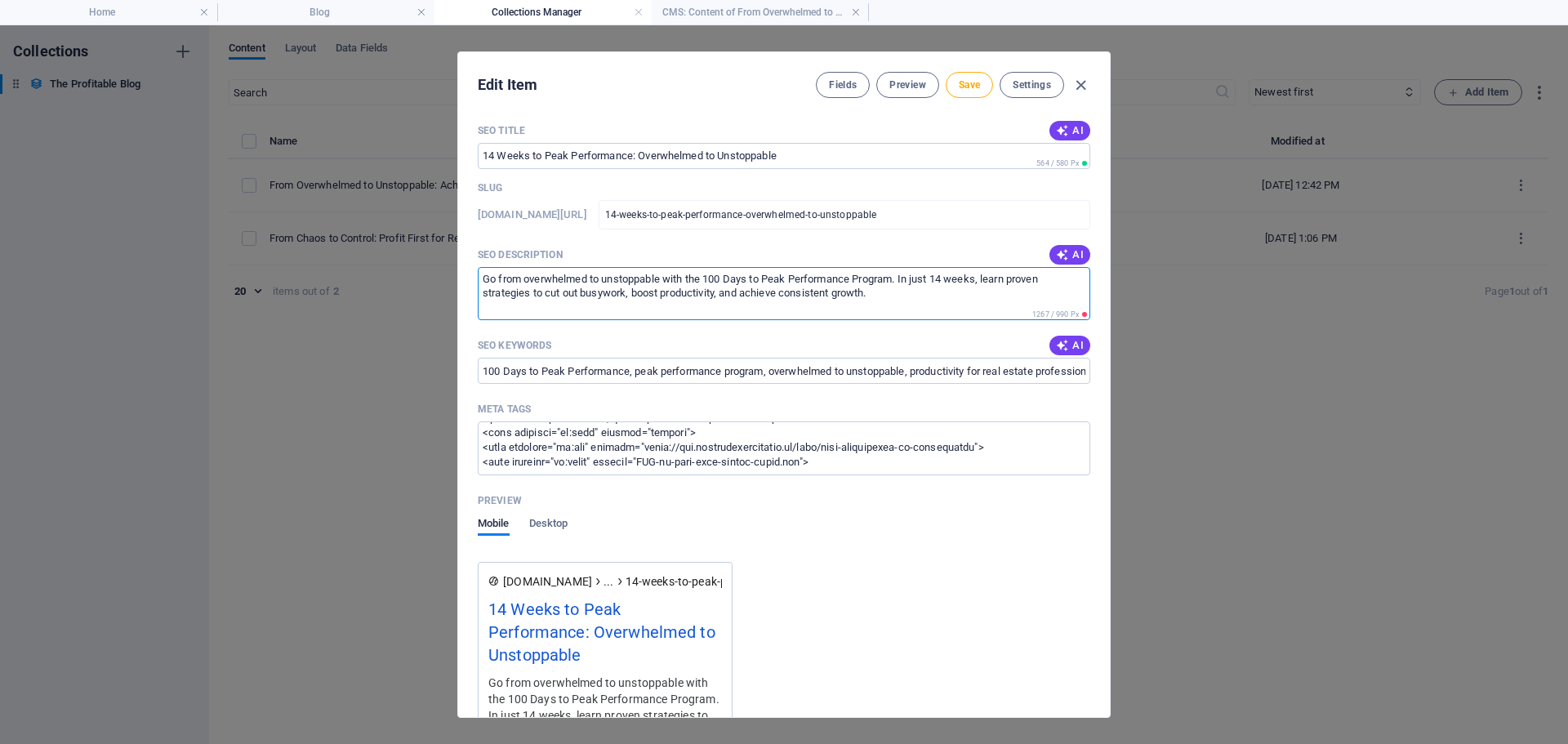
click at [468, 282] on div "Name 14 Weeks to Peak Performance: Overwhelmed to Unstoppable ​ Slug [DOMAIN_NA…" at bounding box center [784, 415] width 652 height 606
paste textarea "in just 14 weeks with the 100 Days to Peak Performance Program. Gain clarity, b…"
click at [735, 295] on textarea "Go from overwhelmed to unstoppable in just 14 weeks with the 100 Days to Peak P…" at bounding box center [784, 294] width 612 height 53
drag, startPoint x: 682, startPoint y: 294, endPoint x: 470, endPoint y: 274, distance: 212.9
click at [470, 274] on div "Name 14 Weeks to Peak Performance: Overwhelmed to Unstoppable ​ Slug [DOMAIN_NA…" at bounding box center [784, 415] width 652 height 606
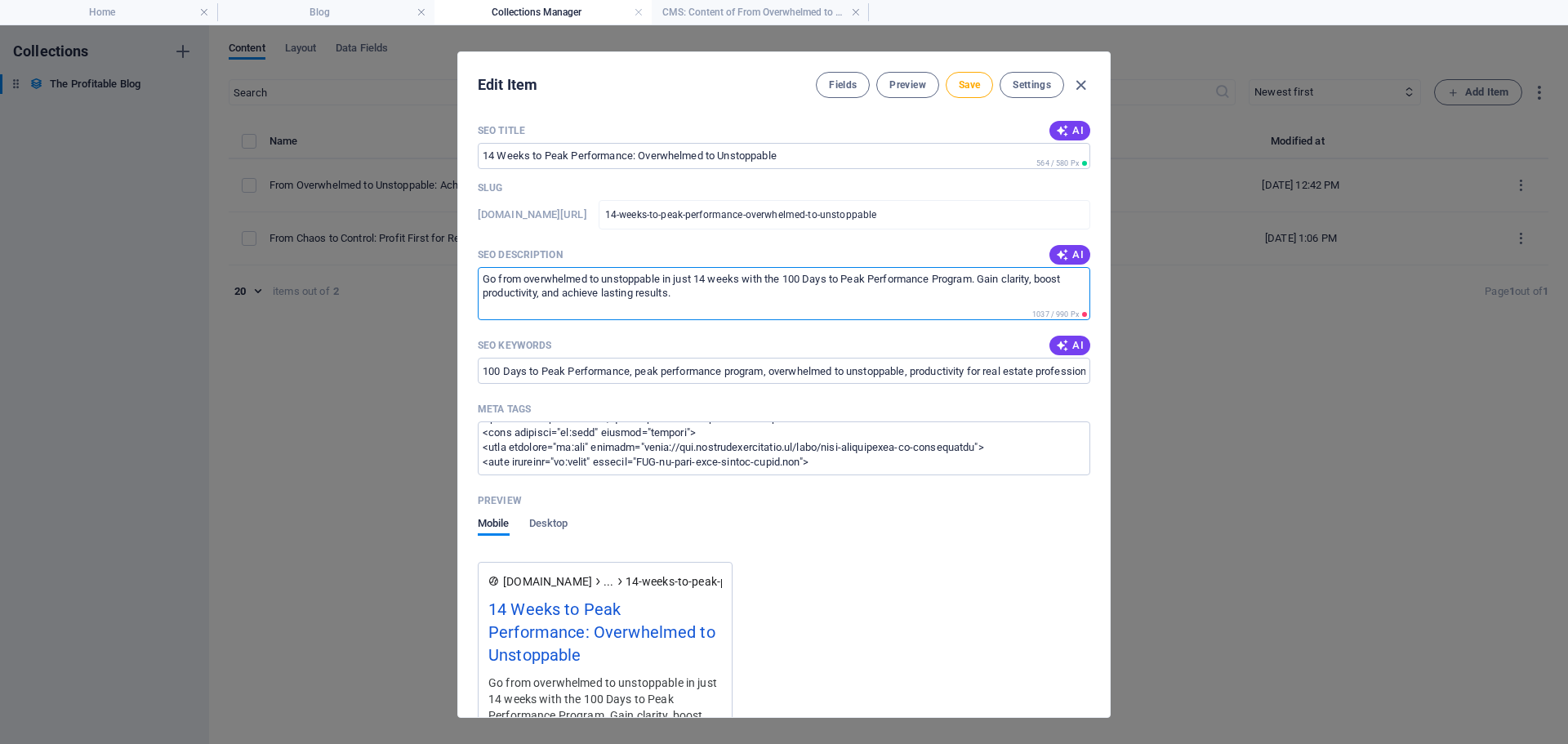
paste textarea "14 weeks with the 100 Days to Peak Performance Program. Gain clarity, boost pro…"
type textarea "Go from overwhelmed to unstoppable [DATE] with the 100 Days to Peak Performance…"
click at [690, 453] on textarea "Meta tags ​" at bounding box center [784, 448] width 612 height 53
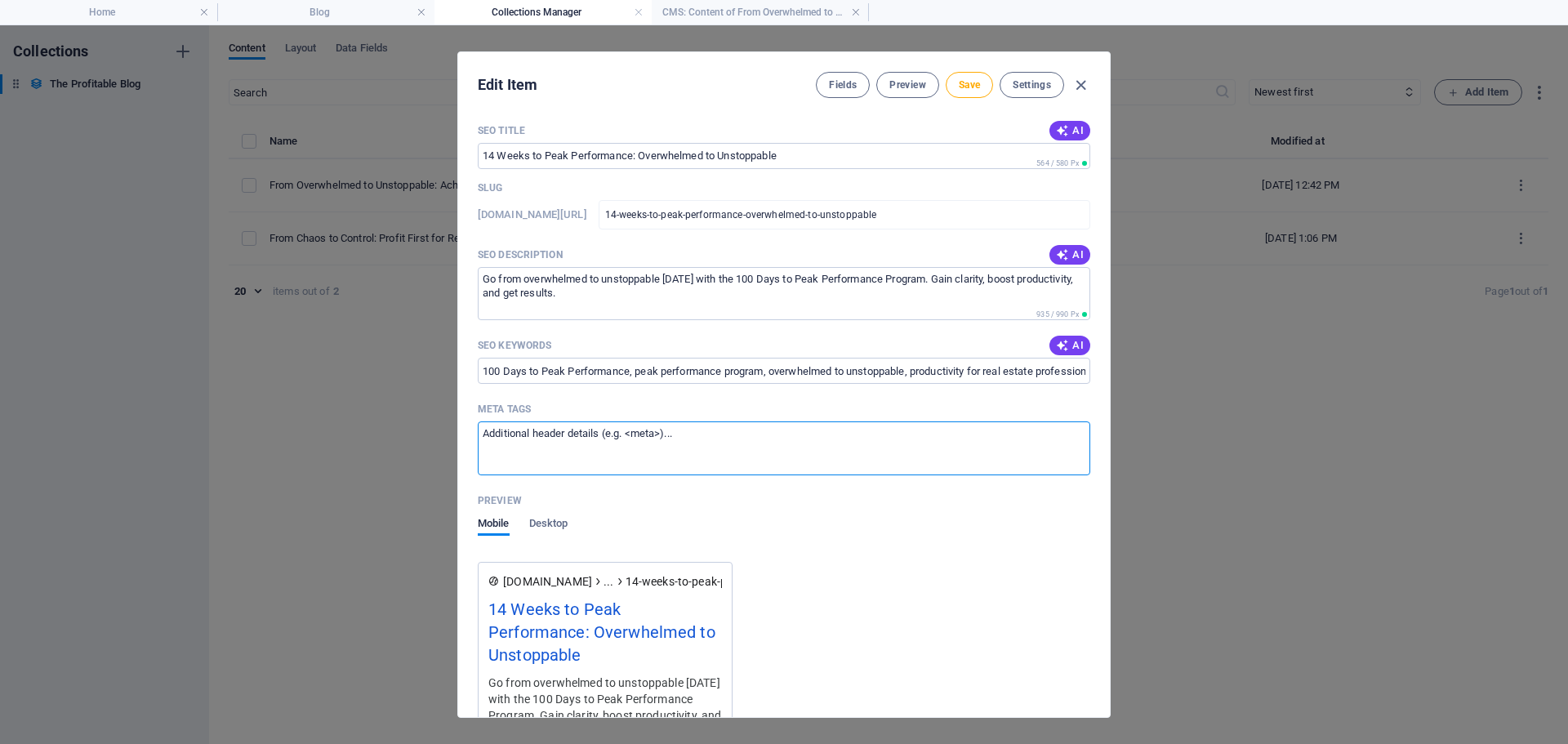
scroll to position [0, 0]
paste textarea "<title>14 Weeks to Peak Performance: Overwhelmed to Unstoppable</title> <meta n…"
type textarea "<title>14 Weeks to Peak Performance: Overwhelmed to Unstoppable</title> <meta n…"
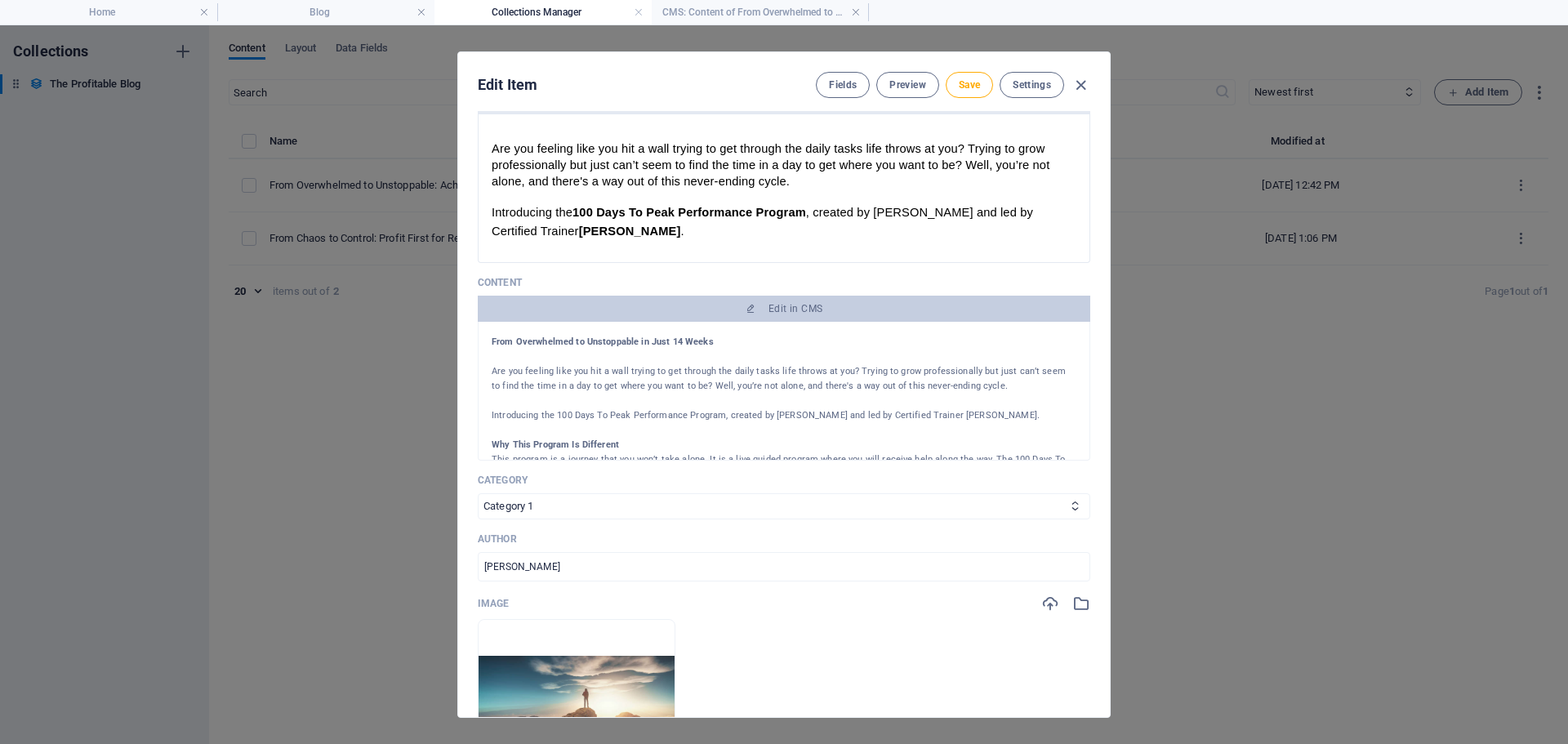
scroll to position [0, 0]
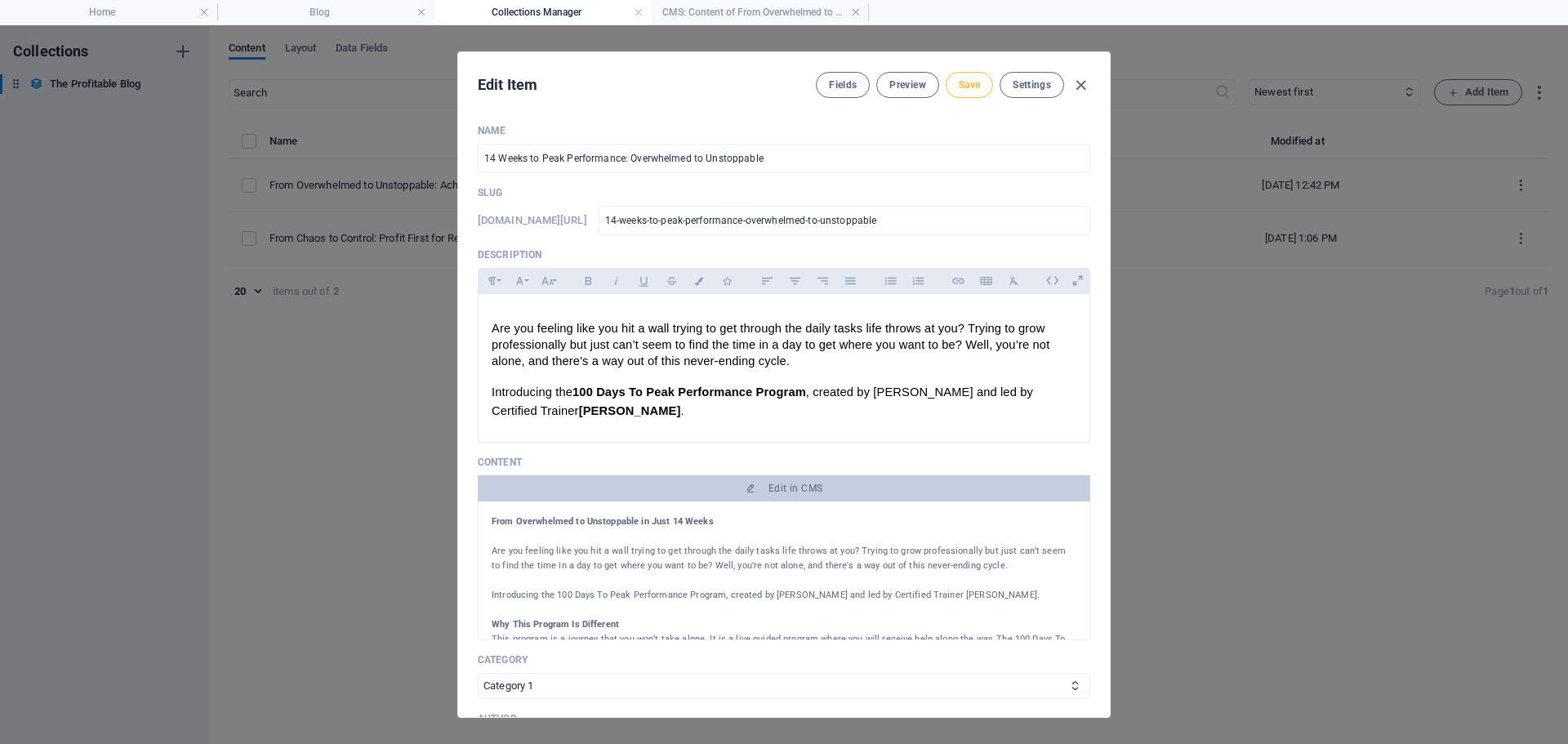
click at [959, 91] on button "Save" at bounding box center [968, 84] width 47 height 26
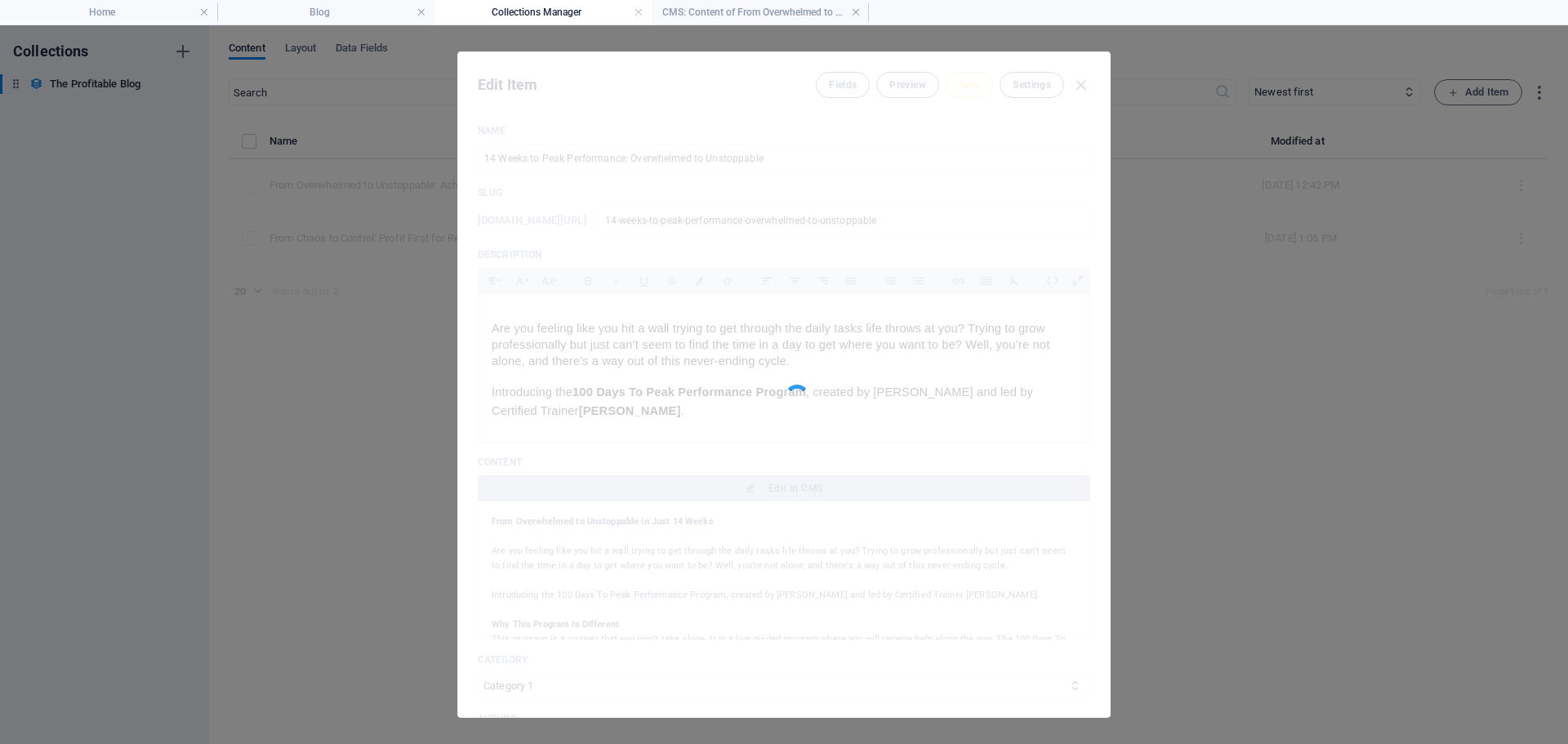
type input "14-weeks-to-peak-performance-overwhelmed-to-unstoppable"
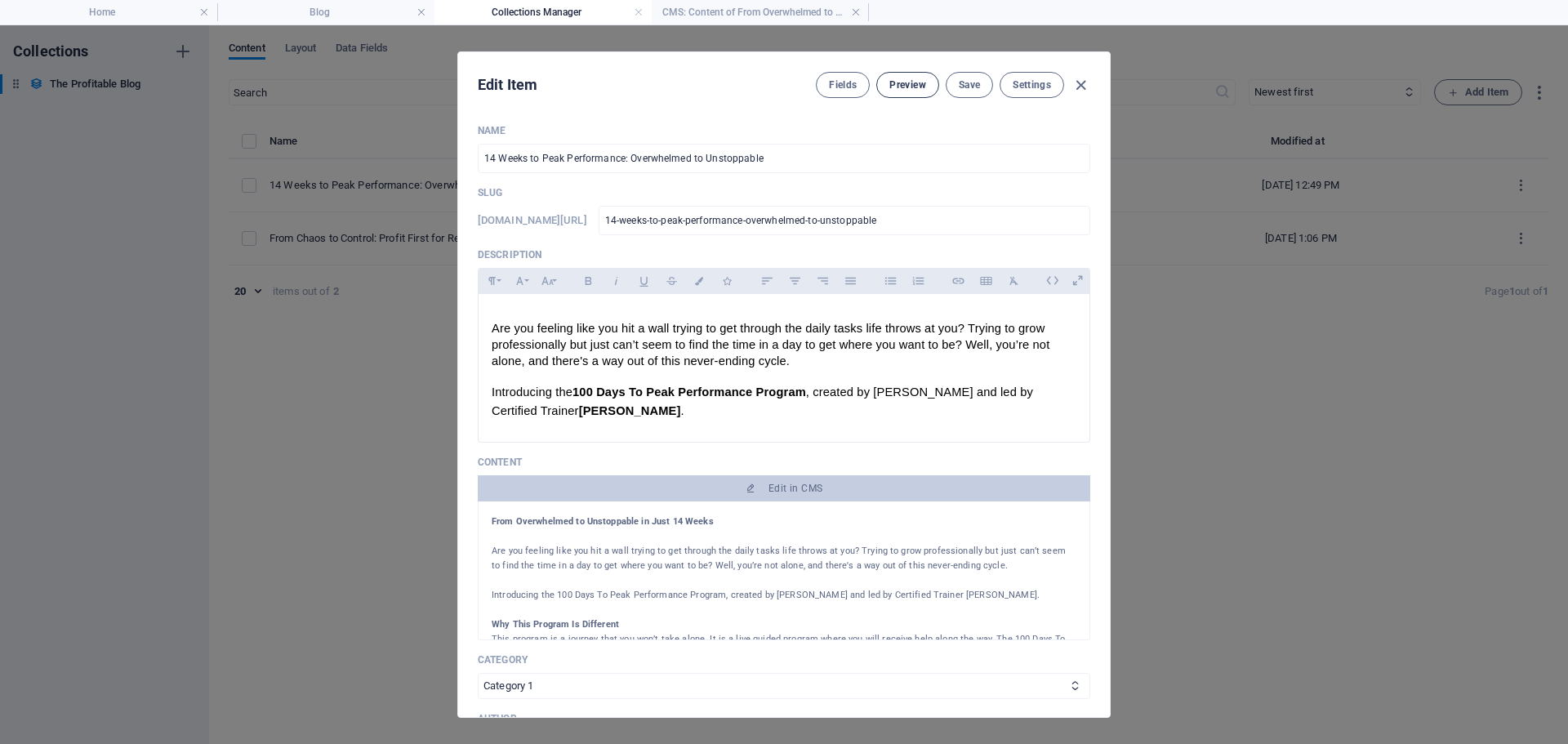
click at [907, 88] on span "Preview" at bounding box center [907, 84] width 36 height 13
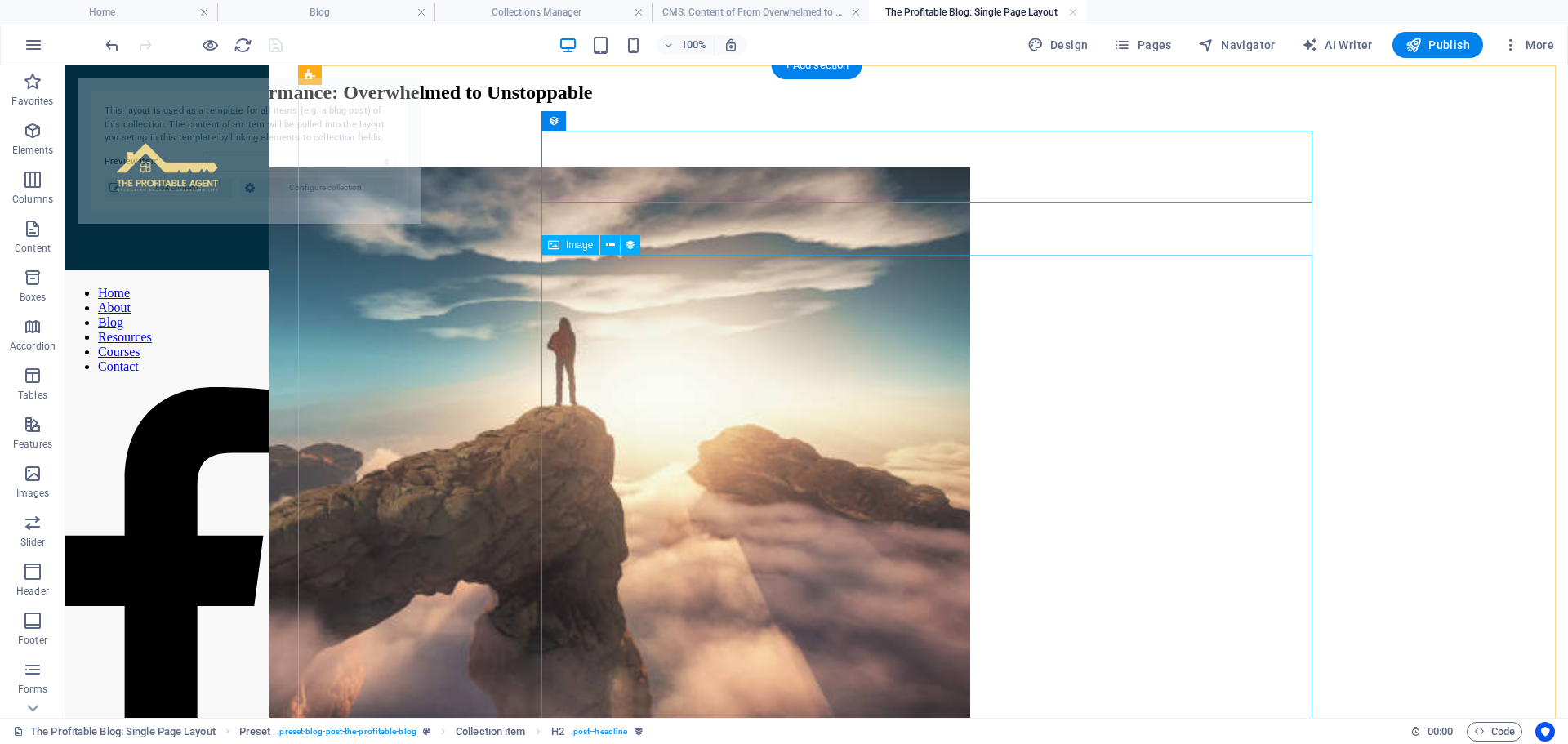
select select "68b71923c88e4eb13f0663fe"
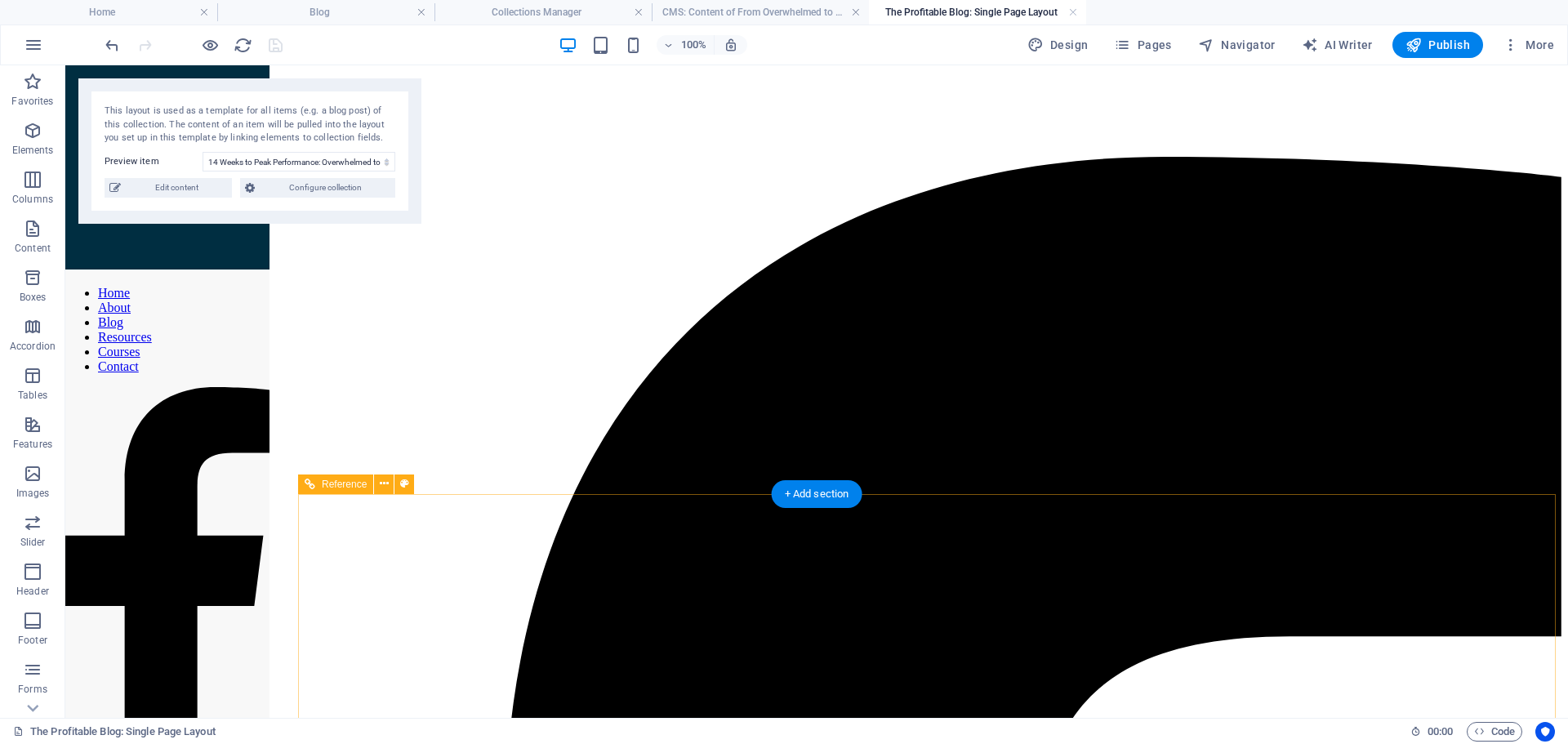
scroll to position [1876, 0]
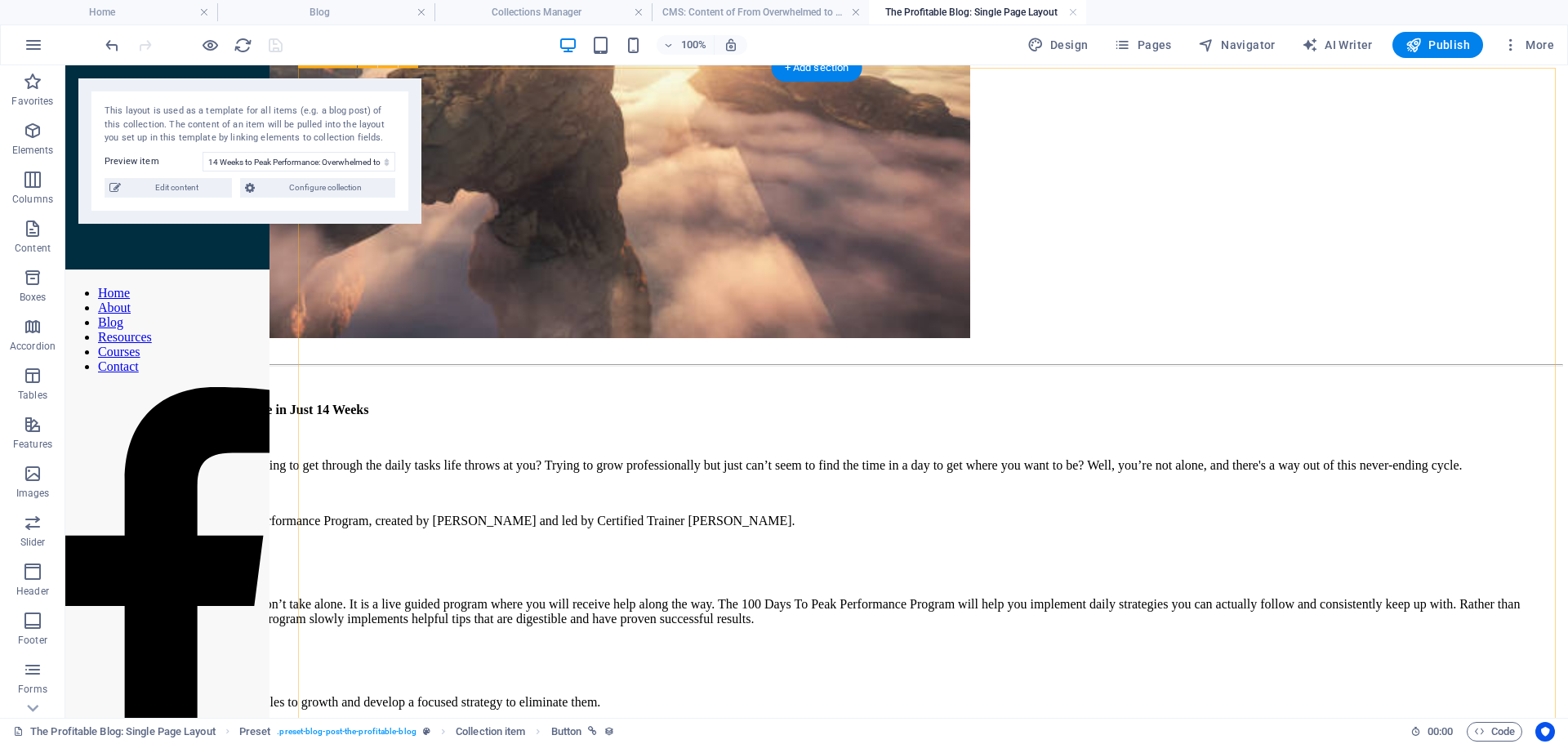
scroll to position [0, 0]
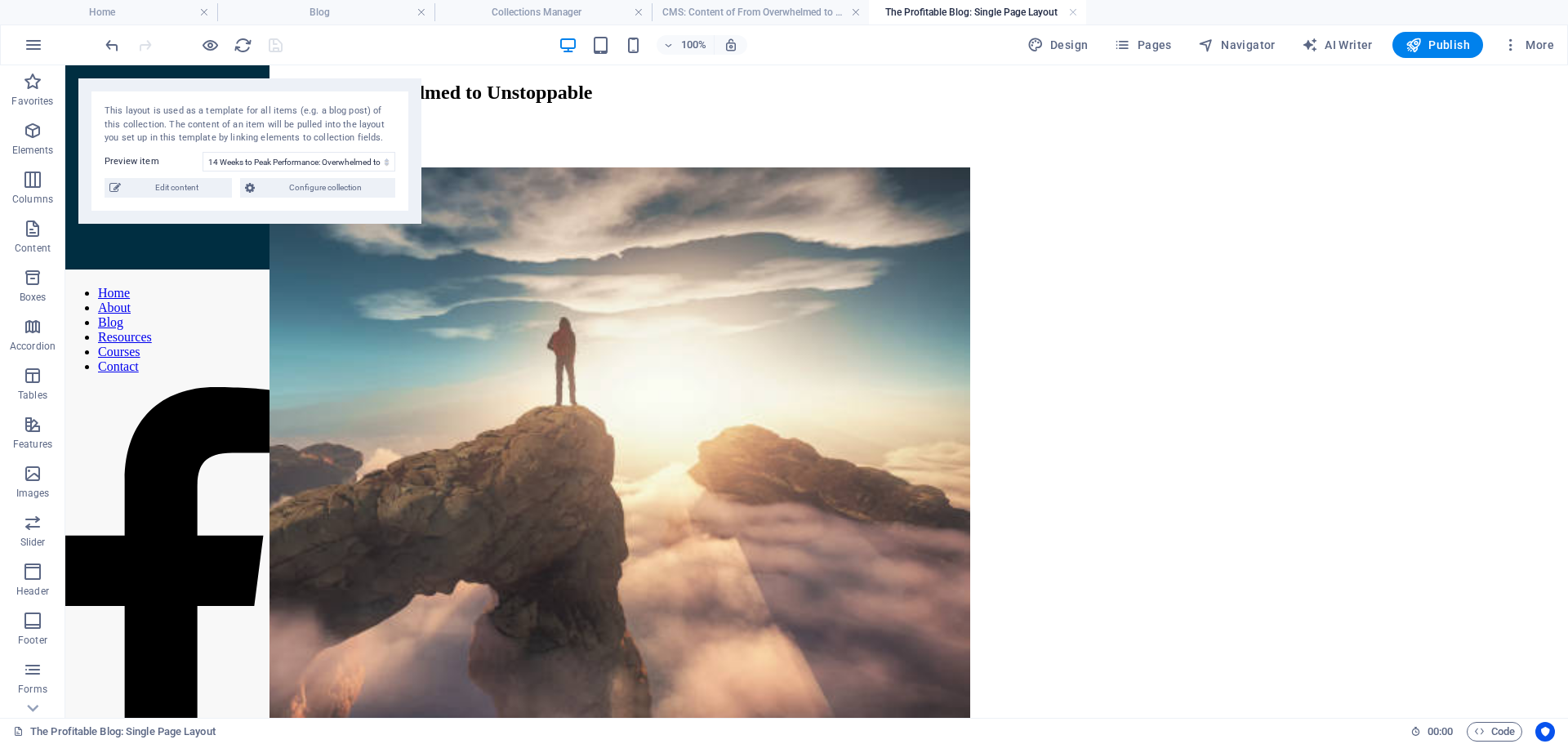
click at [304, 121] on div "This layout is used as a template for all items (e.g. a blog post) of this coll…" at bounding box center [250, 125] width 291 height 41
click at [333, 163] on select "14 Weeks to Peak Performance: Overwhelmed to Unstoppable From Chaos to Control:…" at bounding box center [298, 162] width 193 height 19
click at [337, 119] on div "This layout is used as a template for all items (e.g. a blog post) of this coll…" at bounding box center [250, 125] width 291 height 41
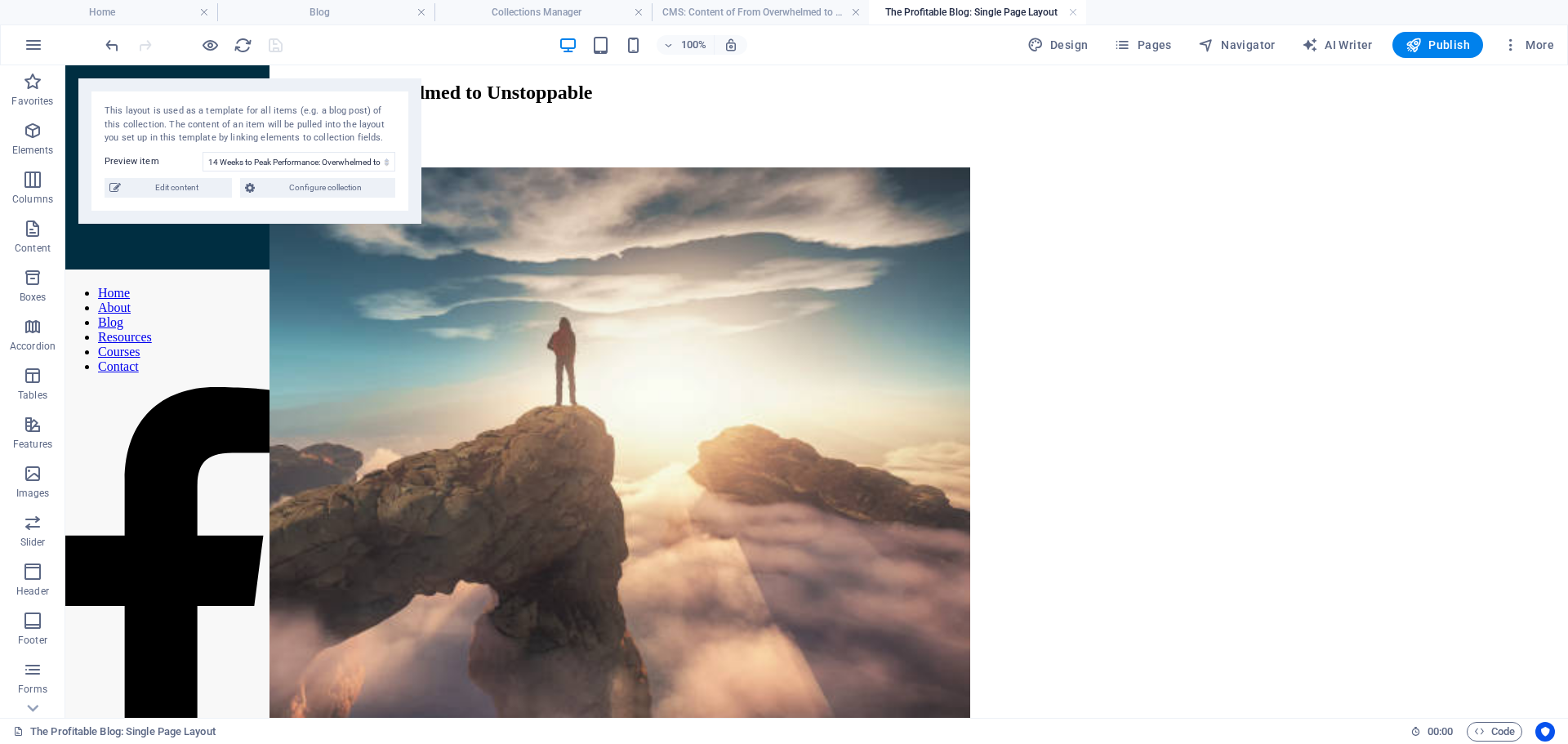
click at [767, 16] on h4 "CMS: Content of From Overwhelmed to Unstopp..." at bounding box center [760, 12] width 217 height 18
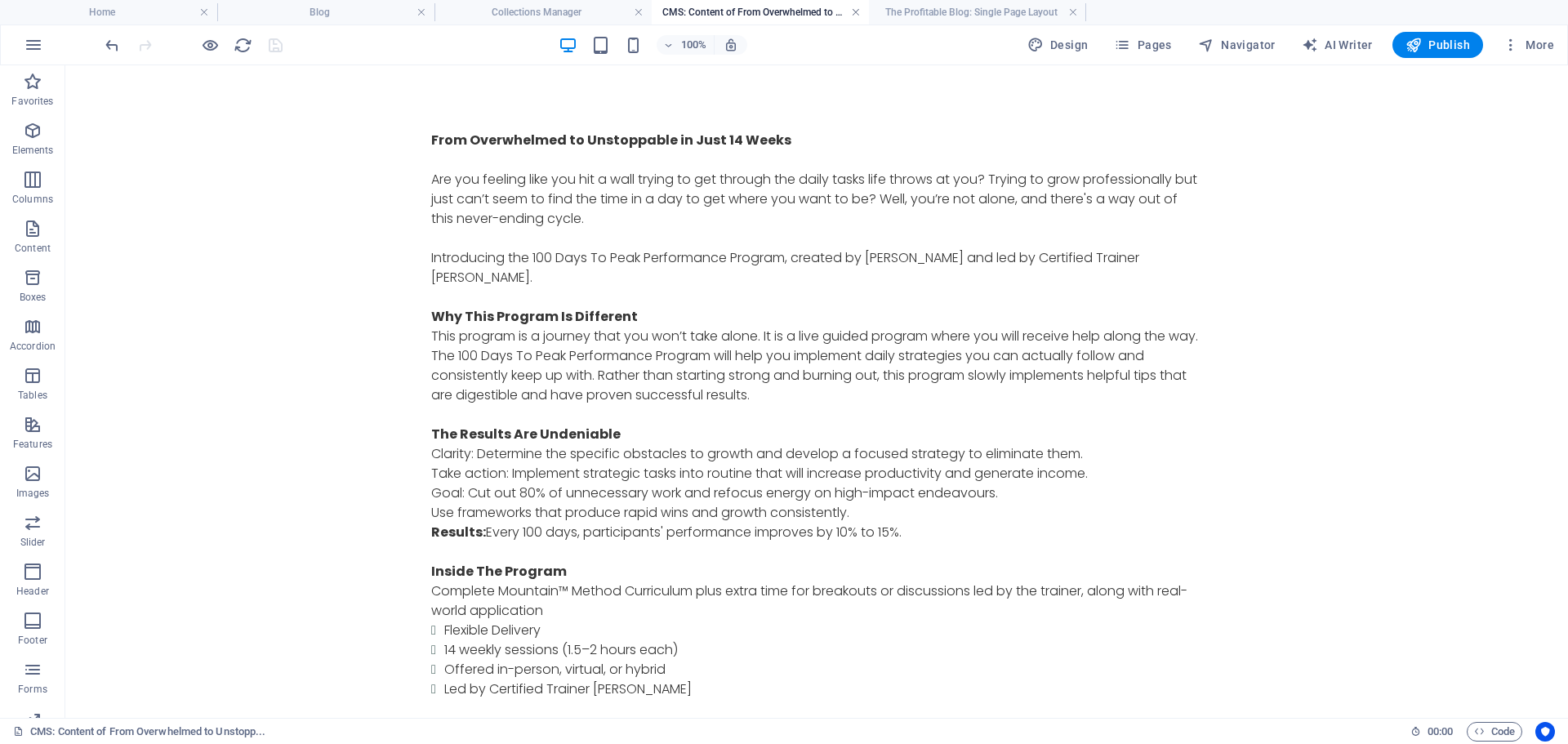
click at [854, 13] on link at bounding box center [856, 13] width 10 height 16
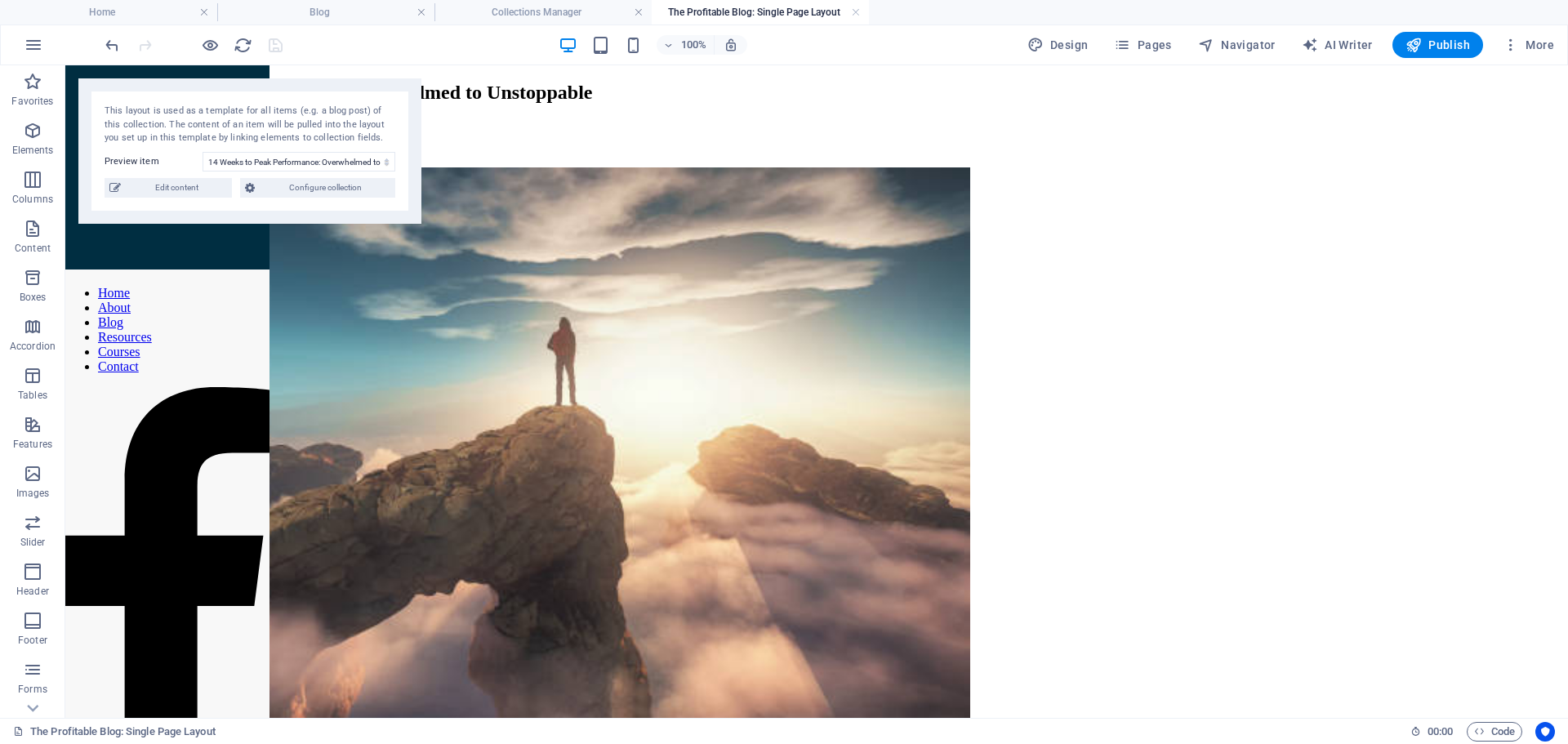
click at [854, 13] on link at bounding box center [856, 13] width 10 height 16
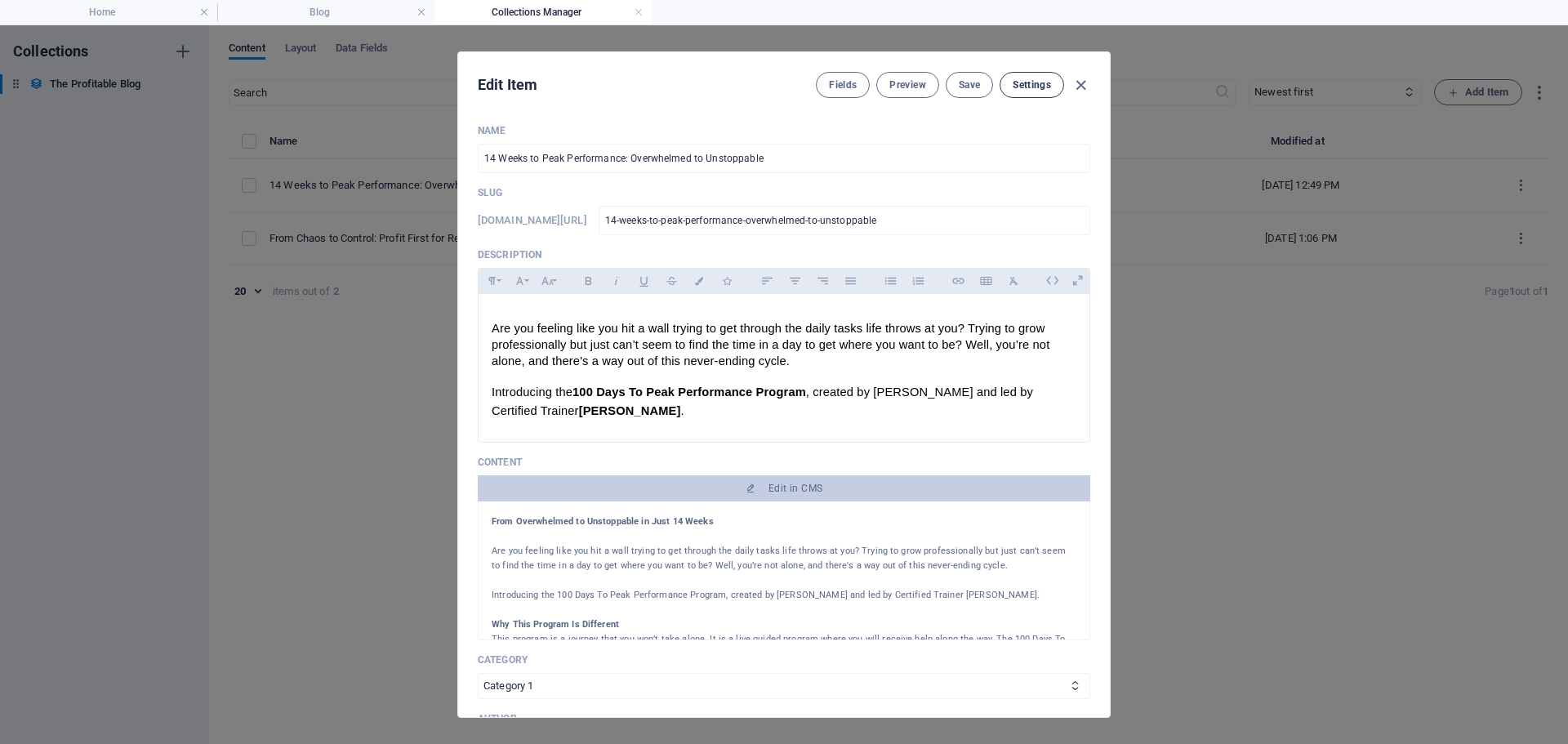
click at [1020, 88] on span "Settings" at bounding box center [1032, 84] width 39 height 13
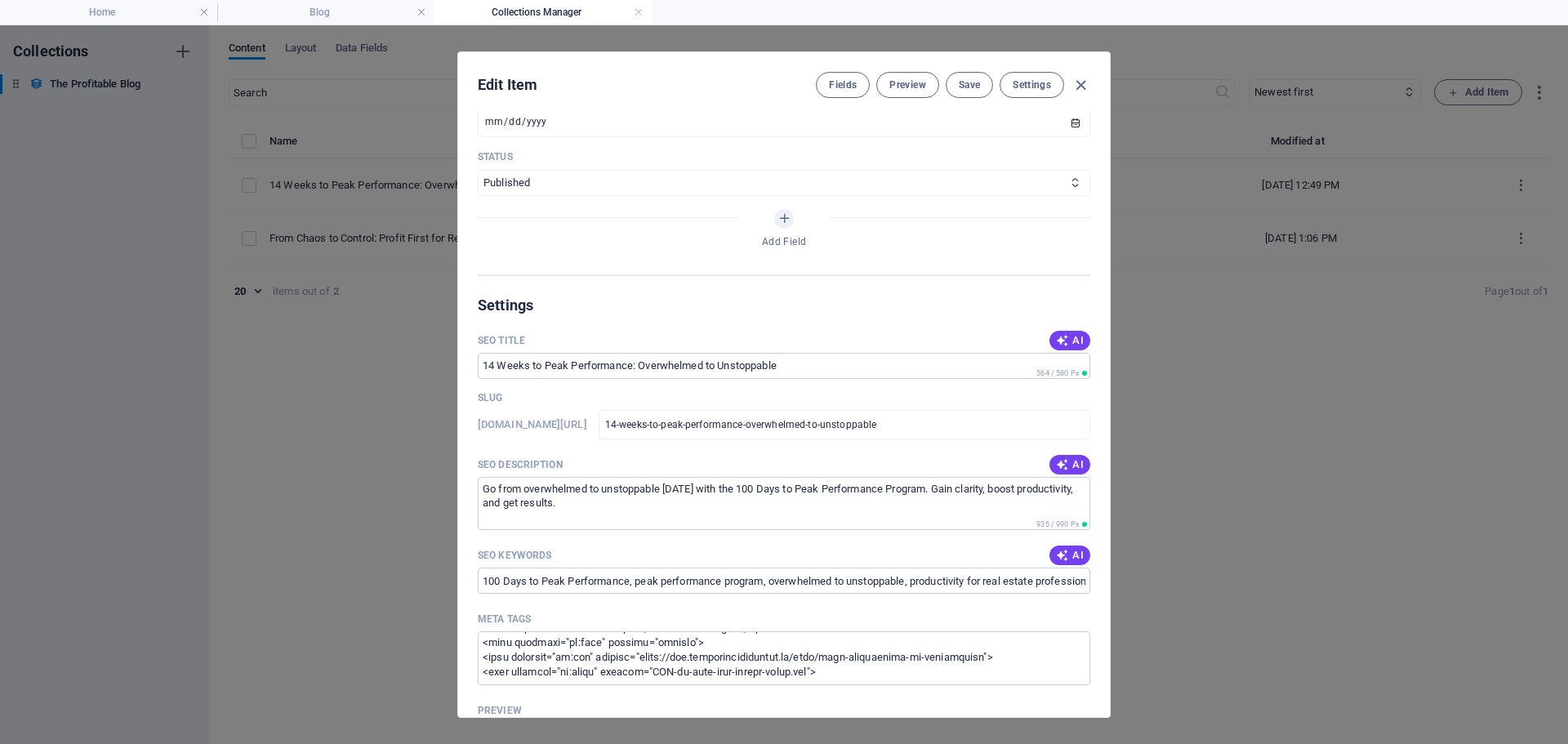
scroll to position [280, 0]
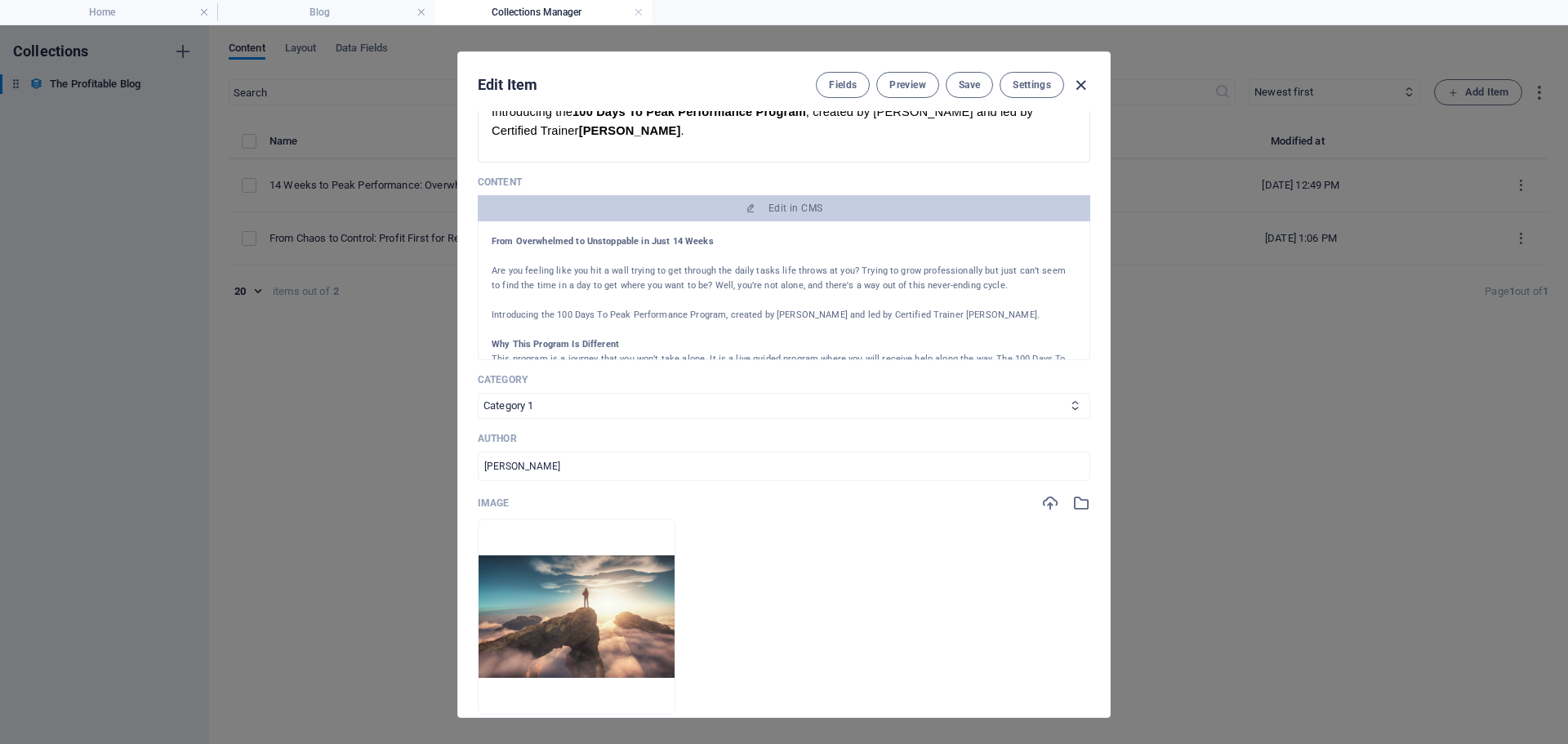
click at [1079, 86] on icon "button" at bounding box center [1080, 84] width 18 height 18
type input "14-weeks-to-peak-performance-overwhelmed-to-unstoppable"
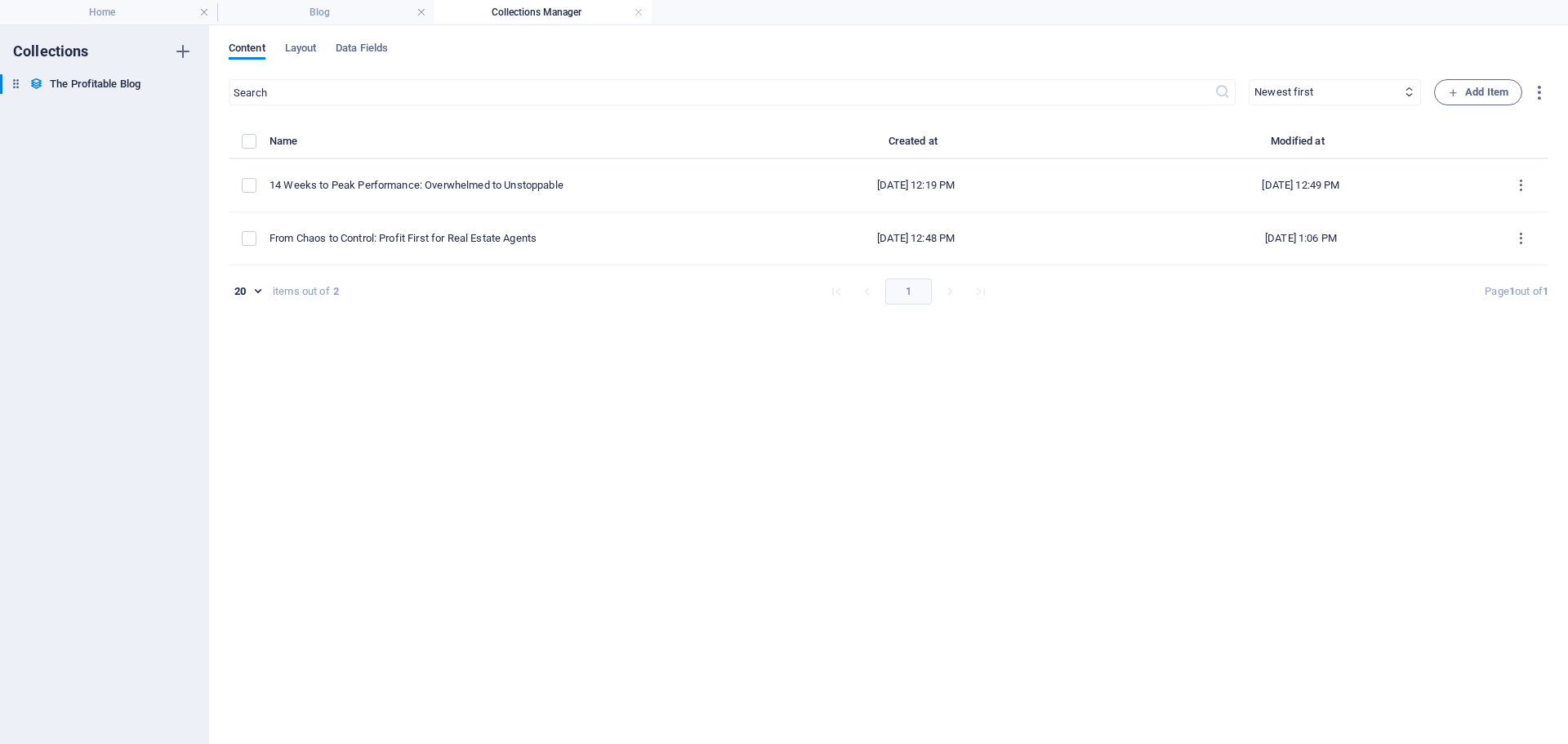
scroll to position [0, 0]
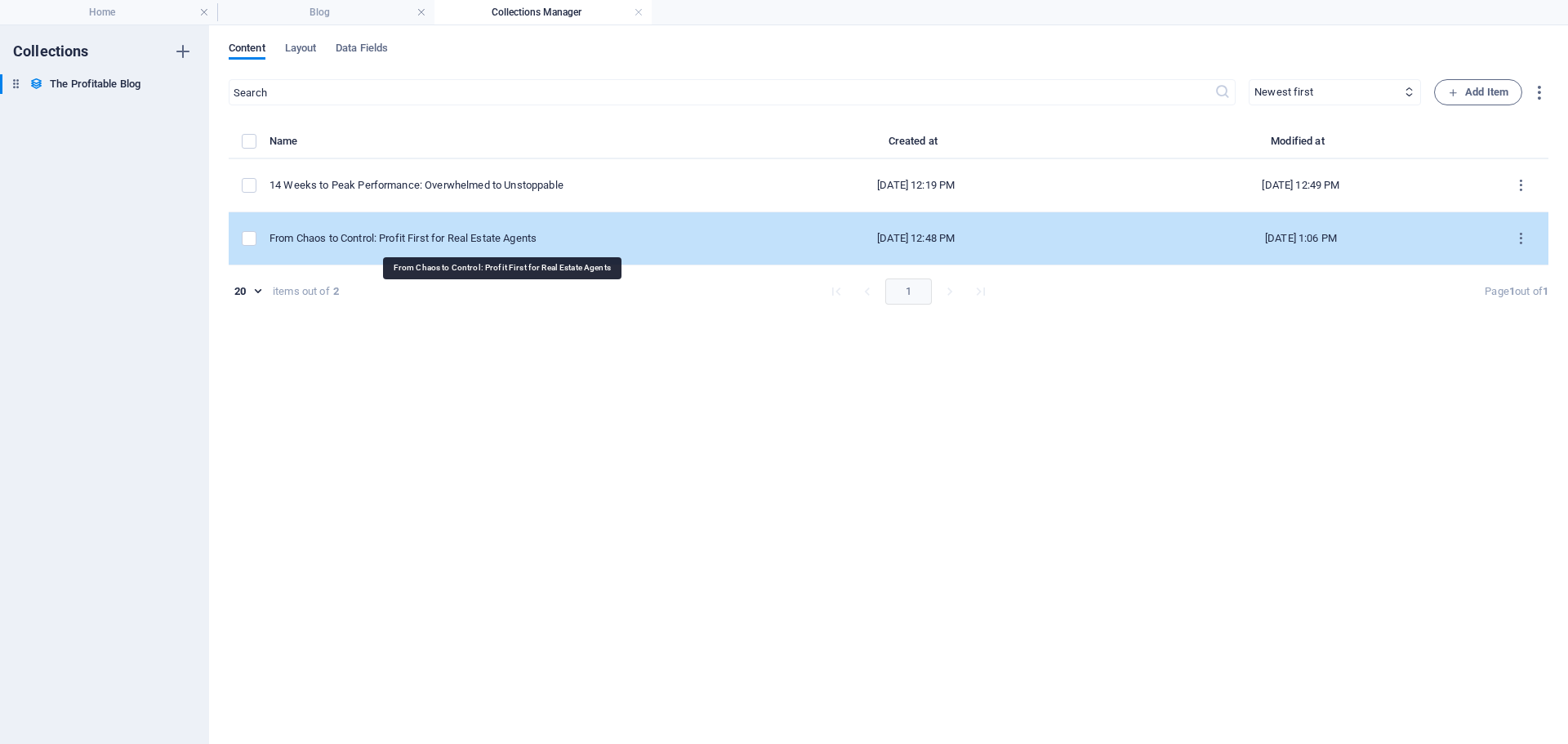
click at [445, 238] on div "From Chaos to Control: Profit First for Real Estate Agents" at bounding box center [489, 238] width 441 height 15
select select "Category 1"
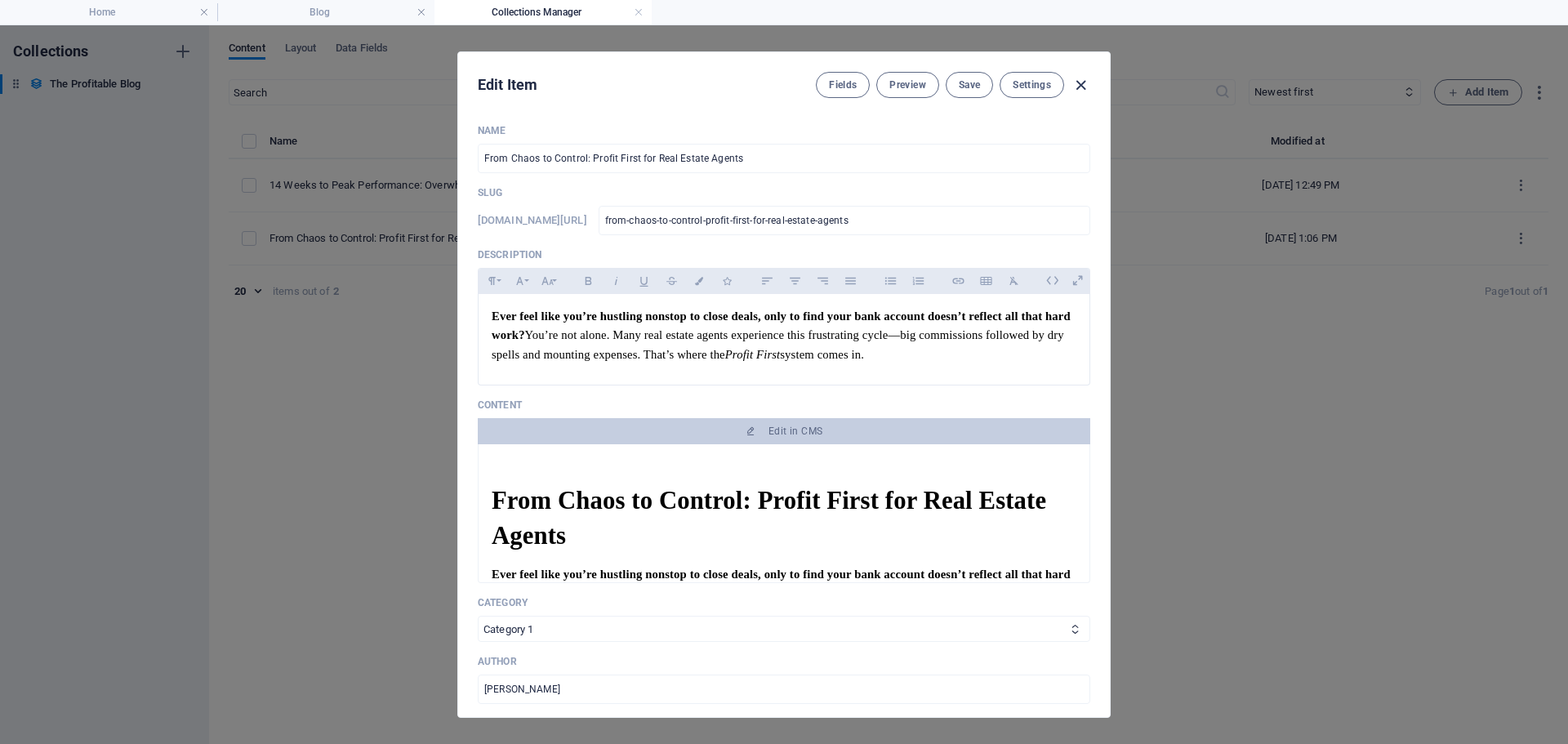
click at [1080, 83] on icon "button" at bounding box center [1080, 84] width 18 height 18
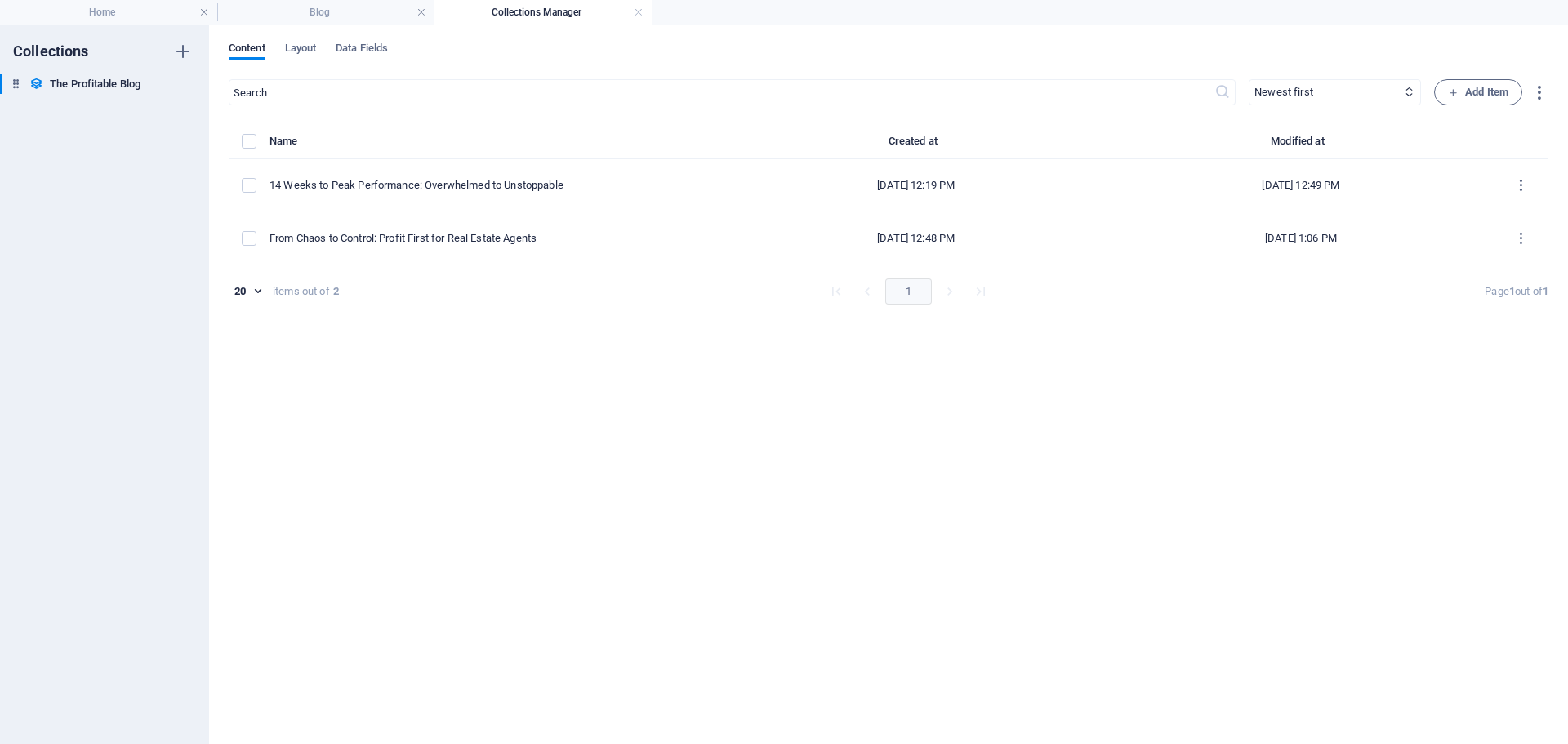
type input "[DATE]"
type input "from-chaos-to-control-profit-first-for-real-estate-agents"
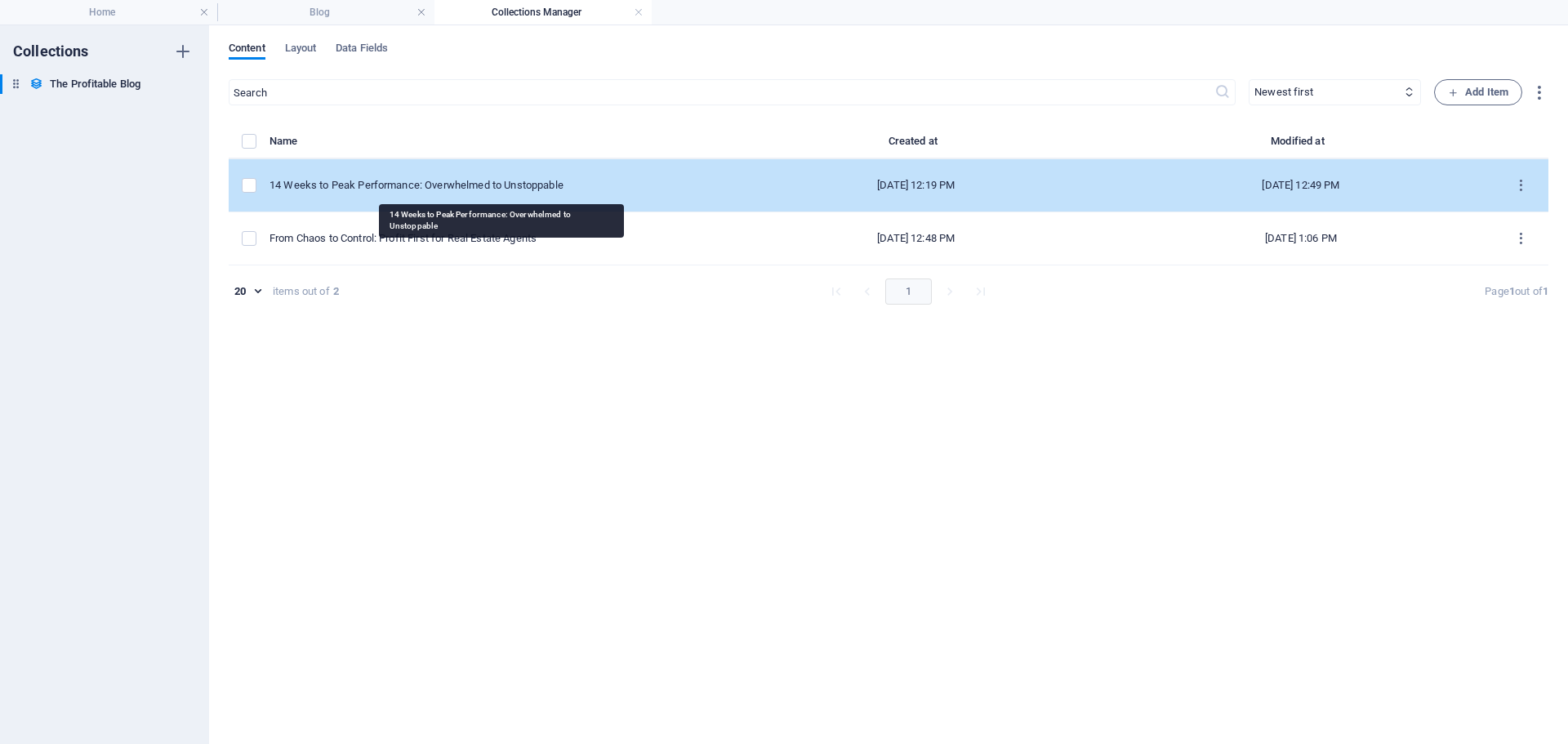
click at [594, 185] on div "14 Weeks to Peak Performance: Overwhelmed to Unstoppable" at bounding box center [489, 185] width 441 height 15
select select "Category 1"
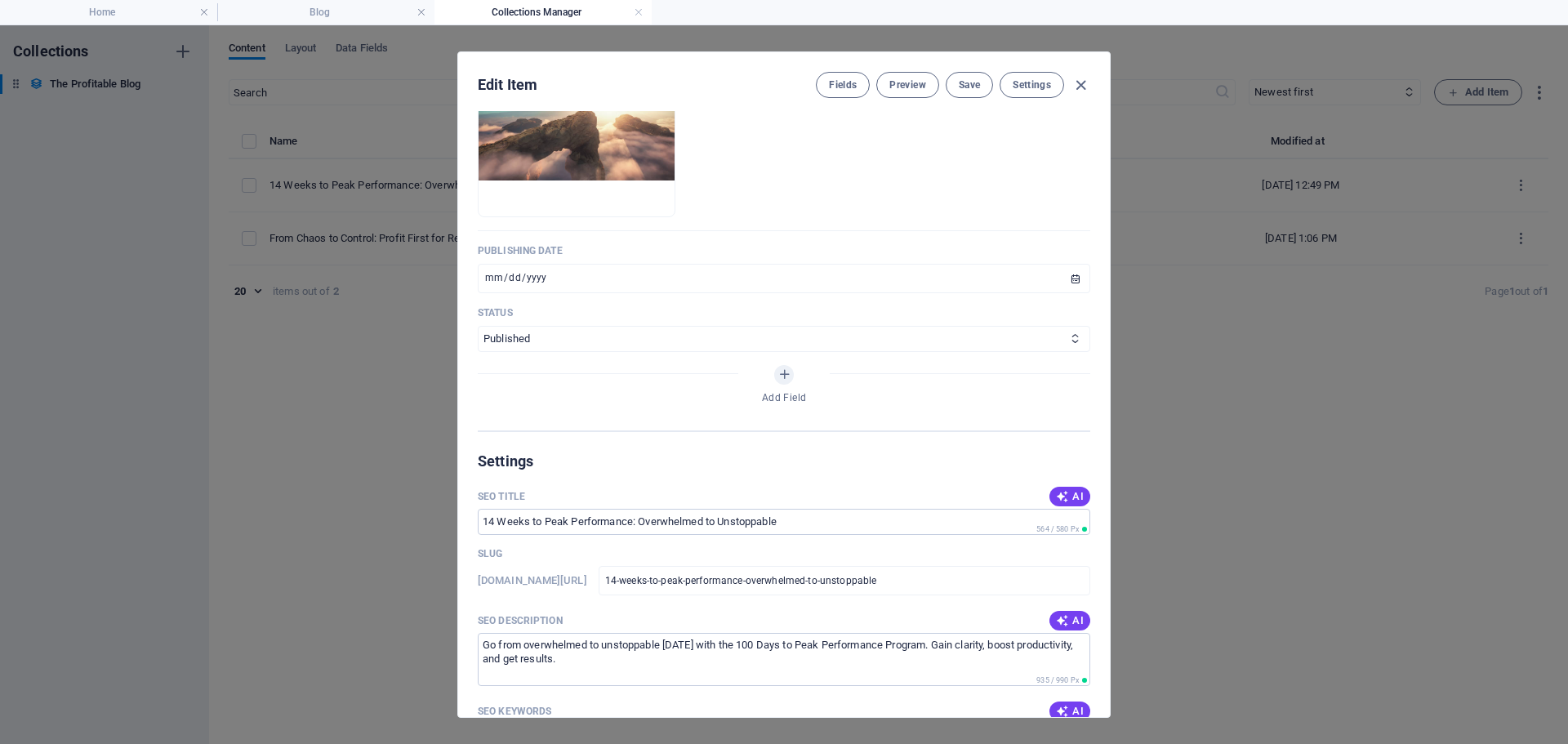
scroll to position [980, 0]
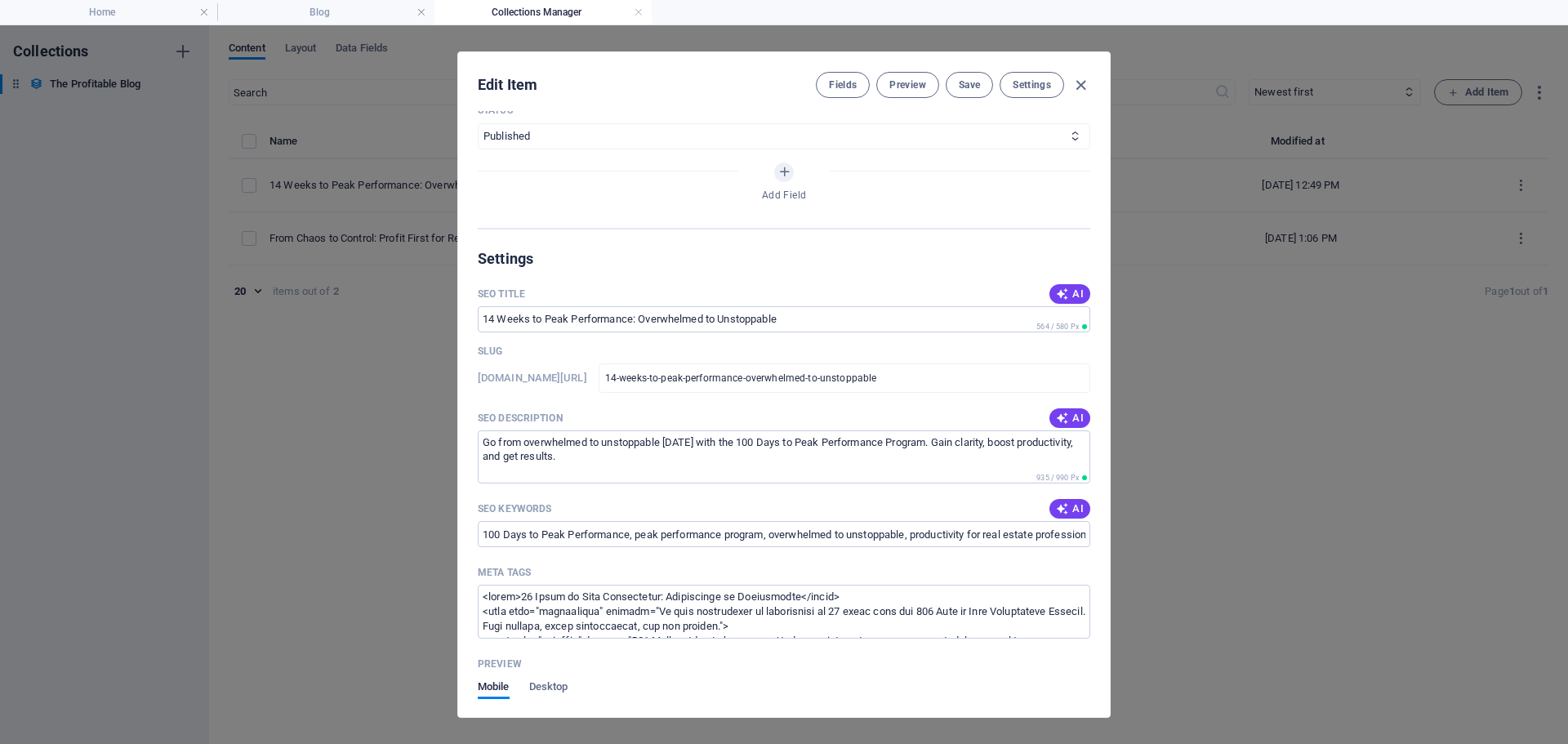
click at [1206, 392] on div "Edit Item Fields Preview Save Settings Name 14 Weeks to Peak Performance: Overw…" at bounding box center [784, 385] width 1568 height 719
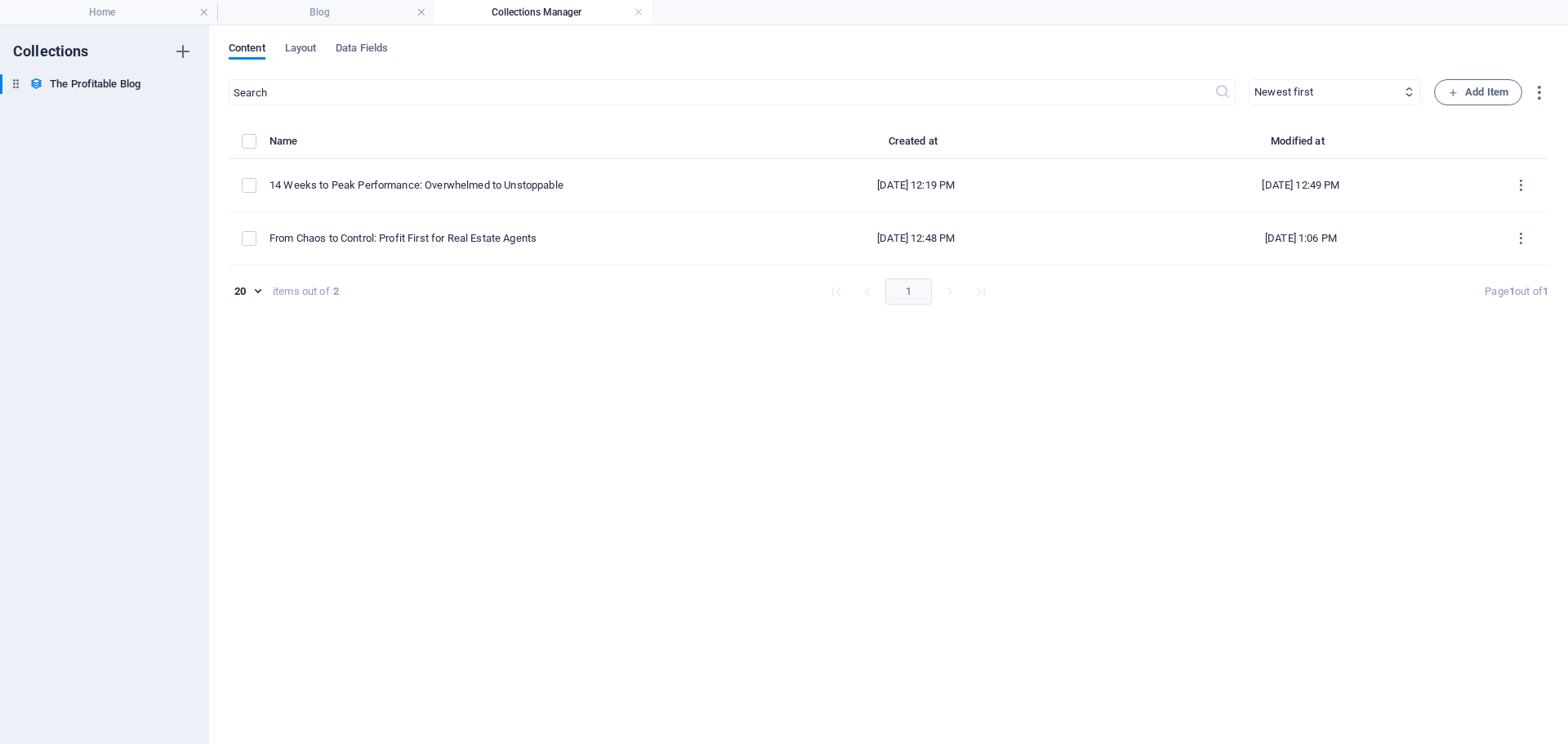
type input "14-weeks-to-peak-performance-overwhelmed-to-unstoppable"
click at [638, 13] on link at bounding box center [638, 13] width 10 height 16
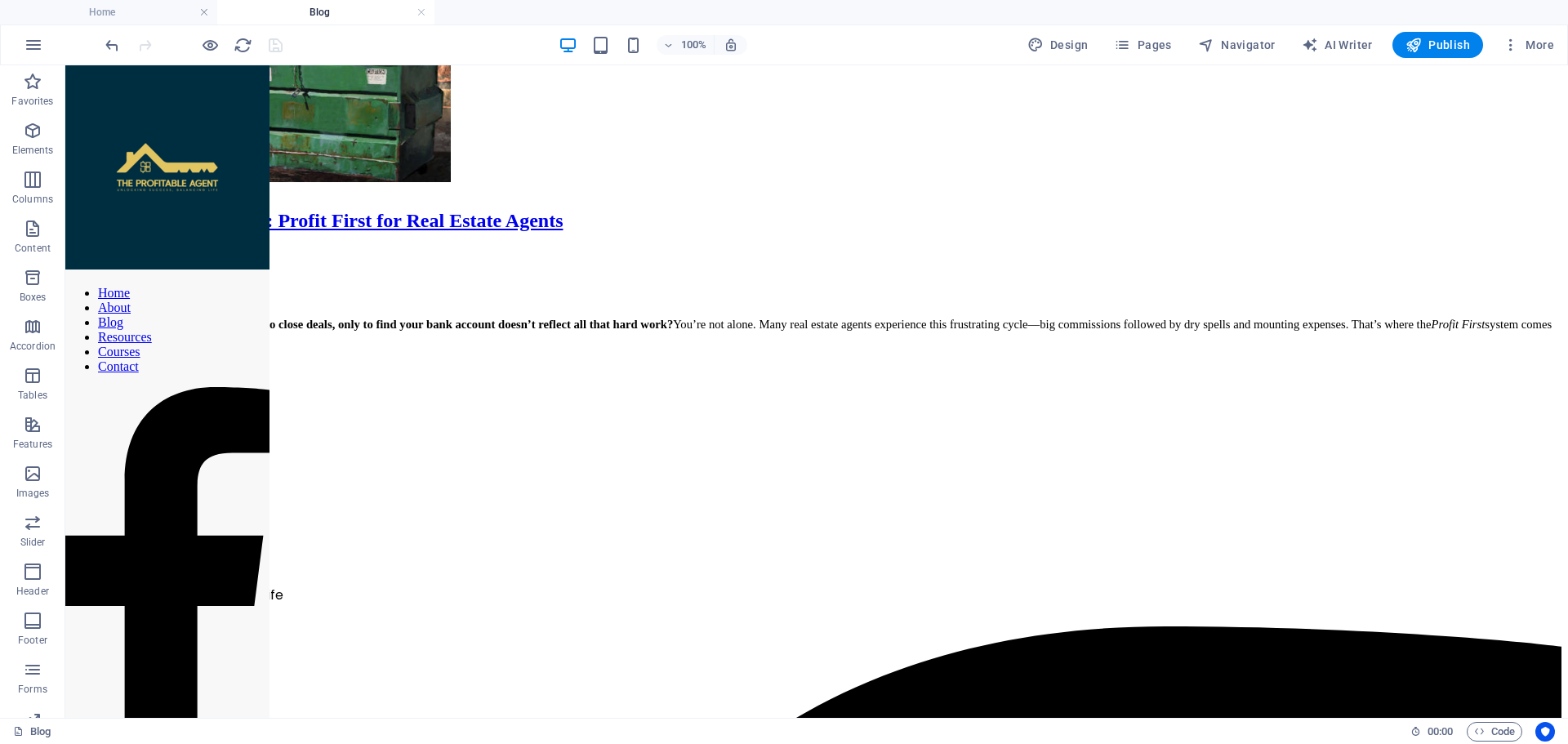
scroll to position [0, 0]
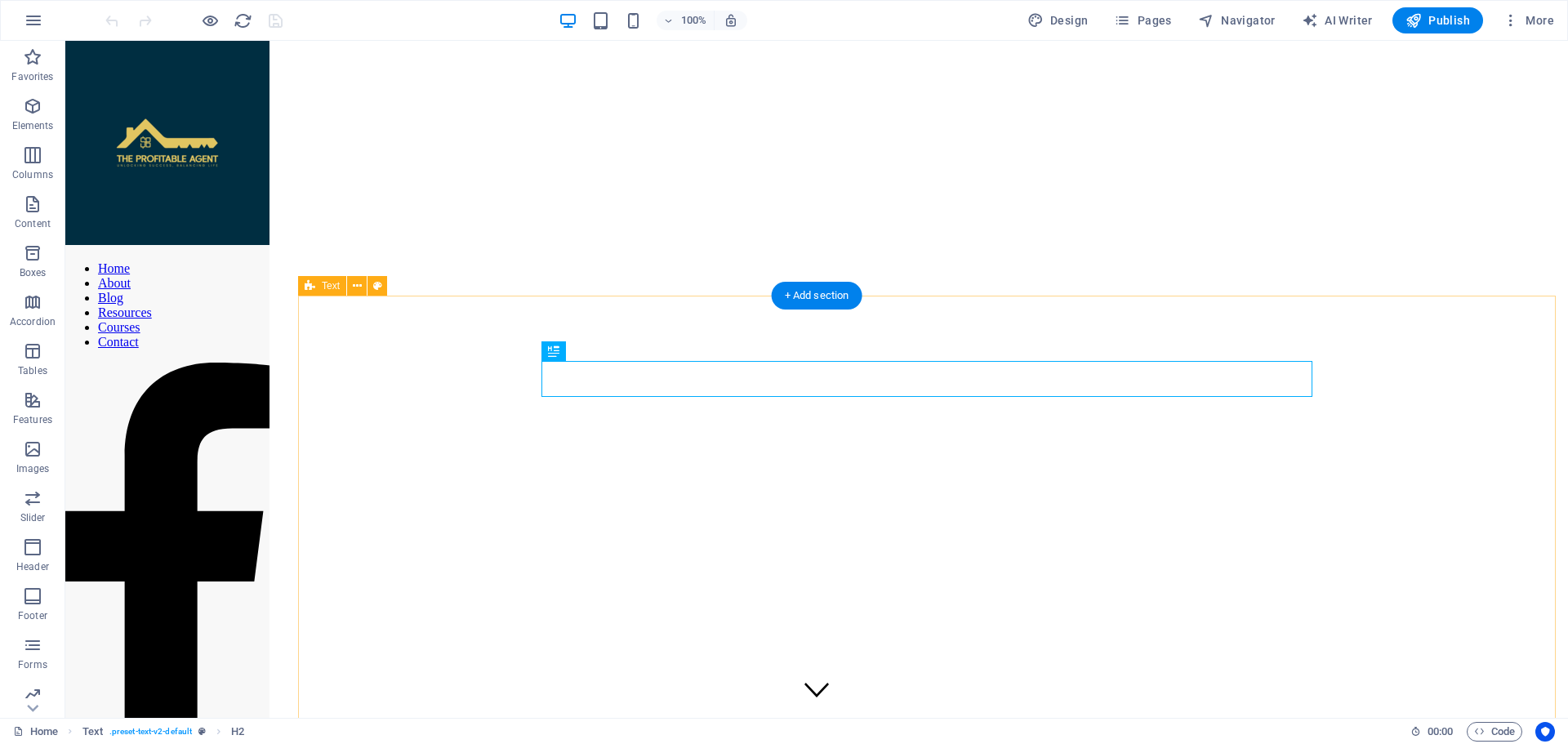
scroll to position [422, 0]
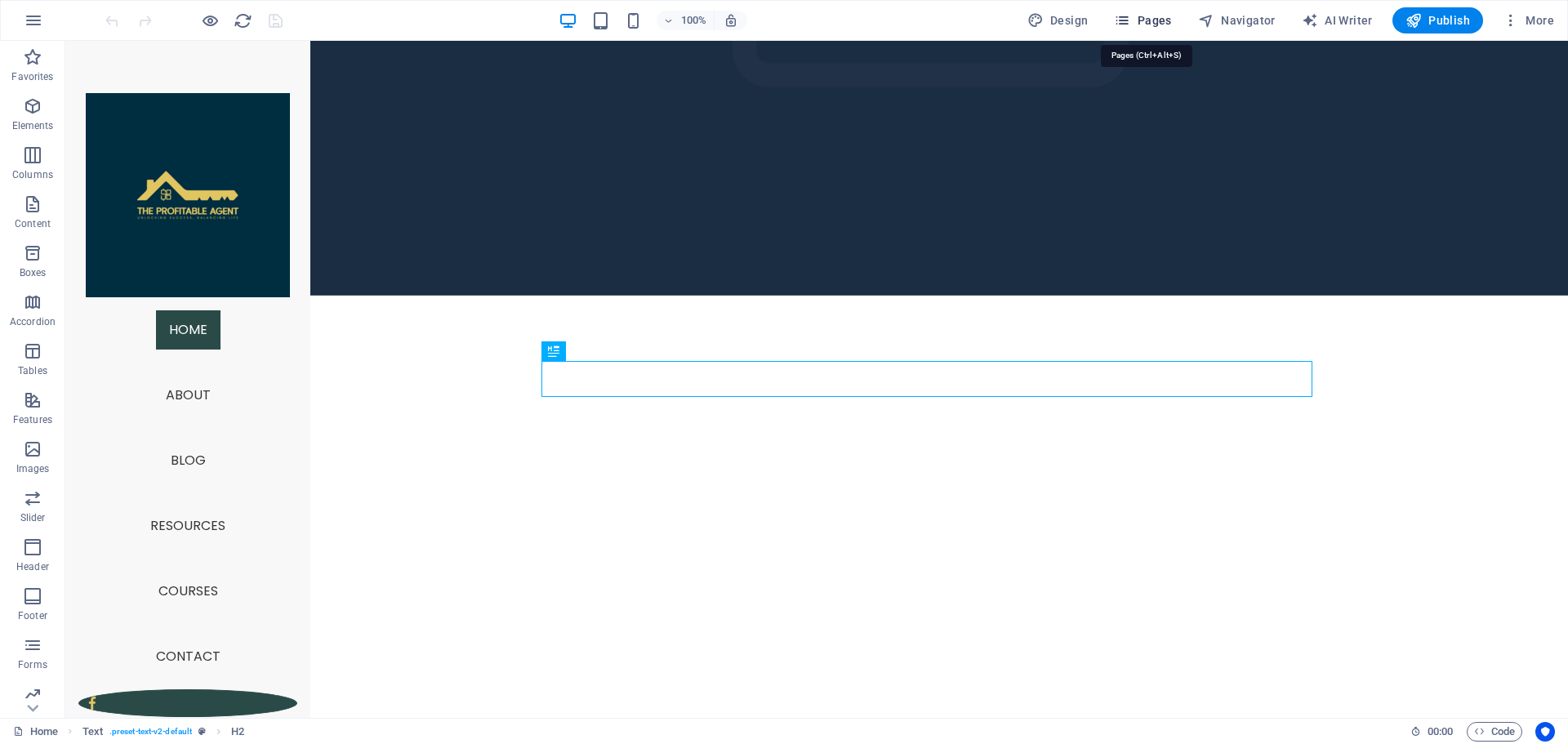
click at [1149, 21] on span "Pages" at bounding box center [1142, 20] width 57 height 16
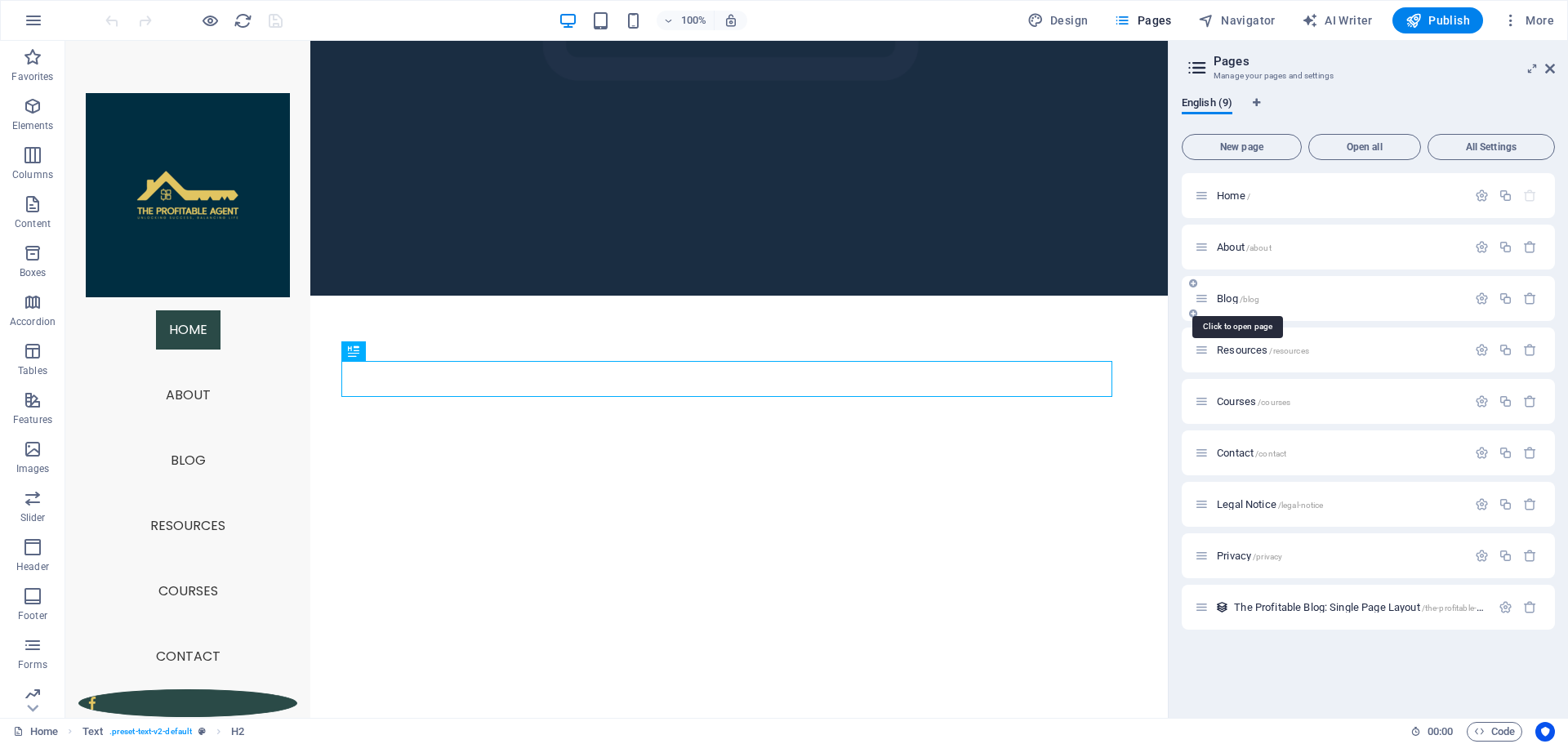
click at [1232, 297] on span "Blog /blog" at bounding box center [1238, 298] width 43 height 13
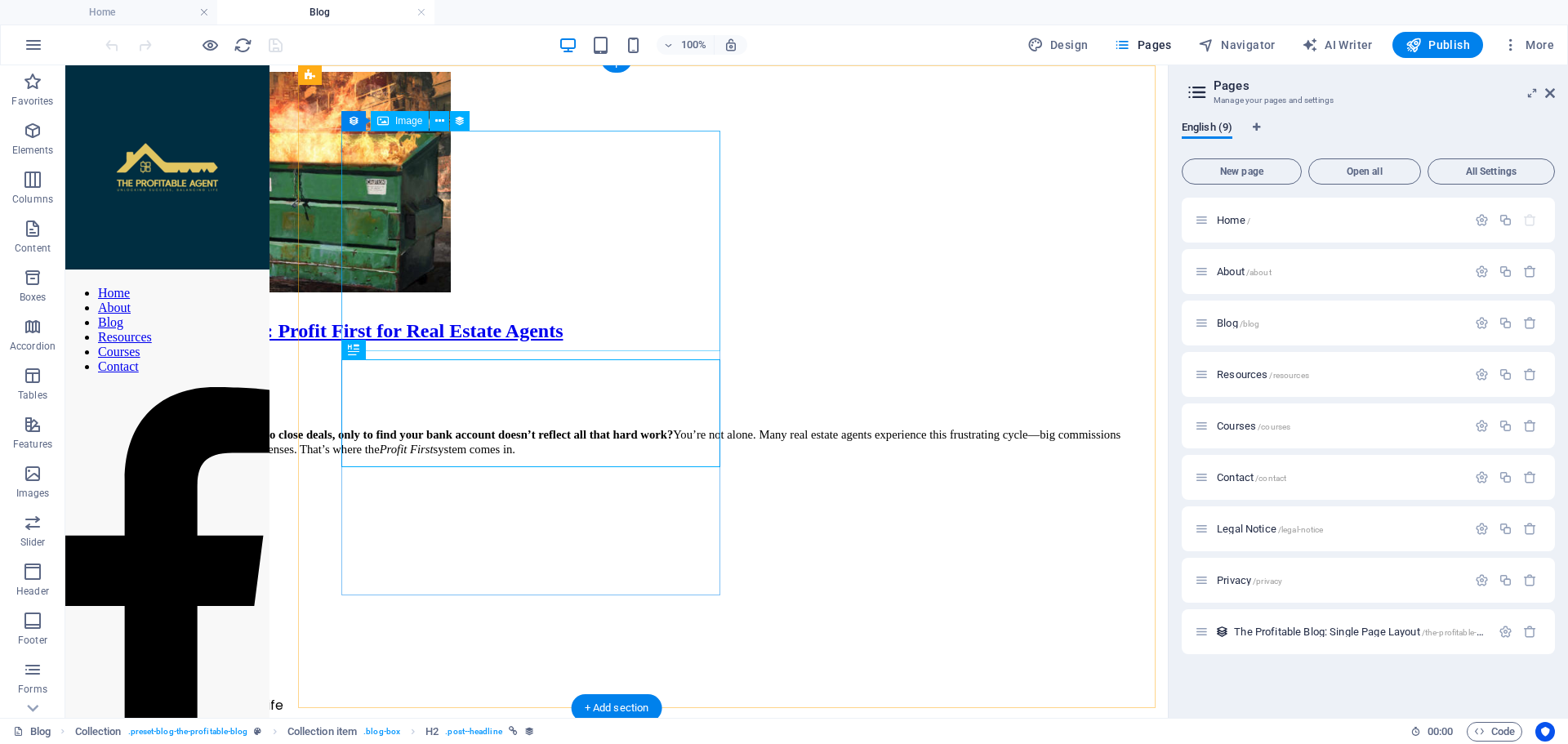
scroll to position [0, 0]
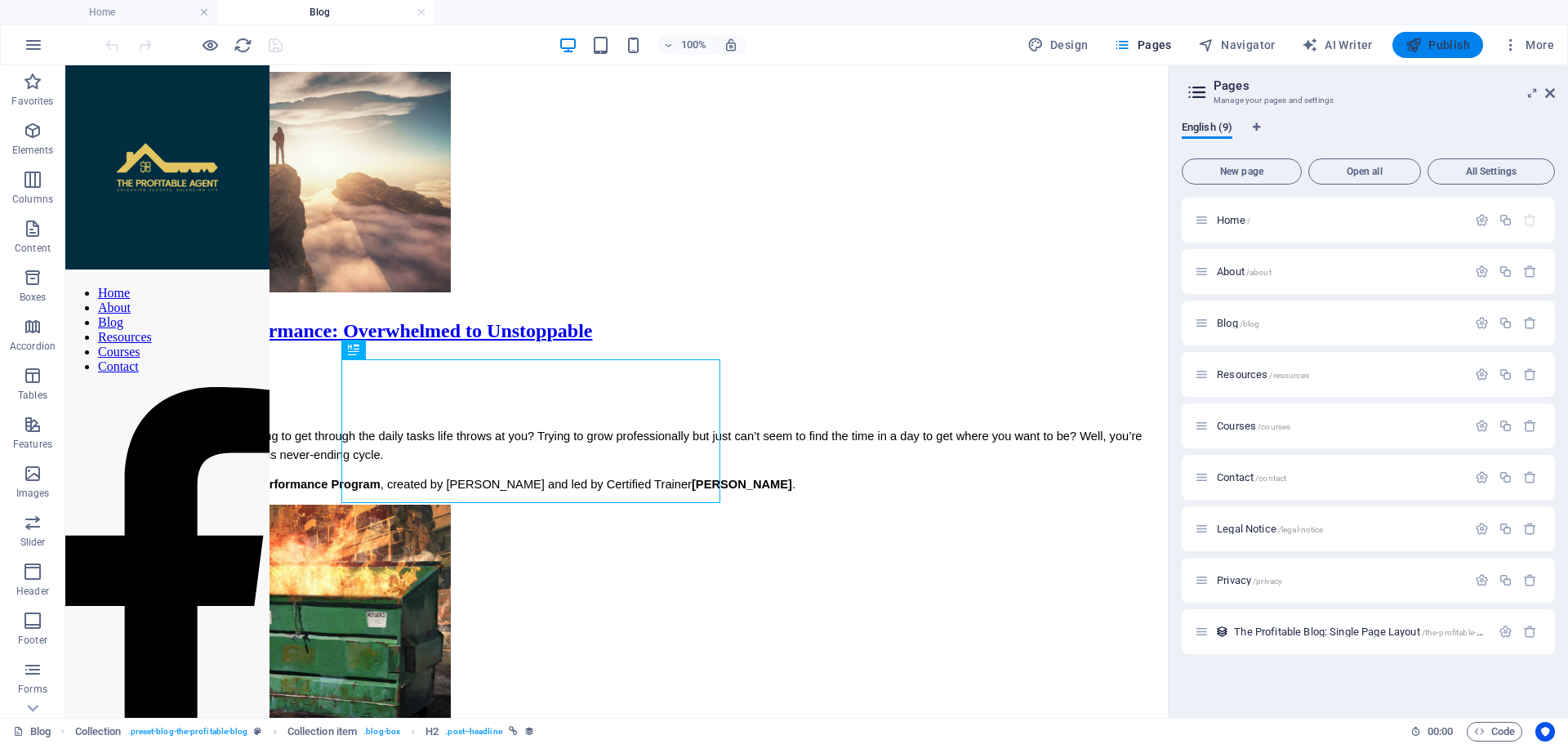
click at [1466, 46] on span "Publish" at bounding box center [1437, 45] width 65 height 16
